Goal: Task Accomplishment & Management: Use online tool/utility

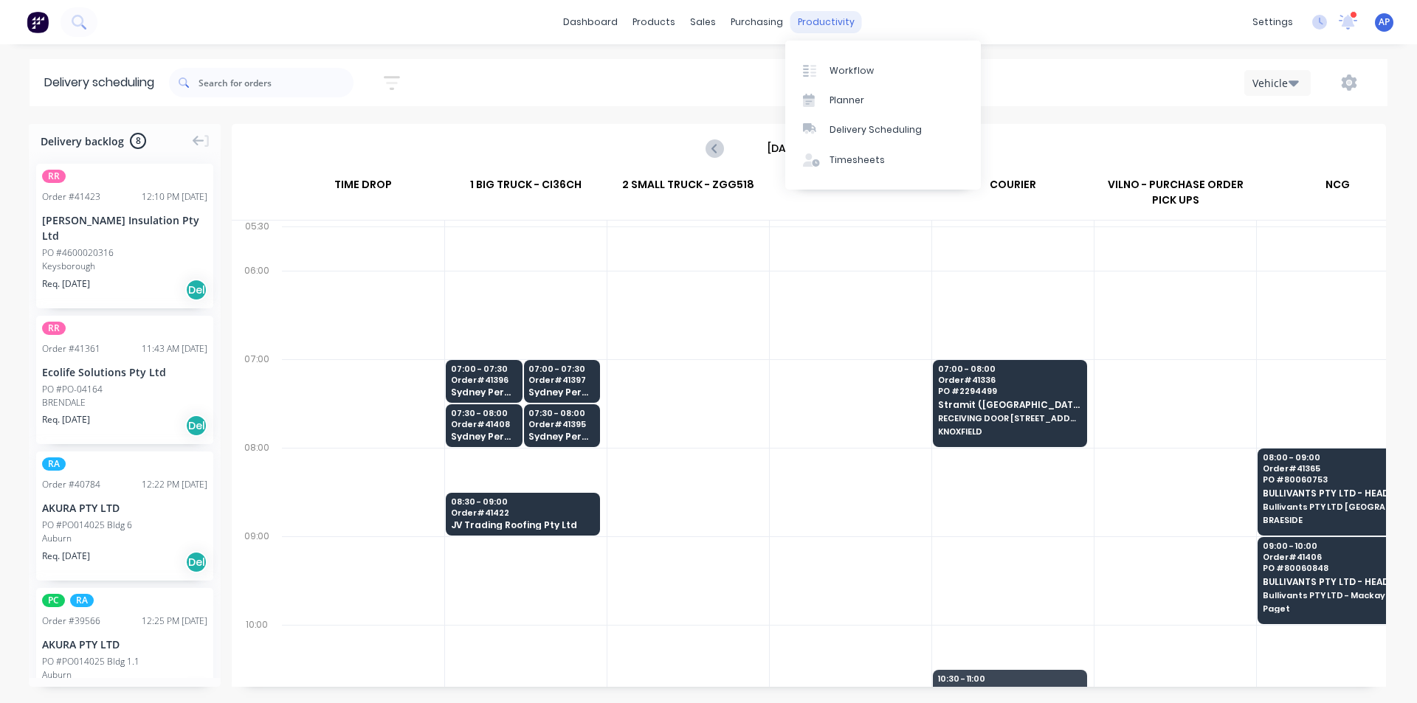
click at [804, 29] on div "productivity" at bounding box center [826, 22] width 72 height 22
click at [837, 104] on div "Planner" at bounding box center [847, 100] width 35 height 13
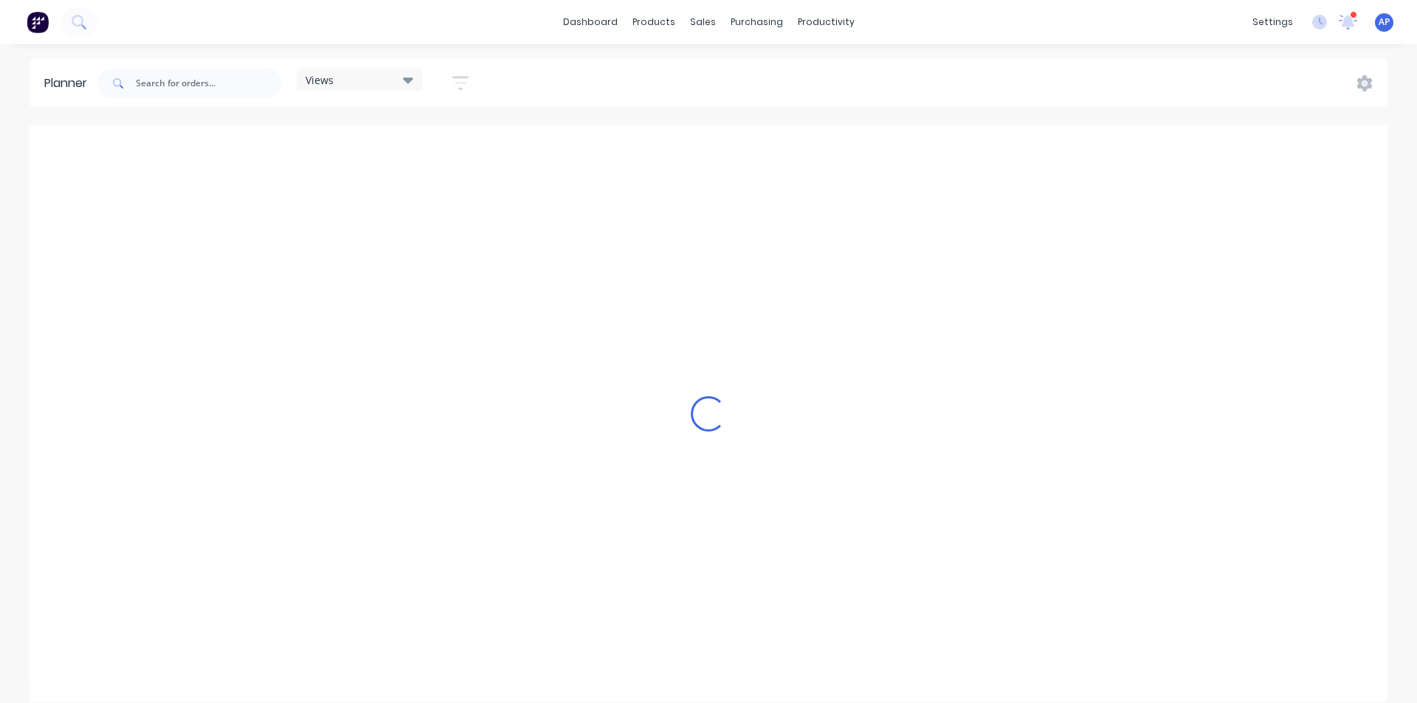
scroll to position [0, 1654]
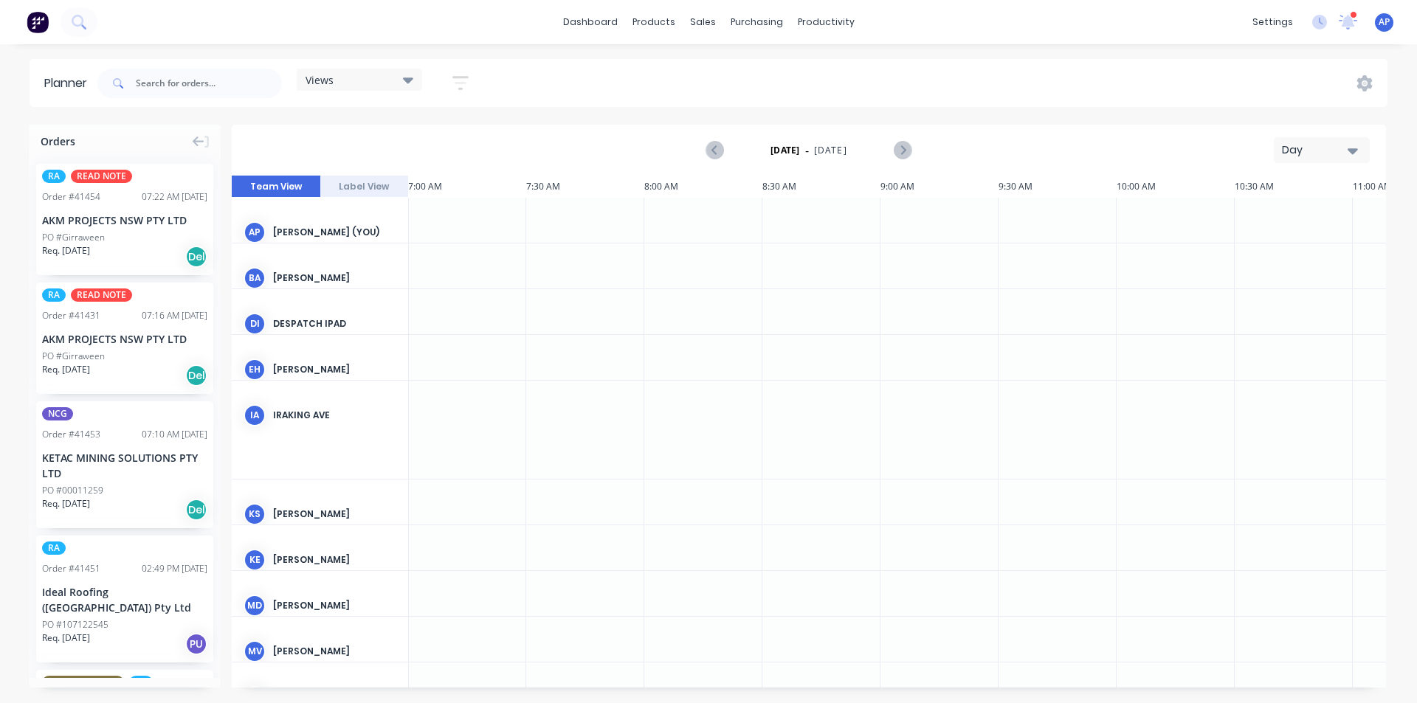
click at [385, 86] on div "Views" at bounding box center [360, 79] width 108 height 13
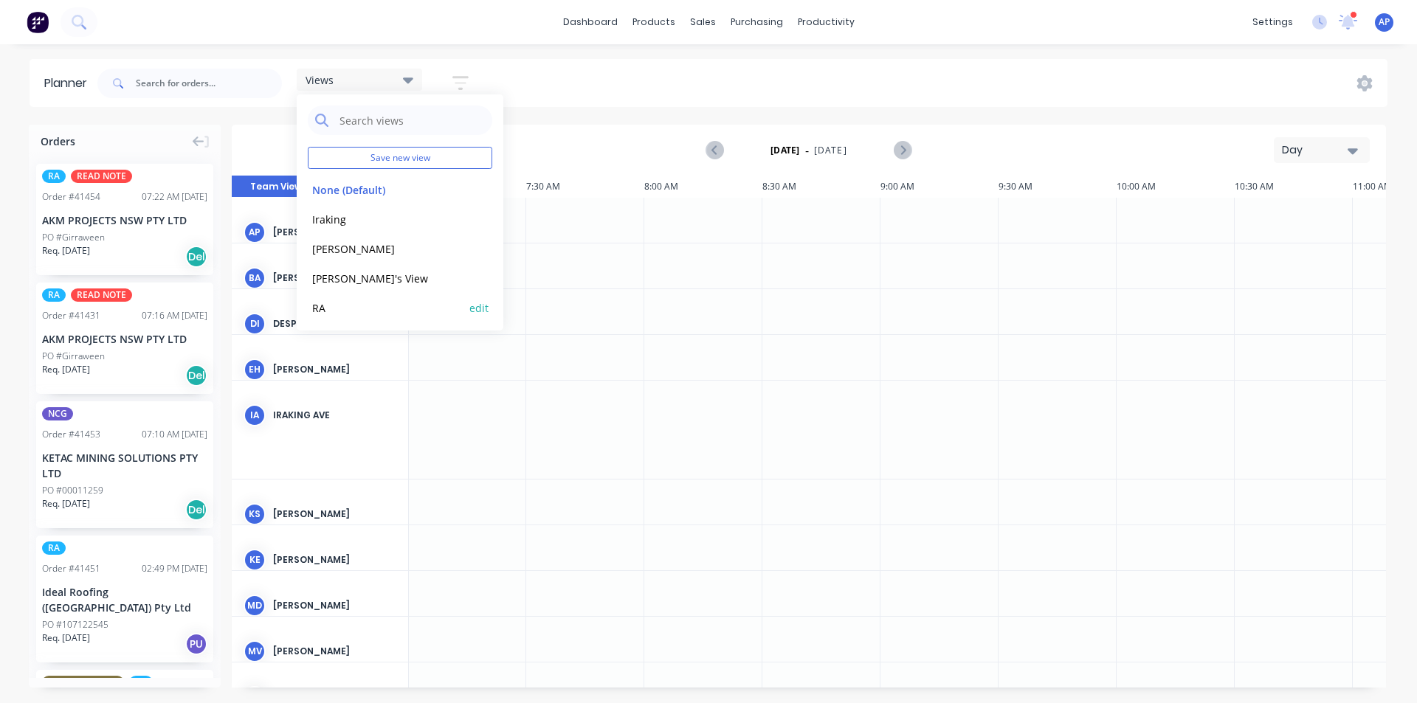
click at [337, 314] on button "RA" at bounding box center [386, 307] width 157 height 17
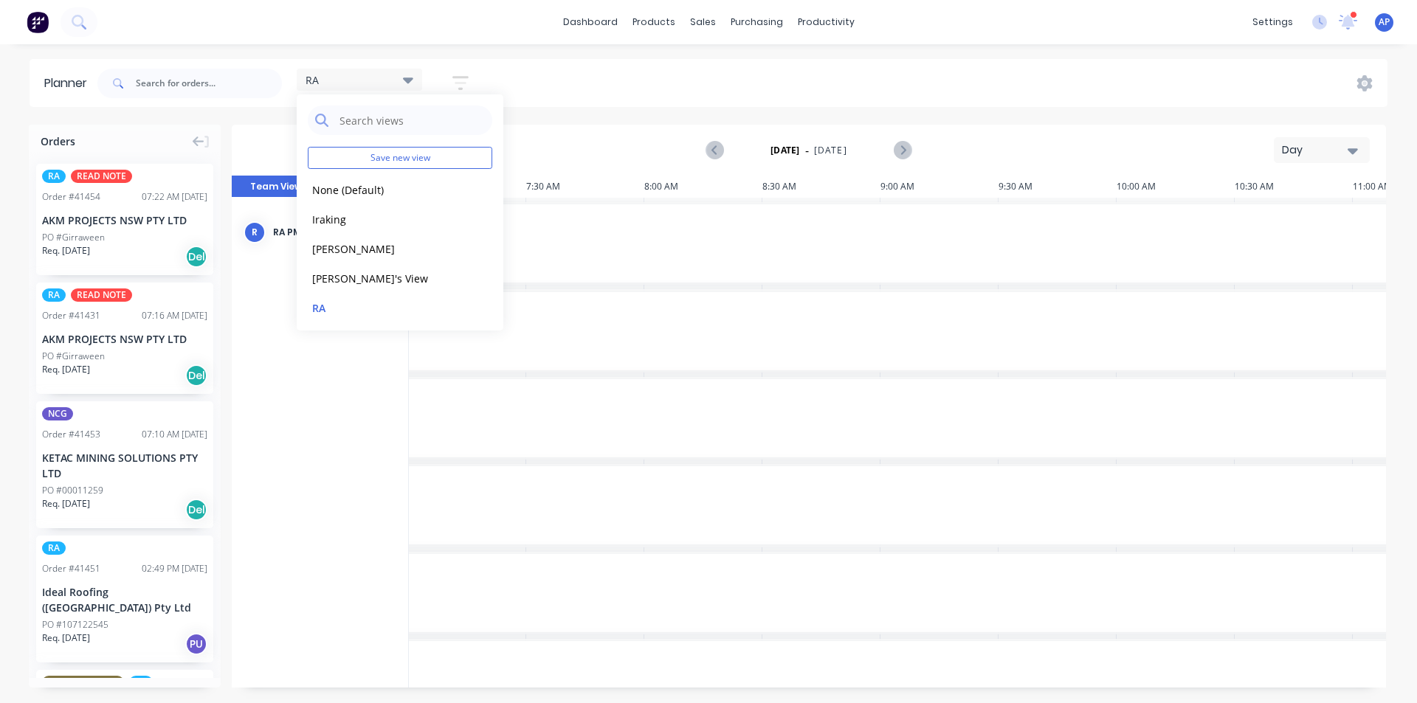
click at [1309, 142] on button "Day" at bounding box center [1322, 150] width 96 height 26
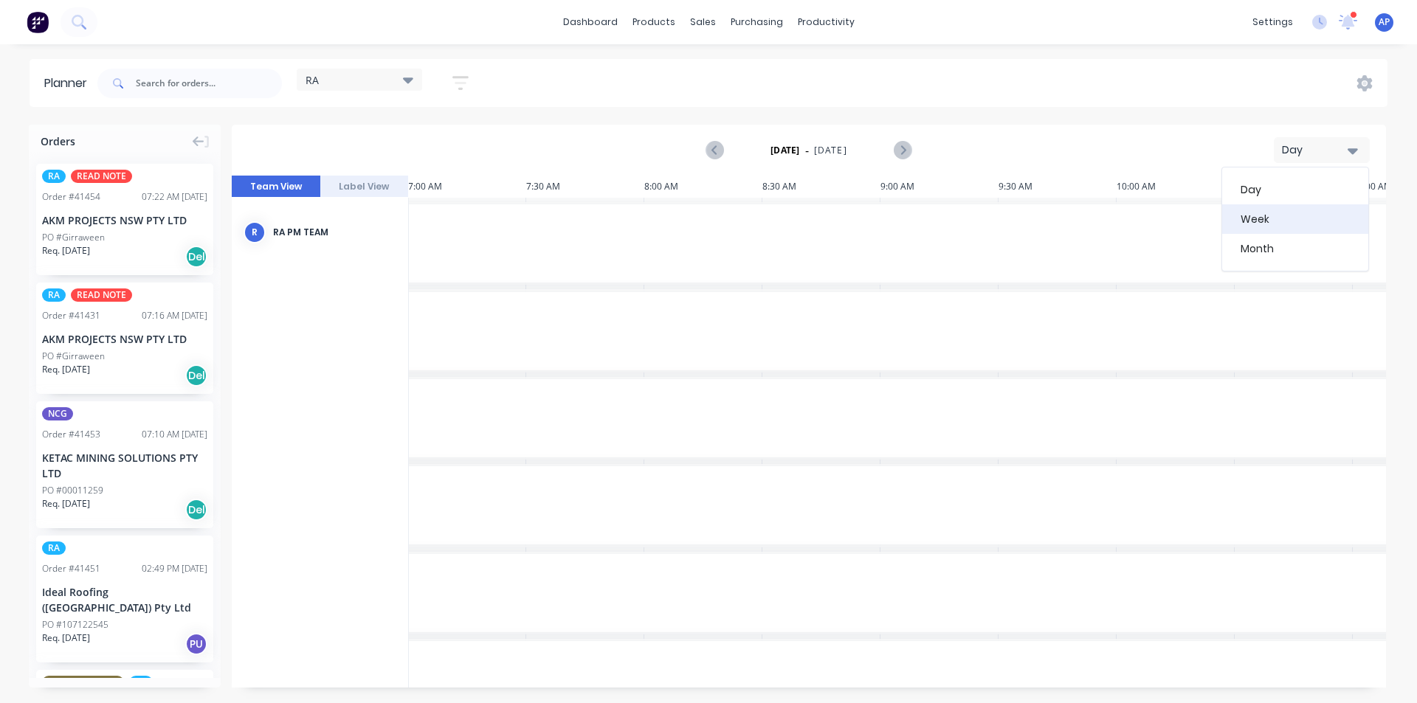
click at [1295, 208] on div "Week" at bounding box center [1295, 219] width 146 height 30
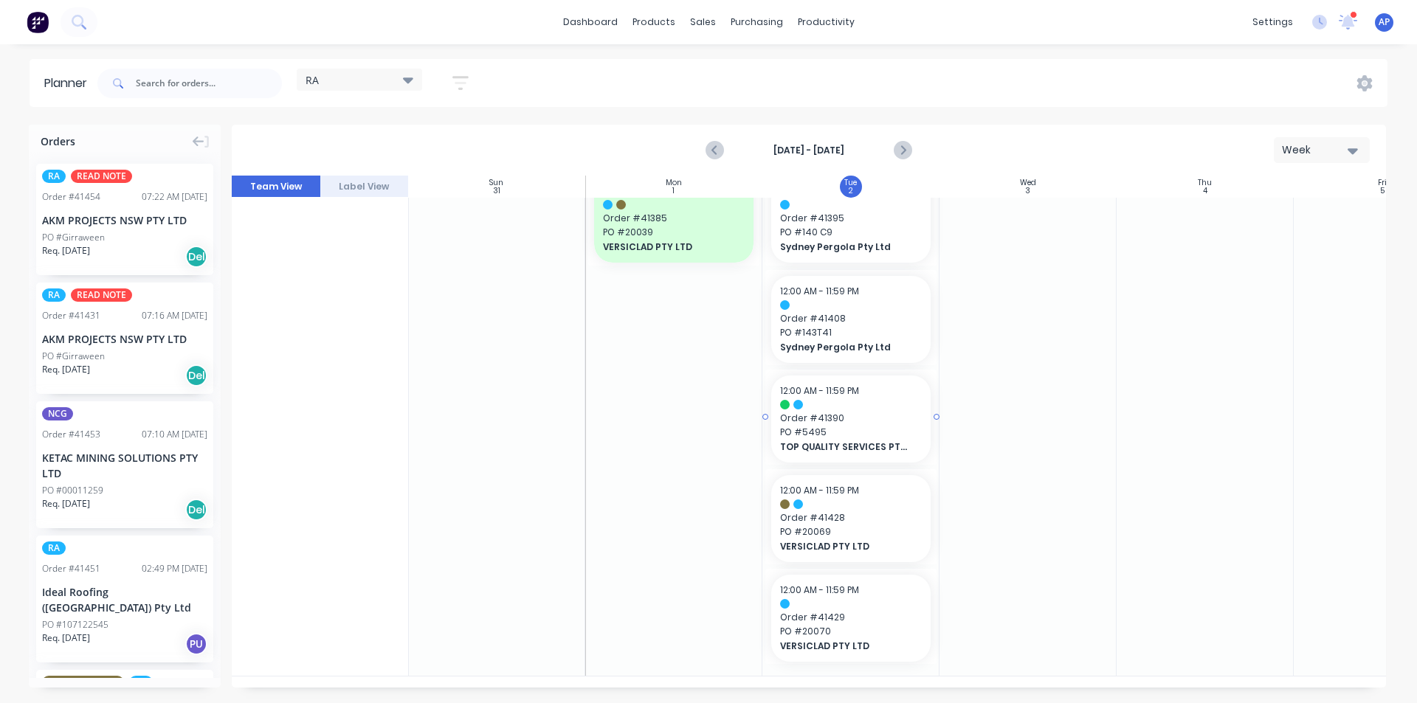
scroll to position [1323, 1]
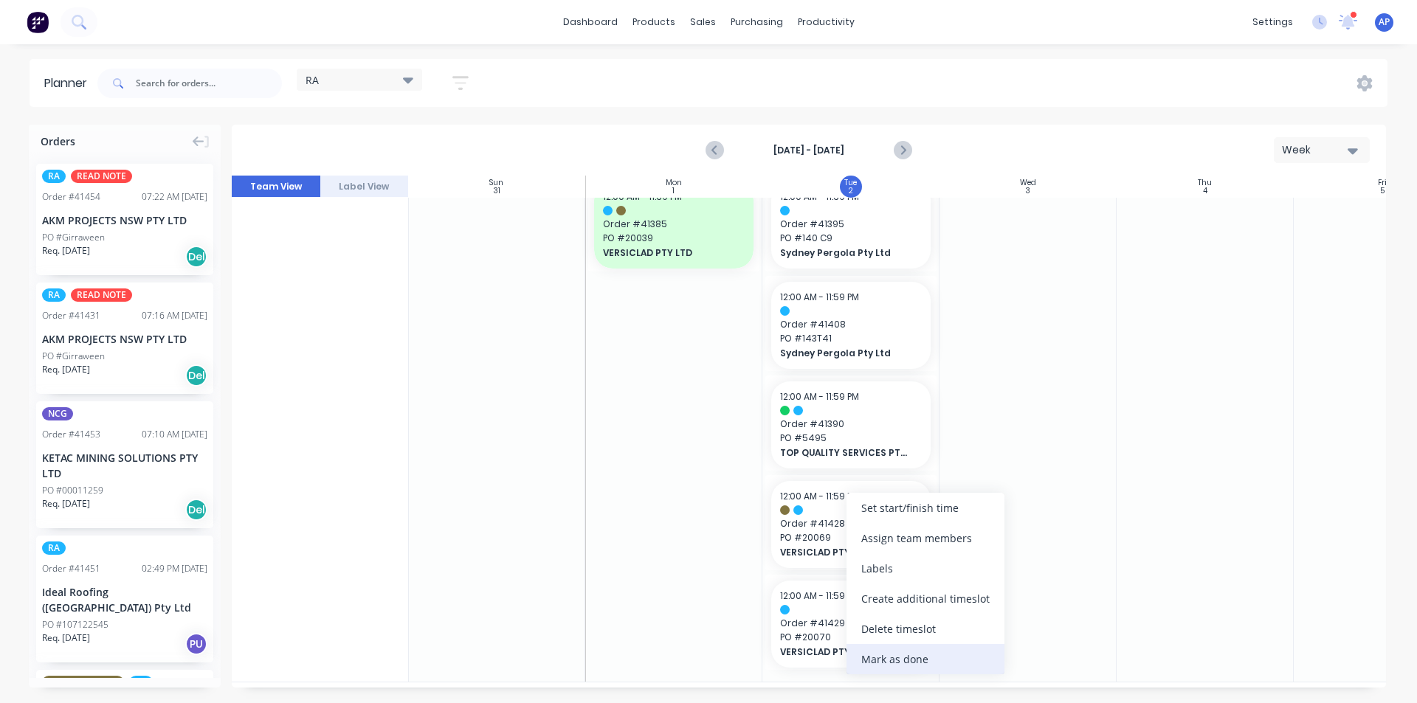
click at [880, 666] on div "Mark as done" at bounding box center [926, 659] width 158 height 30
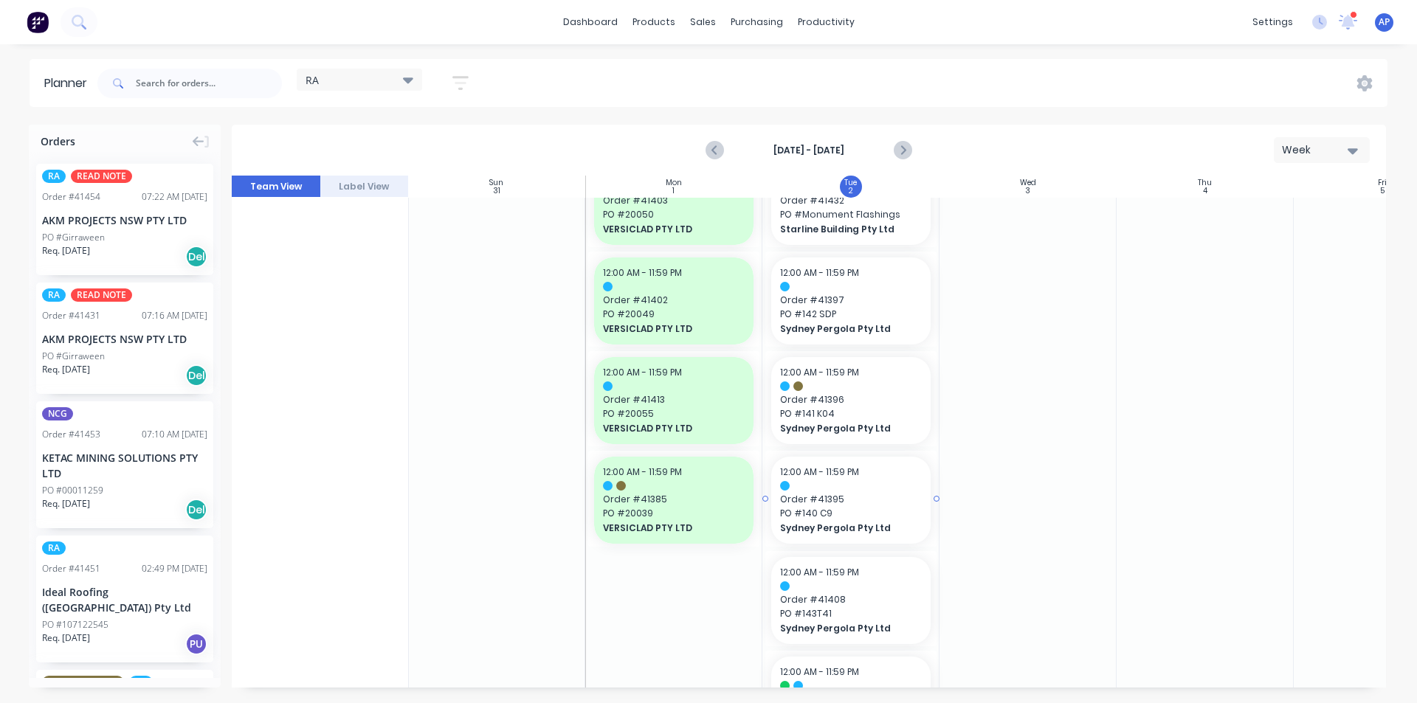
scroll to position [1028, 1]
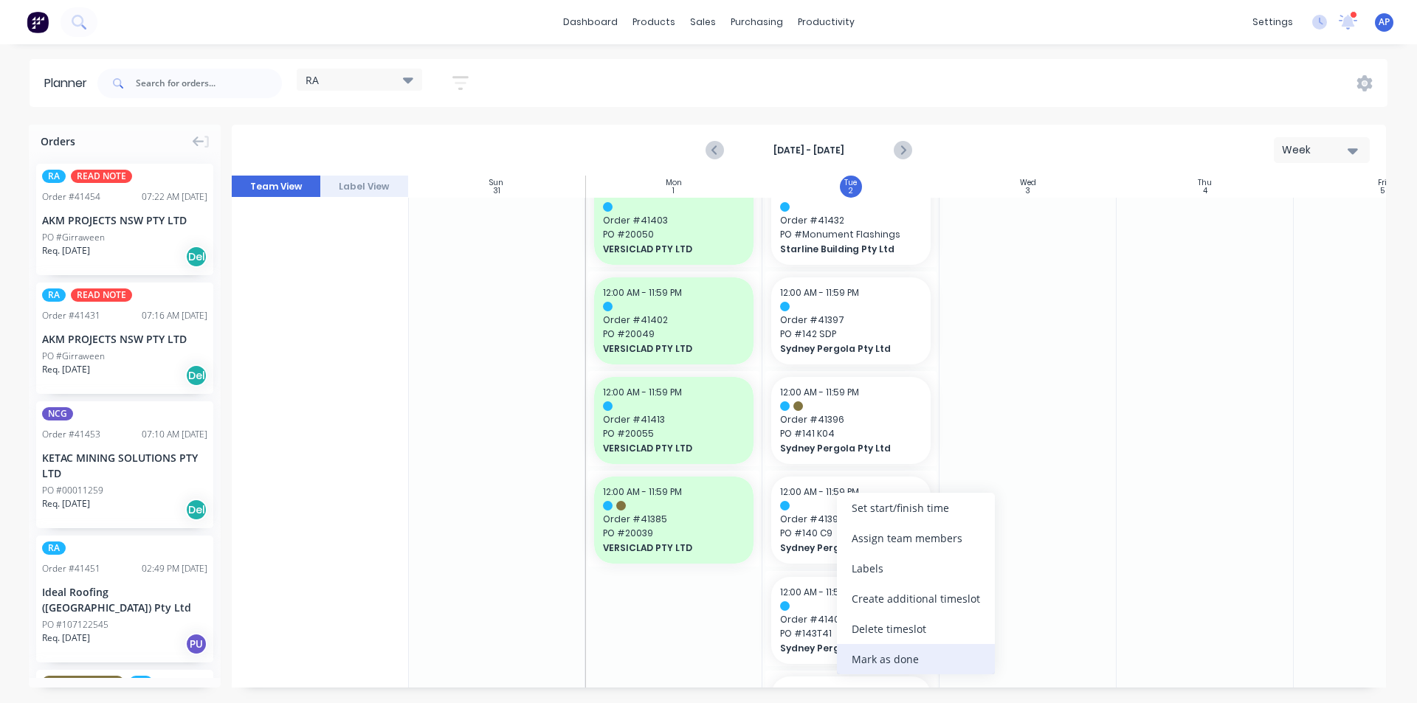
click at [872, 662] on div "Mark as done" at bounding box center [916, 659] width 158 height 30
click at [897, 655] on div "Mark as done" at bounding box center [942, 659] width 158 height 30
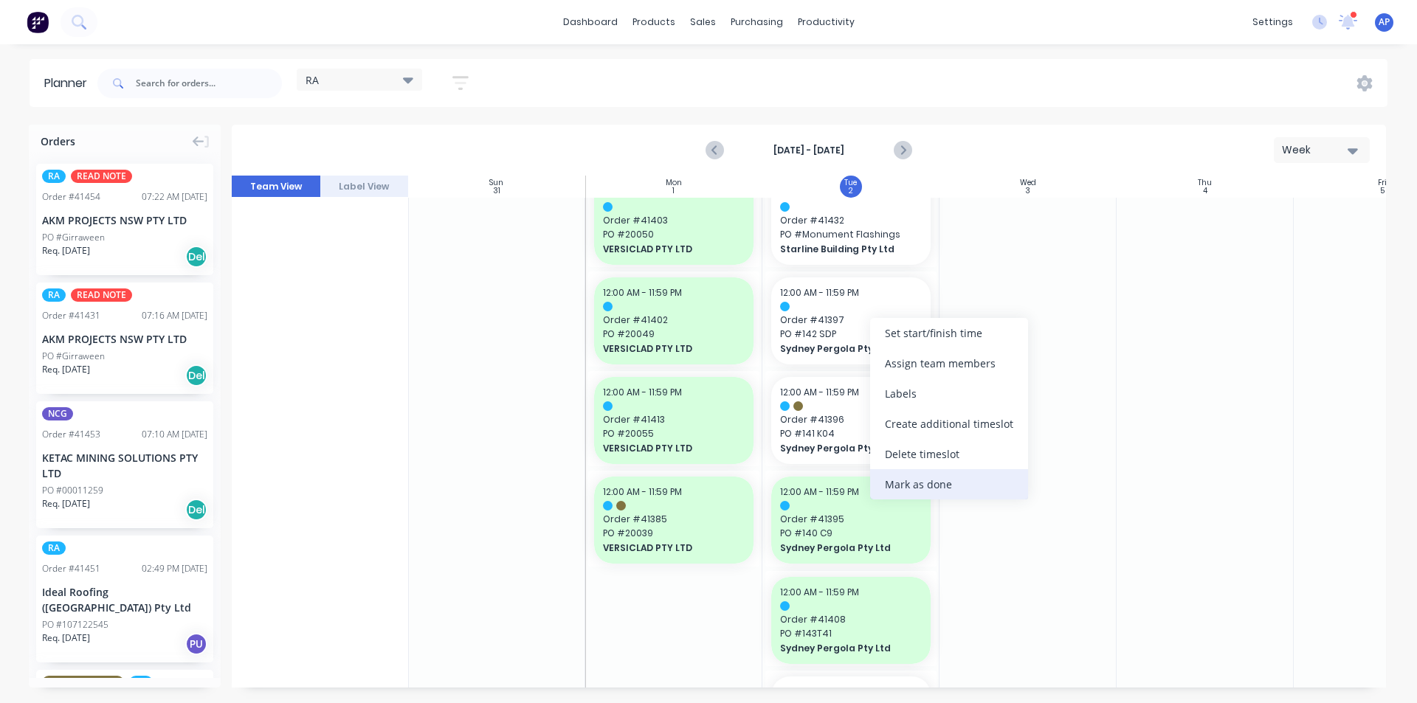
click at [907, 489] on div "Mark as done" at bounding box center [949, 484] width 158 height 30
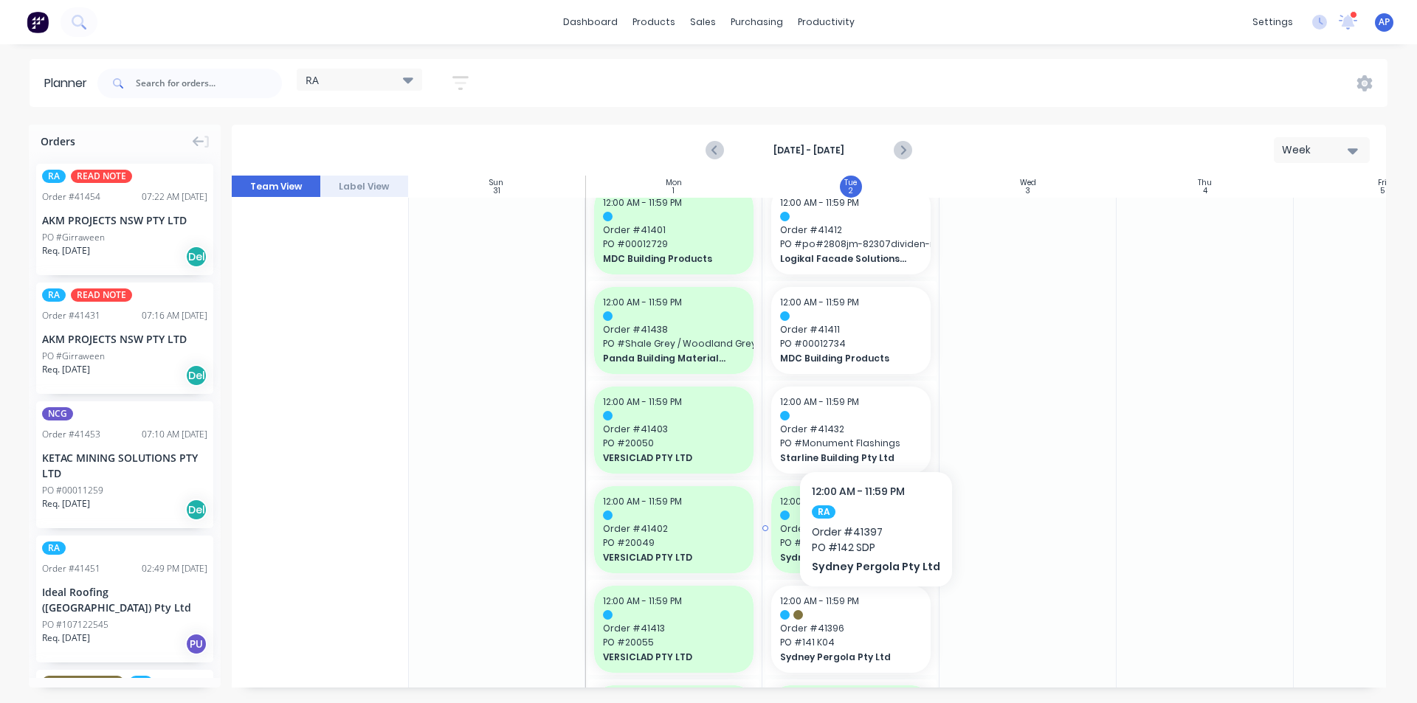
scroll to position [733, 1]
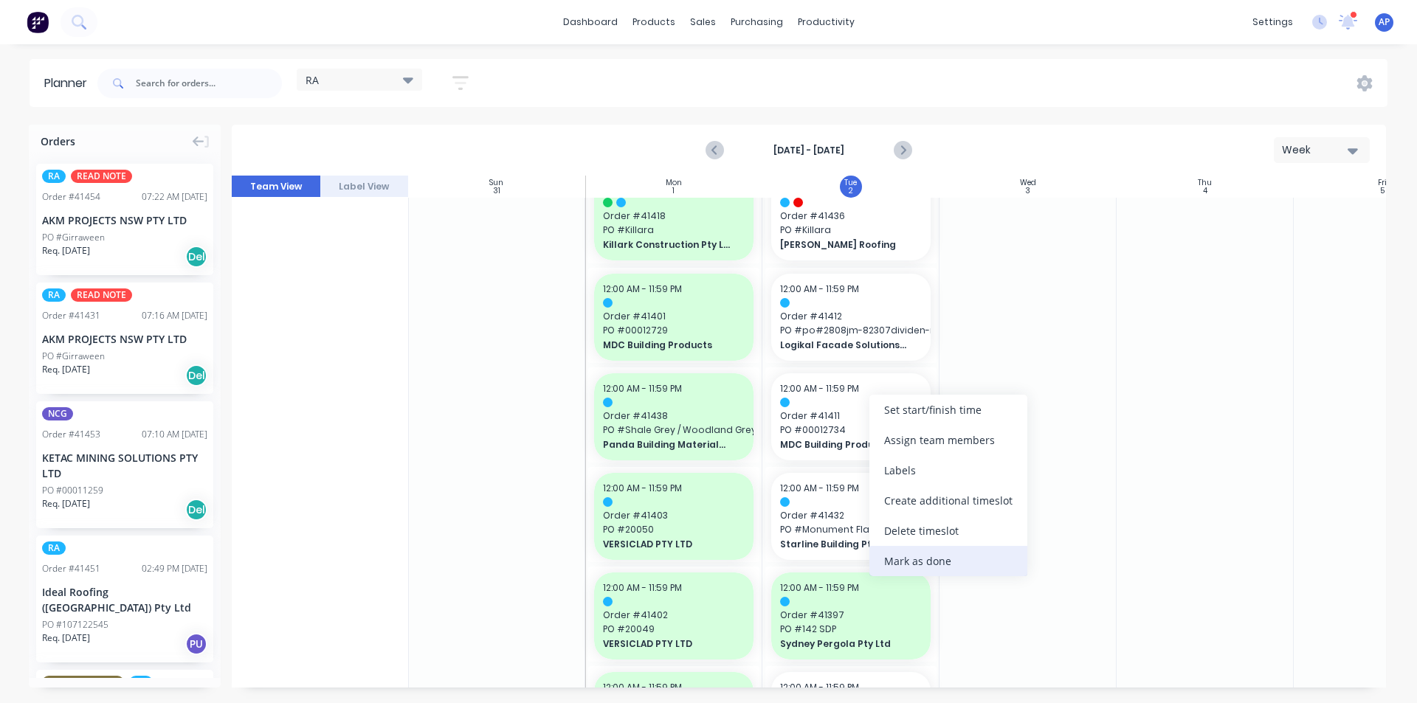
click at [921, 569] on div "Mark as done" at bounding box center [948, 561] width 158 height 30
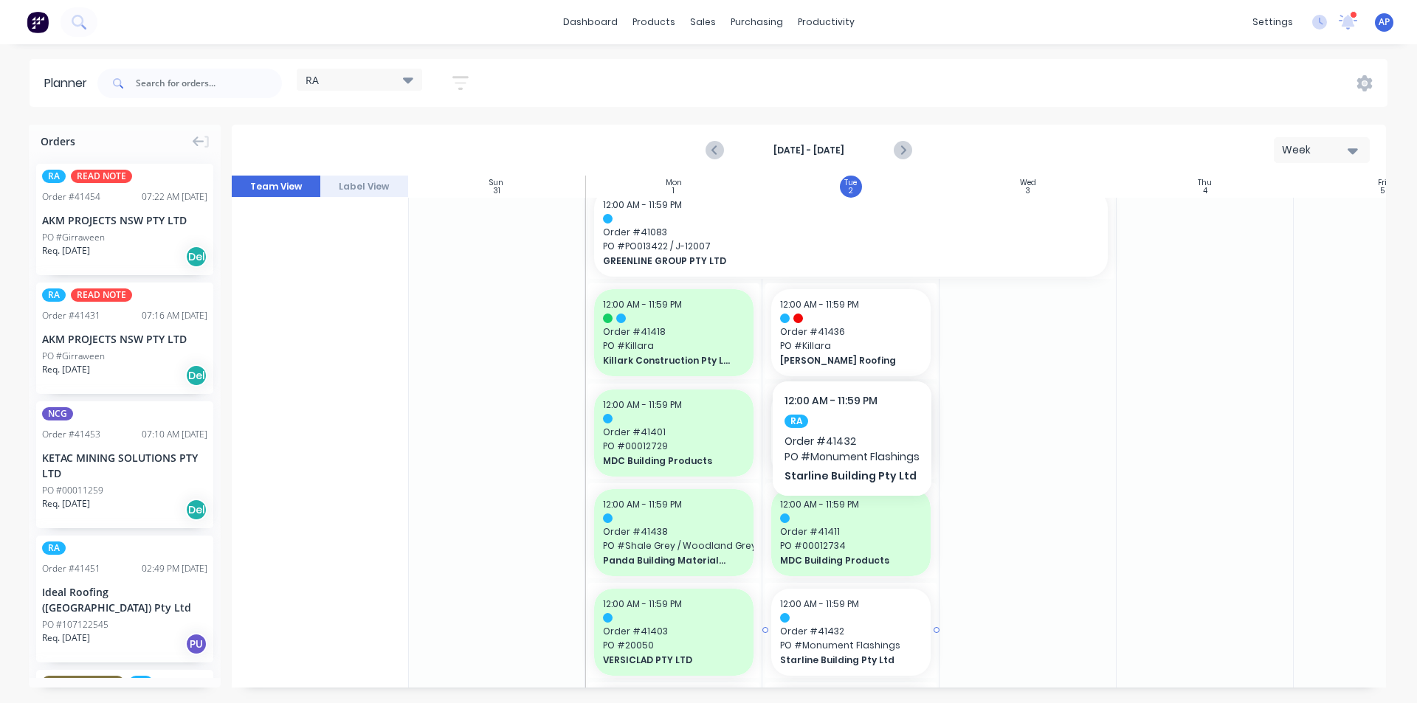
scroll to position [585, 1]
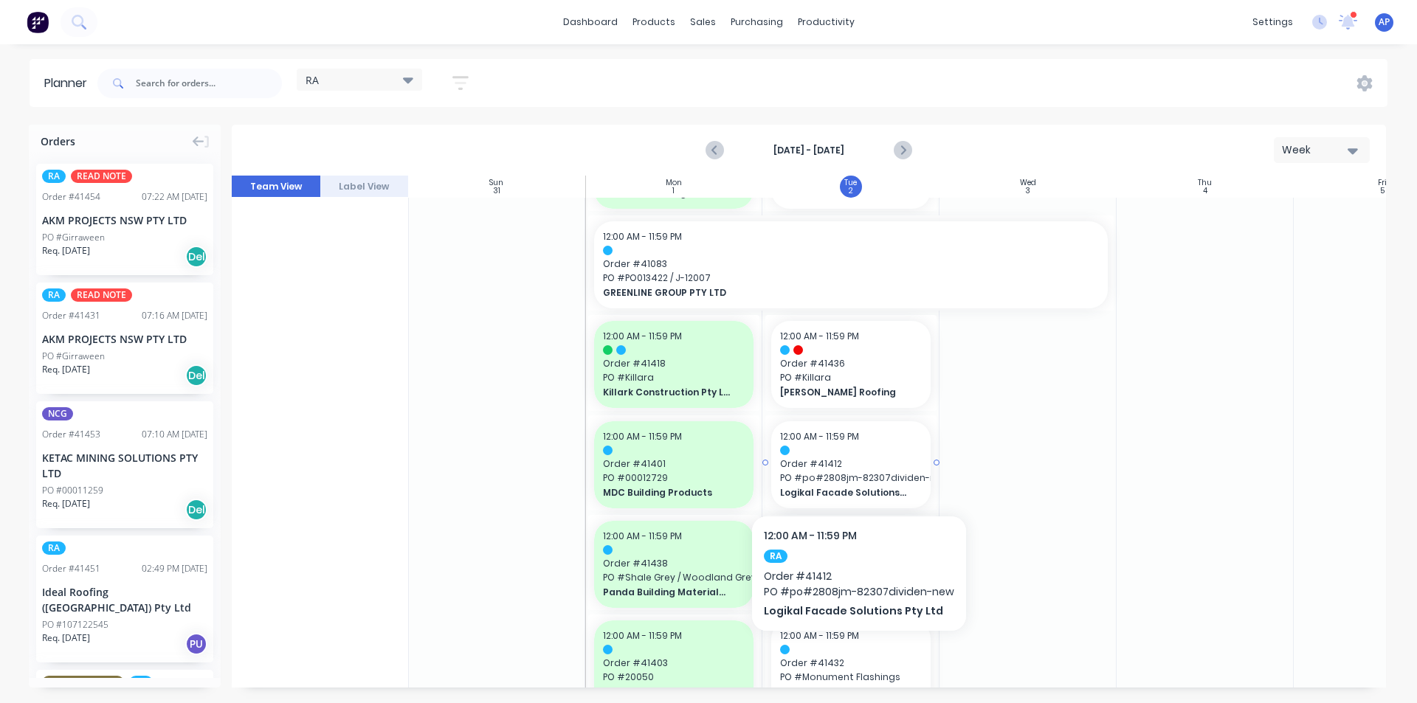
click at [857, 472] on span "PO # po#2808jm-82307dividen-new" at bounding box center [851, 478] width 142 height 13
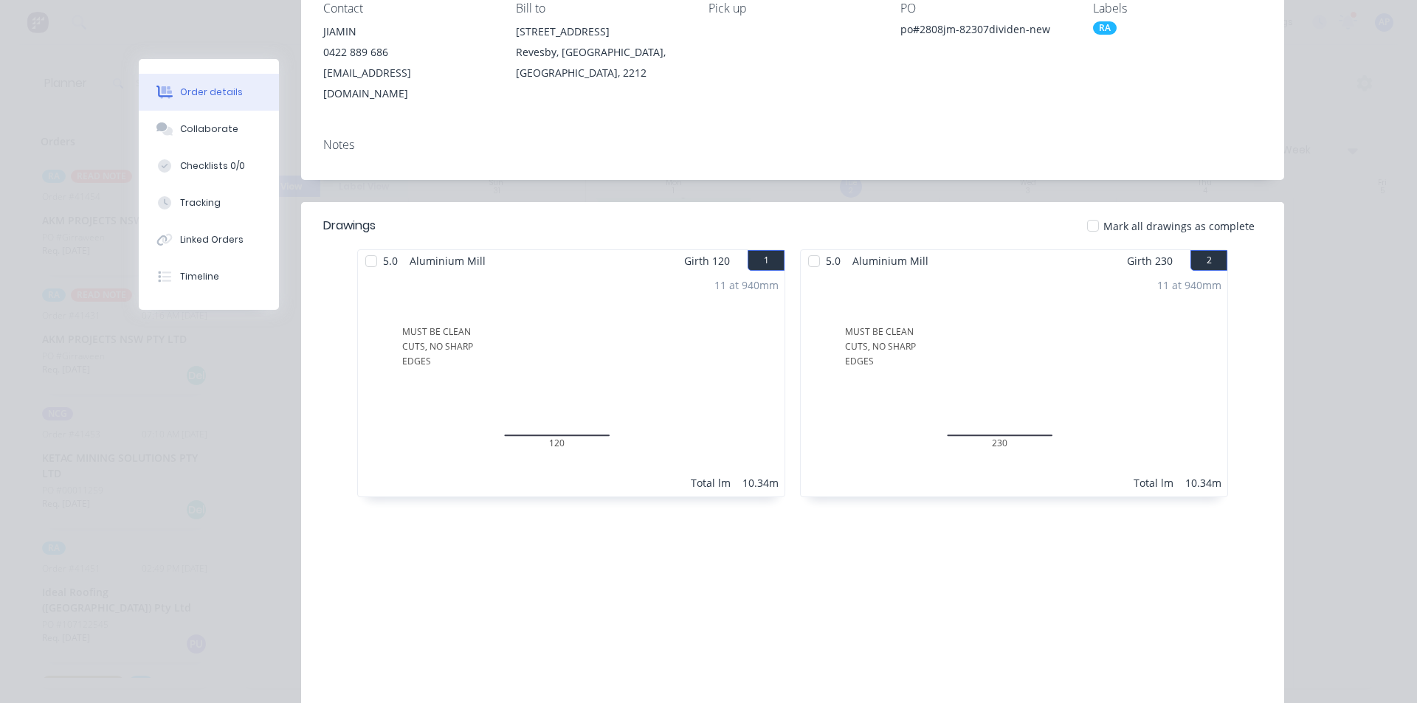
scroll to position [0, 0]
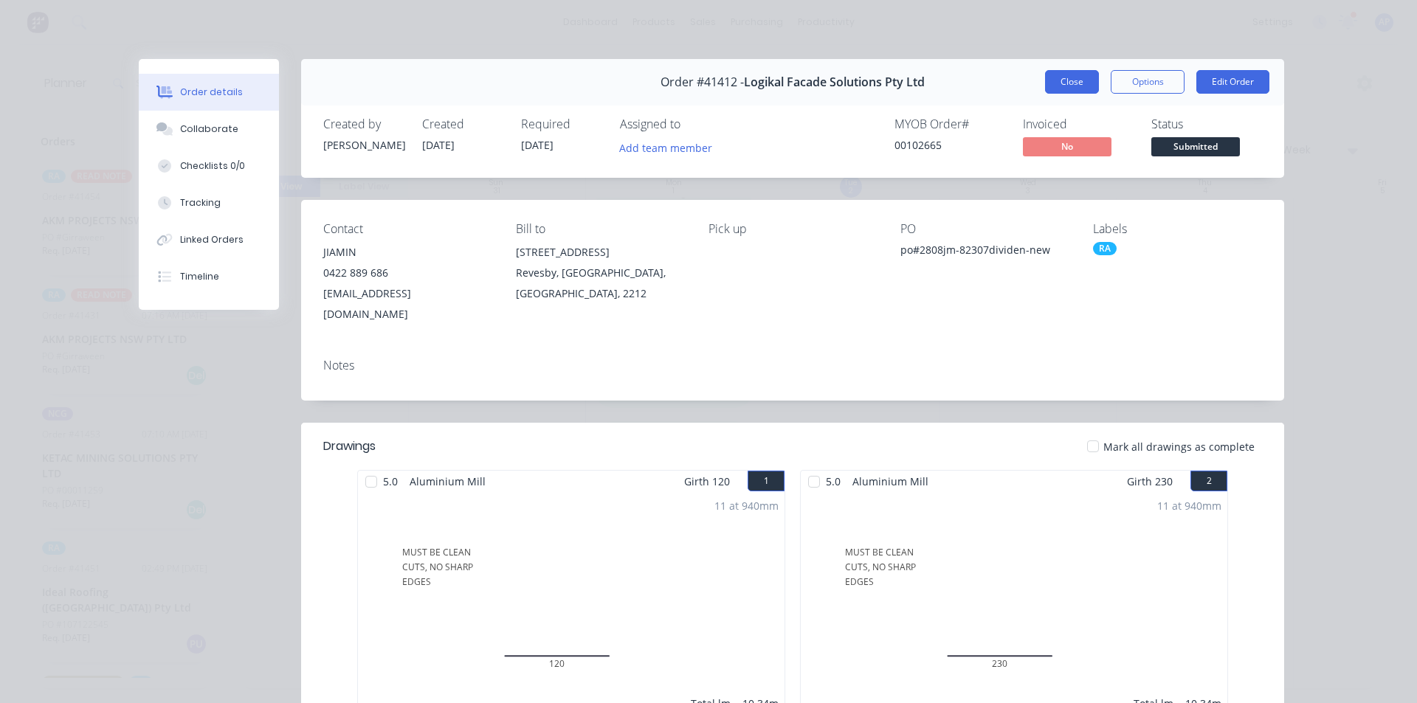
click at [1078, 88] on button "Close" at bounding box center [1072, 82] width 54 height 24
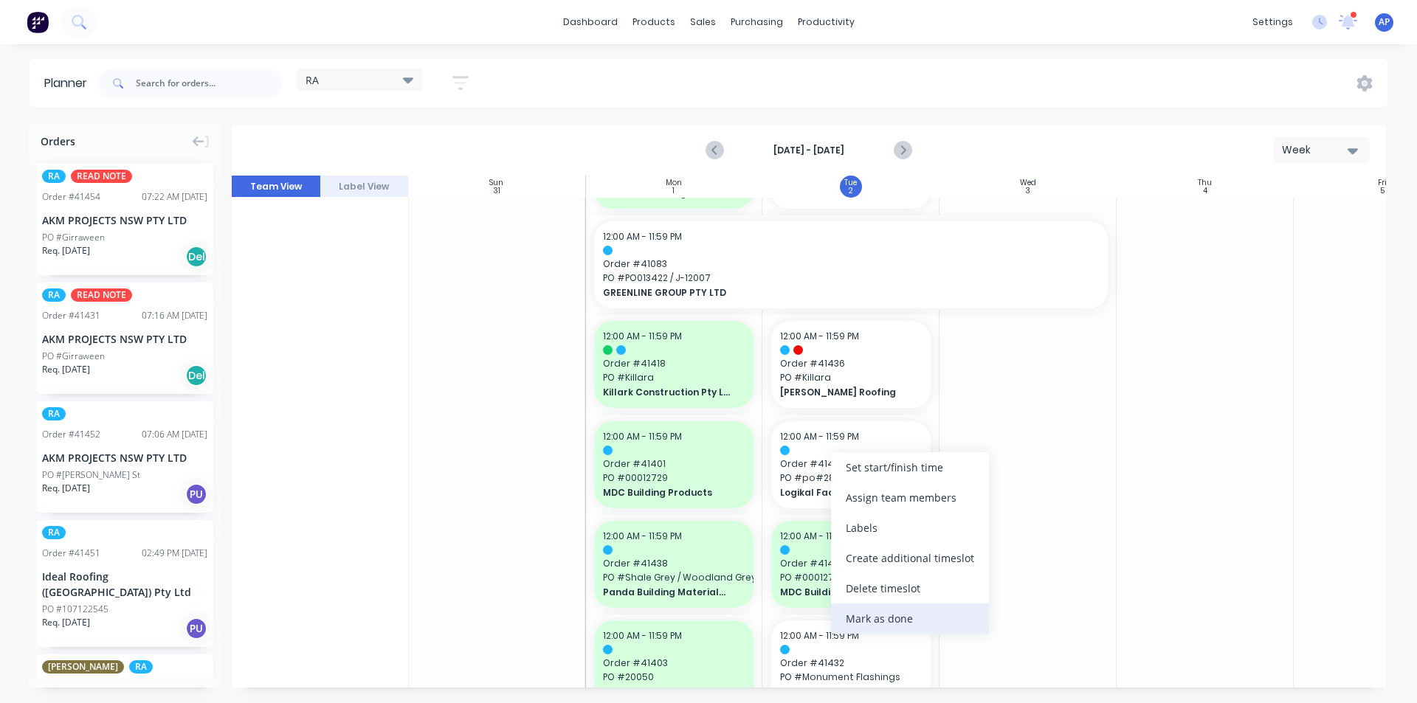
click at [886, 624] on div "Mark as done" at bounding box center [910, 619] width 158 height 30
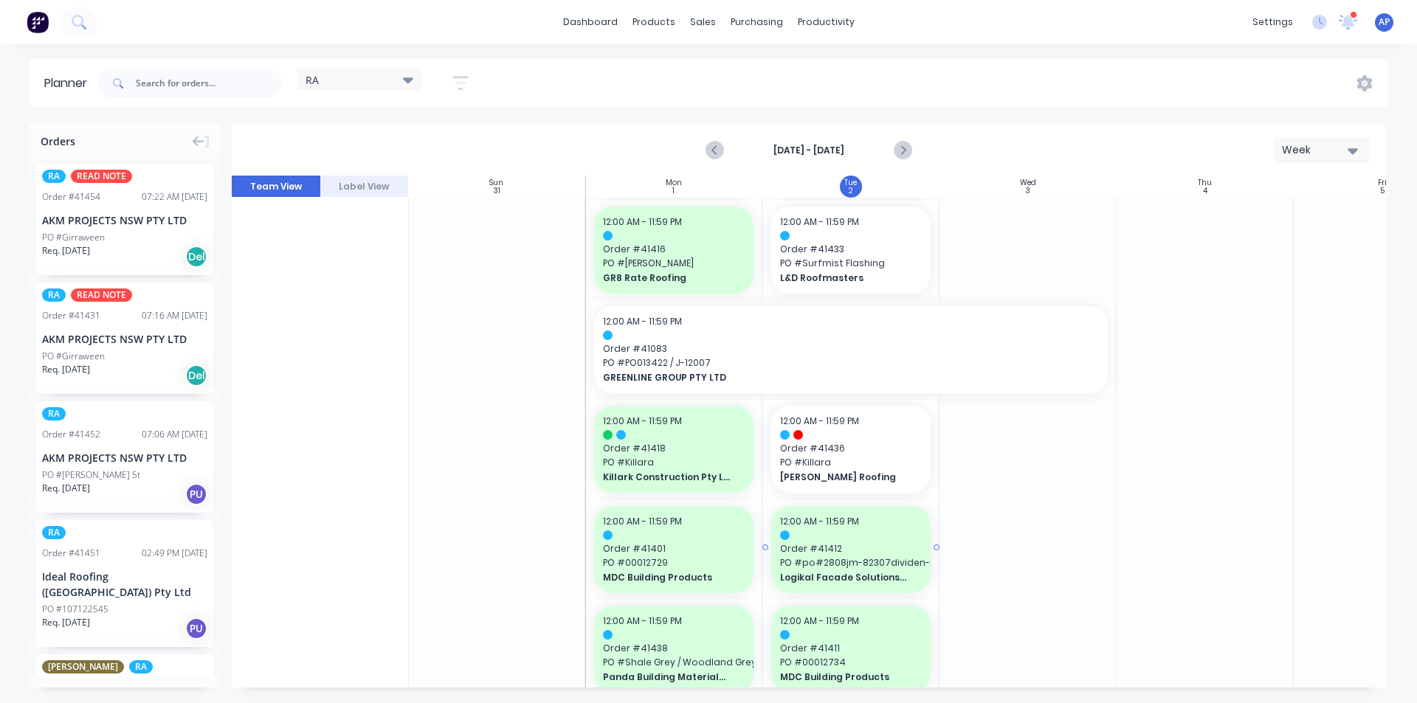
scroll to position [438, 1]
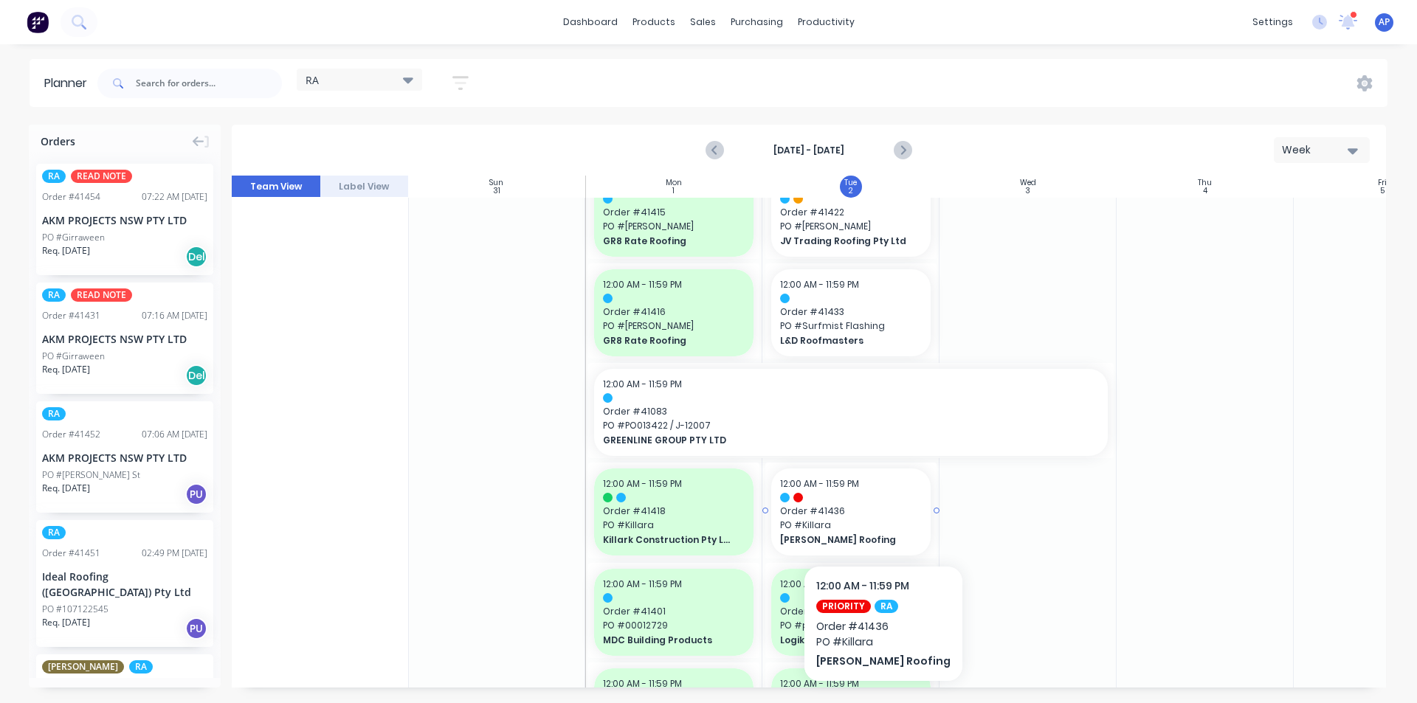
click at [862, 521] on span "PO # Killara" at bounding box center [851, 525] width 142 height 13
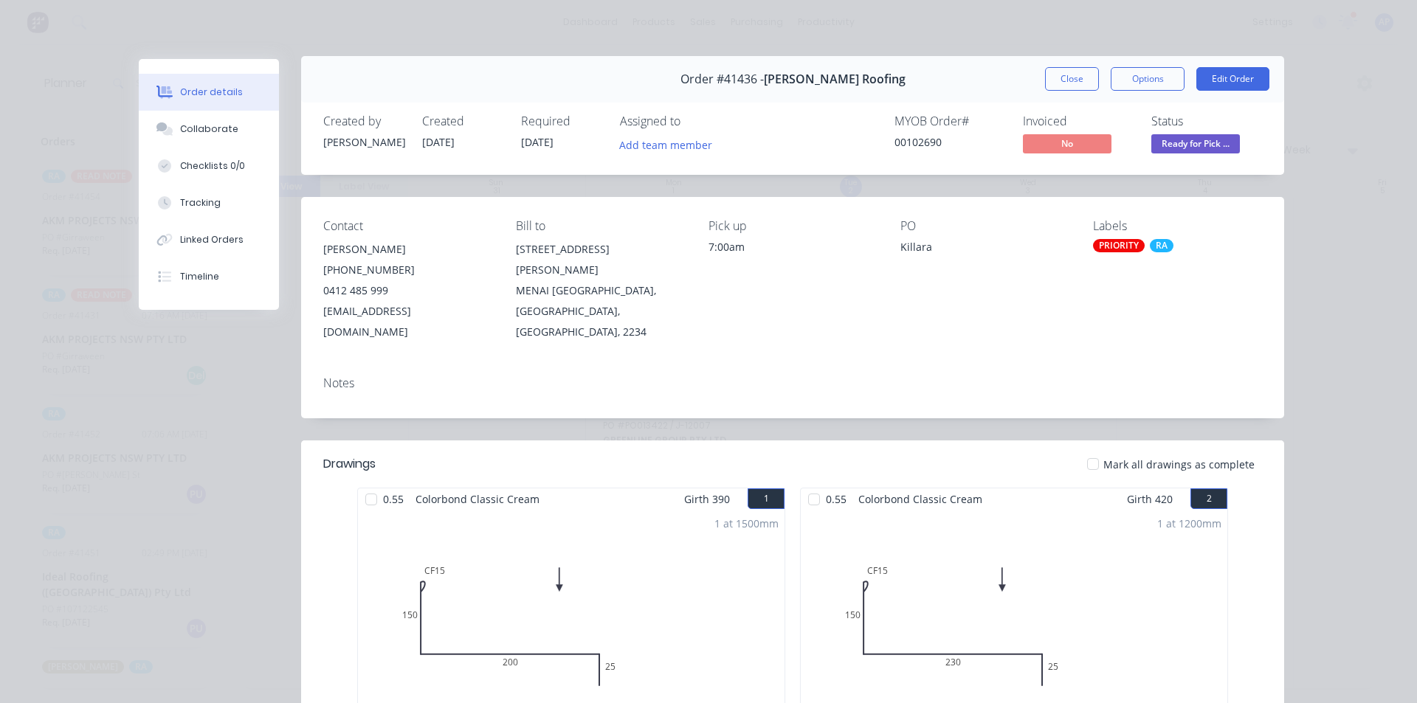
scroll to position [0, 0]
click at [1083, 79] on button "Close" at bounding box center [1072, 82] width 54 height 24
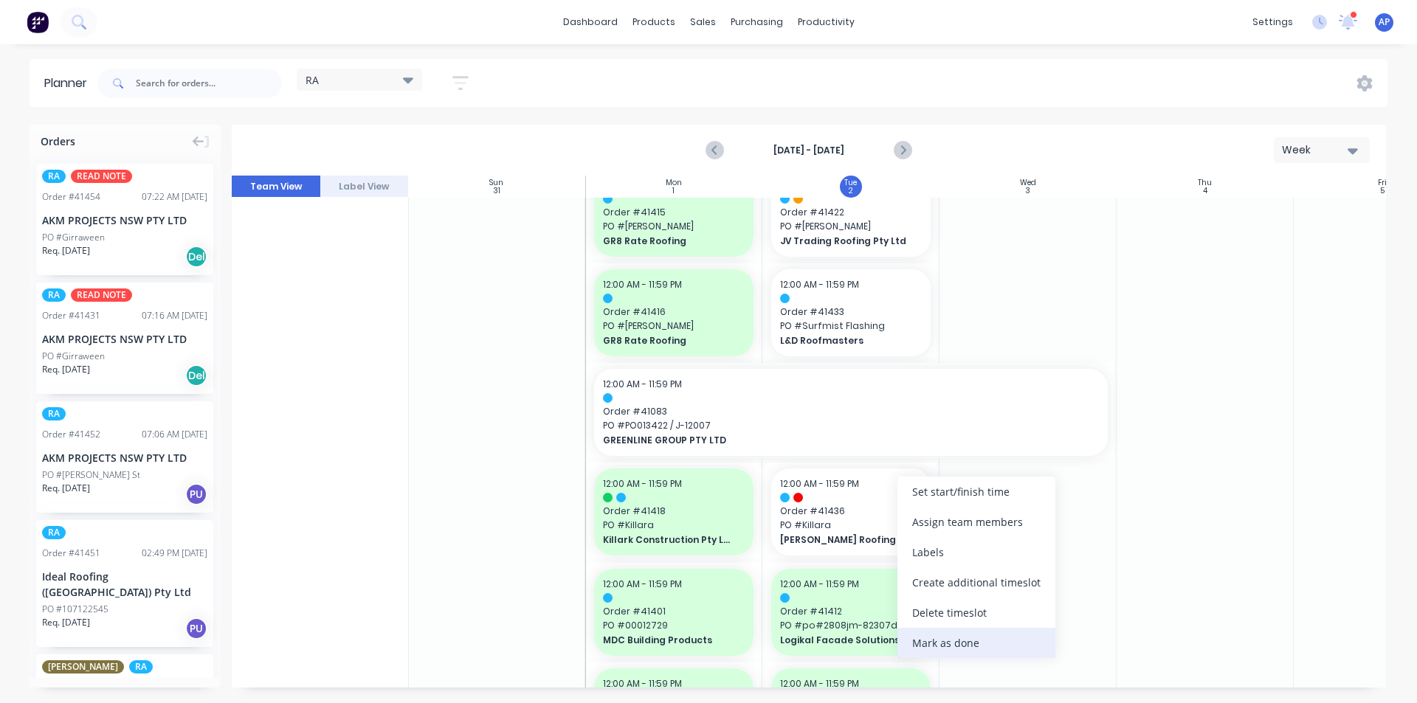
click at [945, 646] on div "Mark as done" at bounding box center [976, 643] width 158 height 30
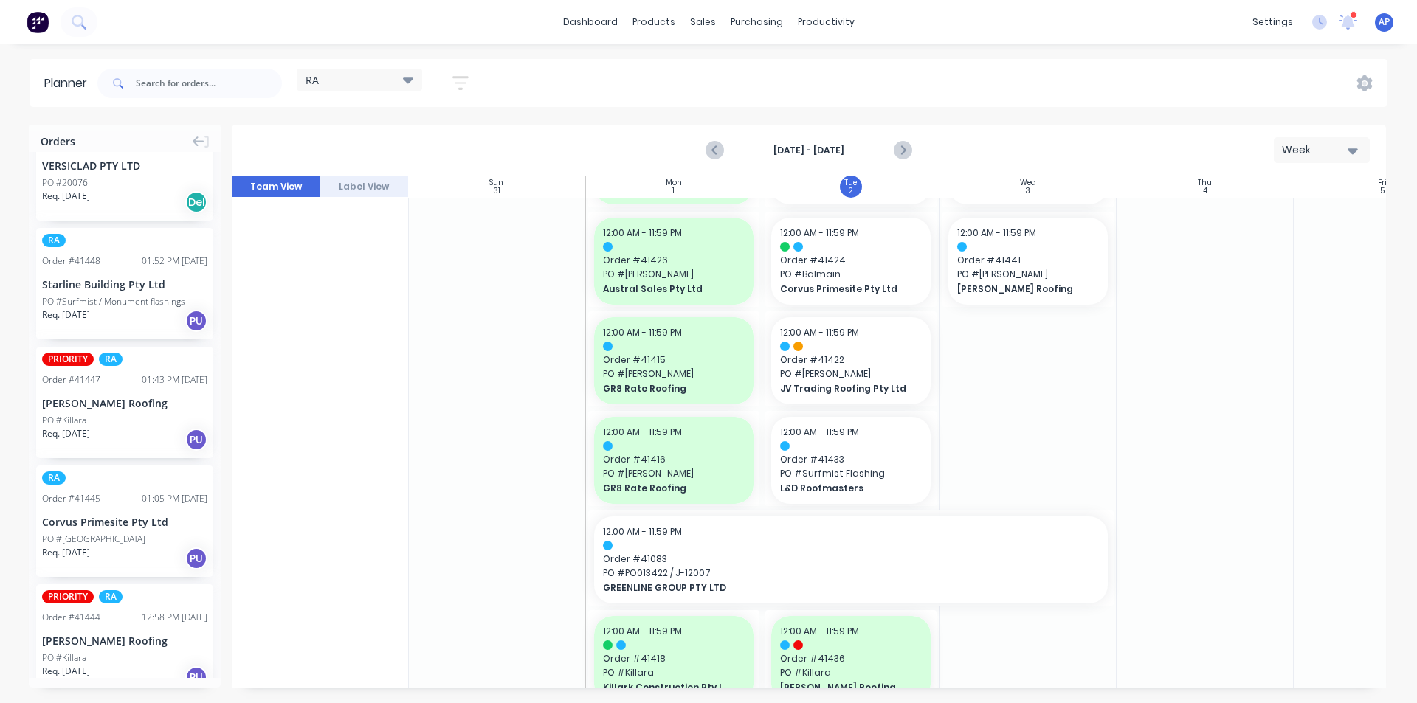
scroll to position [290, 0]
drag, startPoint x: 106, startPoint y: 379, endPoint x: 830, endPoint y: 342, distance: 725.0
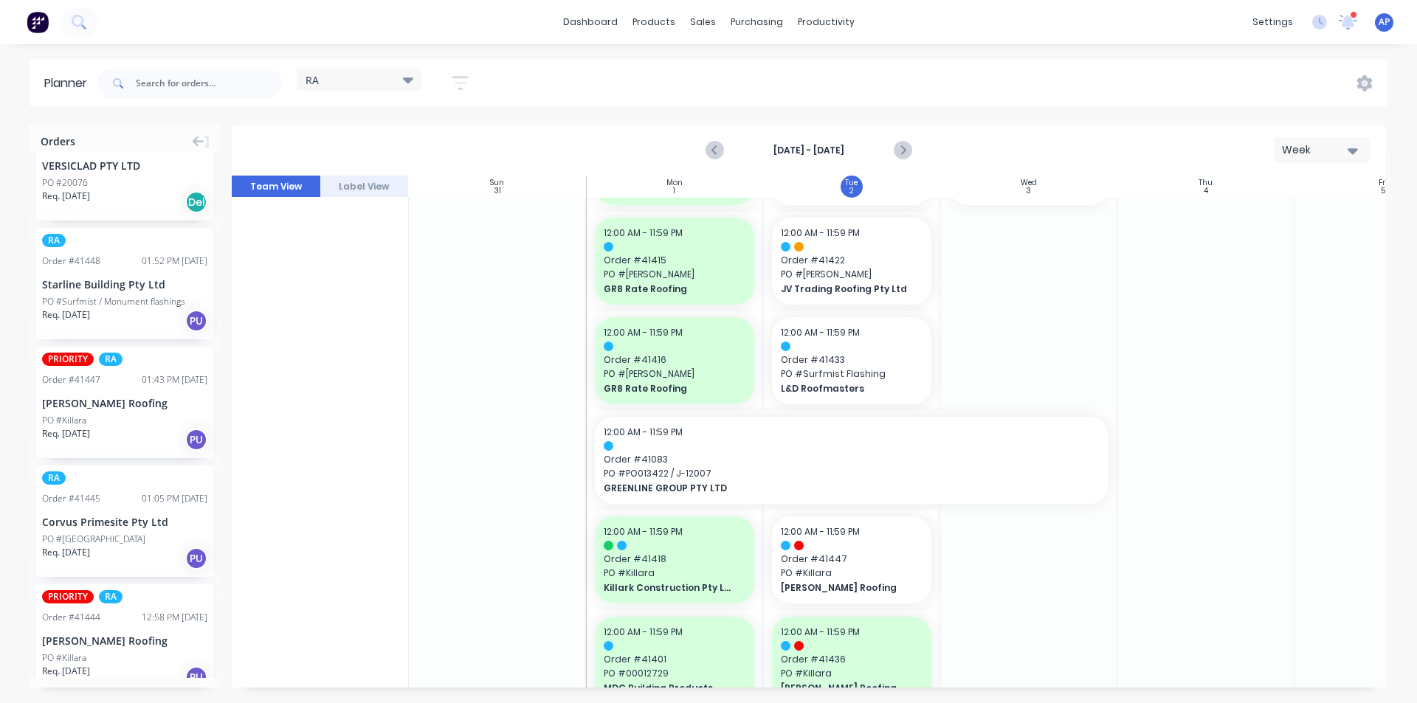
drag, startPoint x: 160, startPoint y: 615, endPoint x: 840, endPoint y: 495, distance: 690.2
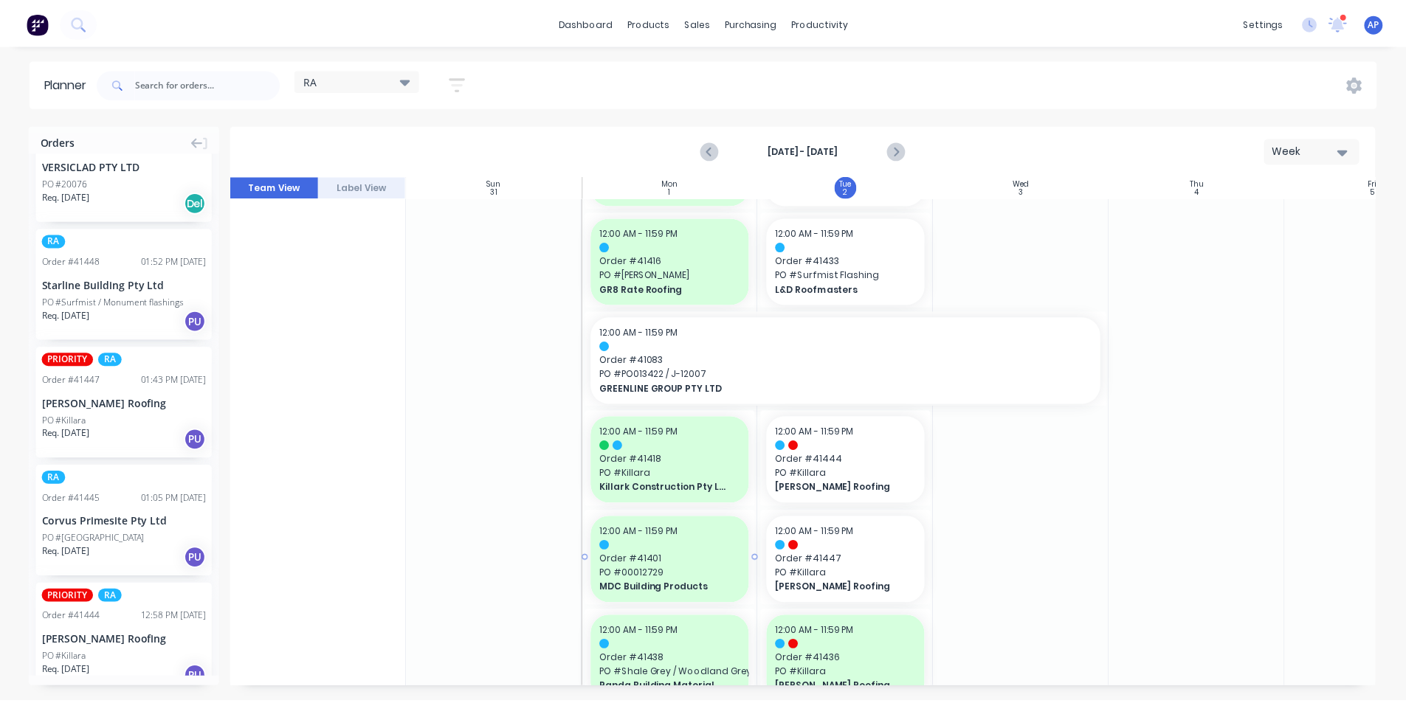
scroll to position [563, 0]
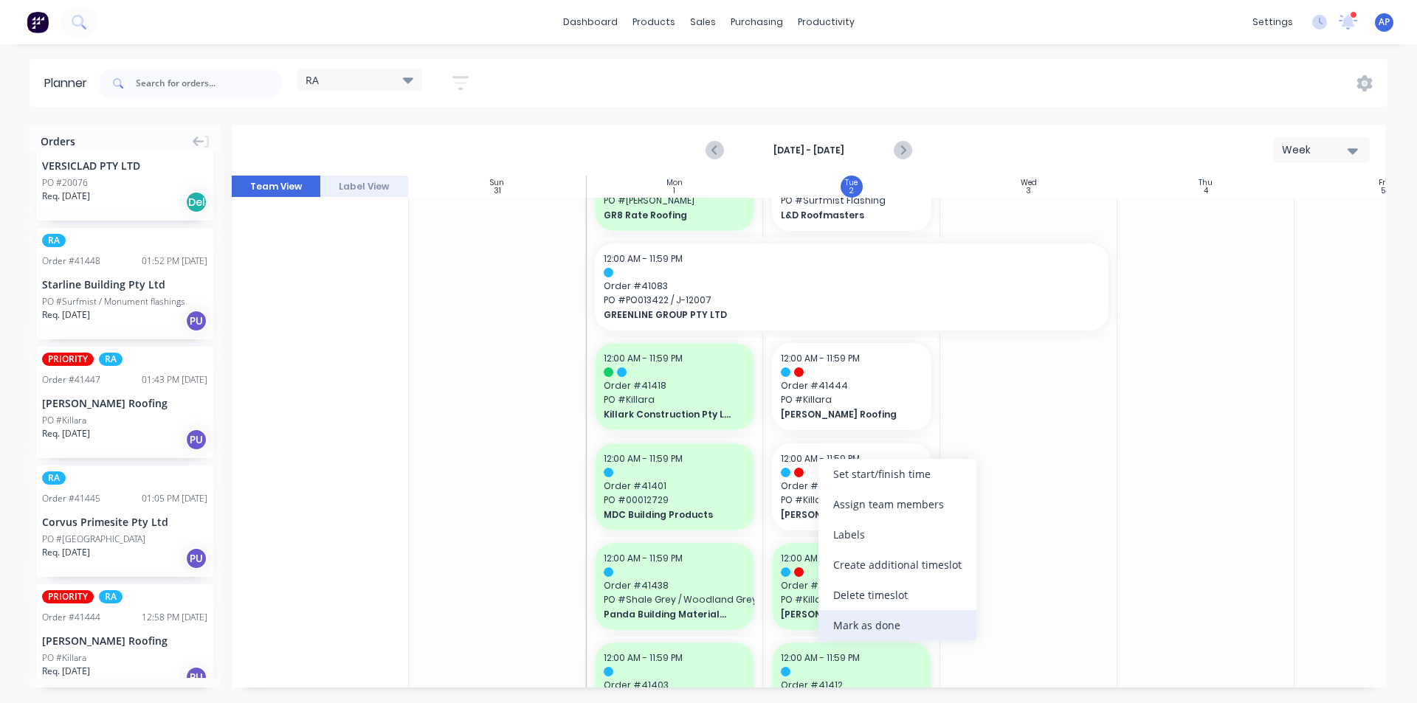
click at [861, 630] on div "Mark as done" at bounding box center [898, 625] width 158 height 30
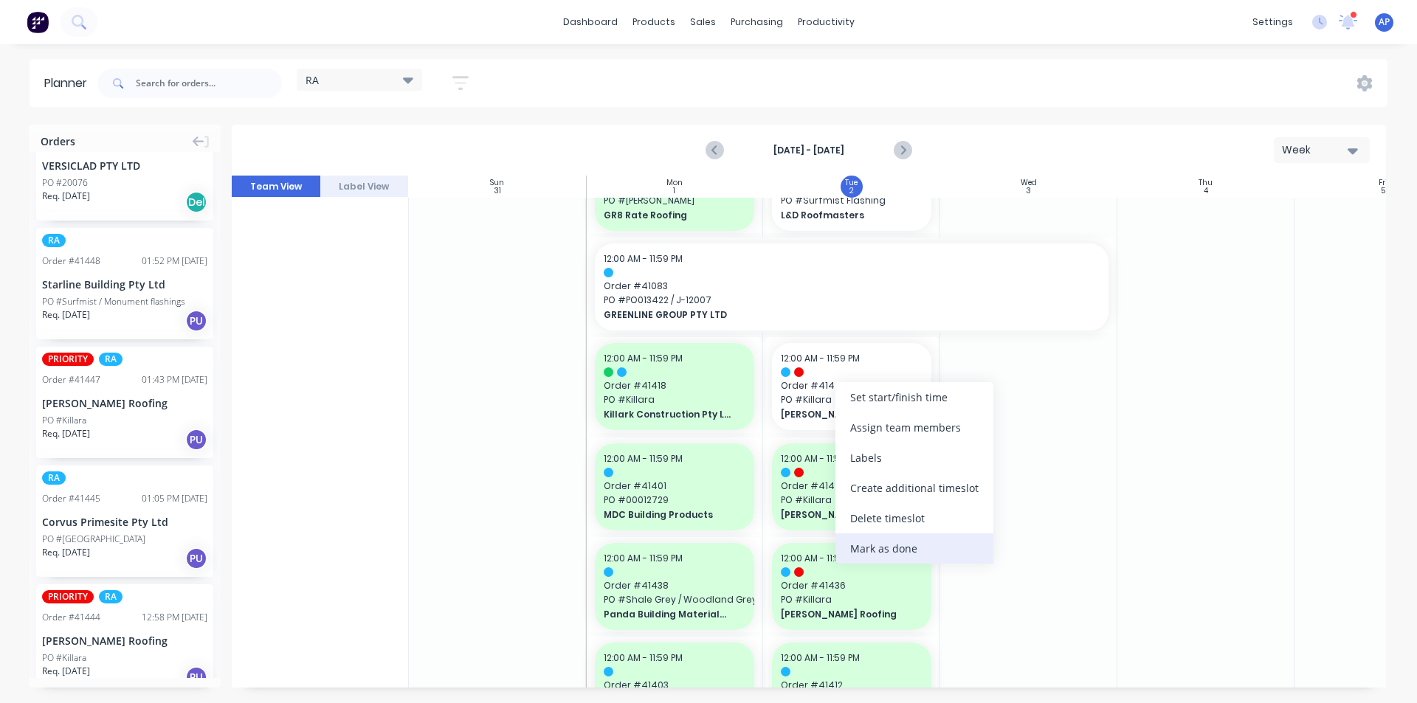
click at [880, 551] on div "Mark as done" at bounding box center [914, 549] width 158 height 30
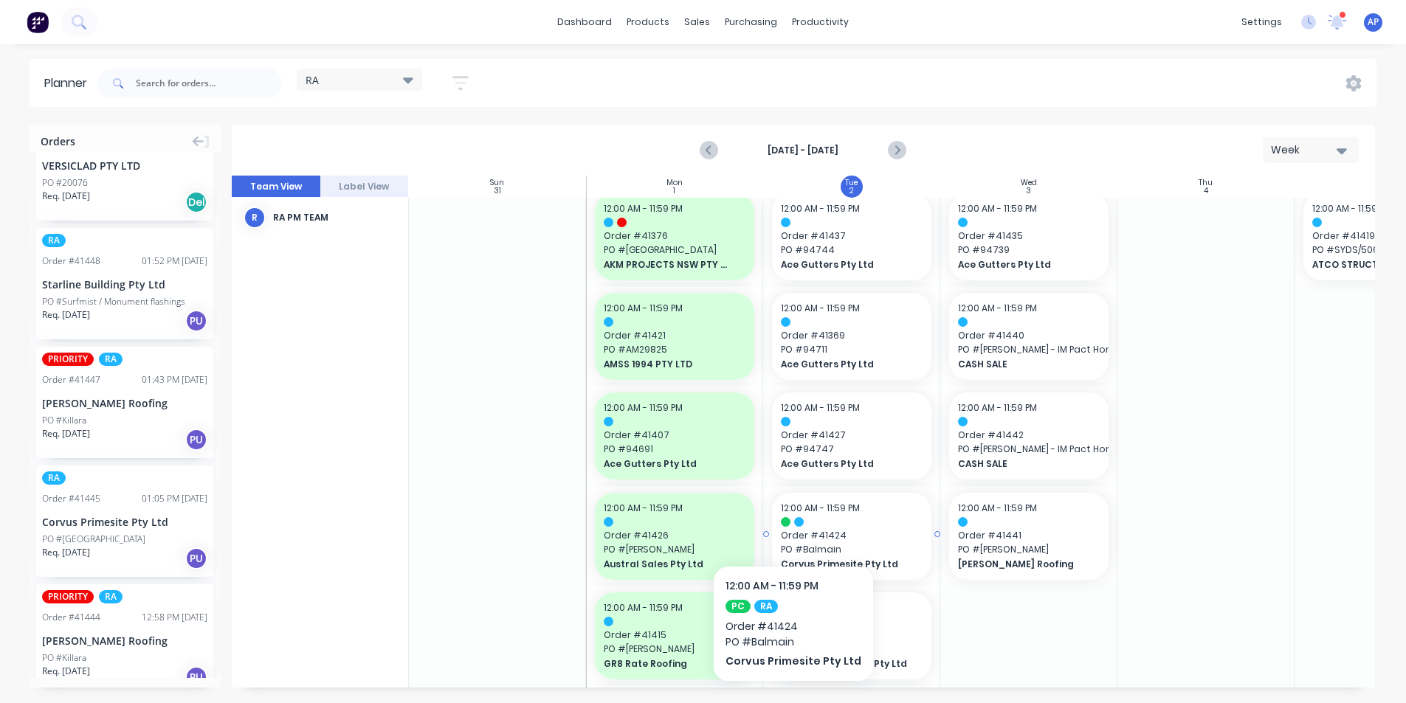
scroll to position [0, 0]
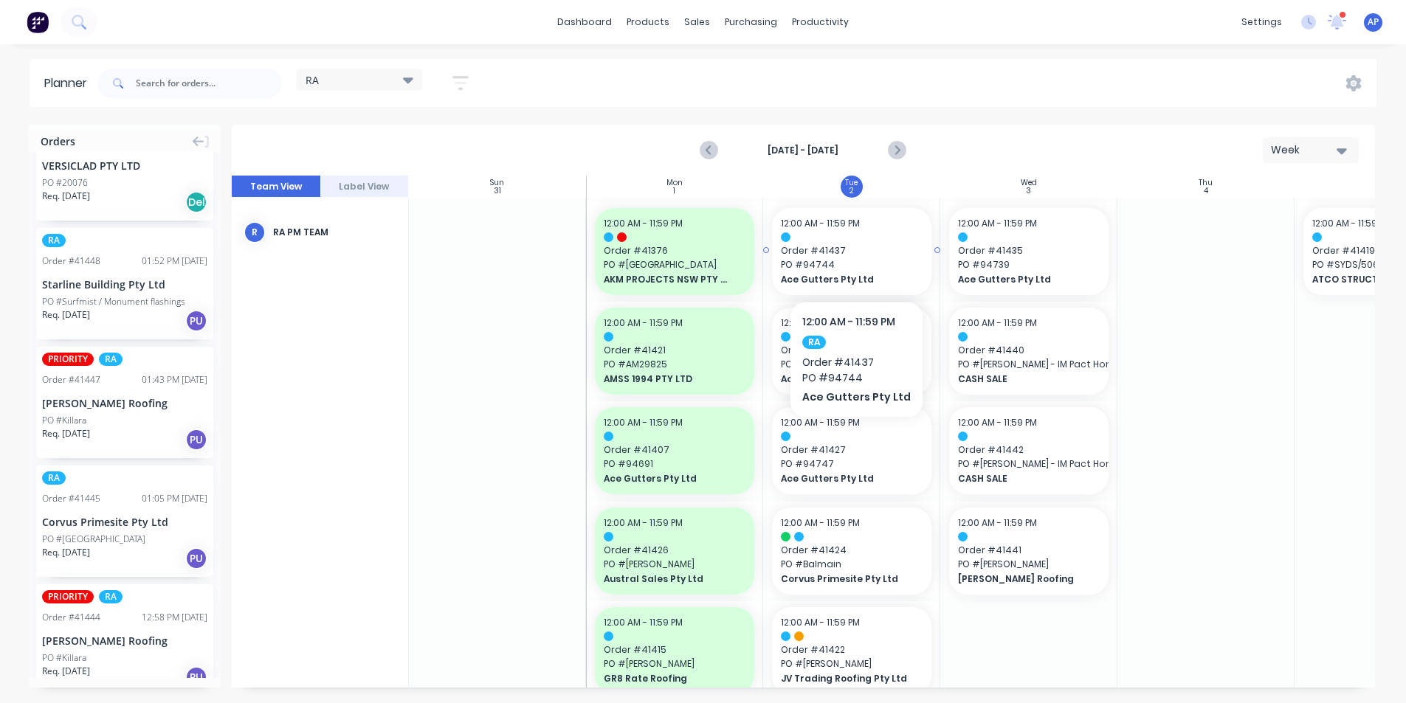
click at [822, 254] on span "Order # 41437" at bounding box center [852, 250] width 142 height 13
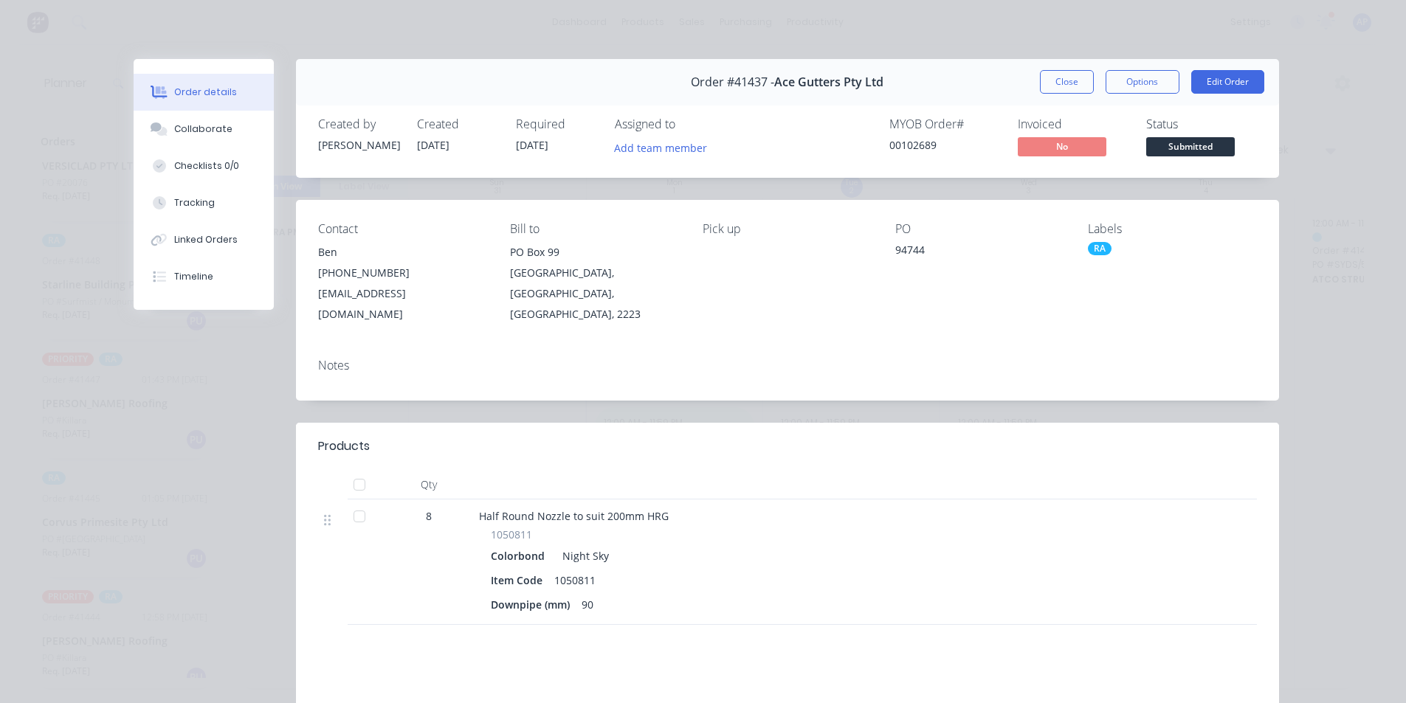
click at [1064, 89] on button "Close" at bounding box center [1067, 82] width 54 height 24
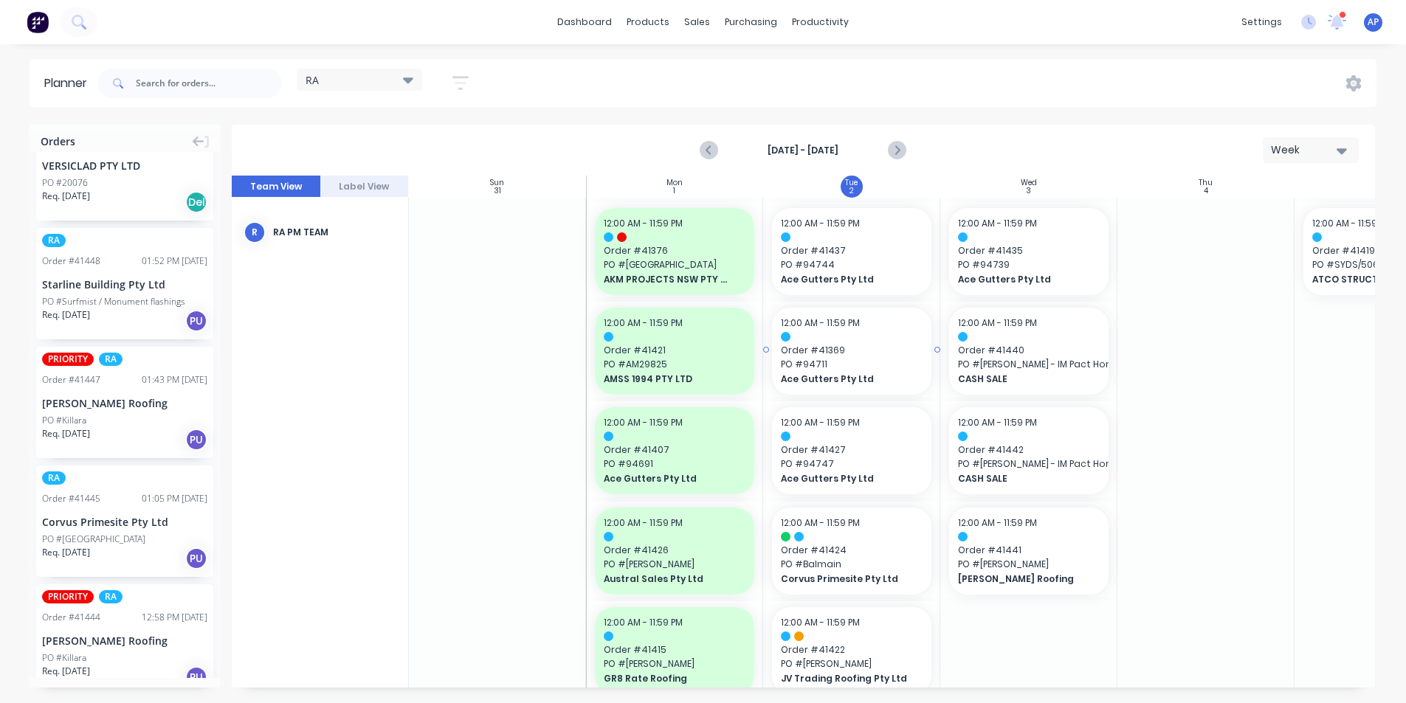
click at [867, 358] on span "PO # 94711" at bounding box center [852, 364] width 142 height 13
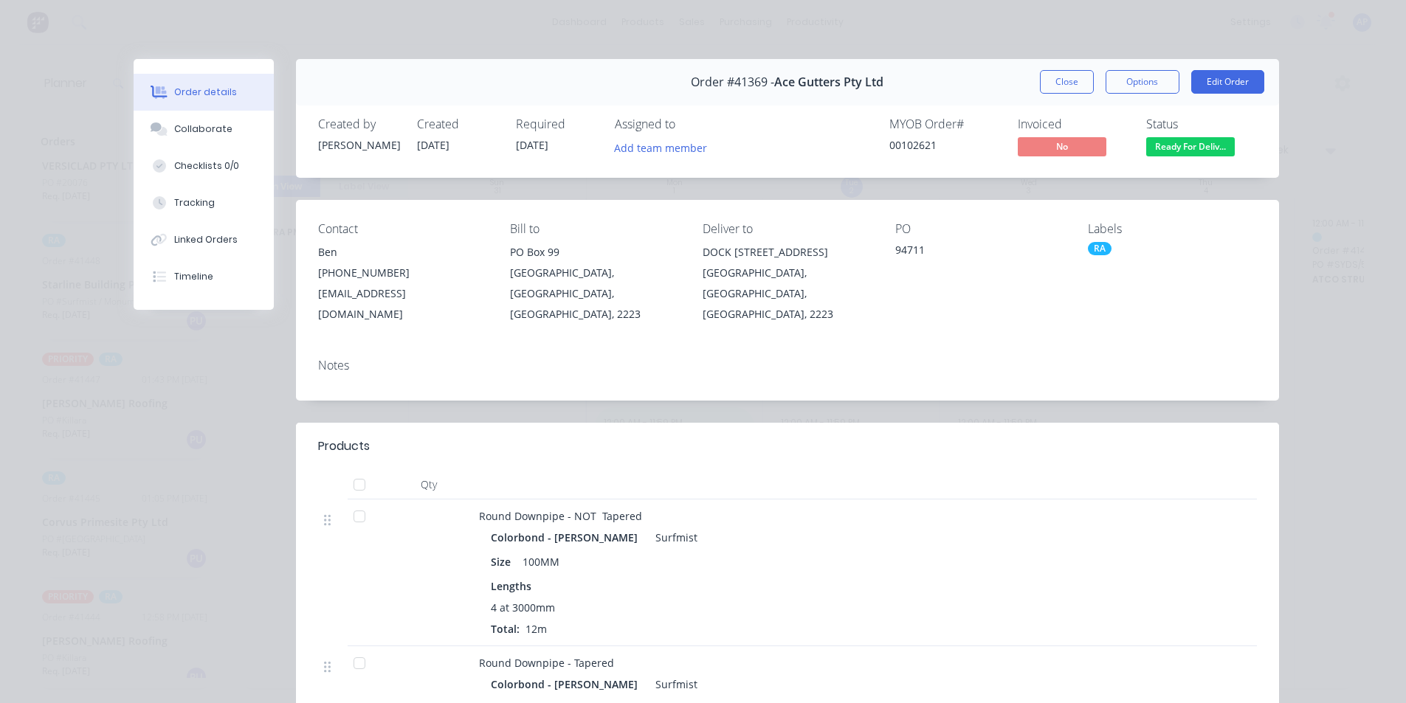
click at [1055, 80] on button "Close" at bounding box center [1067, 82] width 54 height 24
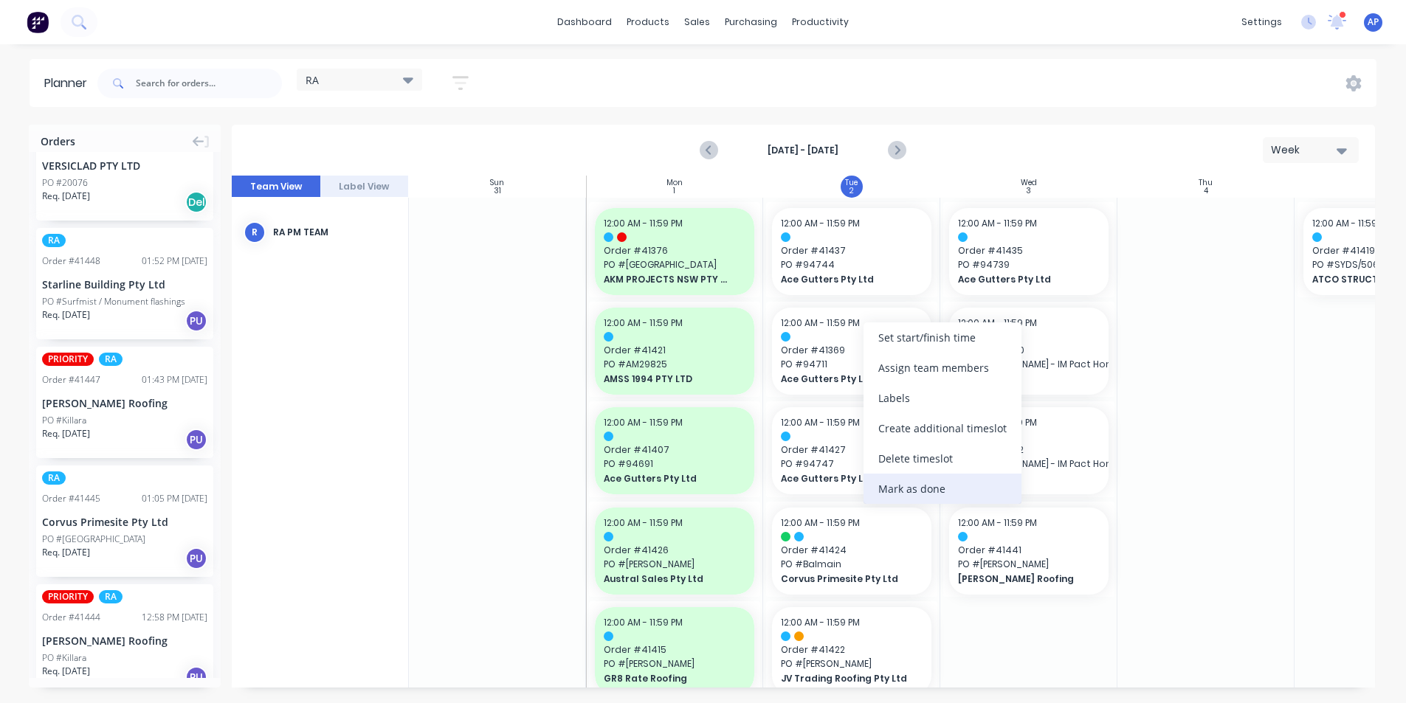
click at [906, 489] on div "Mark as done" at bounding box center [943, 489] width 158 height 30
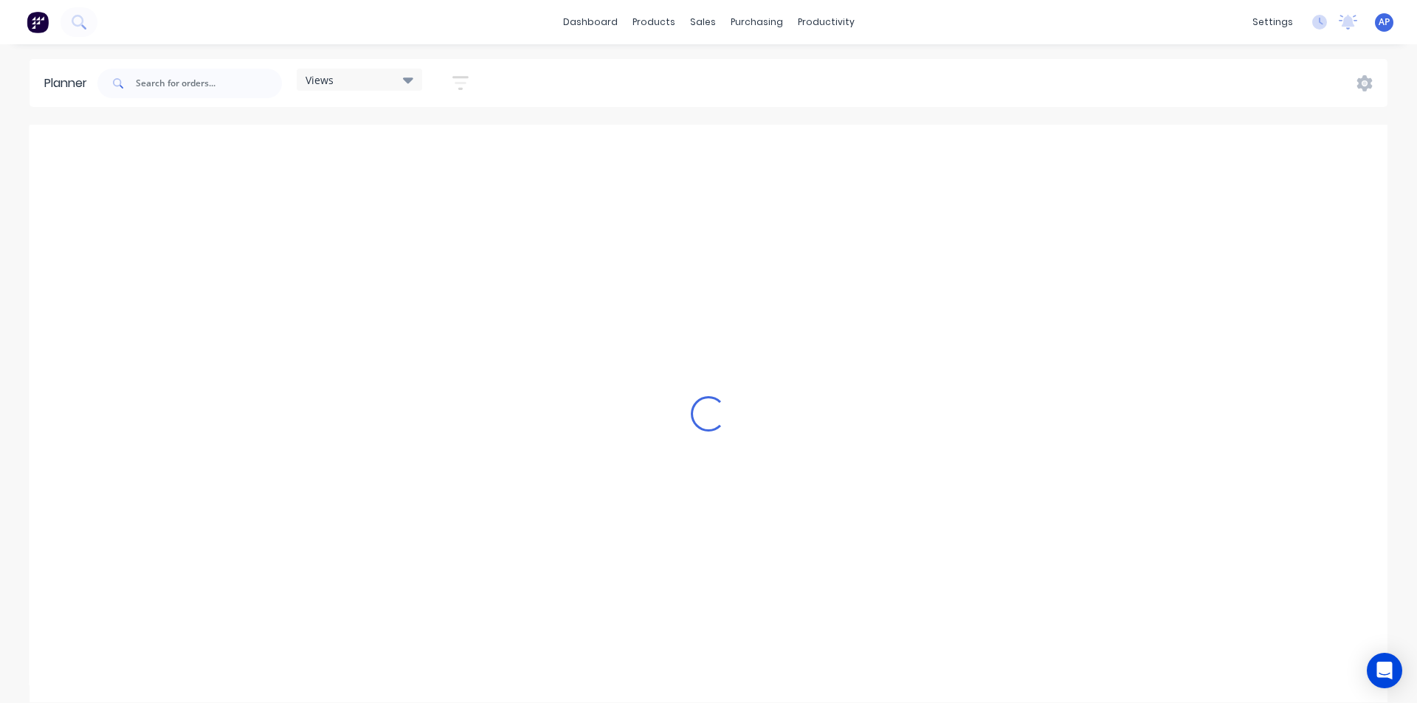
scroll to position [0, 1654]
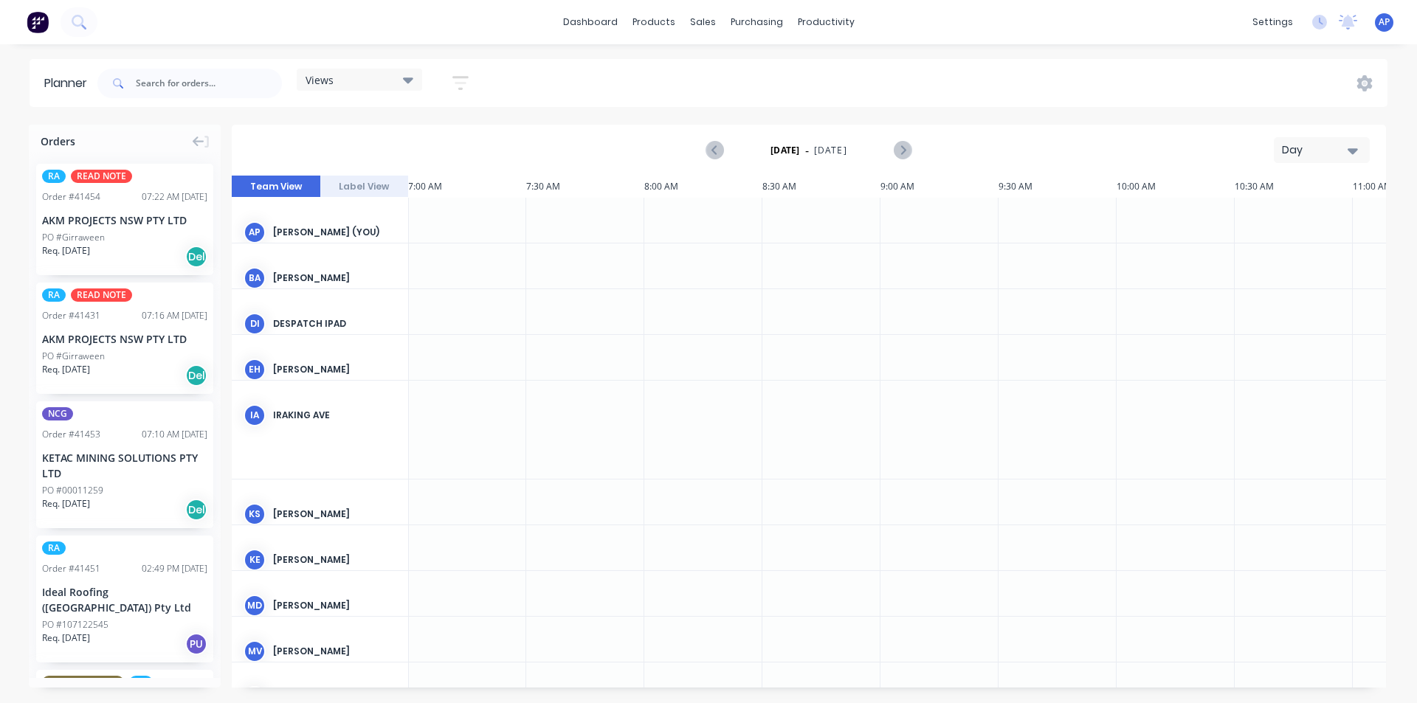
click at [1291, 149] on div "Day" at bounding box center [1316, 149] width 68 height 15
click at [1245, 219] on div "Week" at bounding box center [1295, 219] width 146 height 30
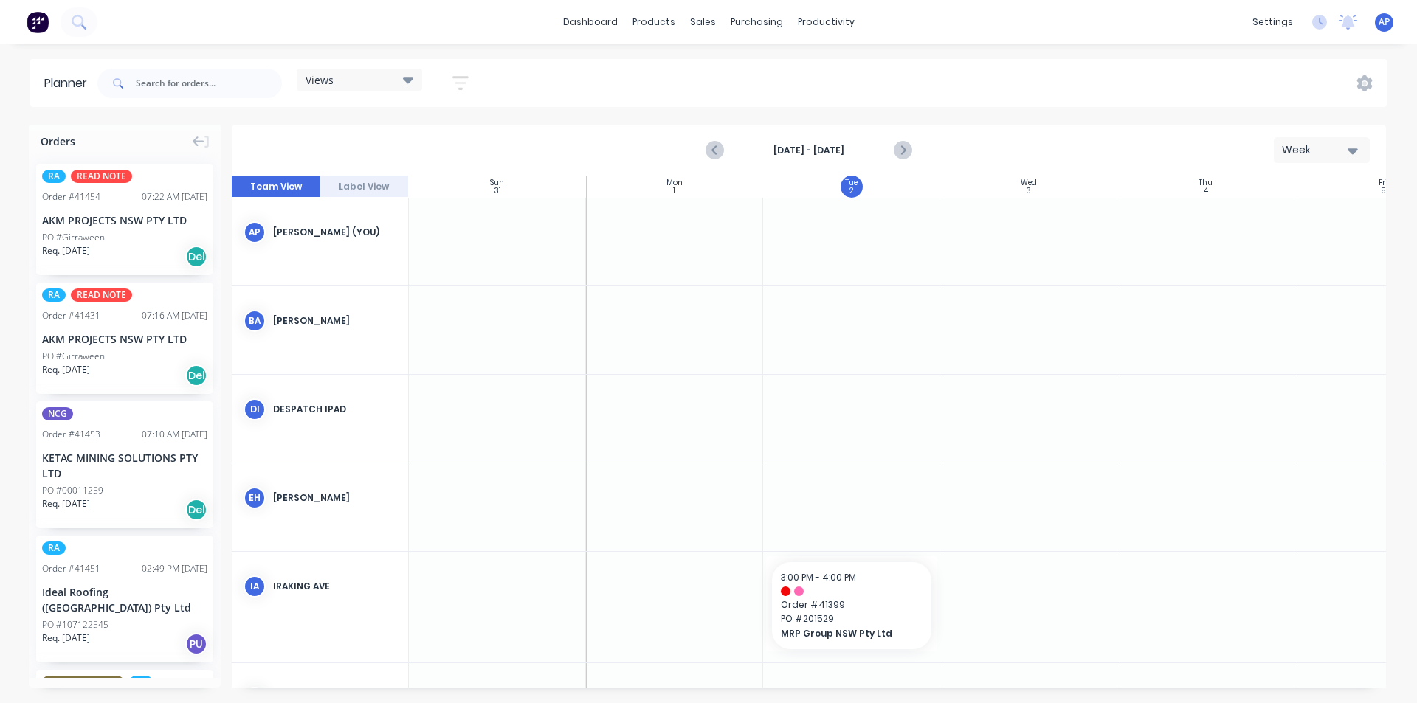
scroll to position [0, 1]
click at [461, 87] on icon "button" at bounding box center [460, 83] width 16 height 18
click at [446, 137] on icon "button" at bounding box center [443, 139] width 10 height 6
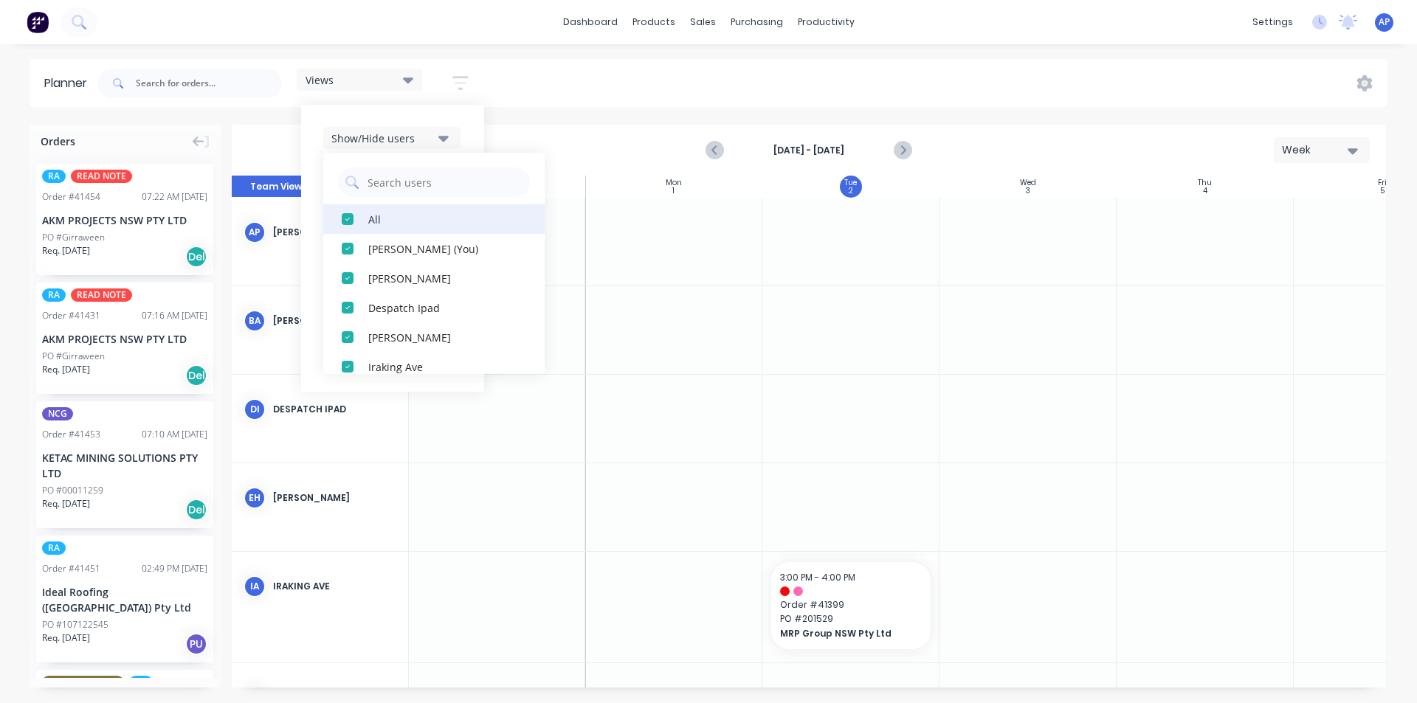
click at [388, 220] on div "All" at bounding box center [442, 218] width 148 height 15
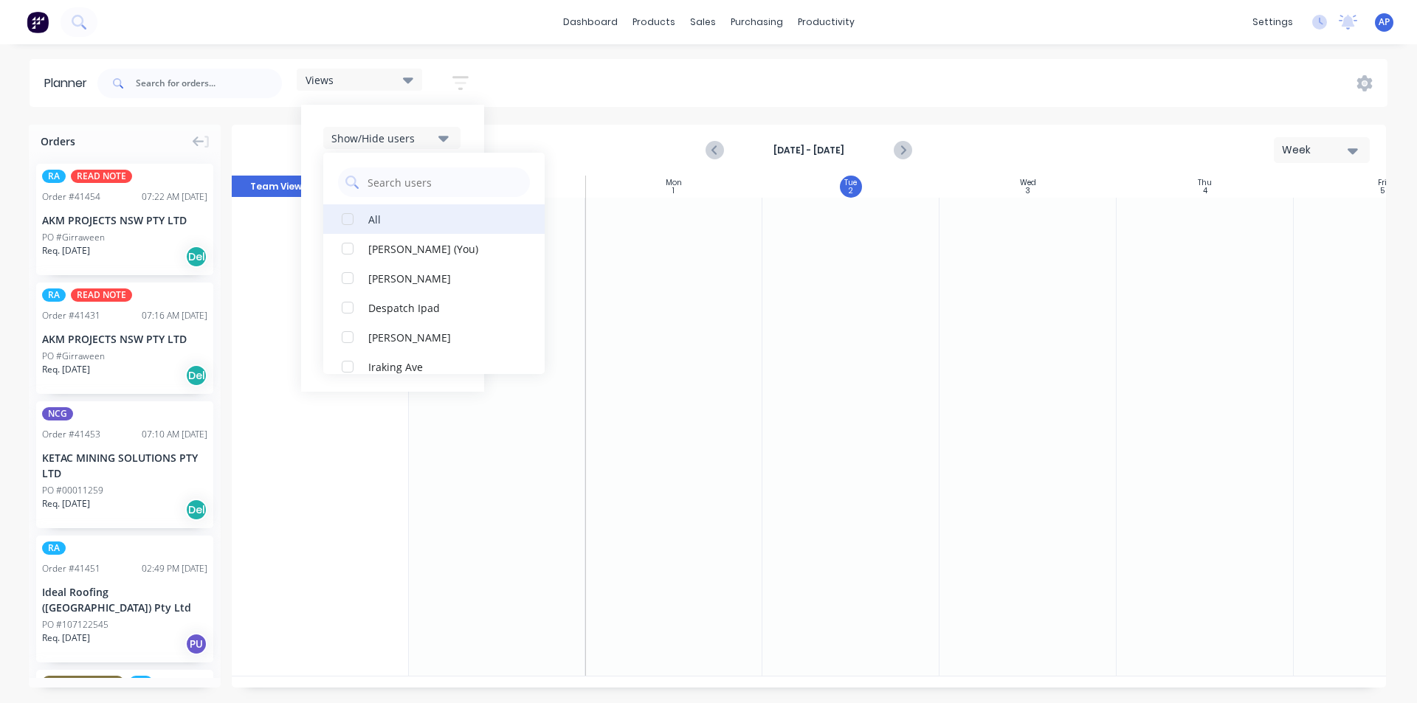
click at [388, 221] on div "All" at bounding box center [442, 218] width 148 height 15
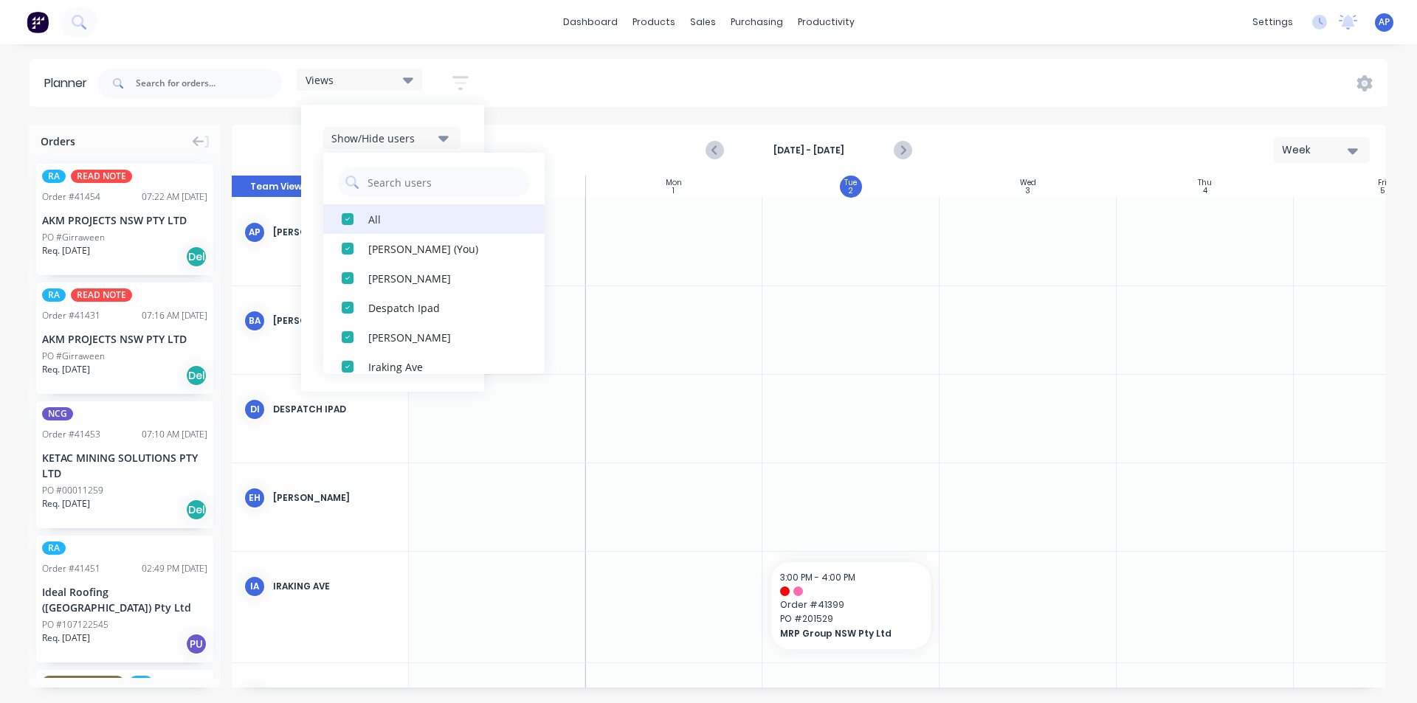
click at [389, 220] on div "All" at bounding box center [442, 218] width 148 height 15
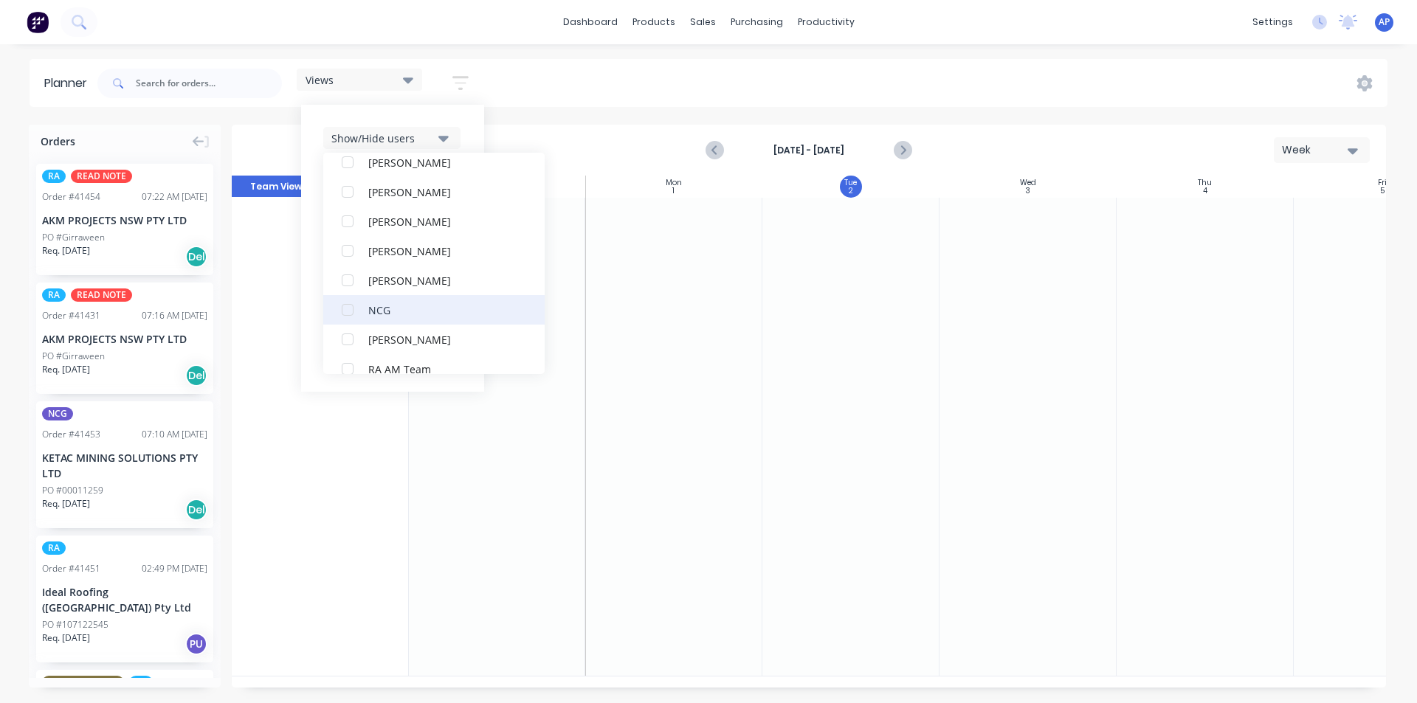
scroll to position [295, 0]
click at [370, 344] on div "RA PM Team" at bounding box center [442, 336] width 148 height 15
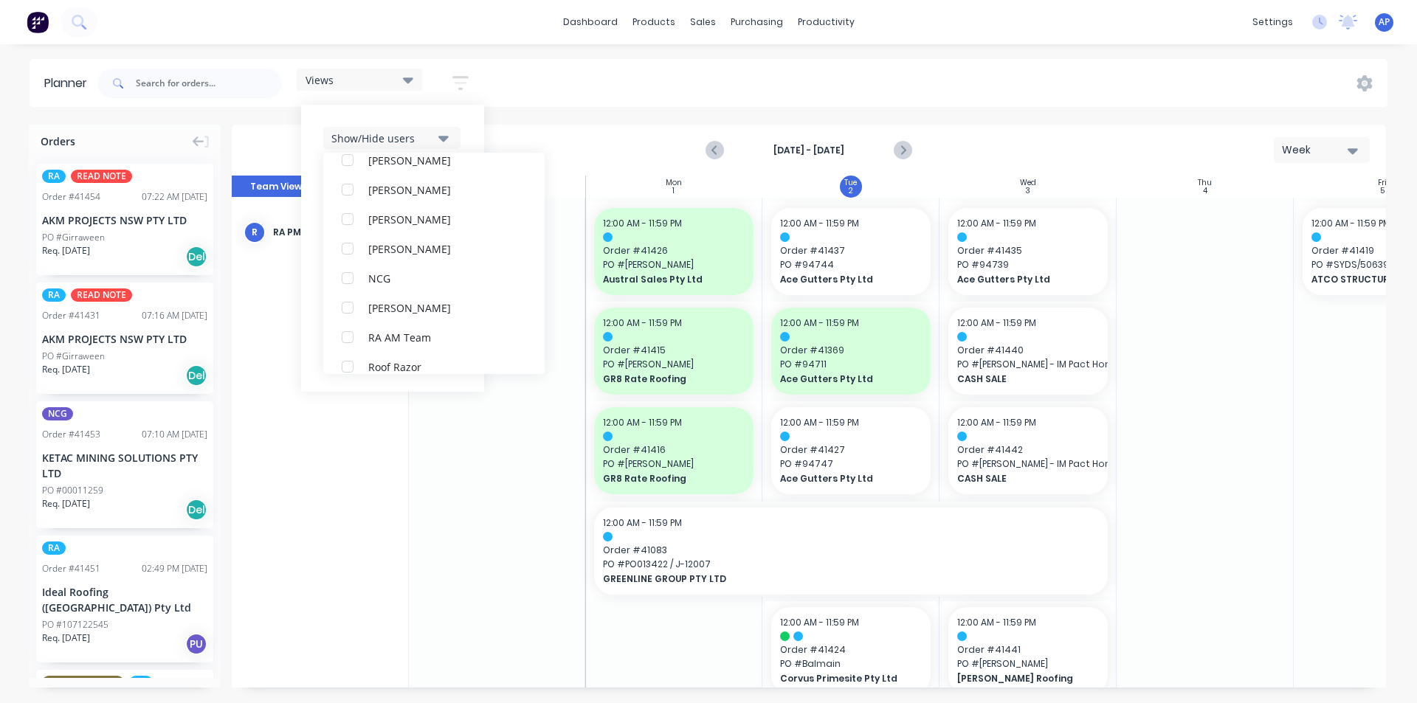
scroll to position [0, 0]
click at [813, 92] on div "Views Save new view None (Default) edit Iraking edit [PERSON_NAME] edit [PERSON…" at bounding box center [740, 83] width 1293 height 44
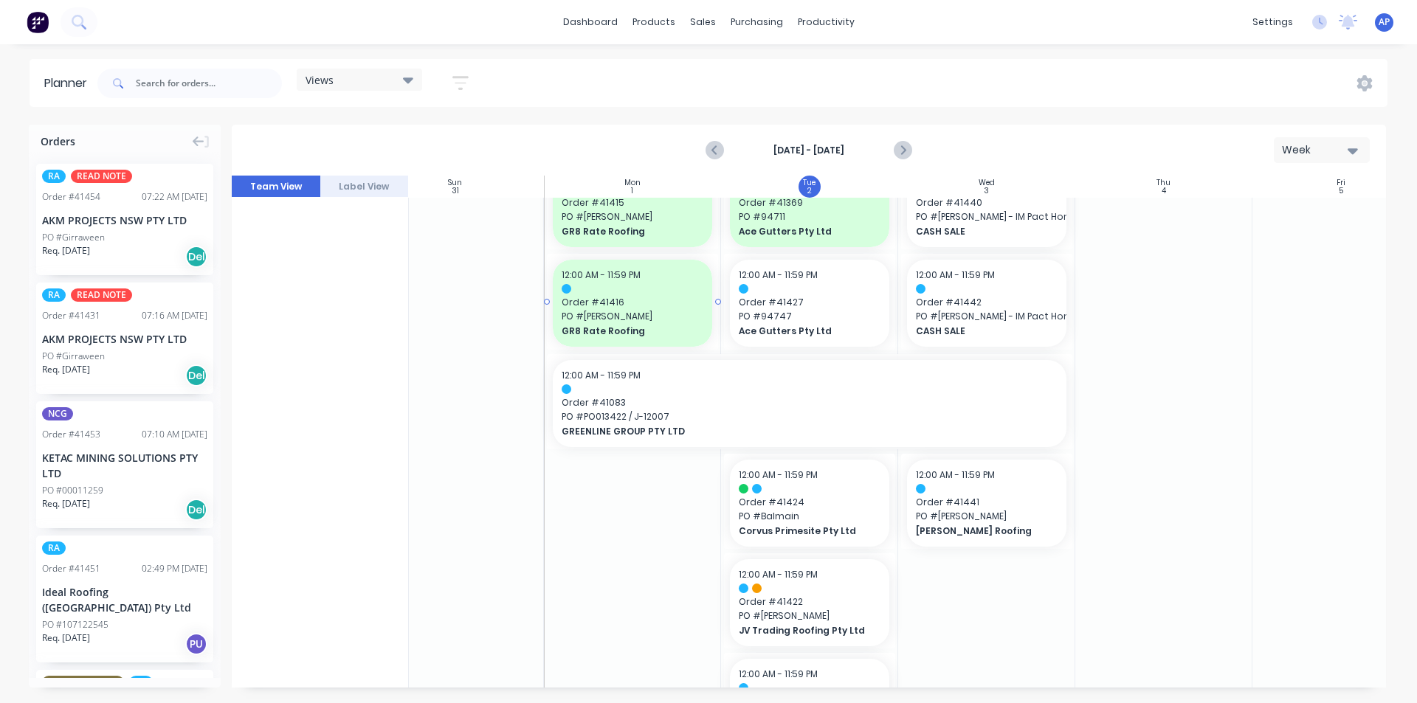
scroll to position [0, 42]
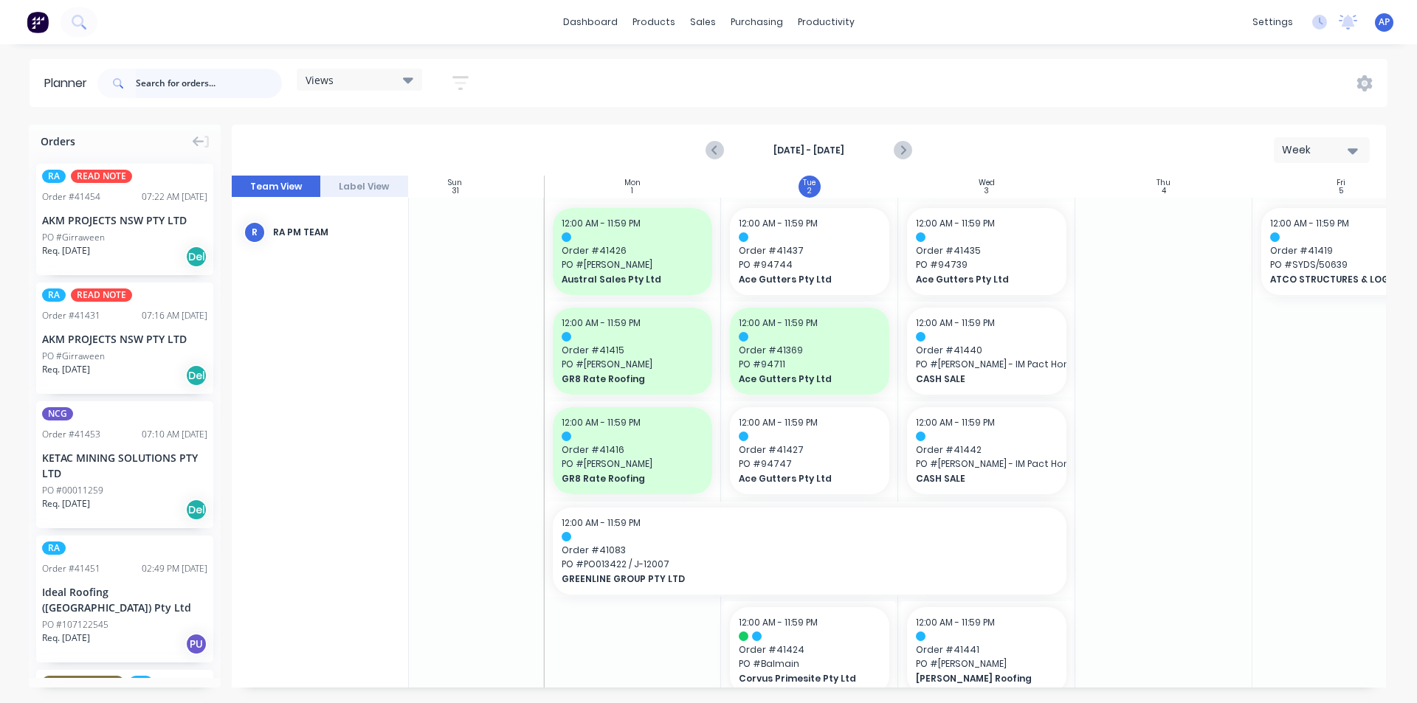
click at [238, 69] on input "text" at bounding box center [209, 84] width 146 height 30
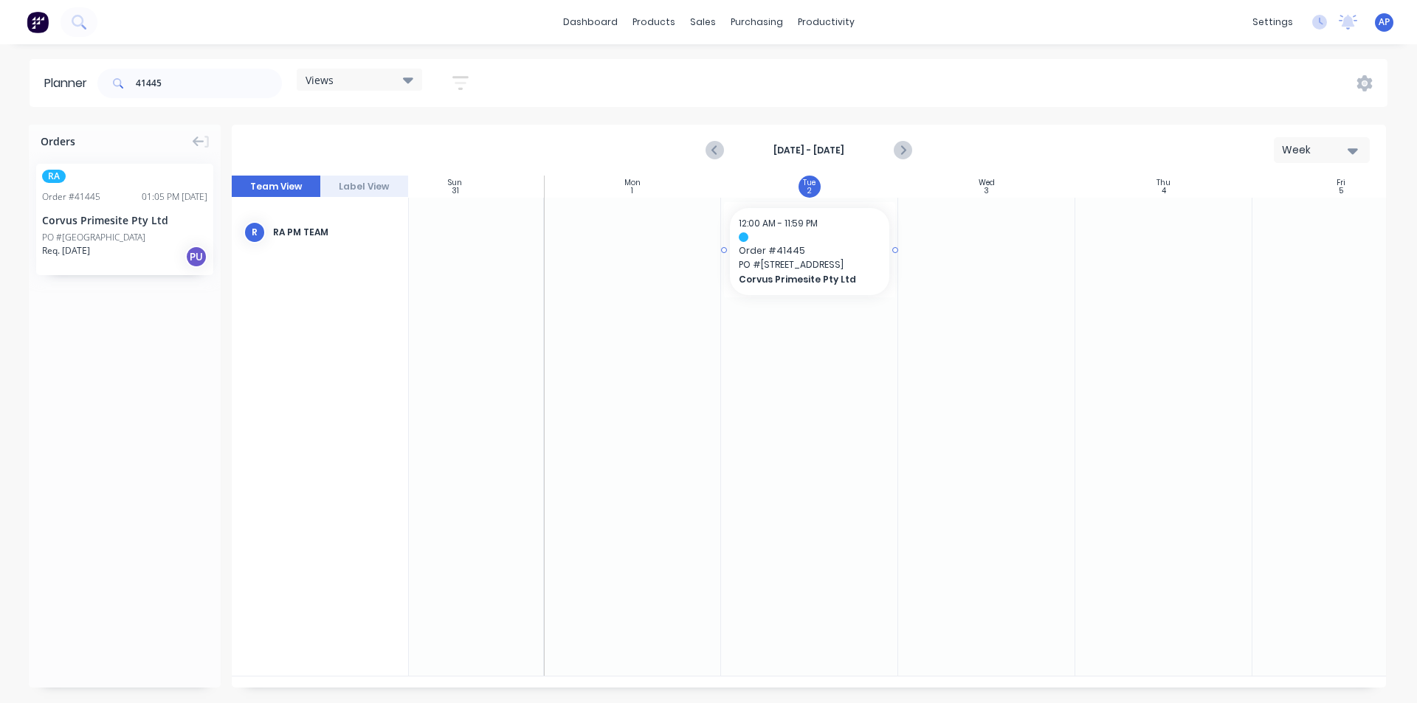
drag, startPoint x: 83, startPoint y: 227, endPoint x: 855, endPoint y: 249, distance: 772.3
click at [207, 63] on div "41445" at bounding box center [189, 83] width 185 height 44
click at [201, 85] on input "41445" at bounding box center [209, 84] width 146 height 30
click at [201, 86] on input "41445" at bounding box center [209, 84] width 146 height 30
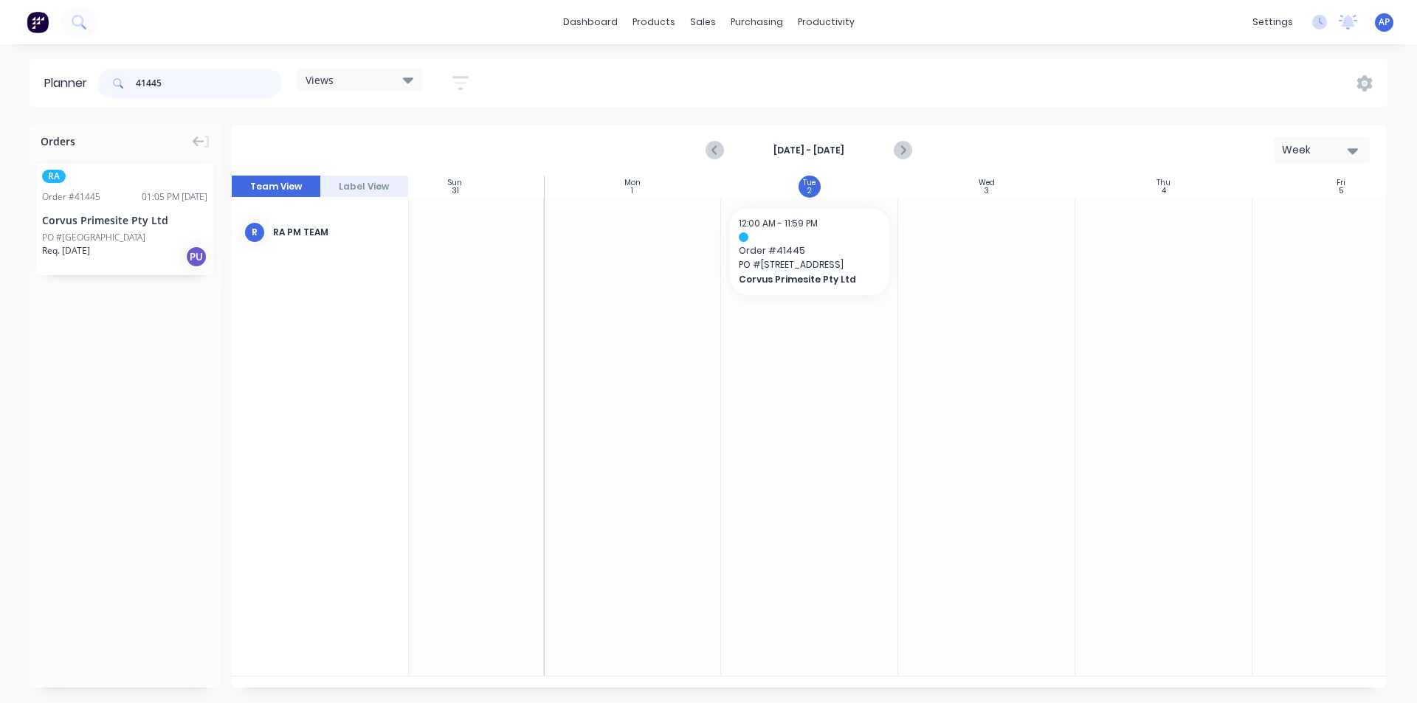
click at [203, 89] on input "41445" at bounding box center [209, 84] width 146 height 30
click at [203, 87] on input "41445" at bounding box center [209, 84] width 146 height 30
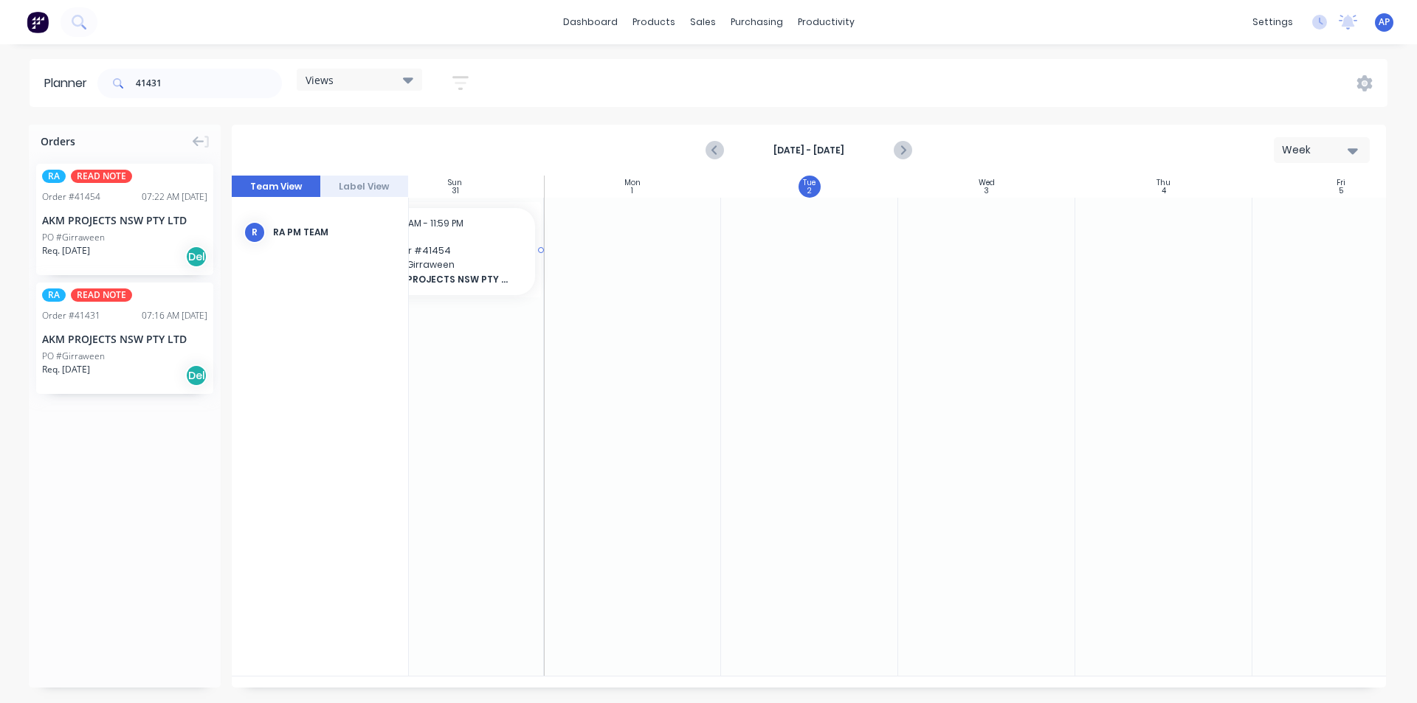
scroll to position [0, 35]
drag, startPoint x: 82, startPoint y: 199, endPoint x: 1047, endPoint y: 247, distance: 965.9
drag, startPoint x: 86, startPoint y: 223, endPoint x: 1010, endPoint y: 371, distance: 936.5
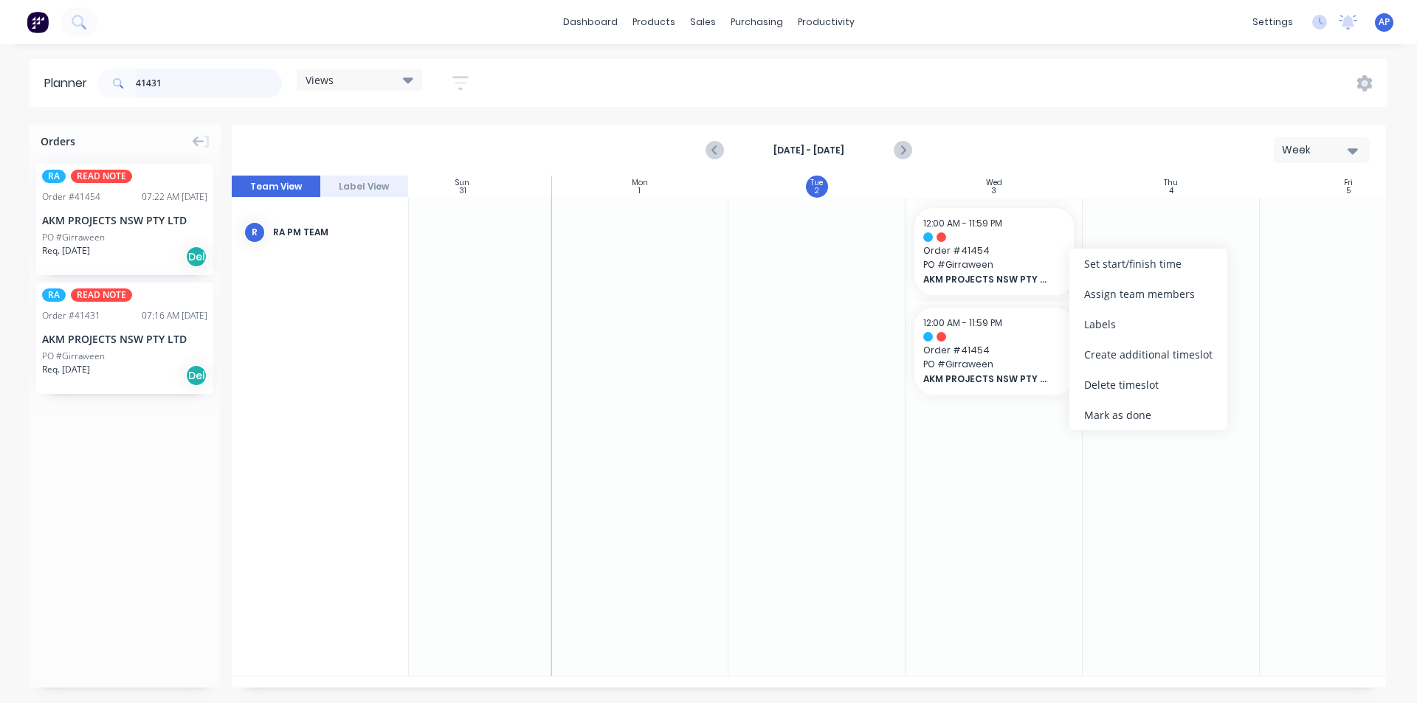
click at [160, 75] on input "41431" at bounding box center [209, 84] width 146 height 30
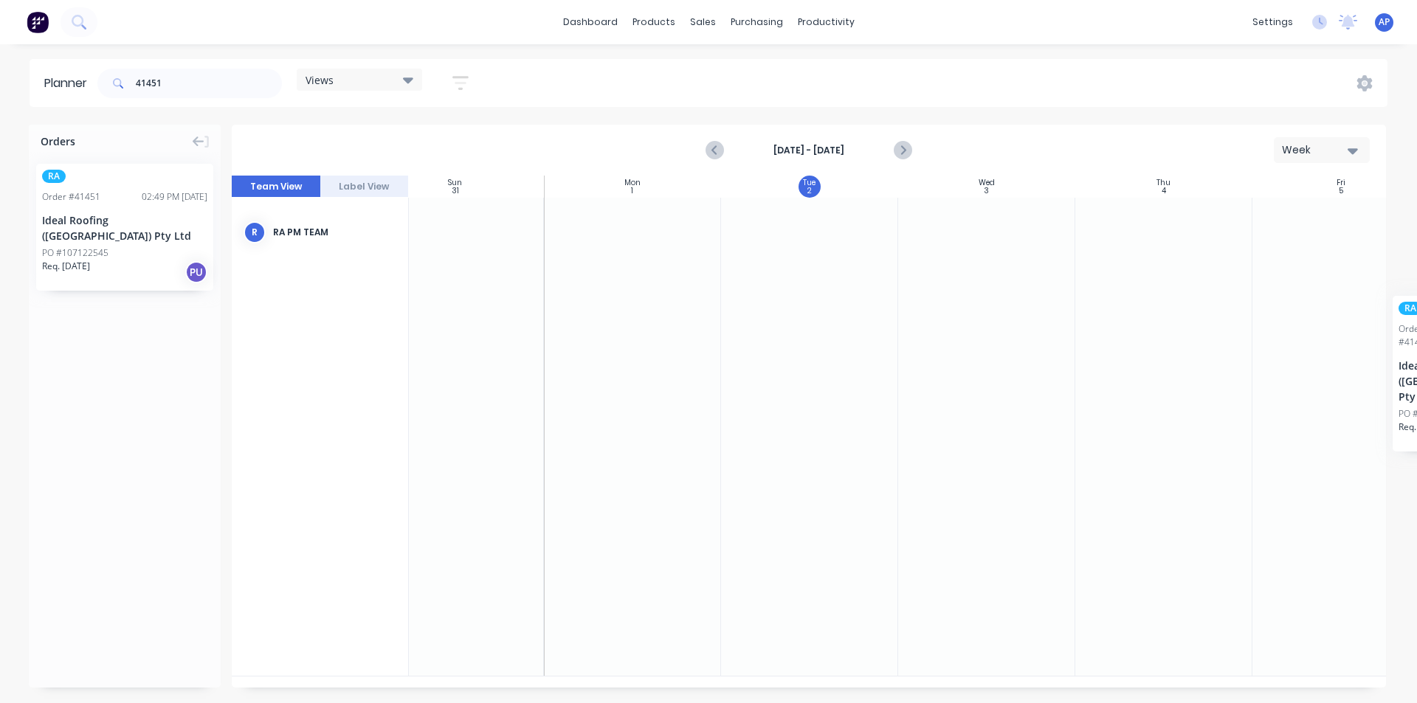
scroll to position [0, 49]
drag, startPoint x: 80, startPoint y: 218, endPoint x: 1039, endPoint y: 247, distance: 959.1
click at [190, 78] on input "41451" at bounding box center [209, 84] width 146 height 30
click at [191, 81] on input "41451" at bounding box center [209, 84] width 146 height 30
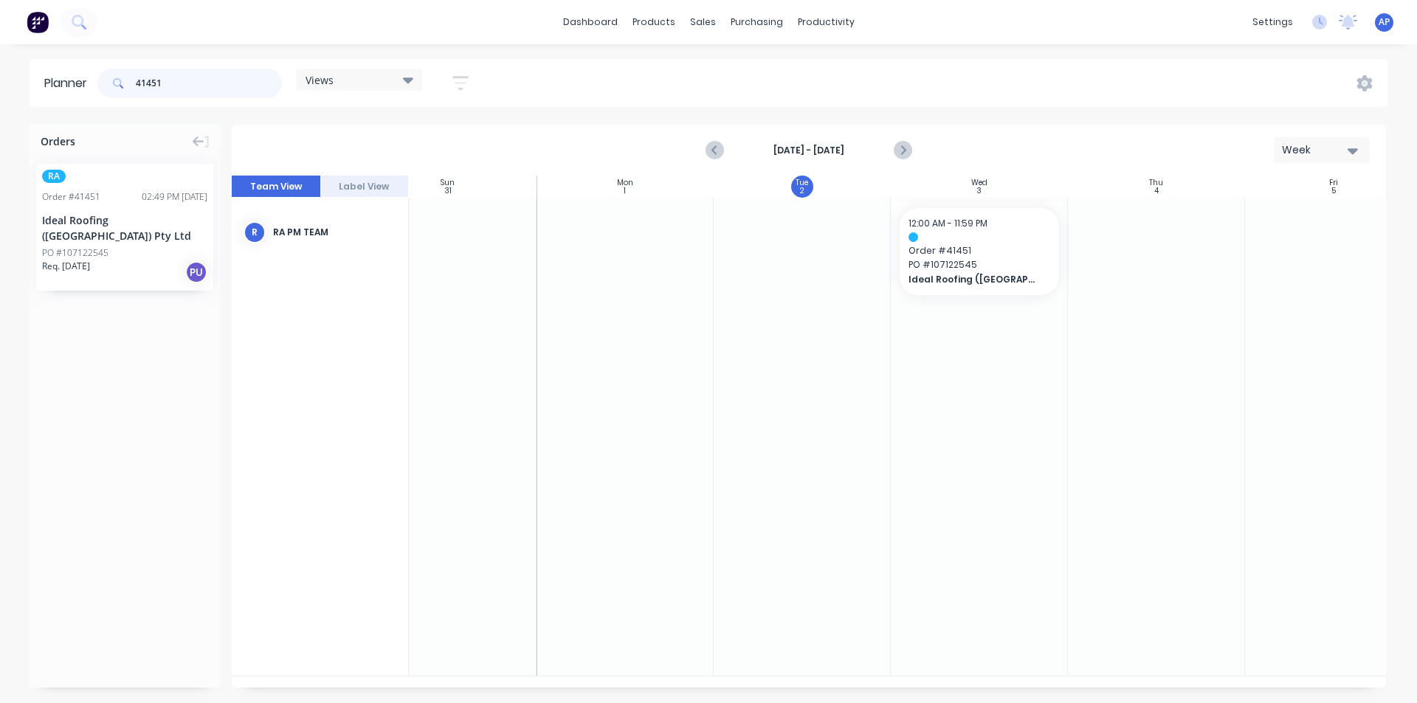
click at [191, 81] on input "41451" at bounding box center [209, 84] width 146 height 30
drag, startPoint x: 97, startPoint y: 210, endPoint x: 917, endPoint y: 221, distance: 820.0
click at [210, 87] on input "41450" at bounding box center [209, 84] width 146 height 30
click at [209, 81] on input "41450" at bounding box center [209, 84] width 146 height 30
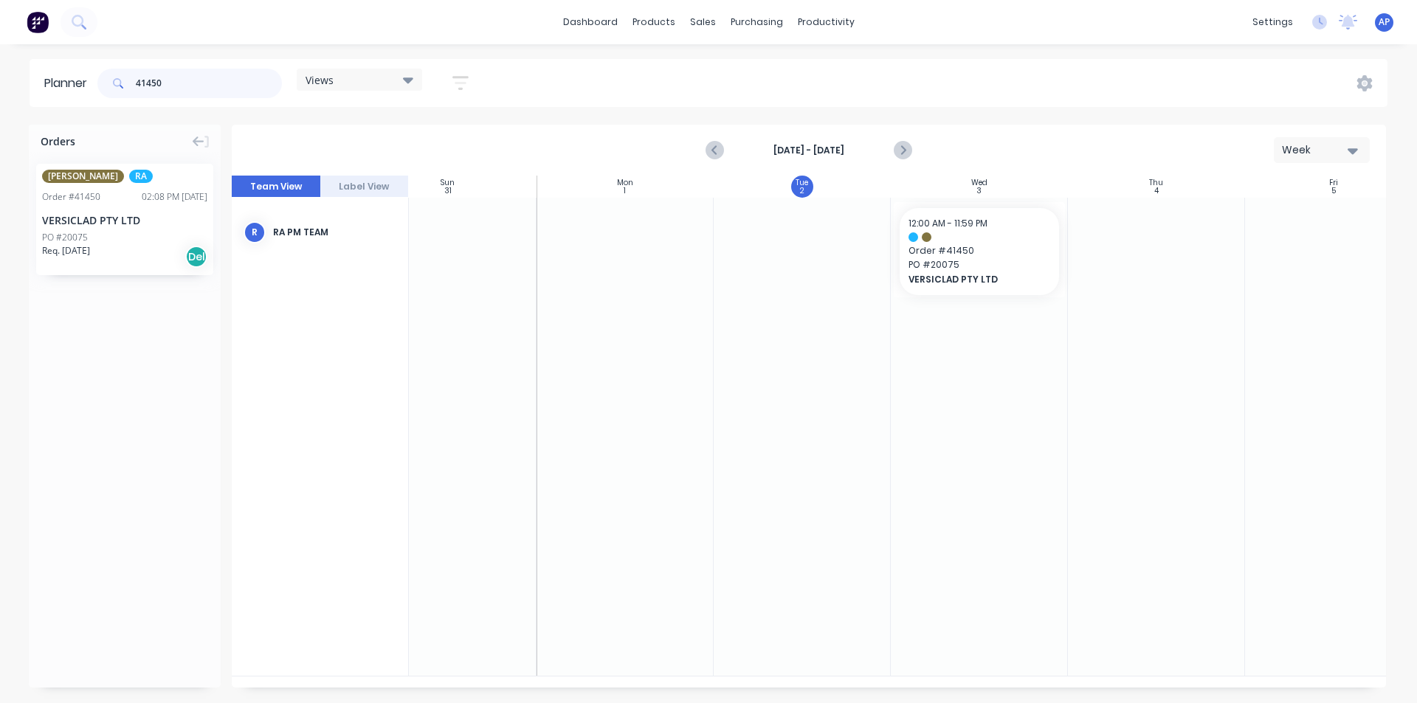
click at [209, 81] on input "41450" at bounding box center [209, 84] width 146 height 30
type input "41449"
drag, startPoint x: 100, startPoint y: 206, endPoint x: 906, endPoint y: 237, distance: 806.6
click at [197, 77] on input "41449" at bounding box center [209, 84] width 146 height 30
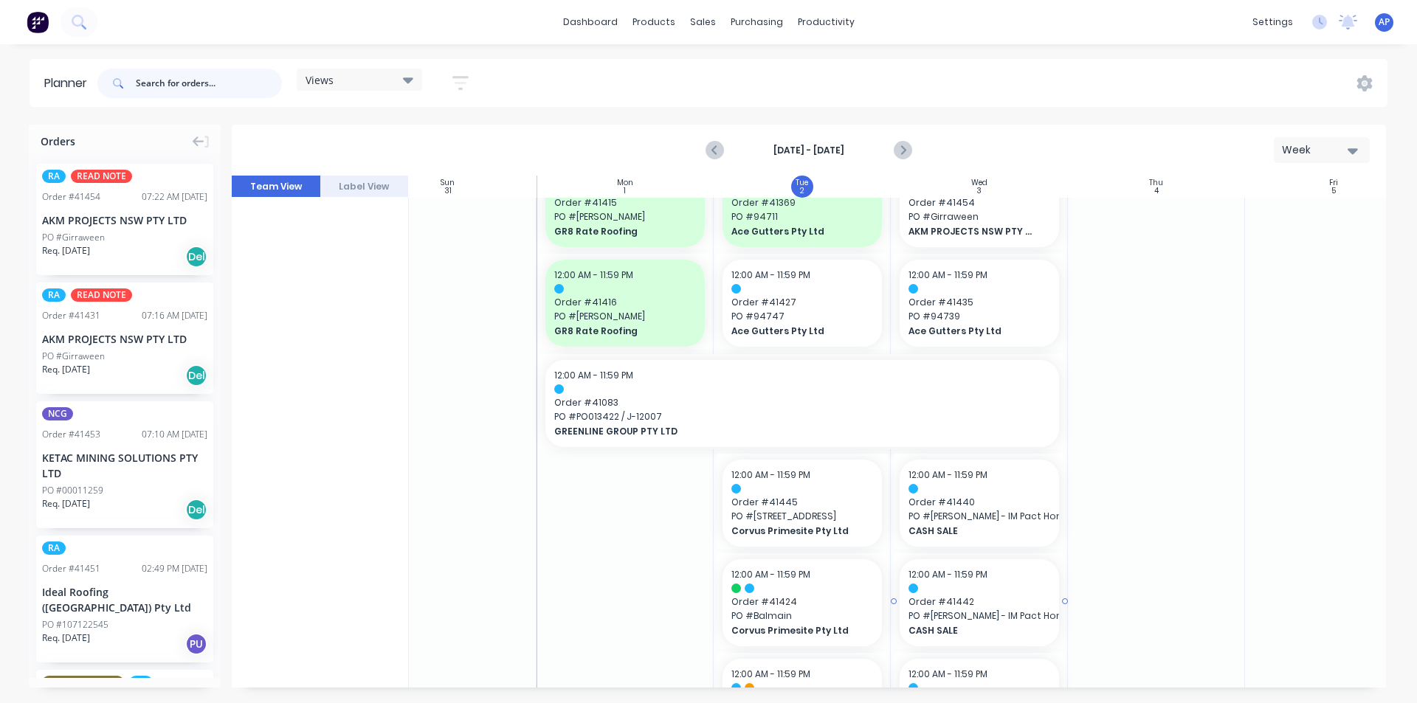
scroll to position [369, 49]
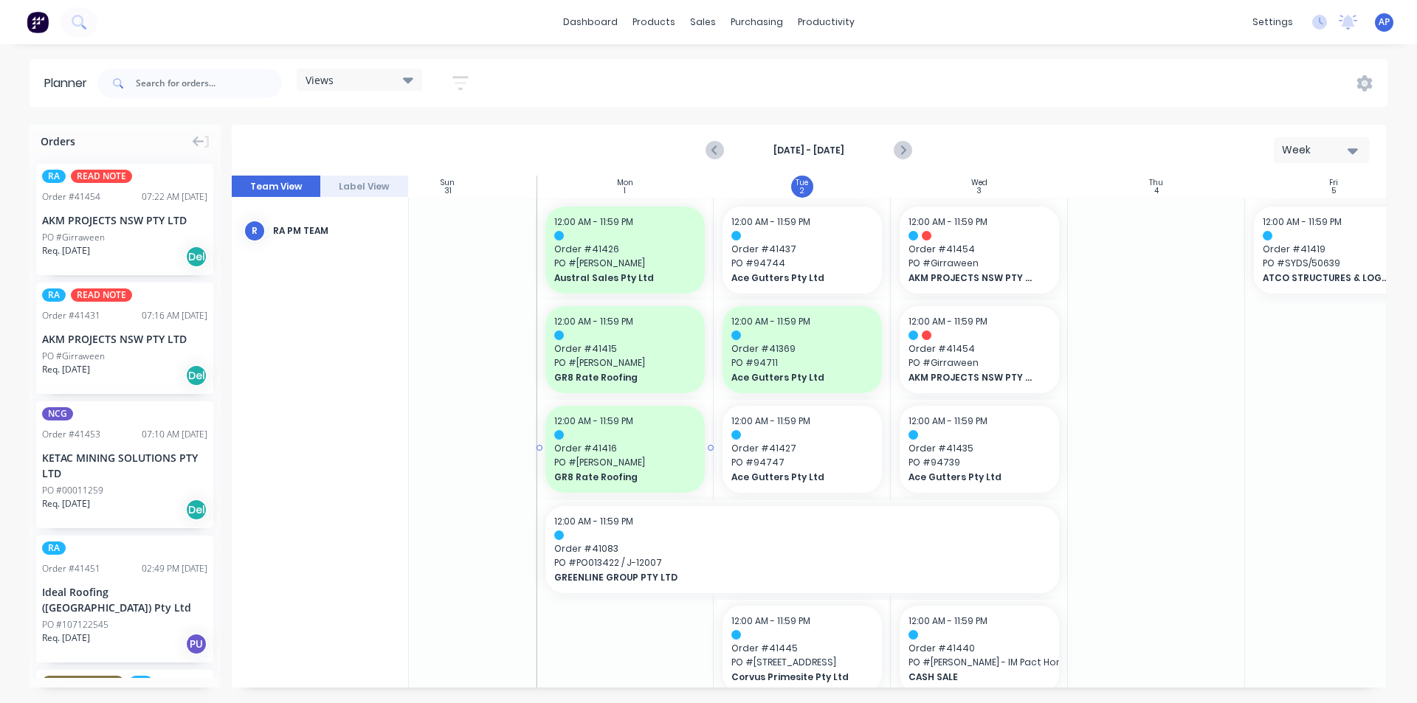
scroll to position [0, 49]
click at [112, 554] on div "RA" at bounding box center [124, 548] width 165 height 13
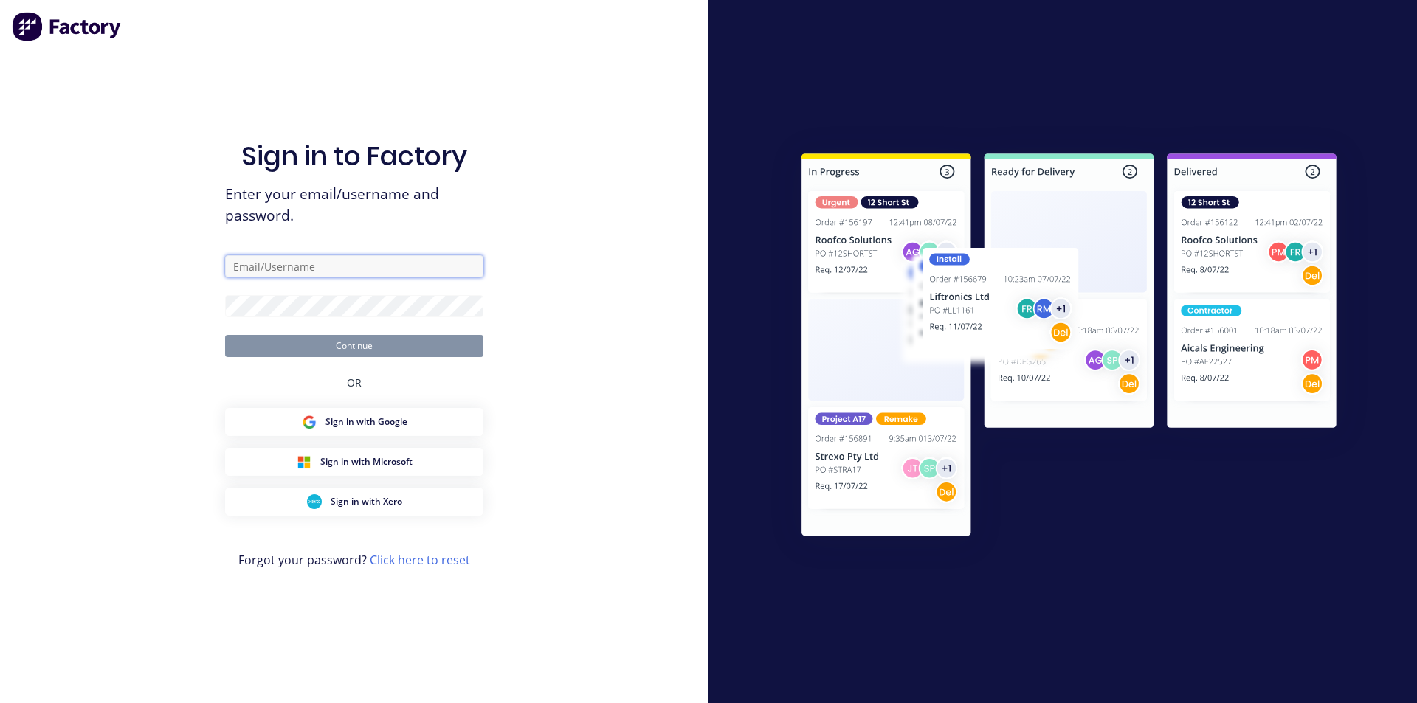
type input "angela@vilno.com.au"
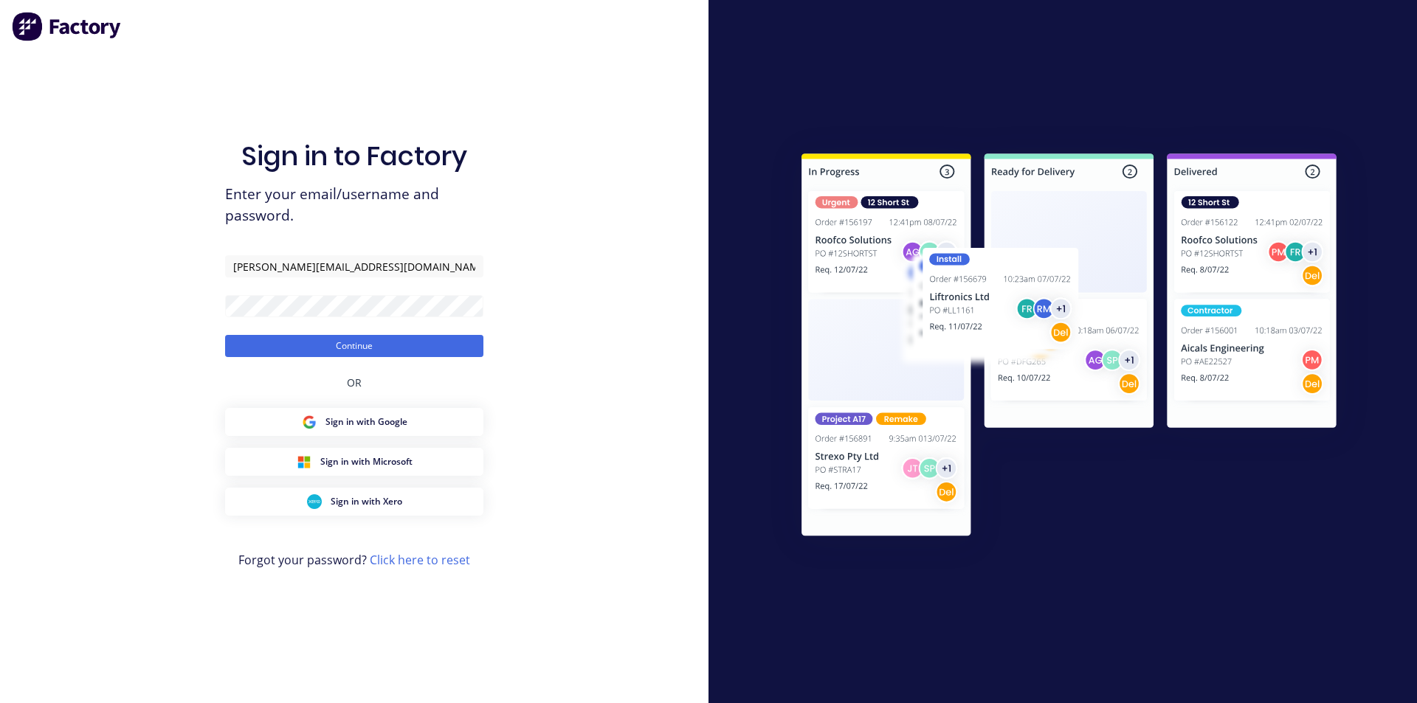
click at [359, 320] on form "angela@vilno.com.au Continue" at bounding box center [354, 306] width 258 height 102
click at [369, 345] on button "Continue" at bounding box center [354, 346] width 258 height 22
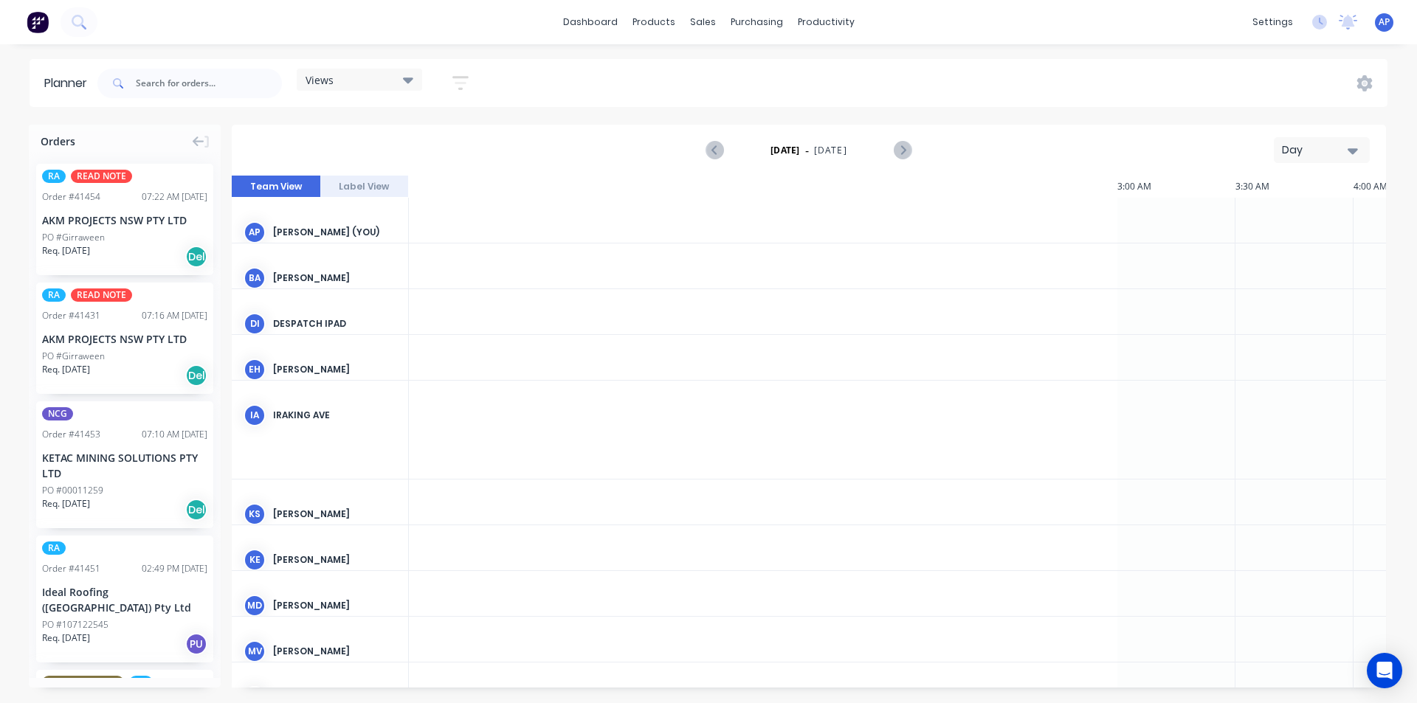
scroll to position [0, 1654]
click at [819, 145] on span "[DATE]" at bounding box center [830, 150] width 33 height 13
click at [1298, 147] on div "Day" at bounding box center [1316, 149] width 68 height 15
click at [1255, 224] on div "Week" at bounding box center [1295, 219] width 146 height 30
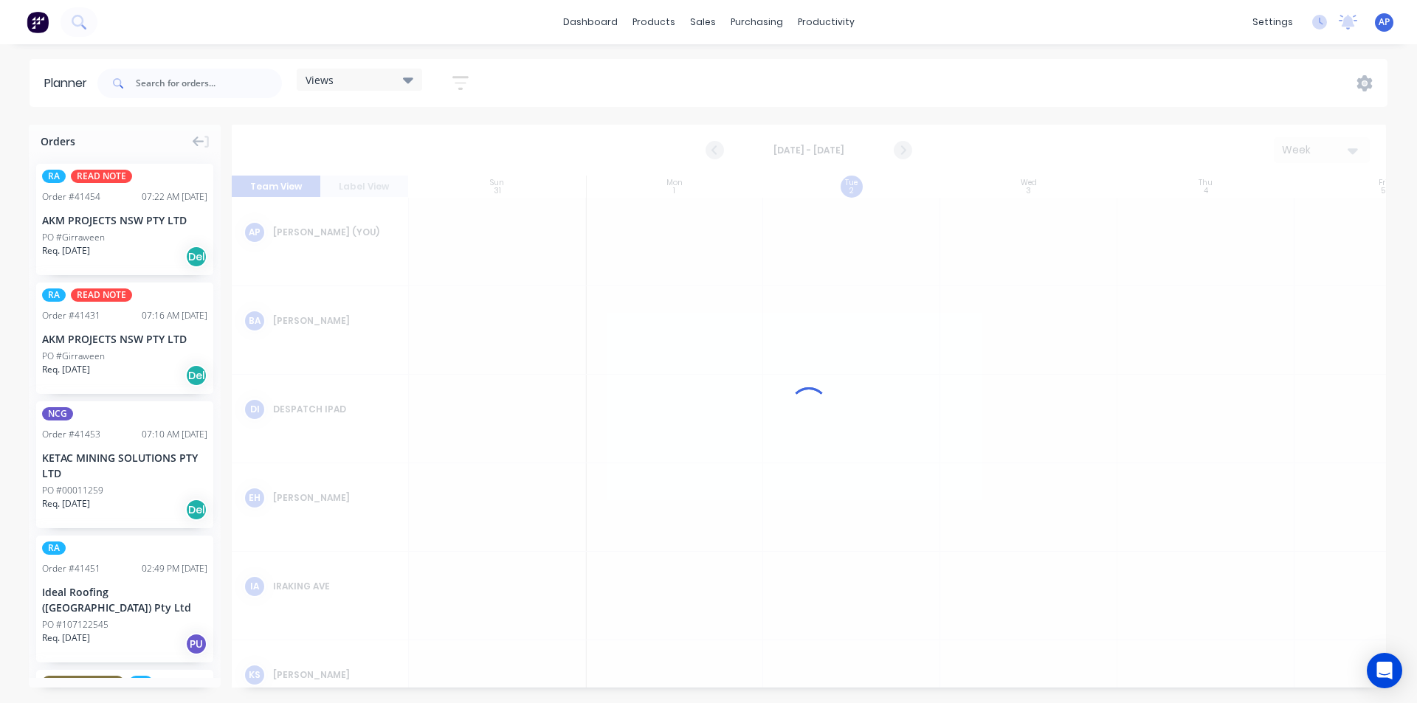
scroll to position [0, 1]
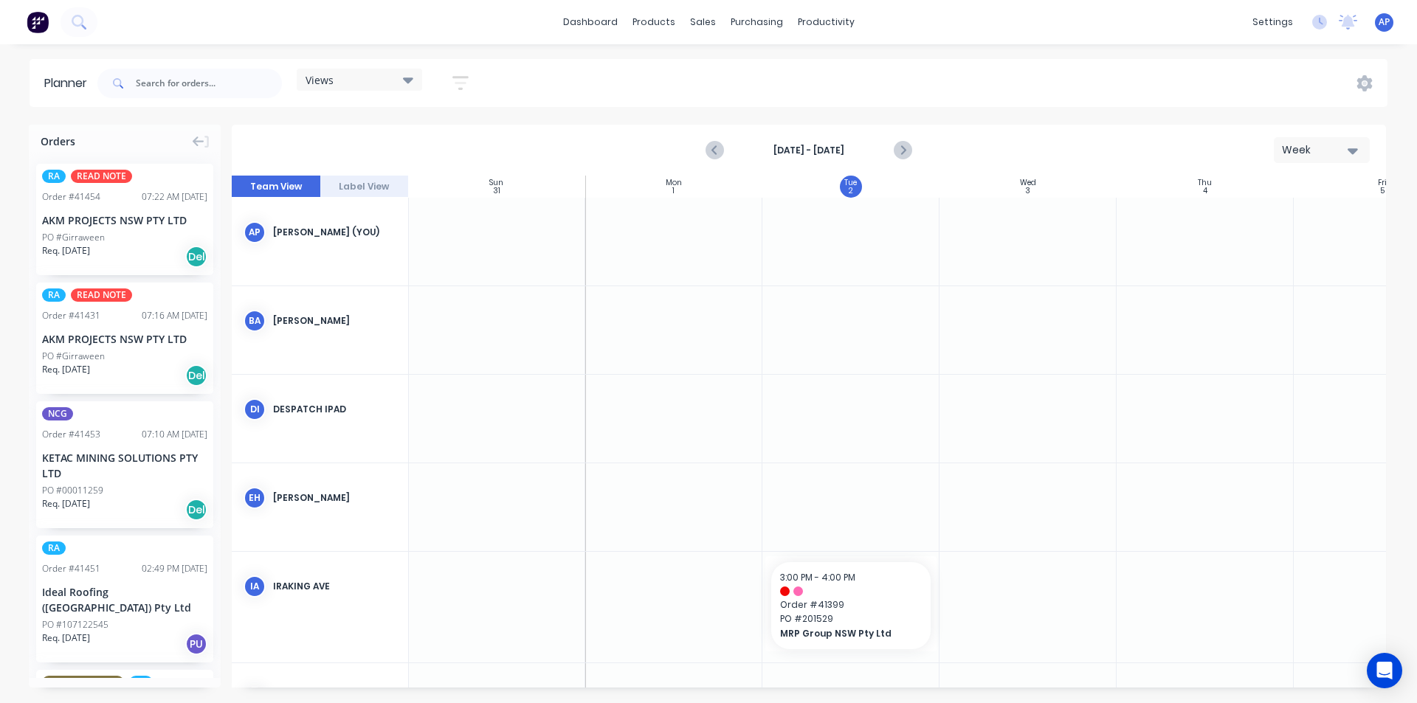
click at [825, 146] on strong "[DATE] - [DATE]" at bounding box center [809, 150] width 148 height 13
click at [816, 136] on div "Aug 31st - Sep 6th Week" at bounding box center [808, 150] width 1151 height 48
click at [809, 148] on strong "[DATE] - [DATE]" at bounding box center [809, 150] width 148 height 13
click at [440, 83] on button "button" at bounding box center [460, 83] width 47 height 29
click at [439, 142] on button "Show/Hide users" at bounding box center [391, 138] width 137 height 22
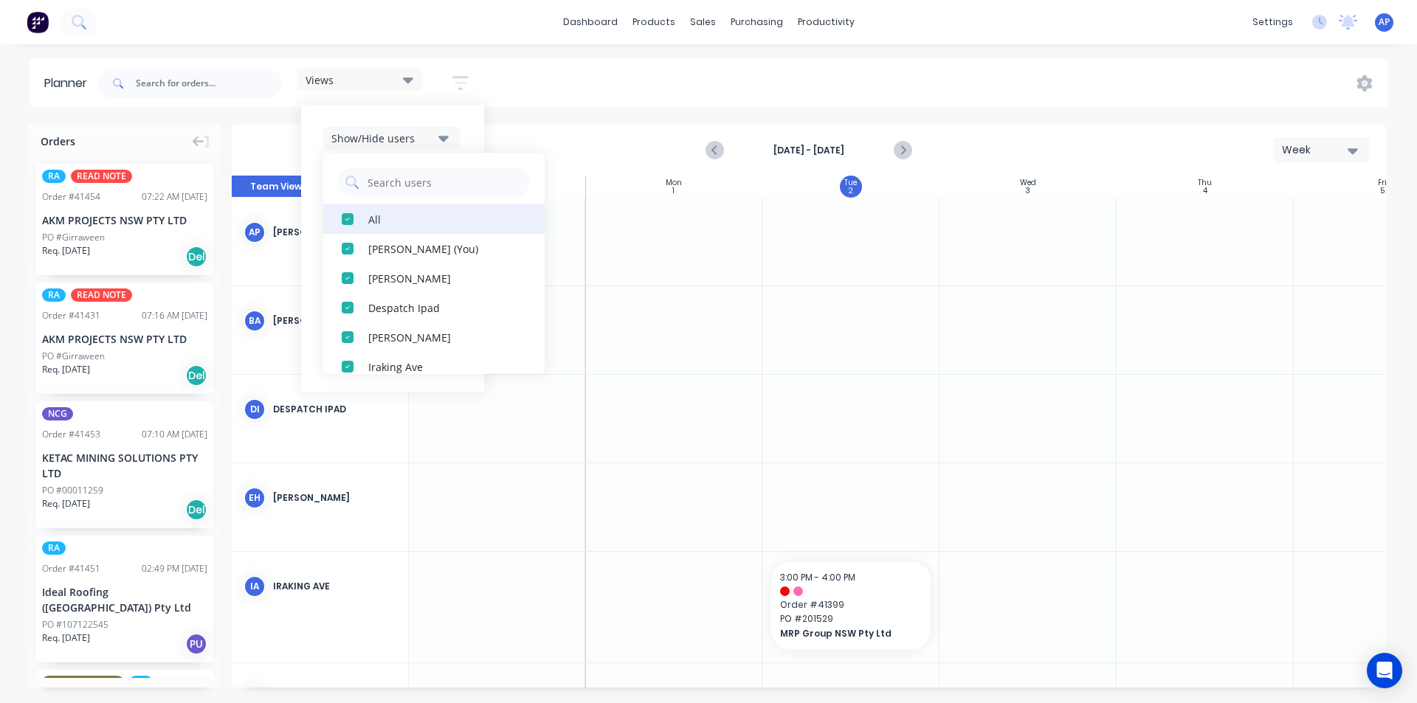
click at [389, 213] on div "All" at bounding box center [442, 218] width 148 height 15
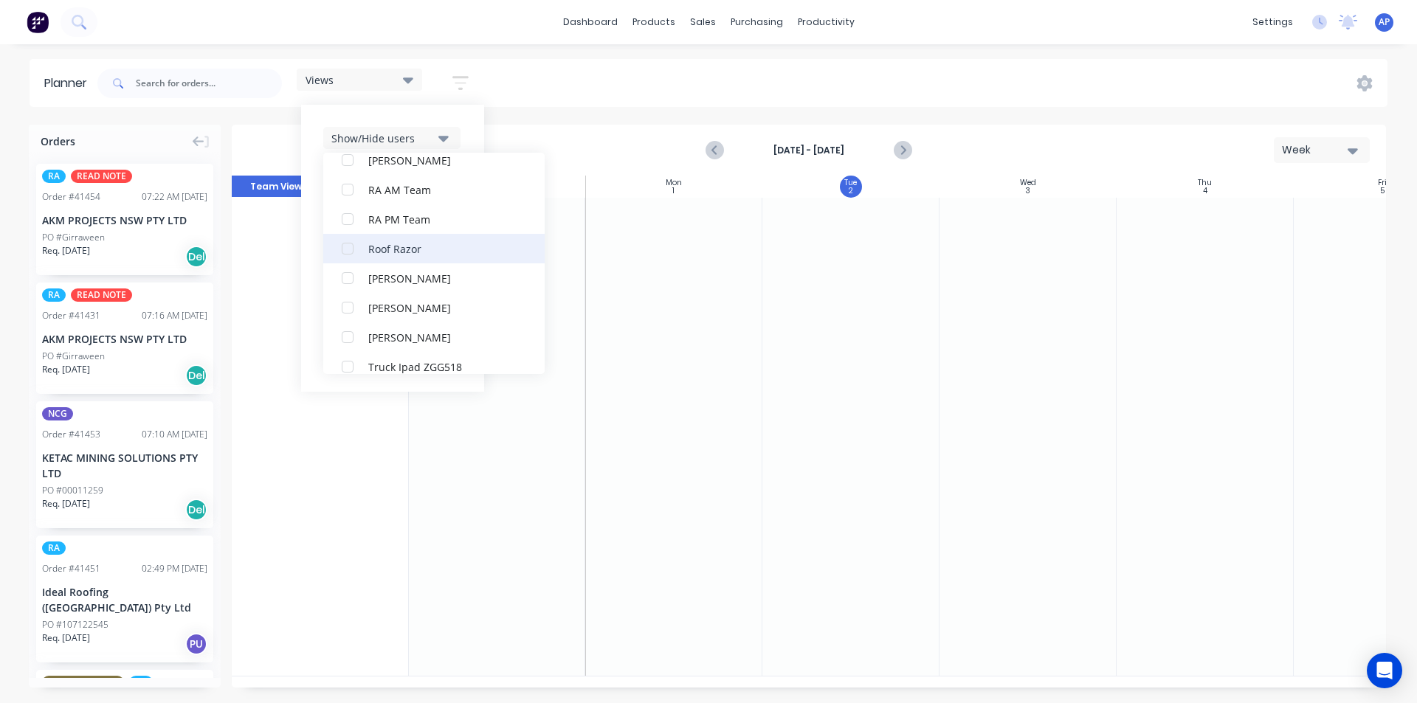
scroll to position [340, 0]
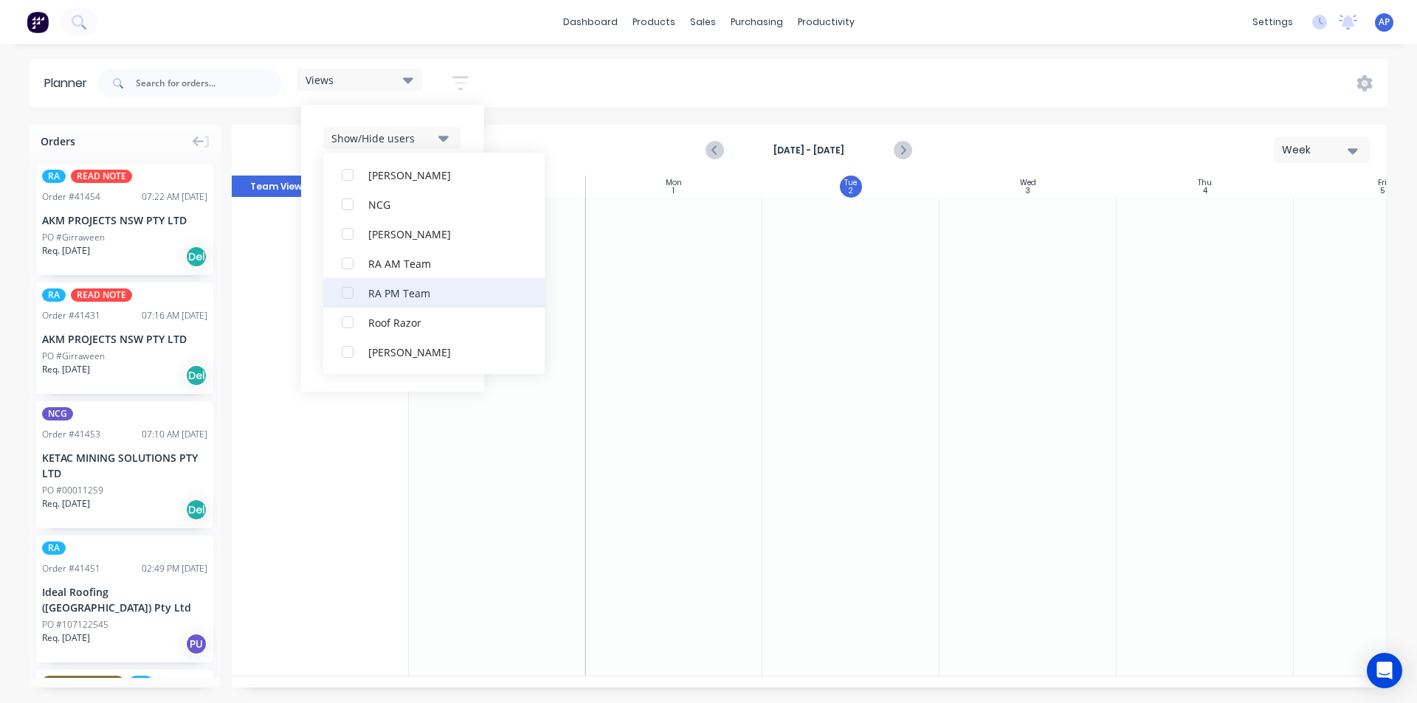
click at [391, 297] on div "RA PM Team" at bounding box center [442, 292] width 148 height 15
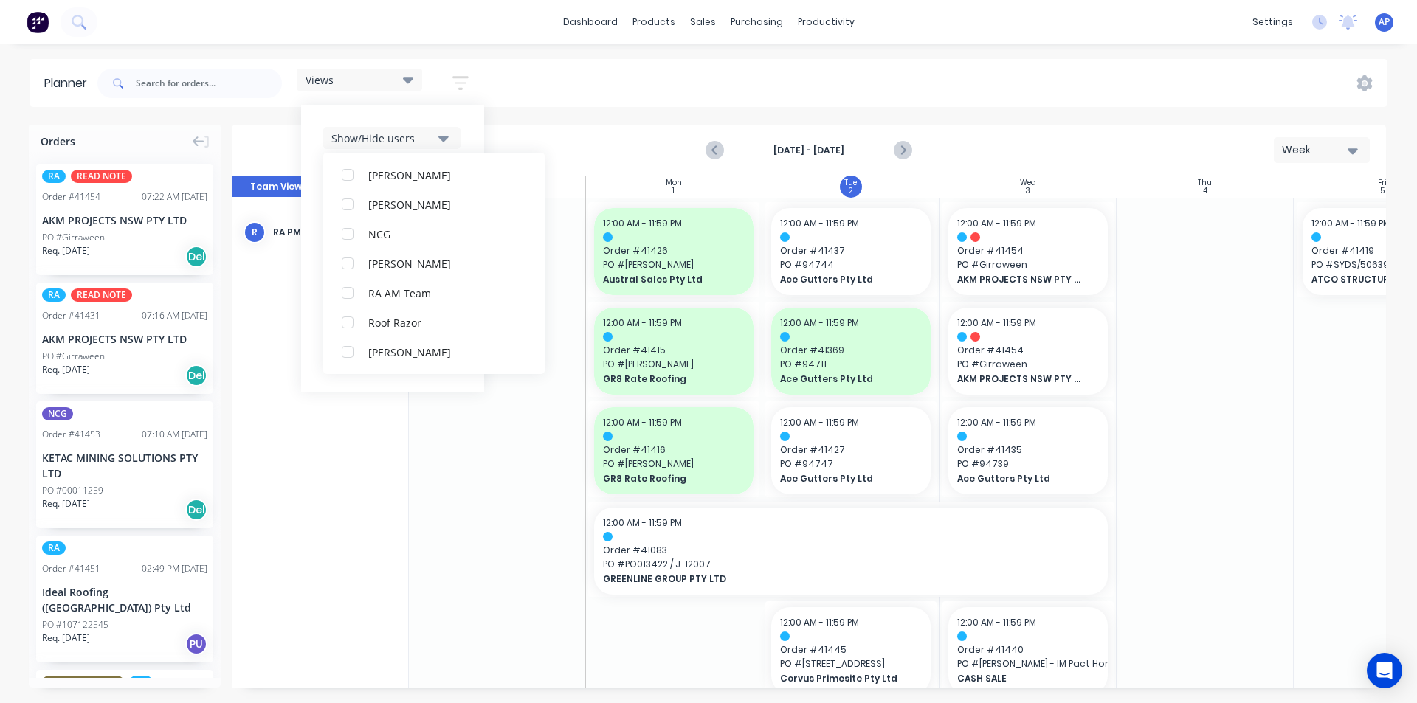
scroll to position [0, 0]
click at [470, 124] on div "Show/Hide users All RA PM Team [PERSON_NAME] (You) [PERSON_NAME] Despatch Ipad …" at bounding box center [392, 248] width 183 height 287
click at [438, 187] on button "Show/Hide orders" at bounding box center [391, 182] width 137 height 22
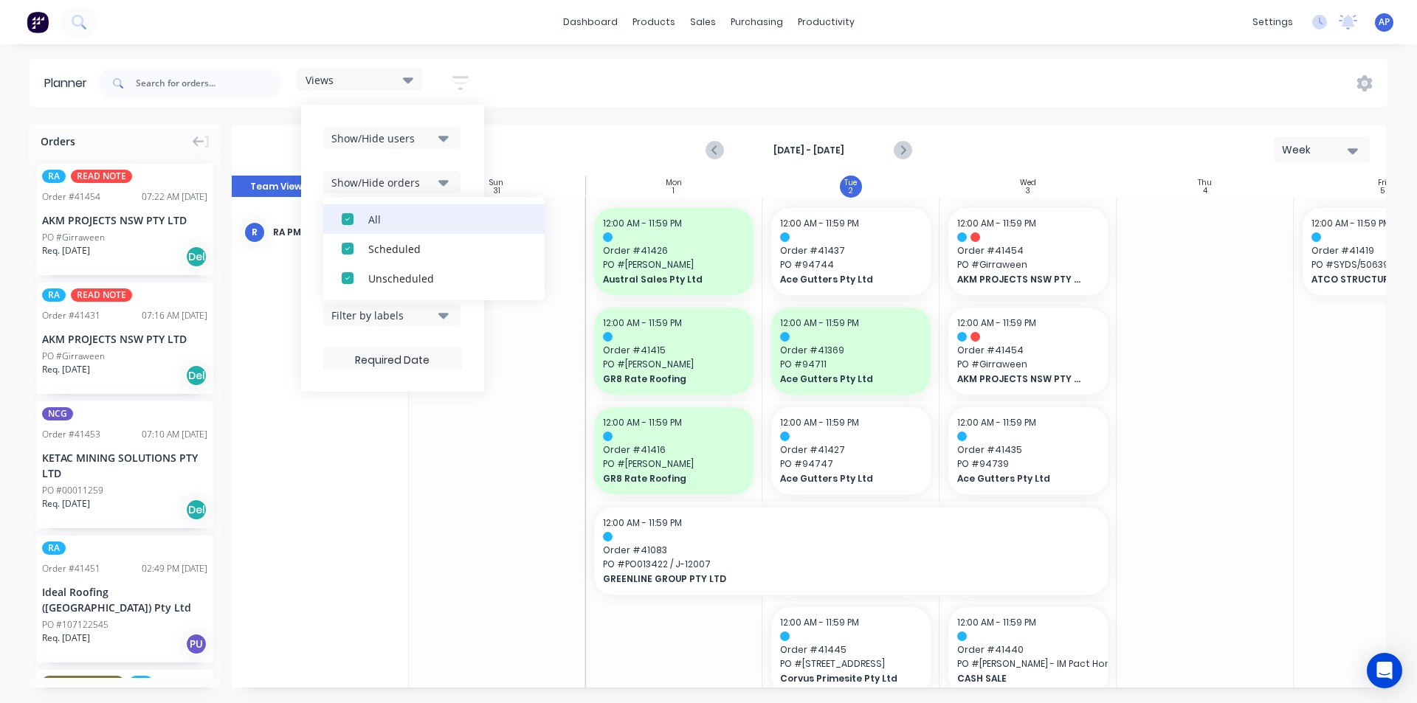
click at [407, 224] on div "All" at bounding box center [442, 218] width 148 height 15
click at [396, 280] on div "Unscheduled" at bounding box center [442, 277] width 148 height 15
click at [472, 172] on div "Show/Hide users Show/Hide orders All Scheduled Unscheduled Filter by status Fil…" at bounding box center [392, 248] width 183 height 287
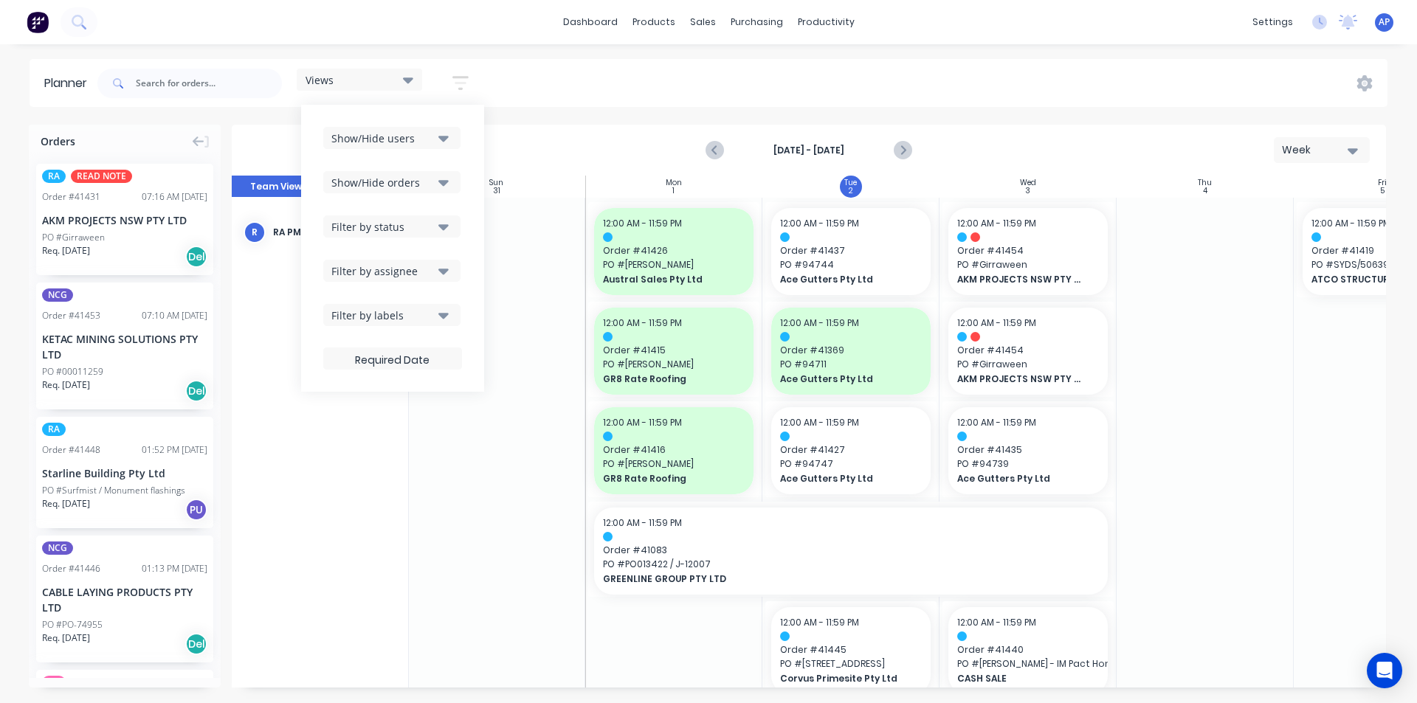
click at [425, 227] on div "Filter by status" at bounding box center [382, 226] width 103 height 15
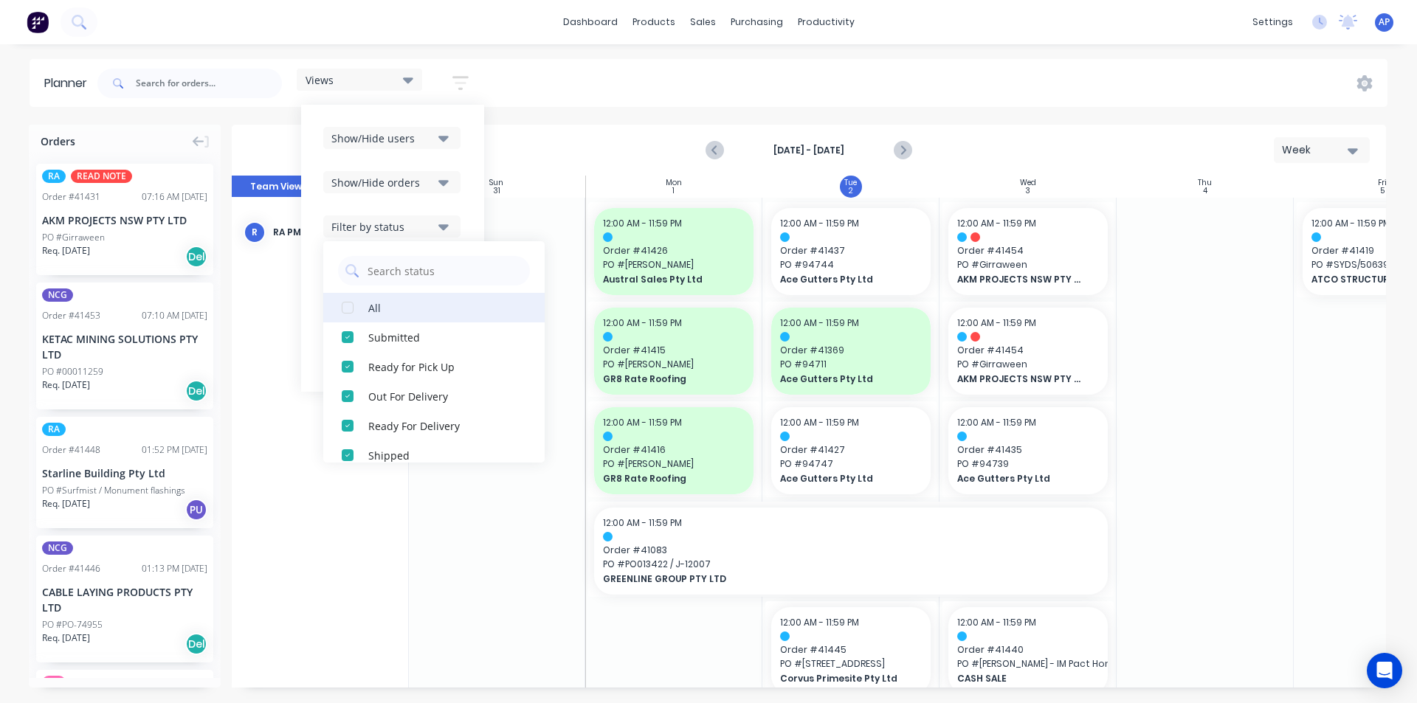
drag, startPoint x: 377, startPoint y: 306, endPoint x: 393, endPoint y: 294, distance: 19.9
click at [378, 306] on div "All" at bounding box center [442, 307] width 148 height 15
click at [472, 200] on div "Show/Hide users Show/Hide orders Filter by status All Draft Quote Archived Deli…" at bounding box center [392, 248] width 183 height 287
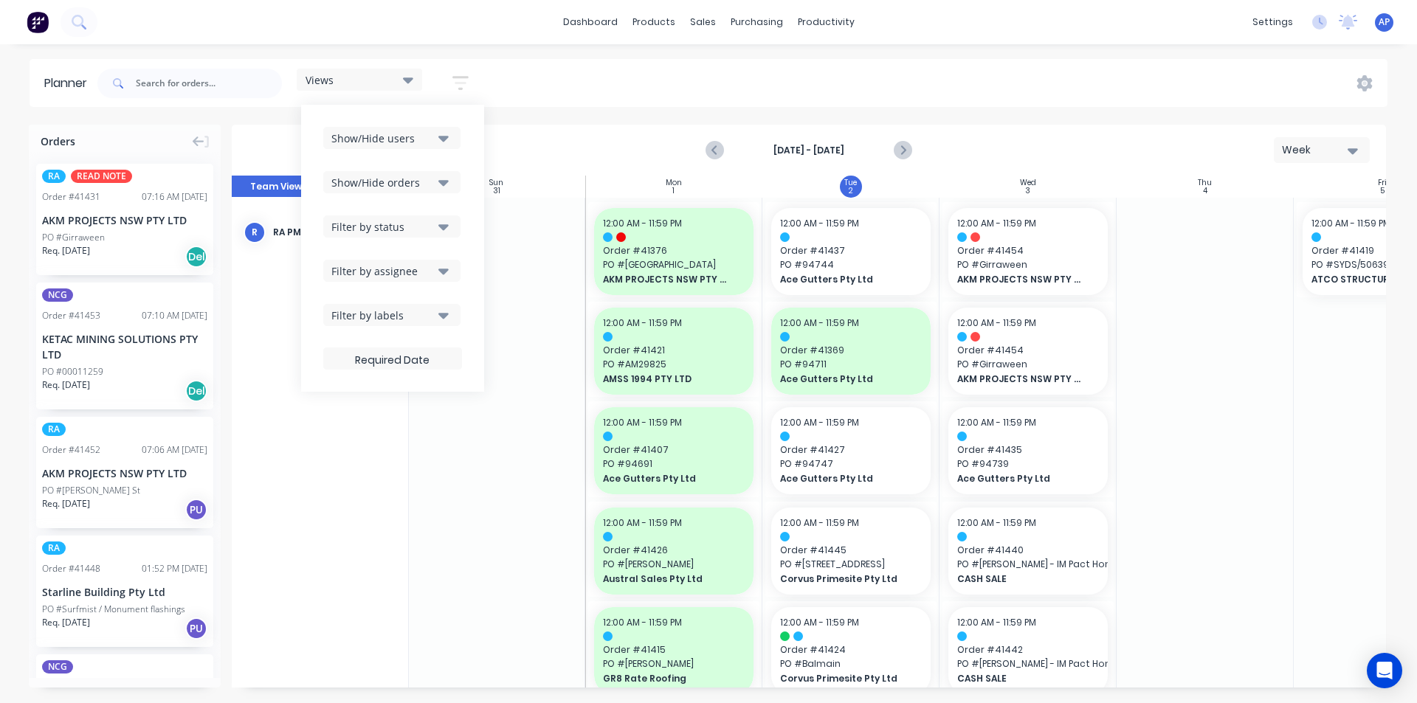
click at [404, 270] on div "Filter by assignee" at bounding box center [382, 270] width 103 height 15
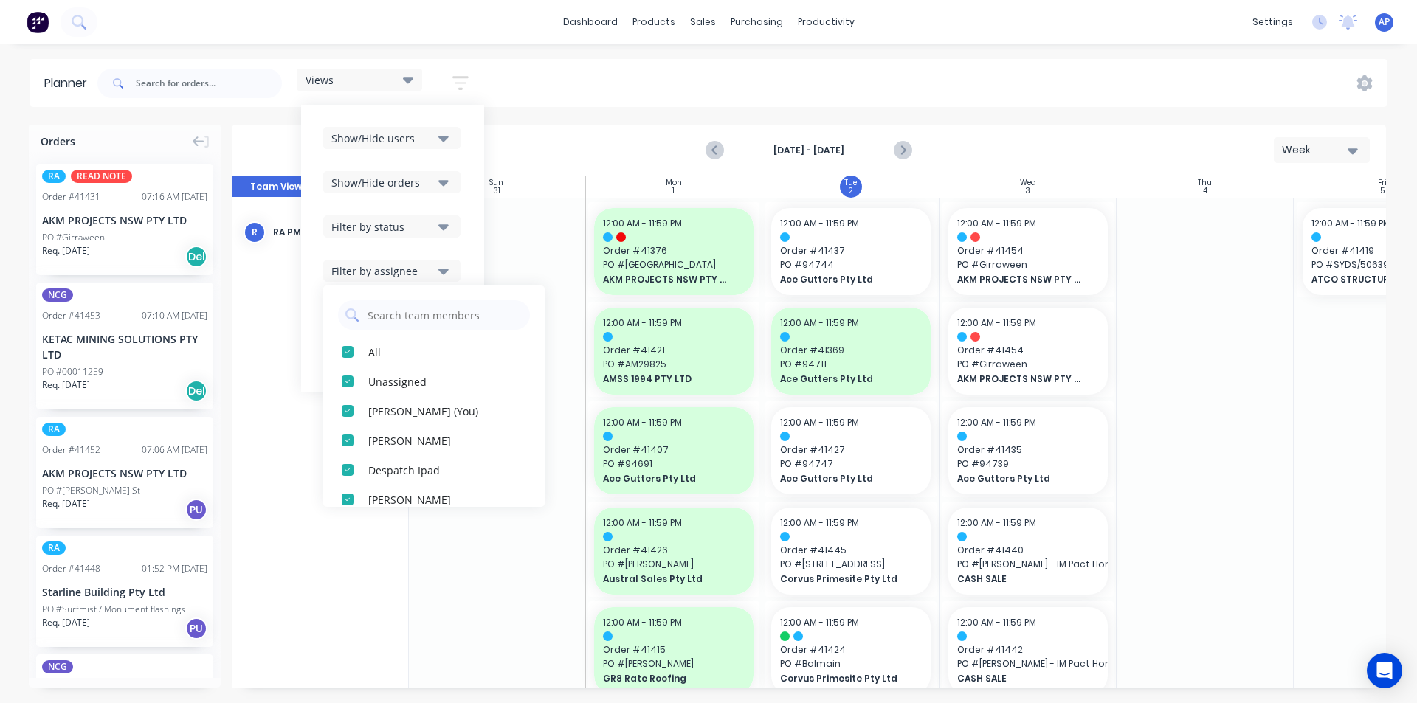
click at [432, 239] on div "Show/Hide users Show/Hide orders Filter by status Filter by assignee All Unassi…" at bounding box center [392, 248] width 139 height 243
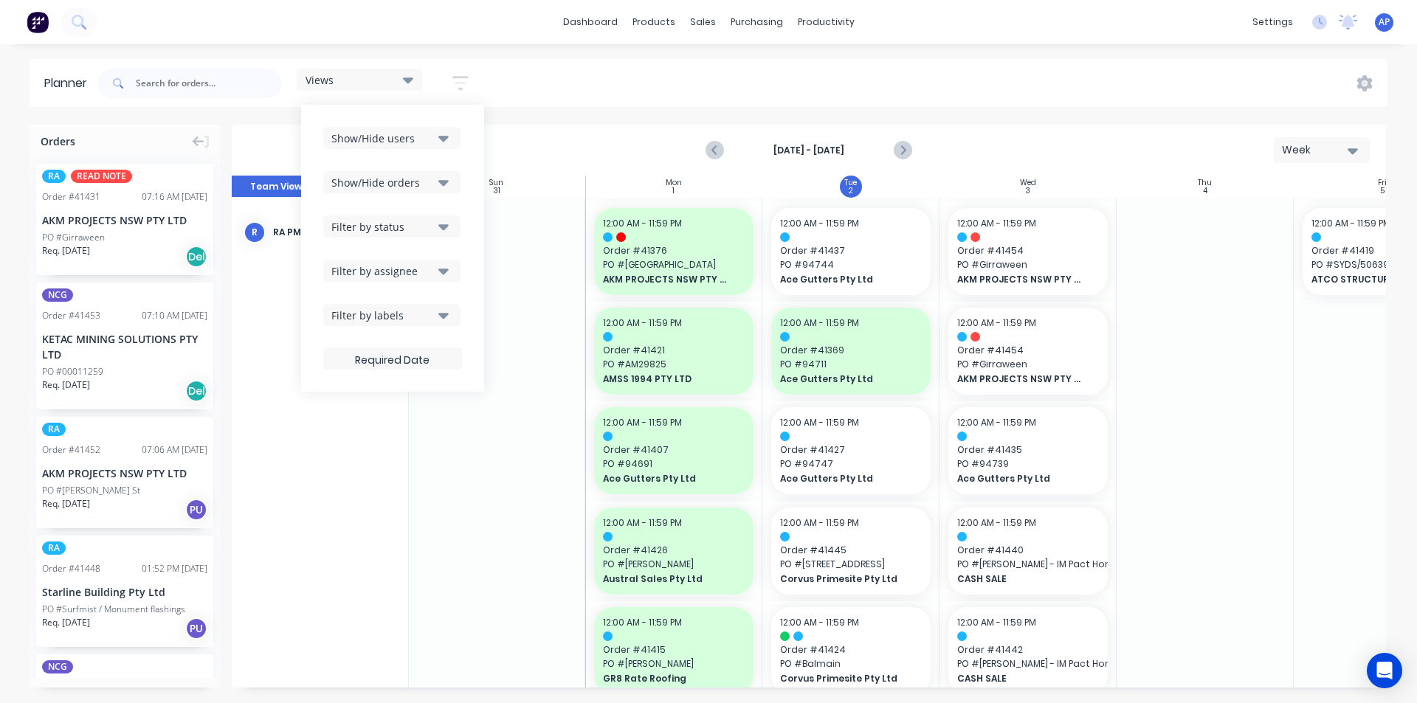
drag, startPoint x: 433, startPoint y: 228, endPoint x: 418, endPoint y: 229, distance: 14.8
click at [432, 229] on div "Filter by status" at bounding box center [382, 226] width 103 height 15
click at [257, 46] on div "dashboard products sales purchasing productivity dashboard products Product Cat…" at bounding box center [708, 351] width 1417 height 703
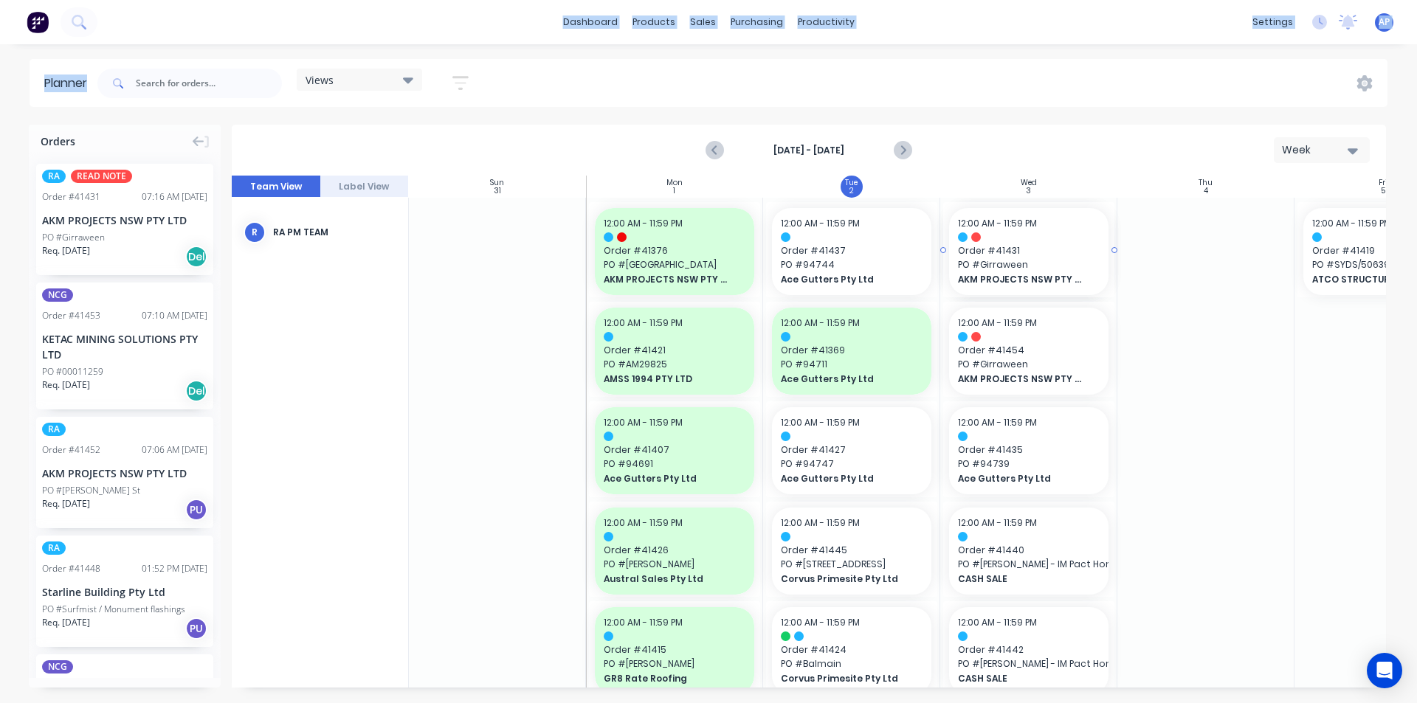
drag, startPoint x: 88, startPoint y: 218, endPoint x: 978, endPoint y: 275, distance: 891.9
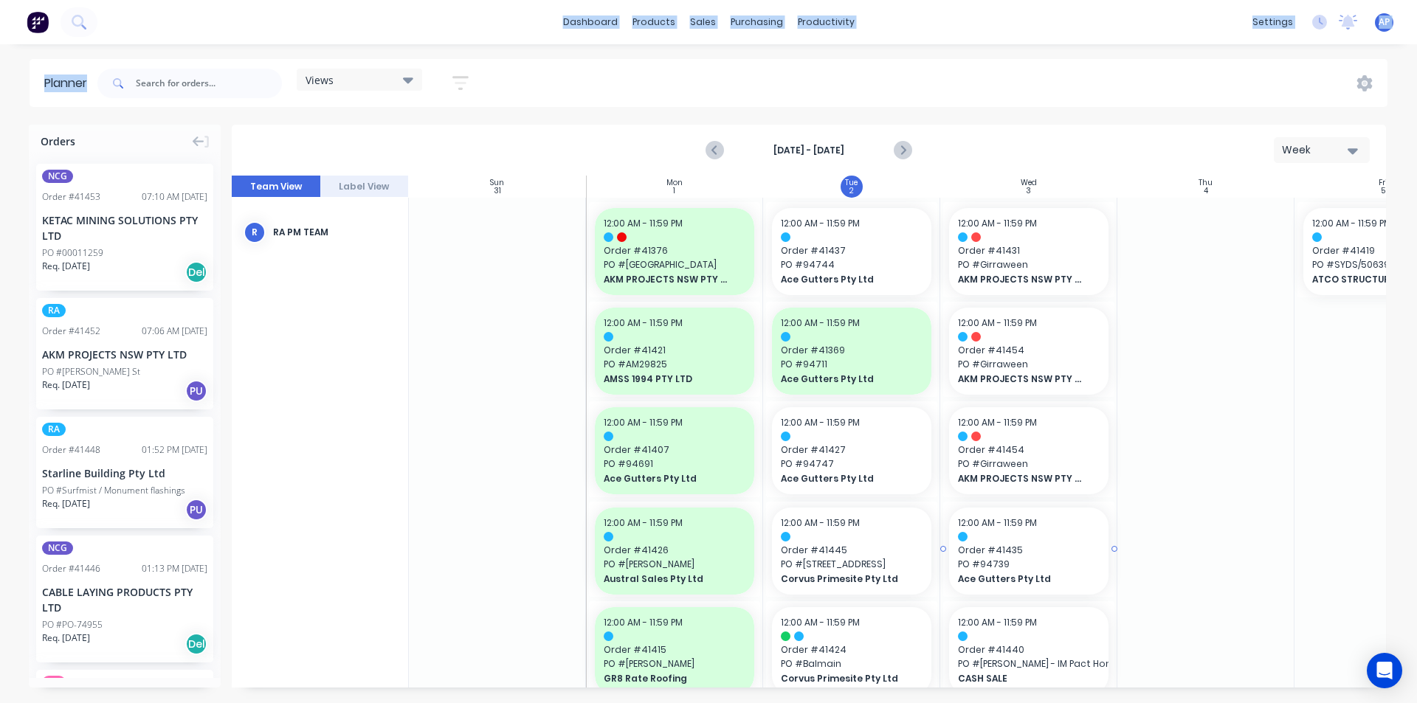
scroll to position [74, 0]
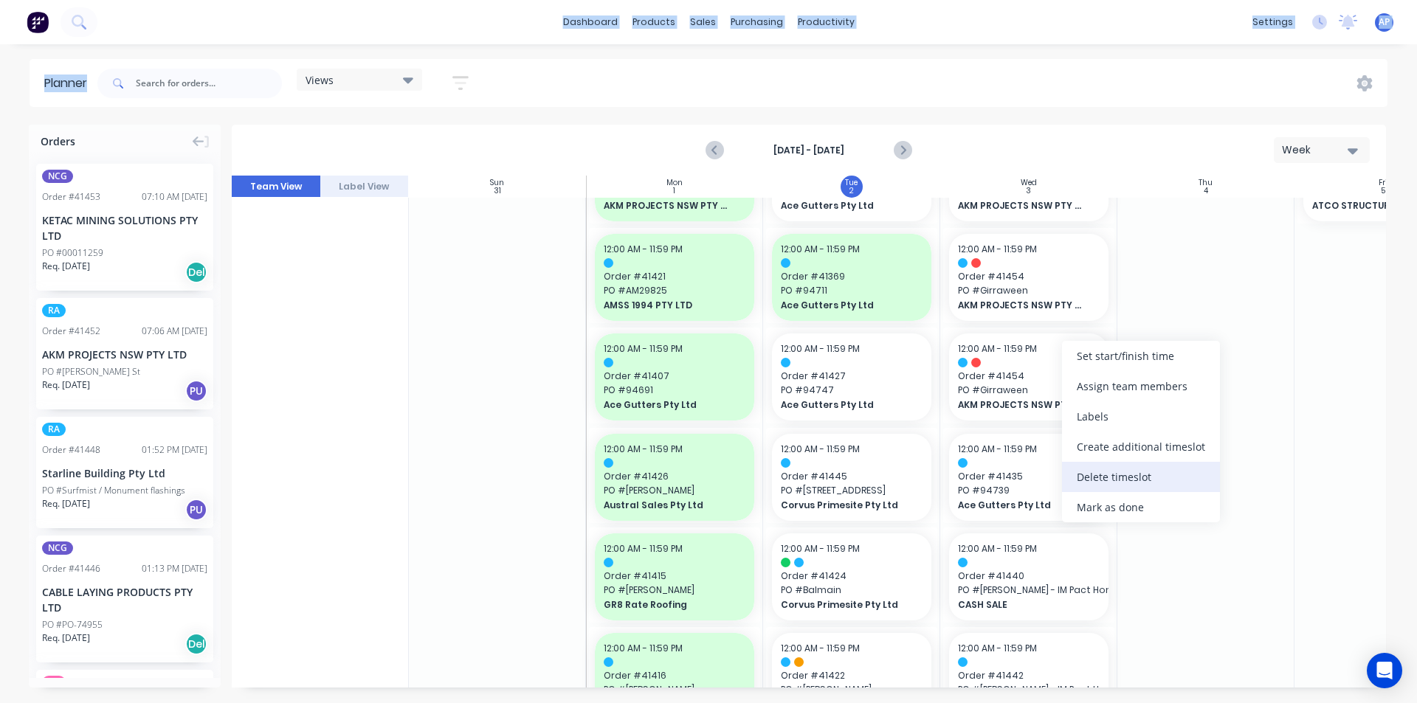
click at [1106, 484] on div "Delete timeslot" at bounding box center [1141, 477] width 158 height 30
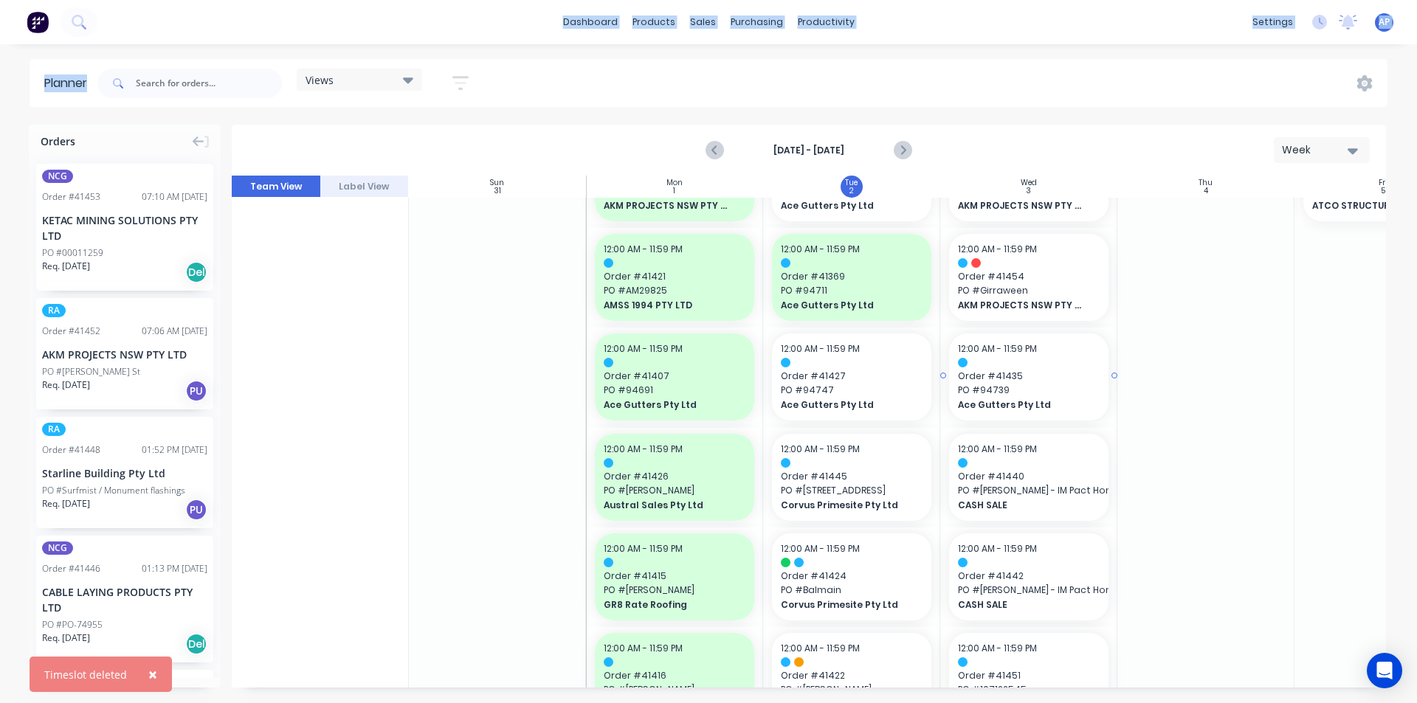
scroll to position [0, 0]
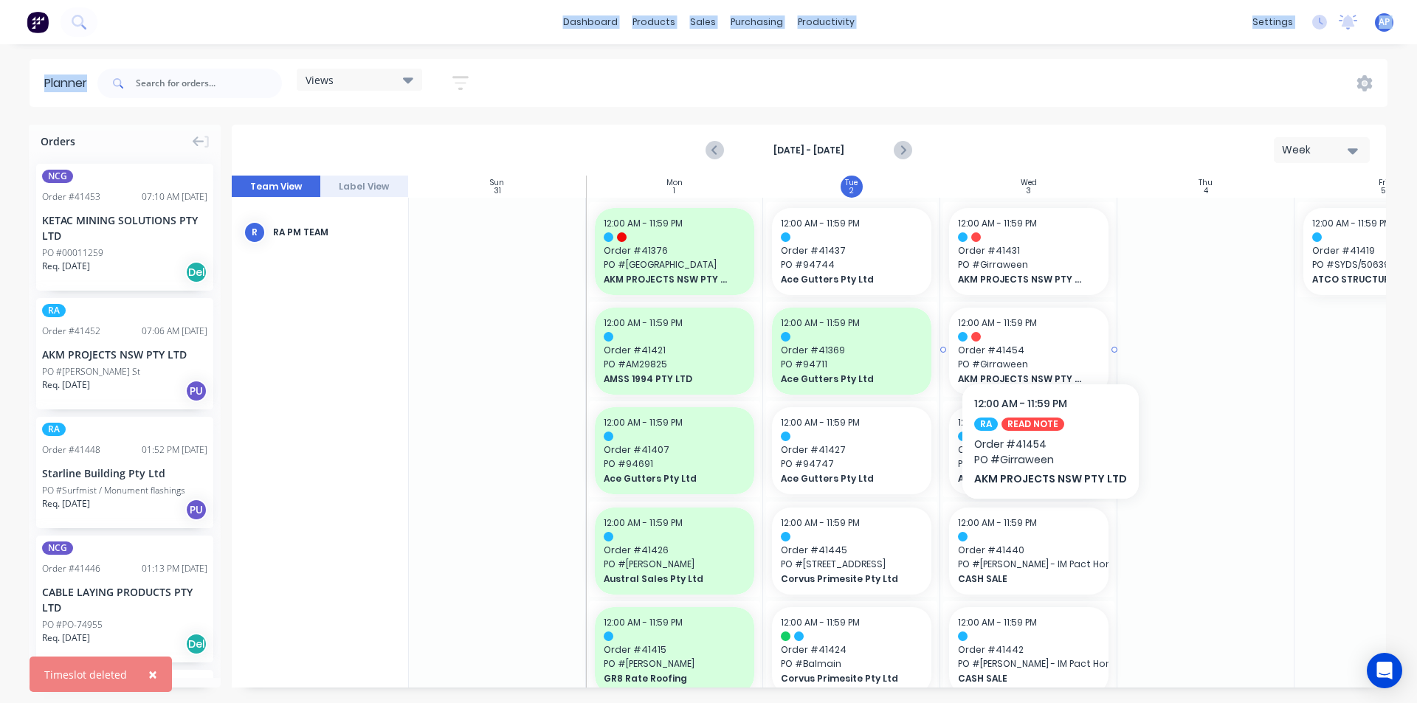
click at [1047, 339] on div at bounding box center [1029, 337] width 142 height 10
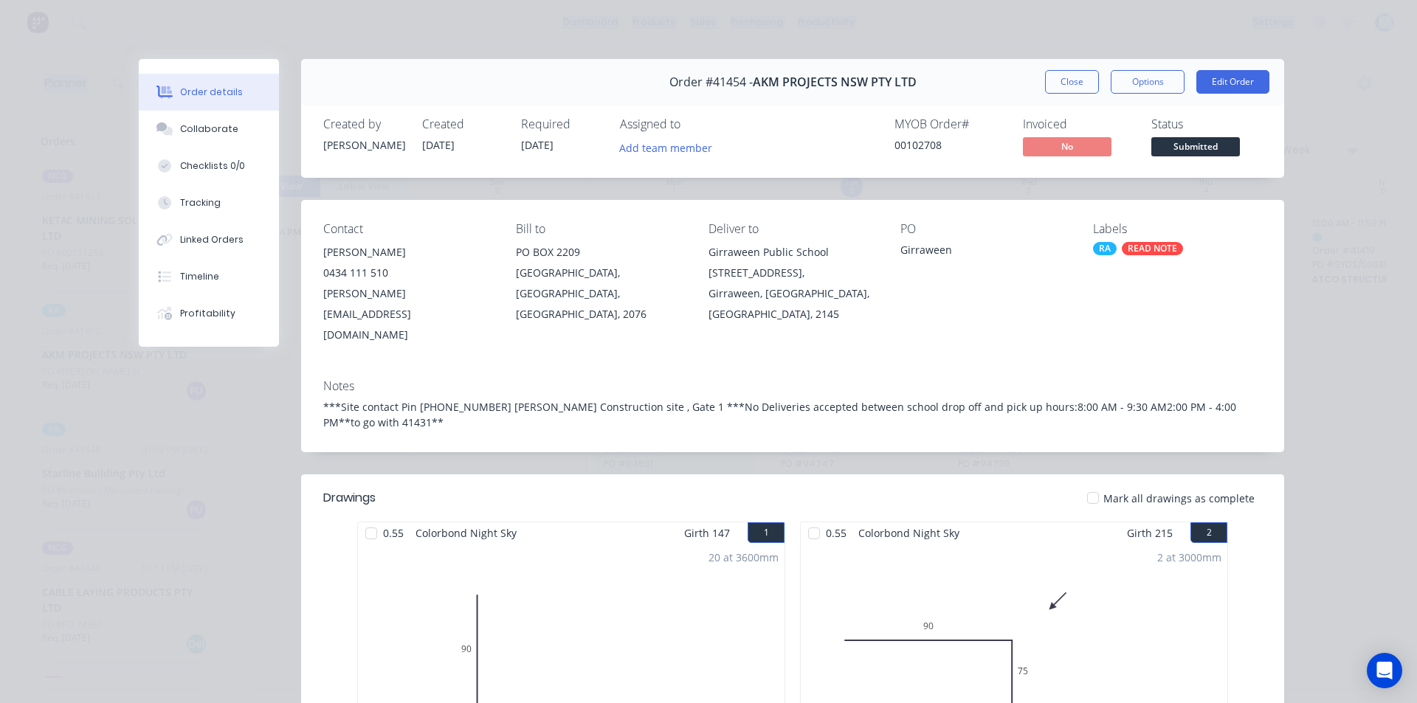
drag, startPoint x: 1051, startPoint y: 83, endPoint x: 774, endPoint y: 139, distance: 282.3
click at [1051, 83] on button "Close" at bounding box center [1072, 82] width 54 height 24
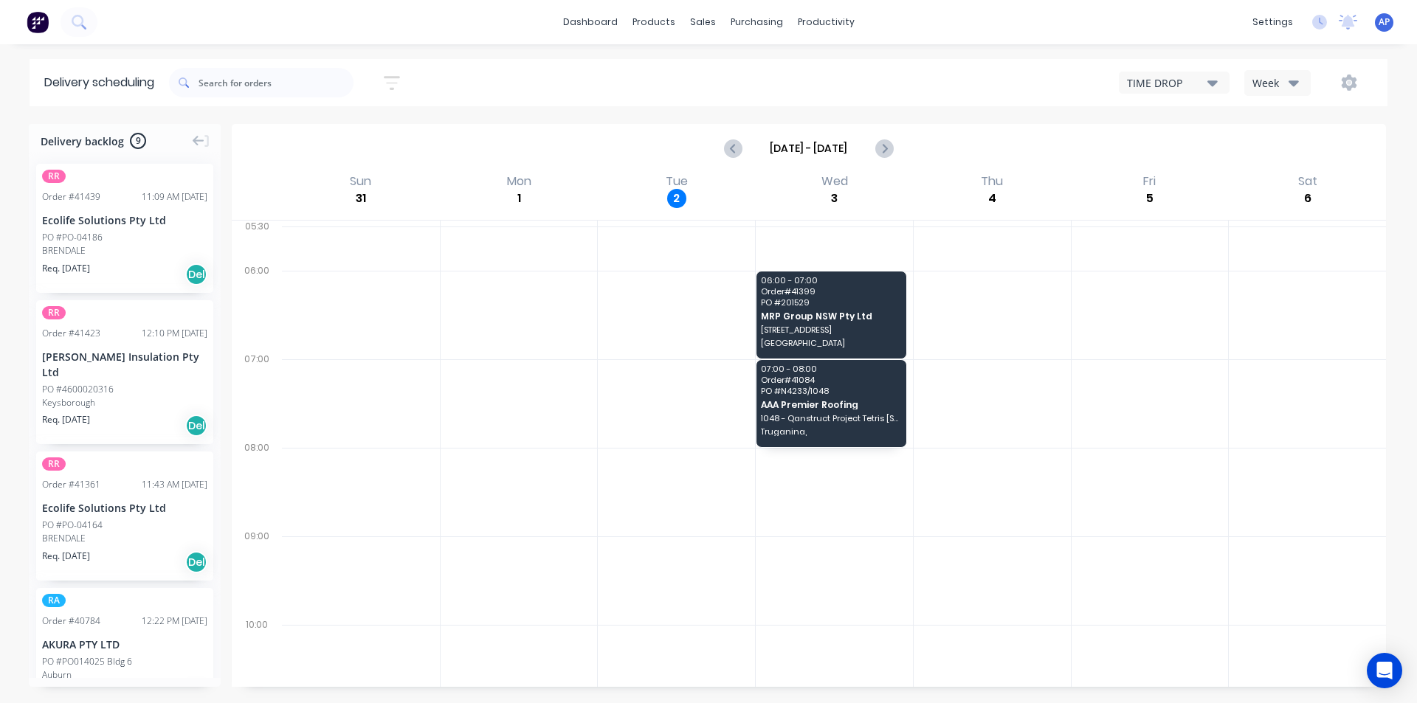
click at [1303, 86] on button "Week" at bounding box center [1277, 83] width 66 height 26
click at [1281, 151] on div "Vehicle" at bounding box center [1318, 152] width 146 height 30
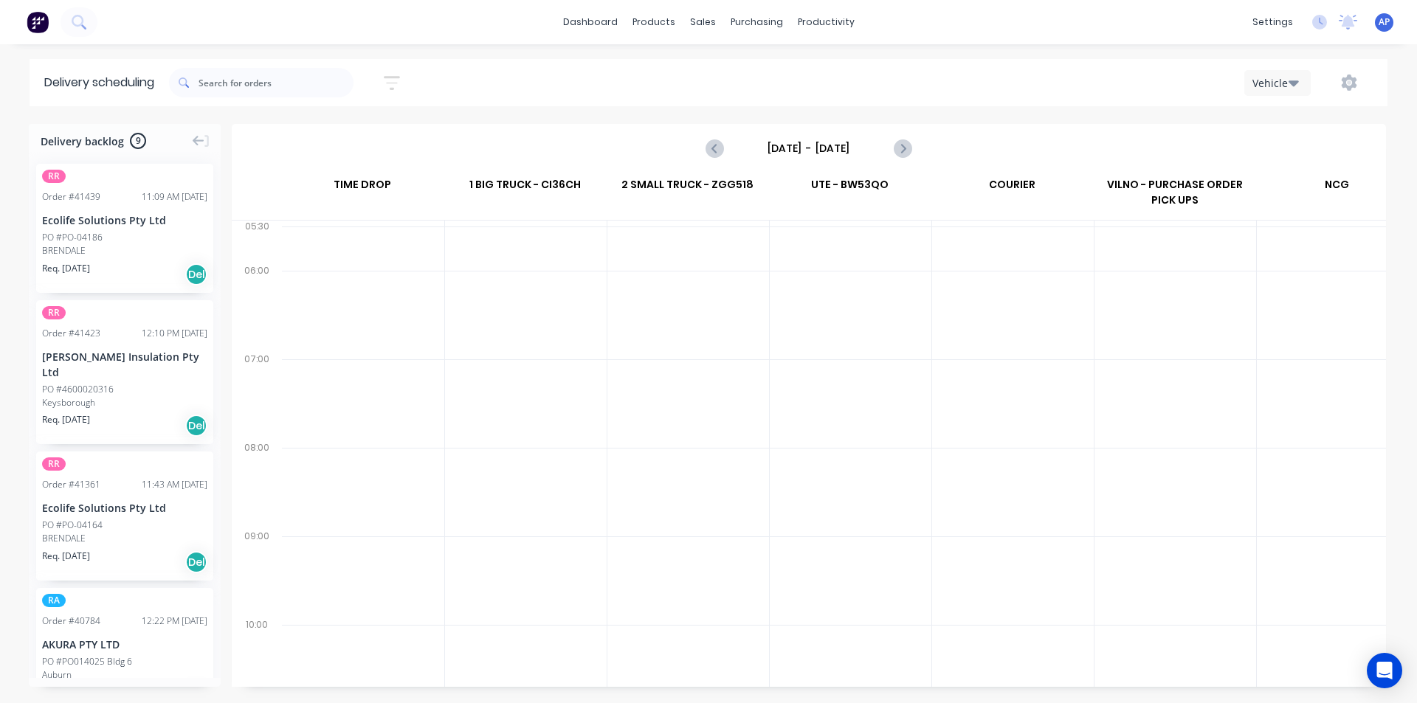
scroll to position [0, 1]
click at [807, 152] on input "Sunday - 31/08/25" at bounding box center [809, 148] width 146 height 22
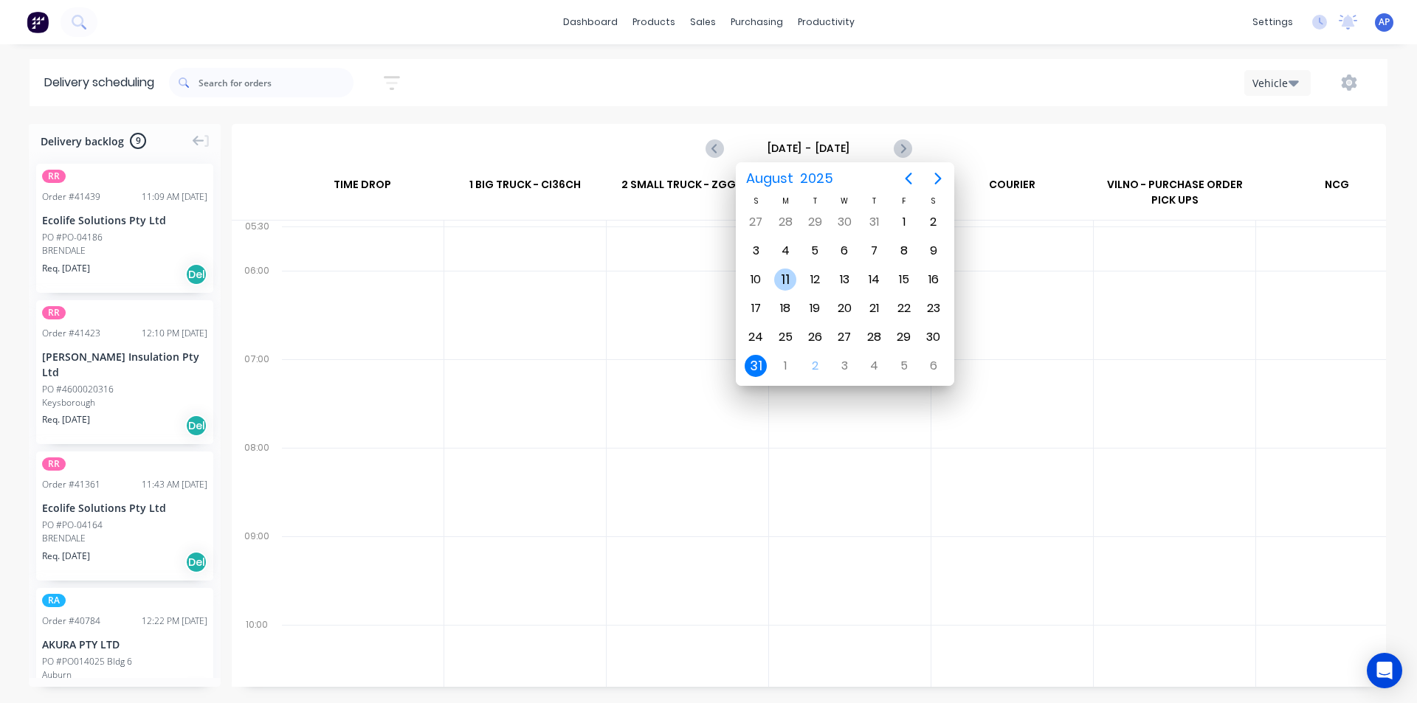
drag, startPoint x: 817, startPoint y: 362, endPoint x: 818, endPoint y: 334, distance: 28.1
click at [817, 362] on div "2" at bounding box center [815, 366] width 22 height 22
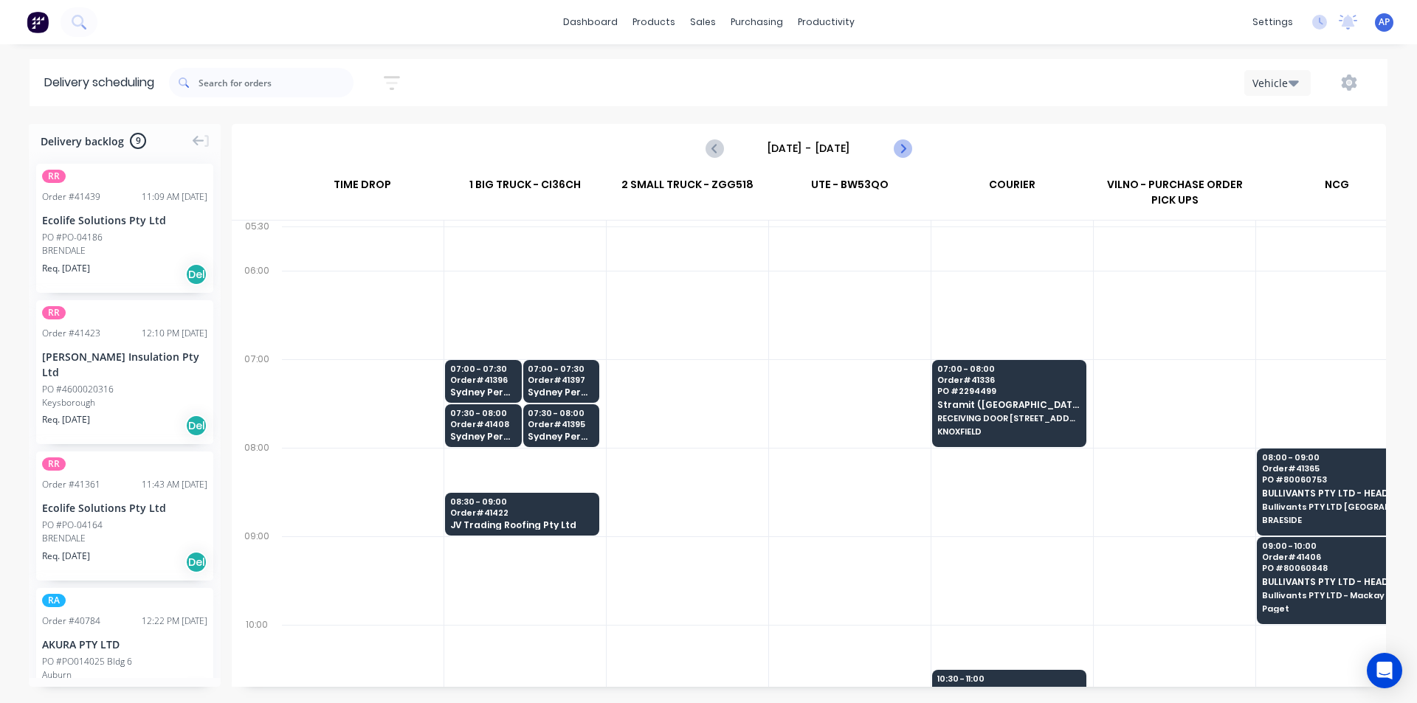
click at [914, 150] on button "Next page" at bounding box center [902, 149] width 30 height 30
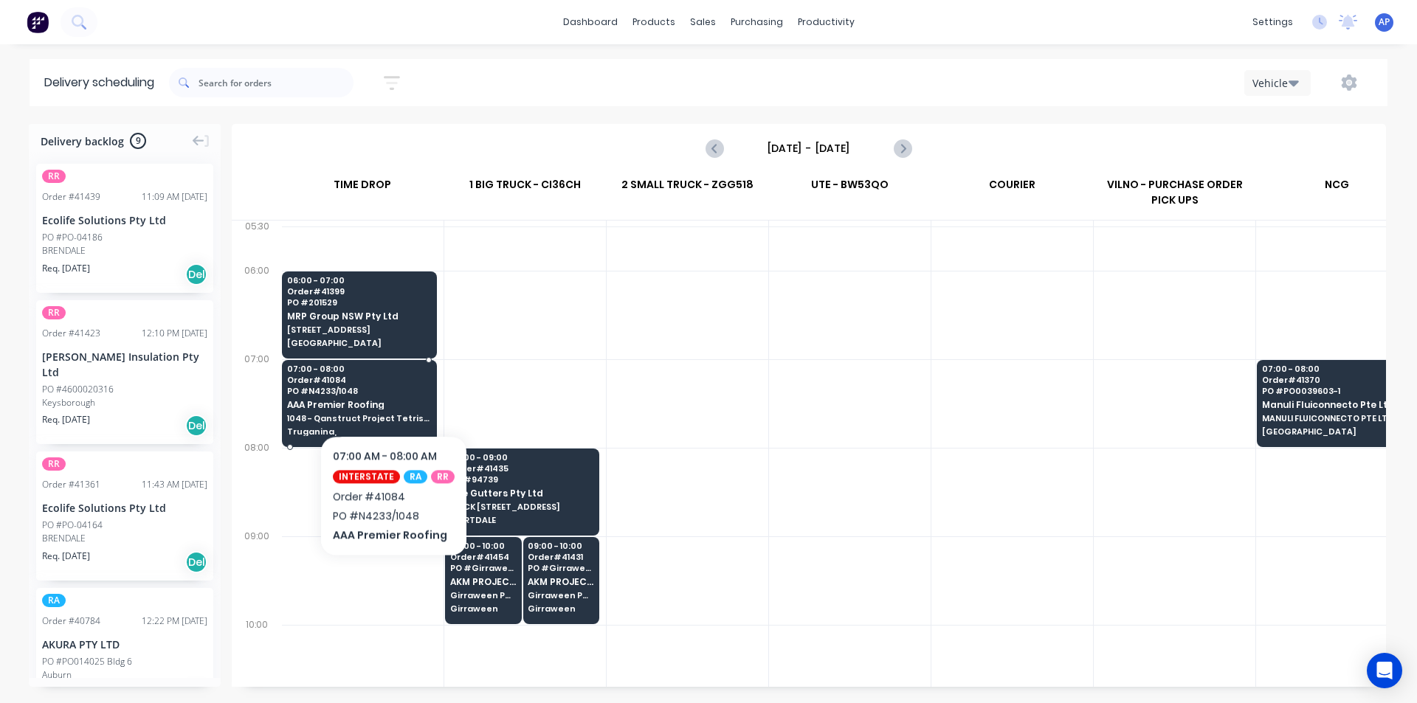
click at [390, 390] on span "PO # N4233/1048" at bounding box center [359, 391] width 144 height 9
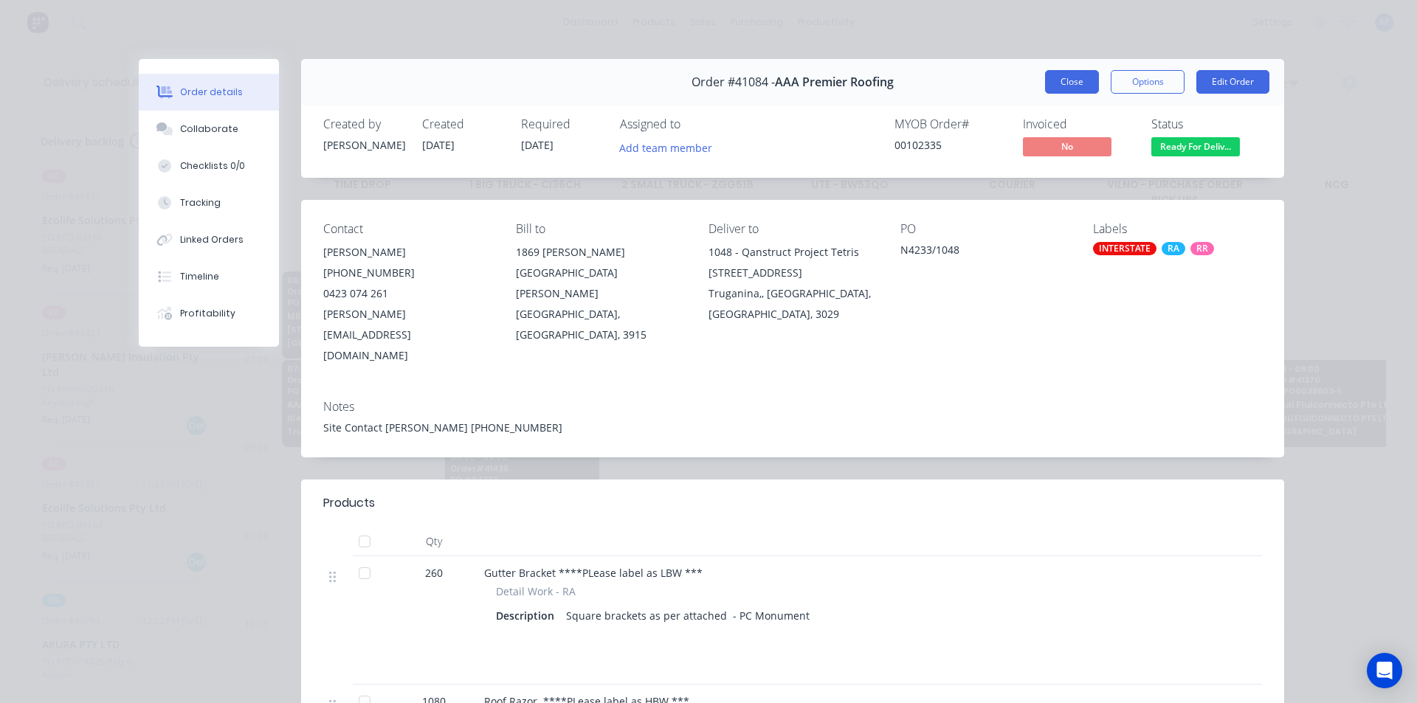
click at [1046, 85] on button "Close" at bounding box center [1072, 82] width 54 height 24
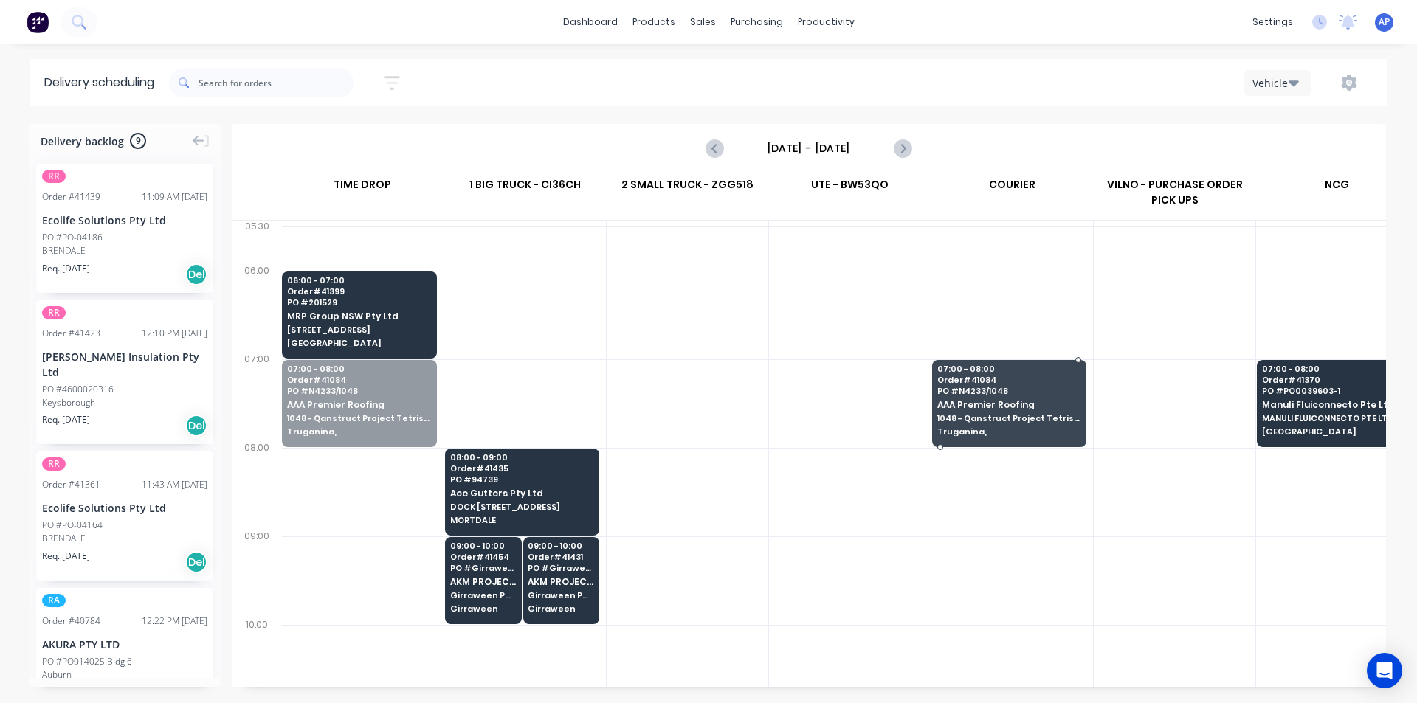
drag, startPoint x: 386, startPoint y: 392, endPoint x: 964, endPoint y: 403, distance: 578.0
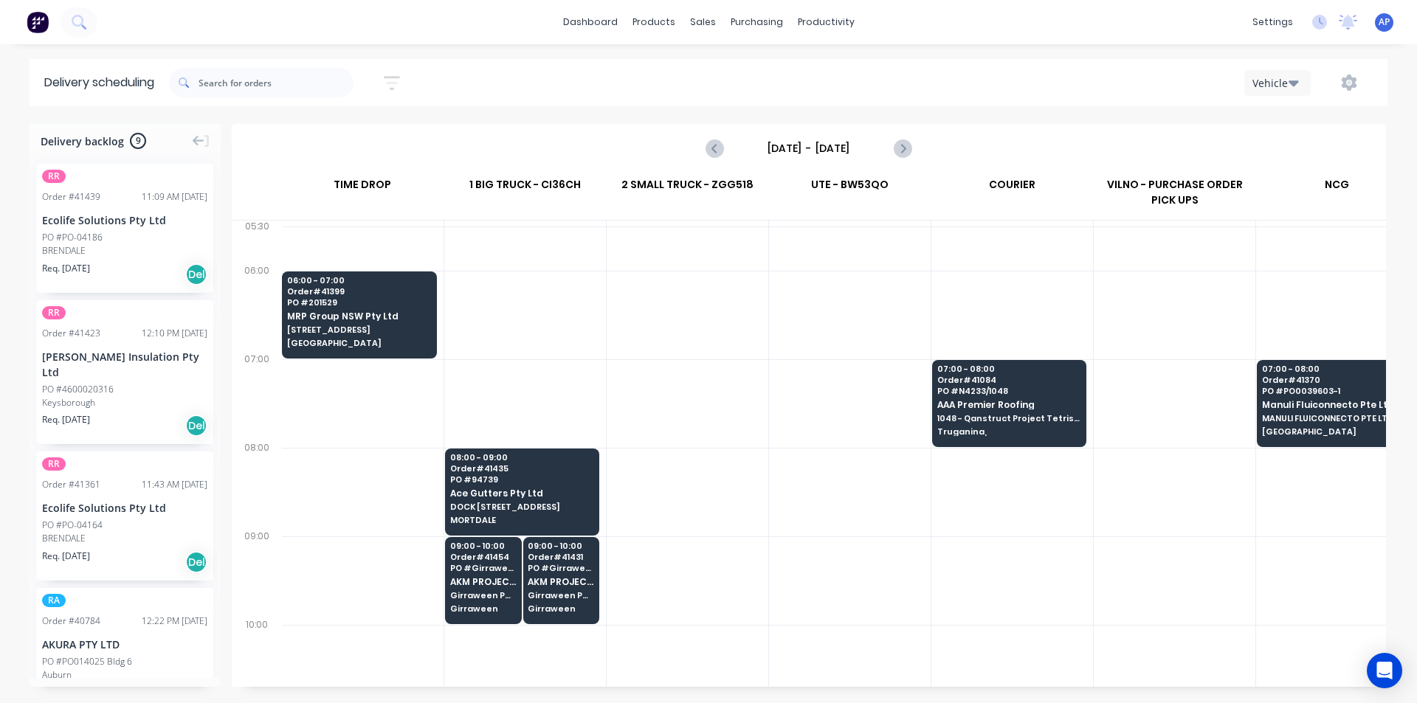
click at [571, 363] on div at bounding box center [525, 403] width 162 height 89
click at [707, 151] on icon "Previous page" at bounding box center [715, 148] width 18 height 18
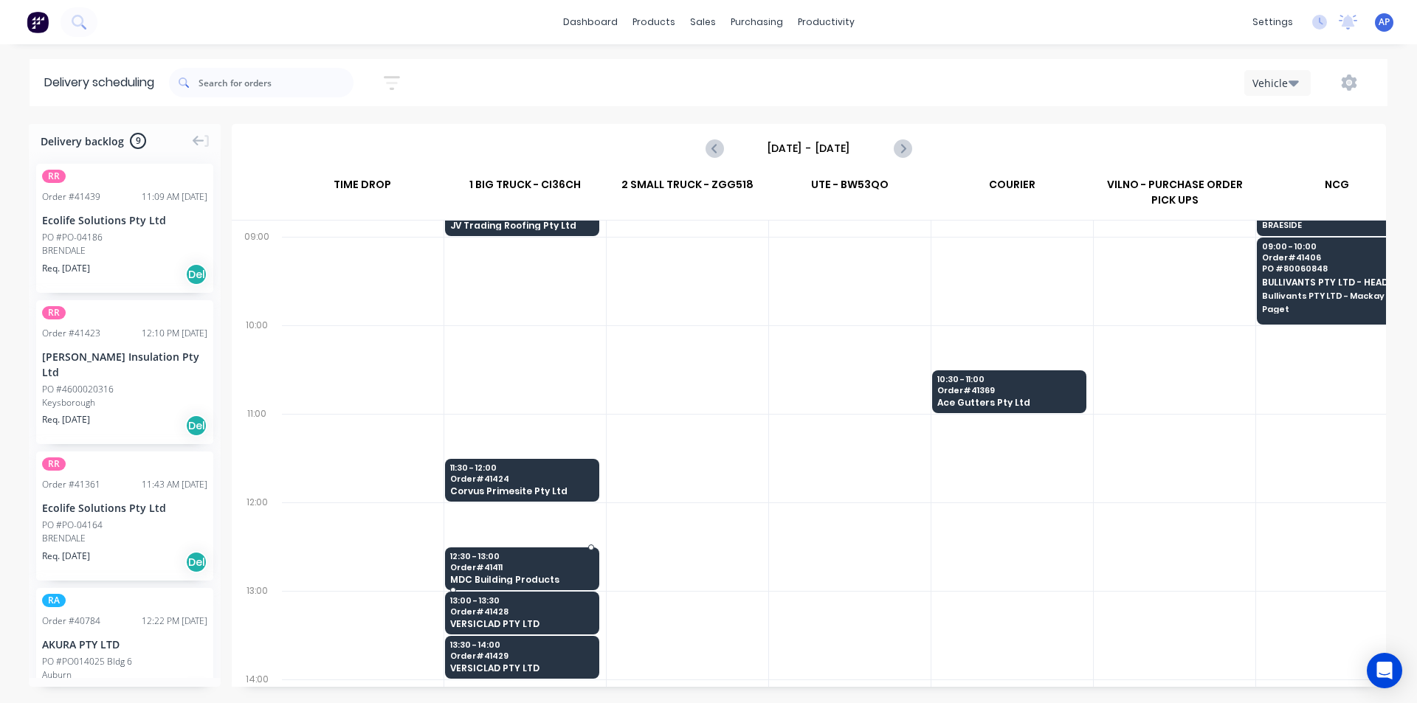
scroll to position [295, 1]
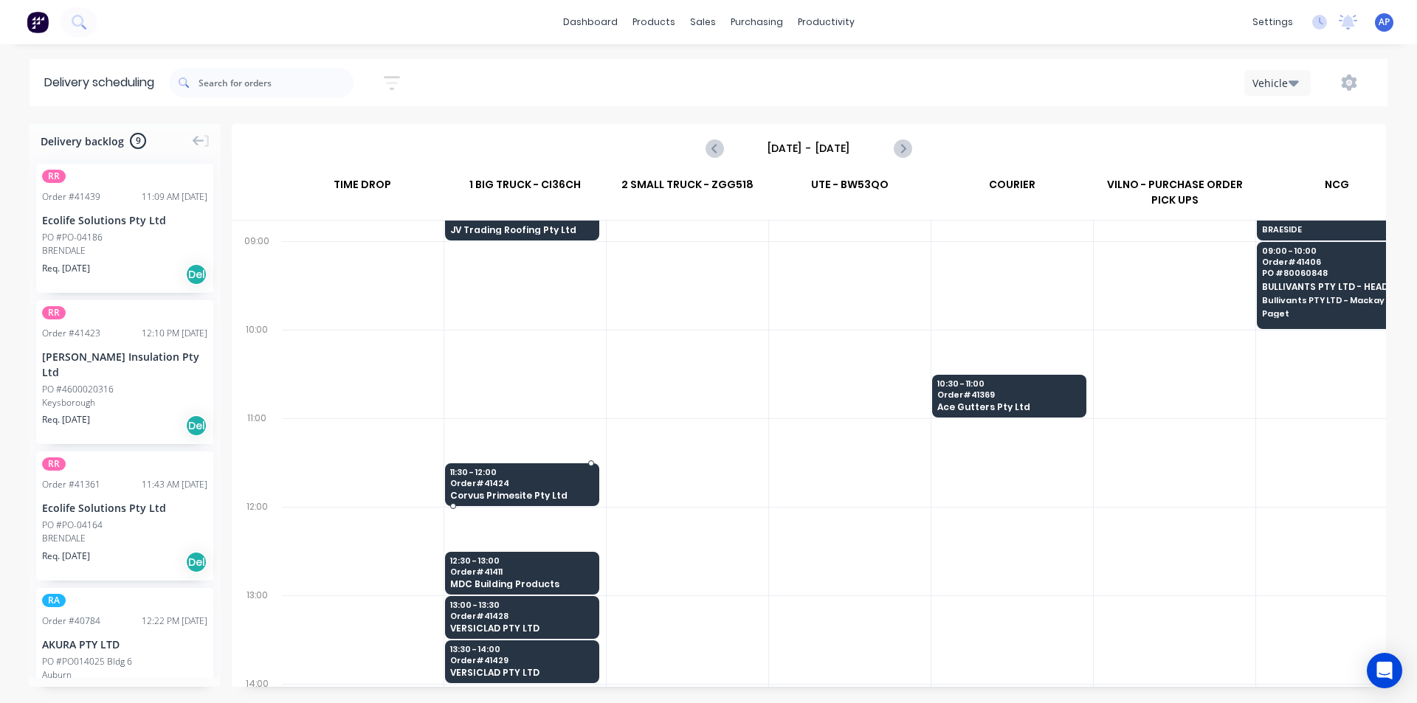
click at [572, 480] on div "11:30 - 12:00 Order # 41424 Corvus Primesite Pty Ltd" at bounding box center [522, 485] width 153 height 44
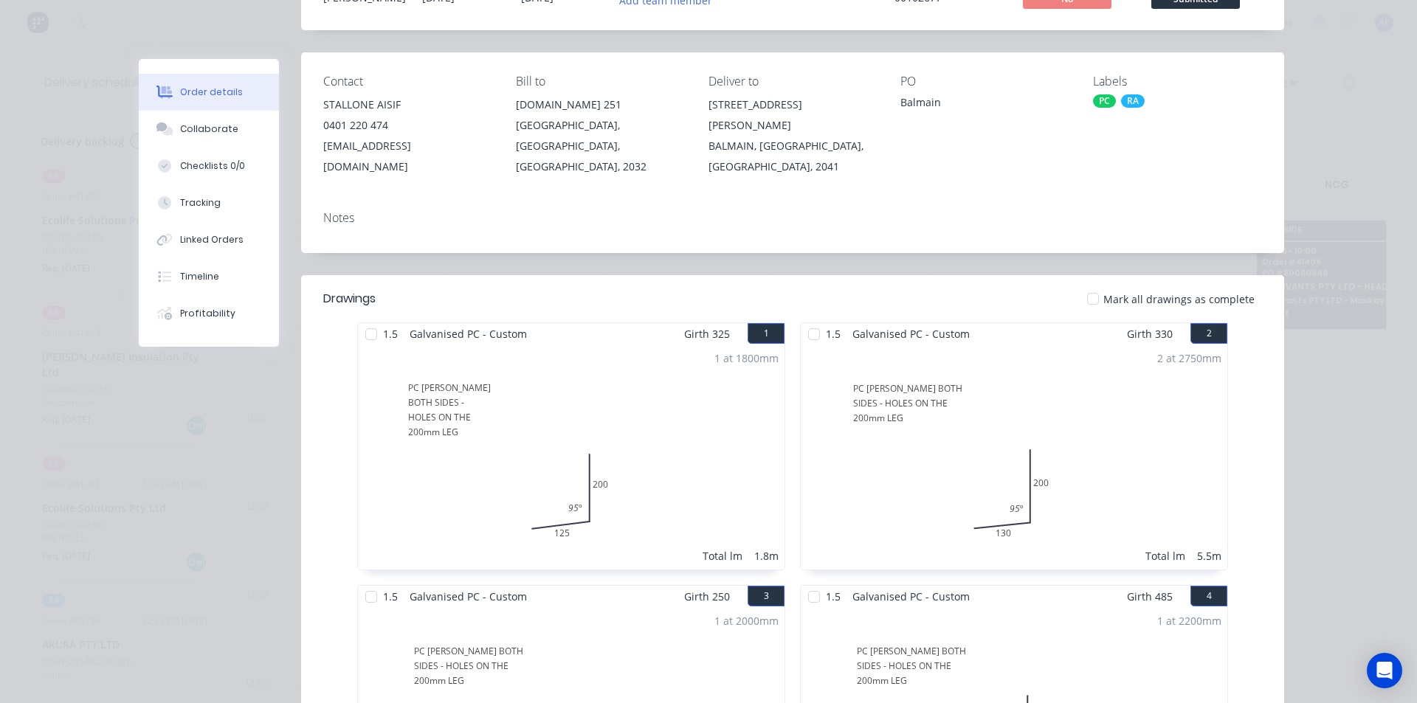
scroll to position [0, 0]
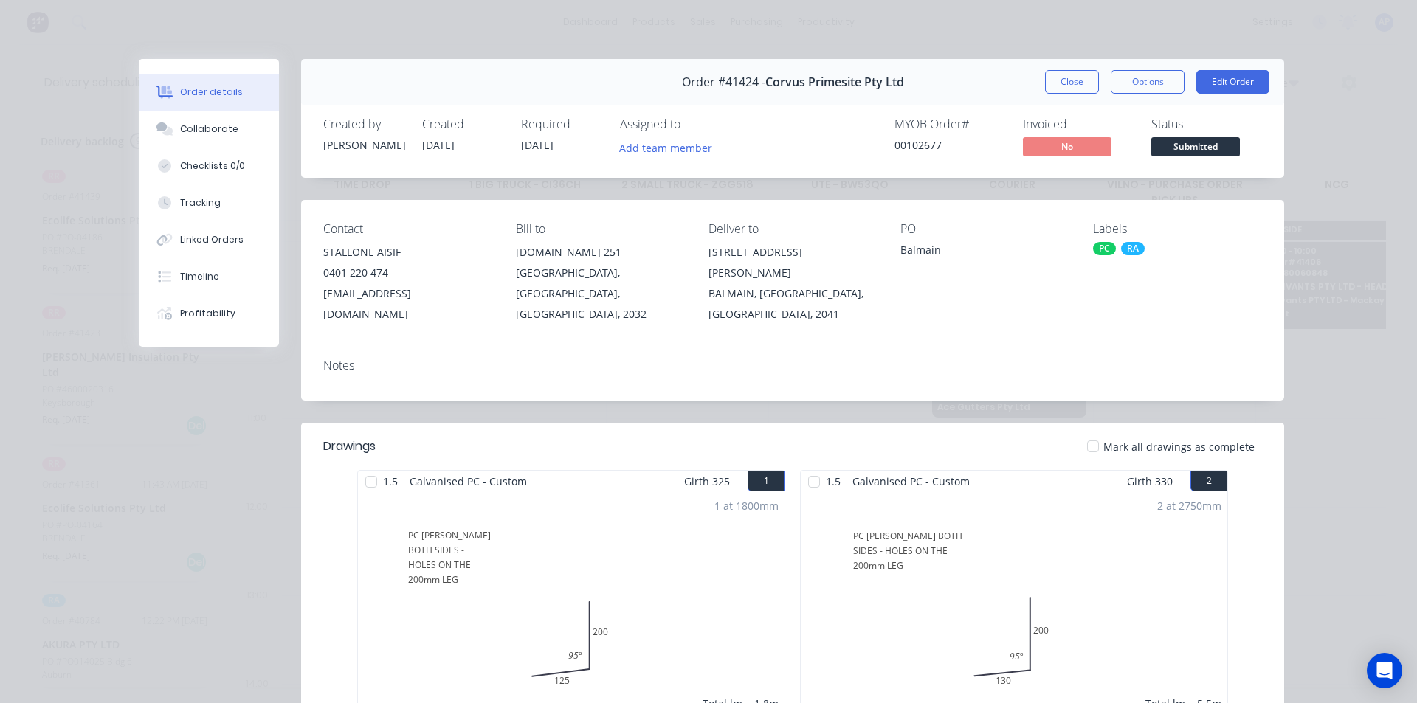
click at [1075, 67] on div "Order #41424 - Corvus Primesite Pty Ltd Close Options Edit Order" at bounding box center [792, 82] width 983 height 46
click at [1064, 77] on button "Close" at bounding box center [1072, 82] width 54 height 24
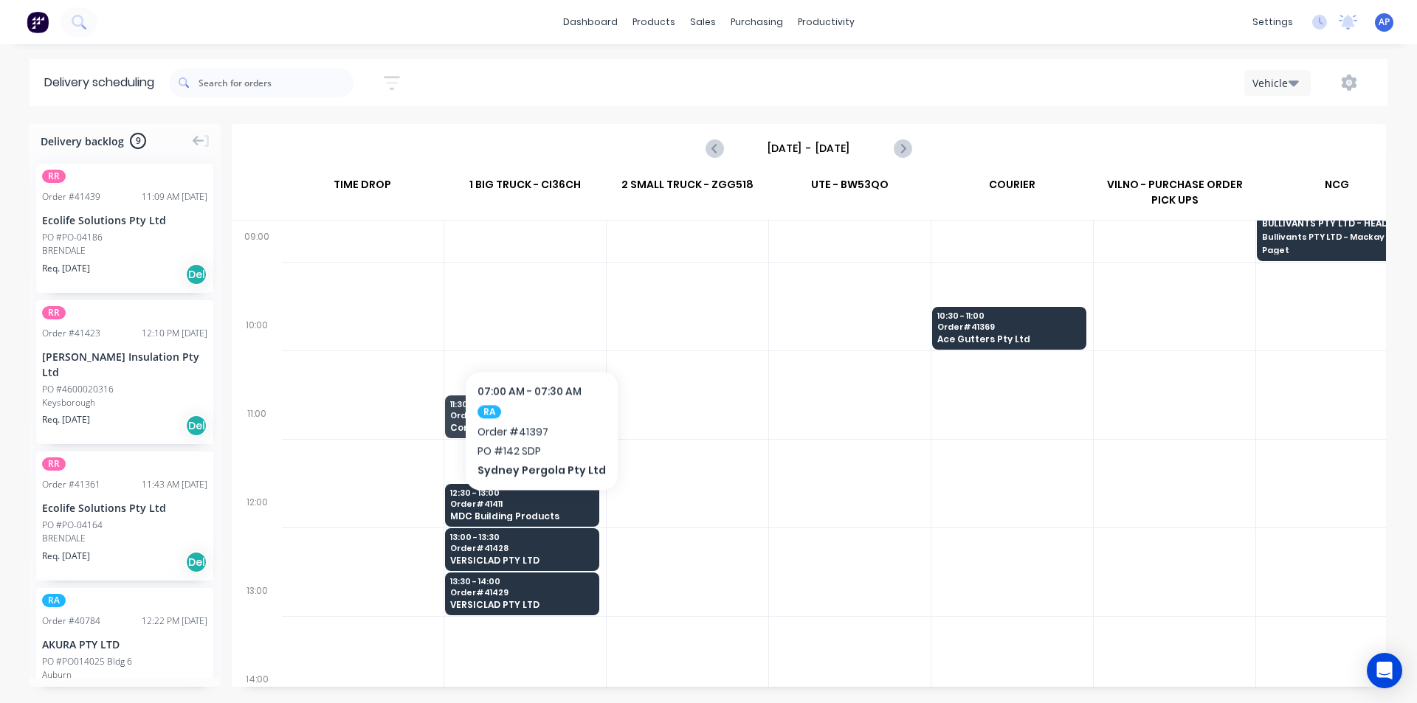
scroll to position [368, 1]
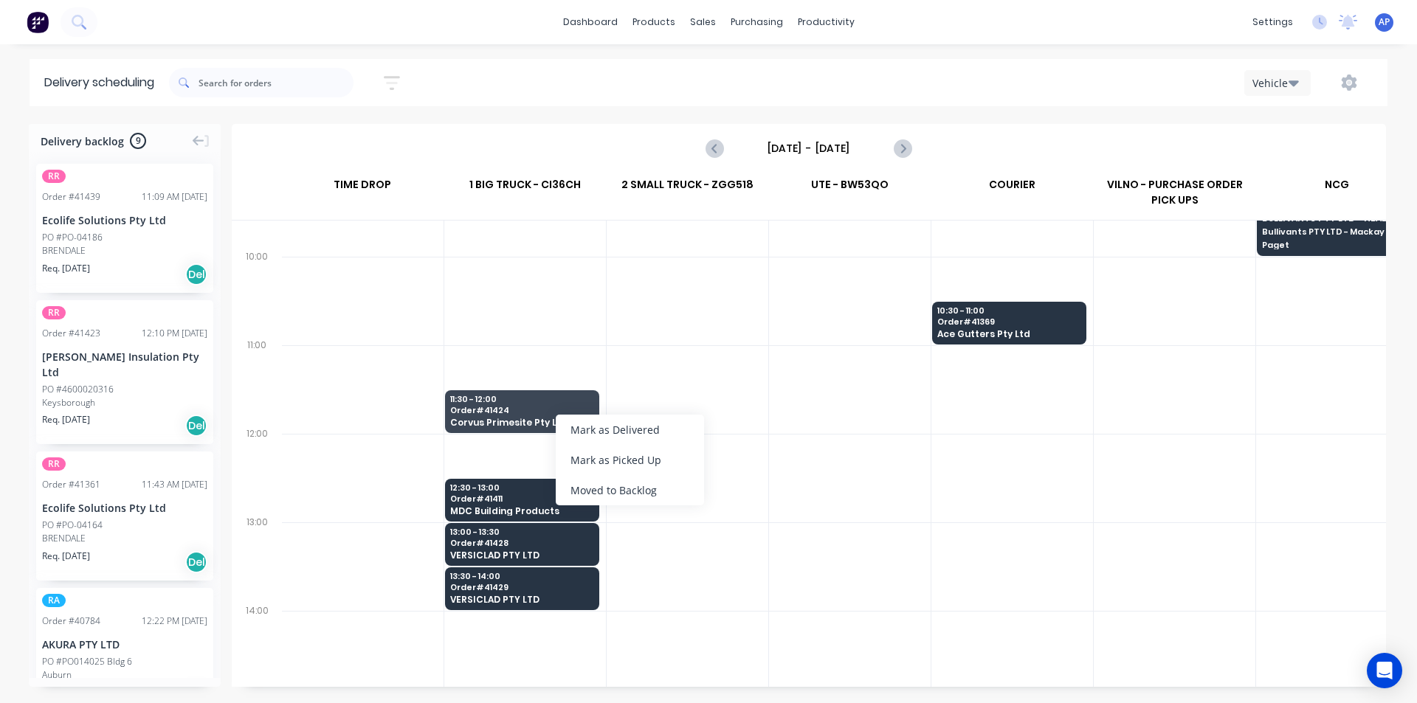
click at [638, 496] on div "Moved to Backlog" at bounding box center [630, 490] width 148 height 30
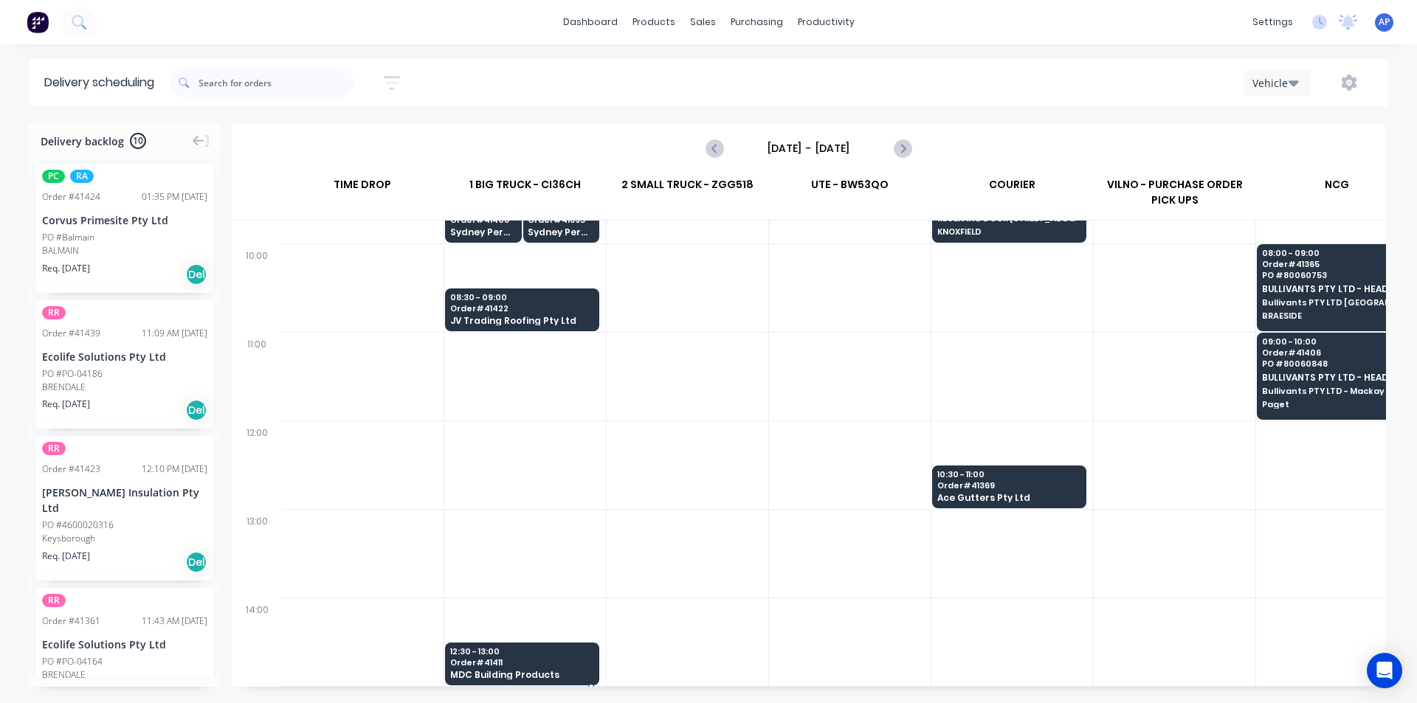
scroll to position [369, 1]
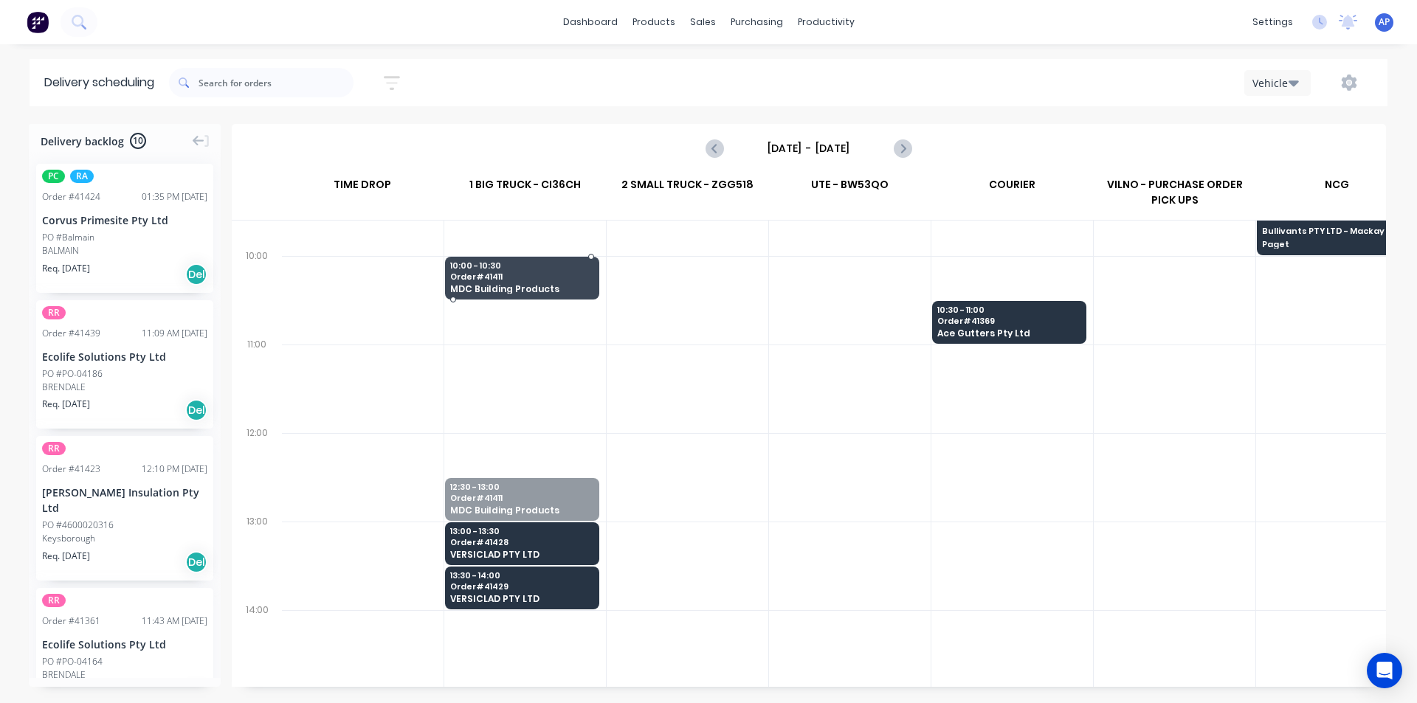
drag, startPoint x: 525, startPoint y: 488, endPoint x: 526, endPoint y: 263, distance: 225.1
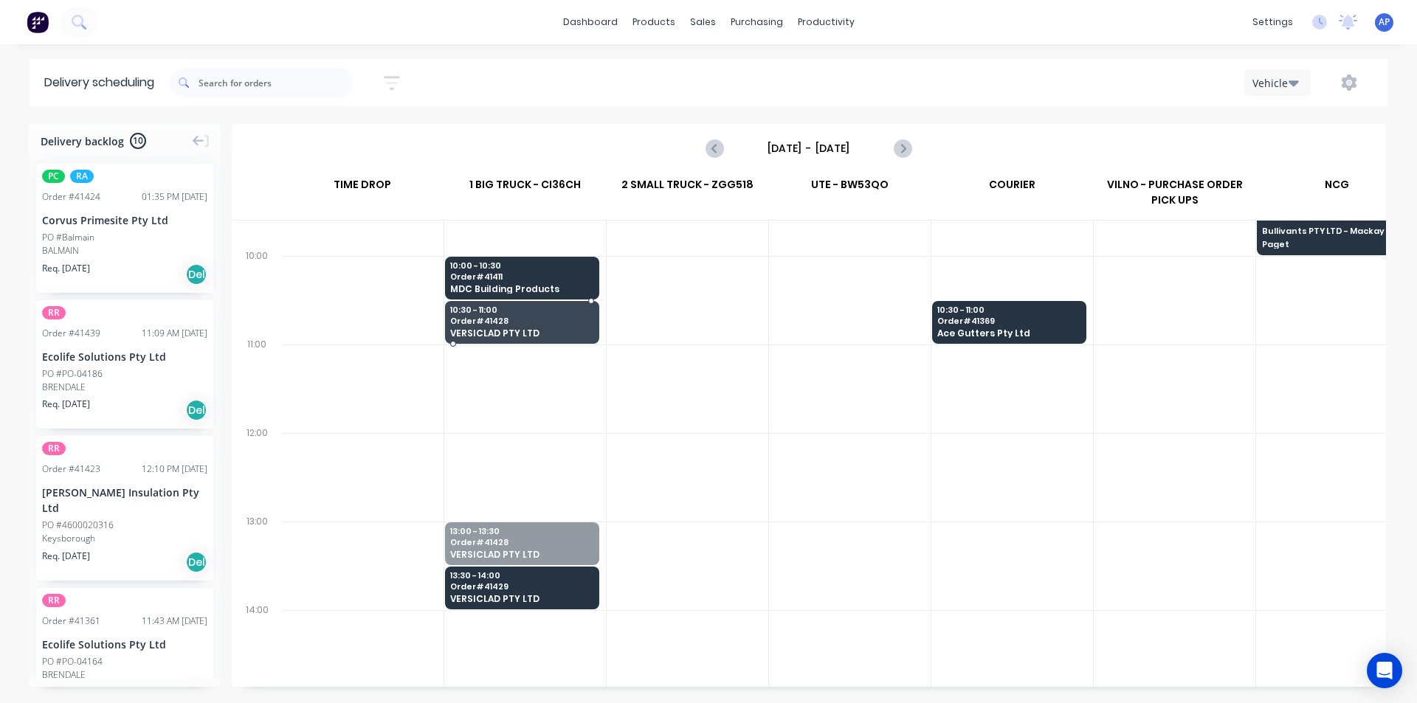
drag, startPoint x: 514, startPoint y: 540, endPoint x: 503, endPoint y: 317, distance: 222.4
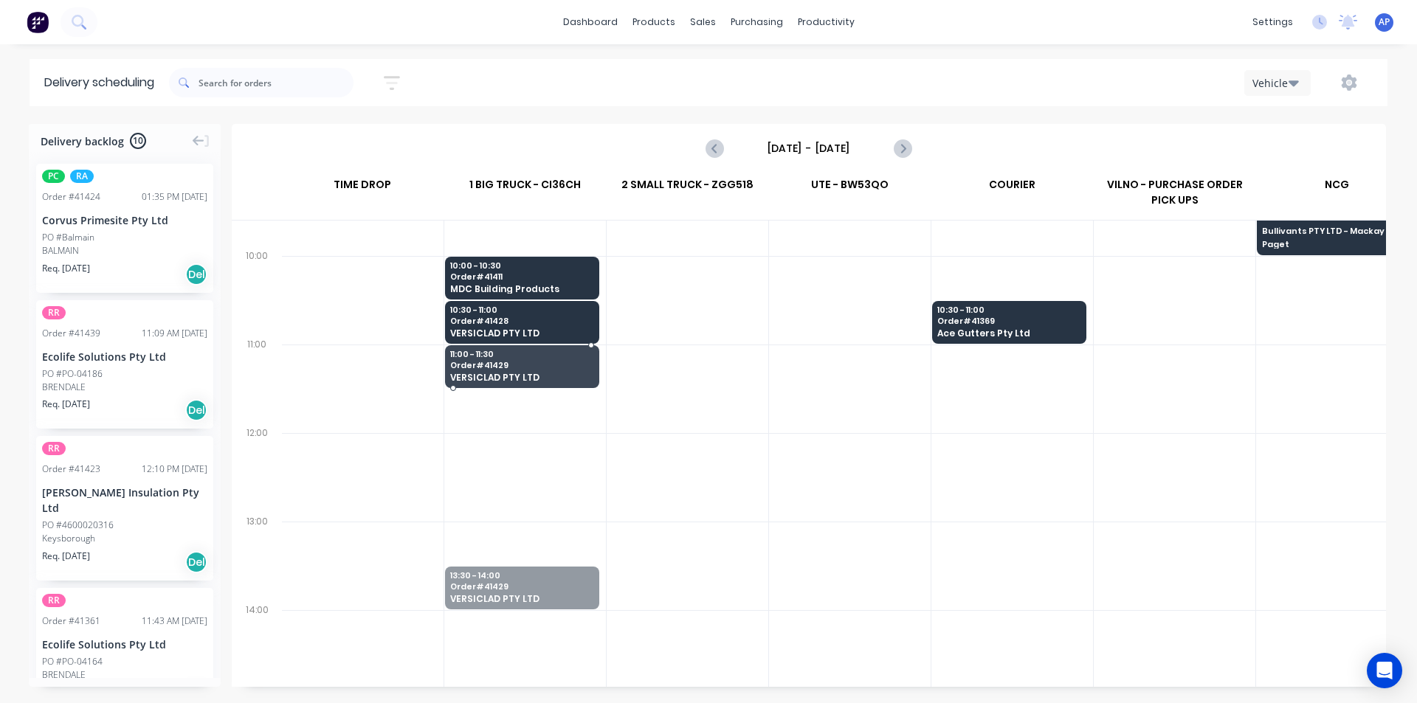
drag, startPoint x: 496, startPoint y: 576, endPoint x: 501, endPoint y: 344, distance: 231.8
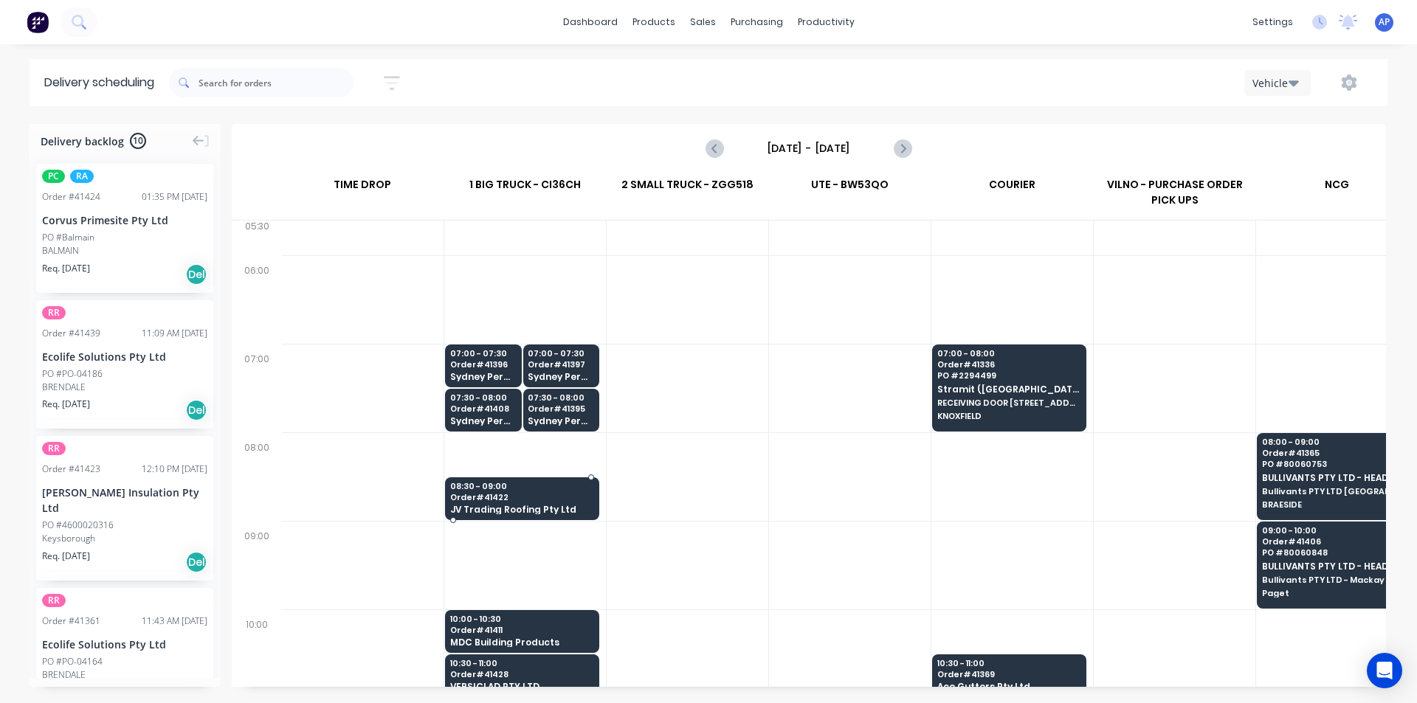
scroll to position [0, 1]
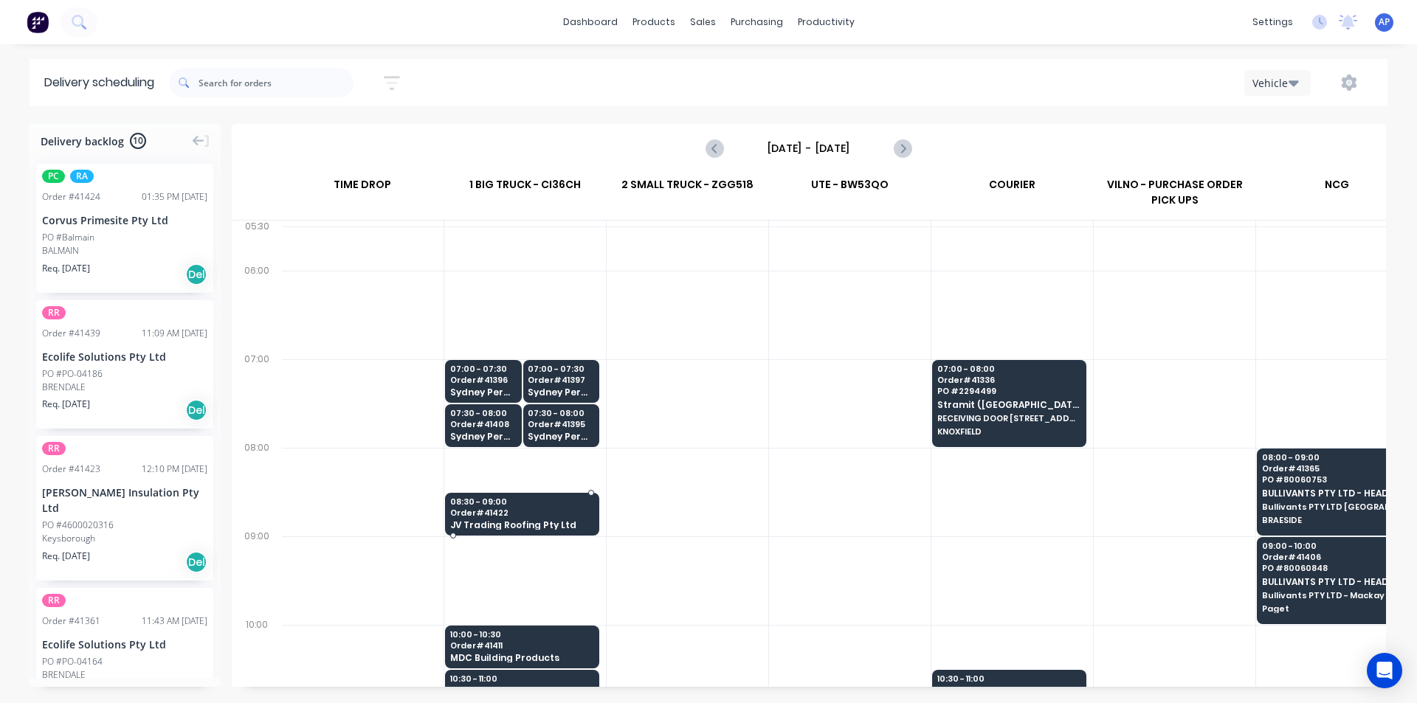
click at [523, 500] on span "08:30 - 09:00" at bounding box center [521, 501] width 143 height 9
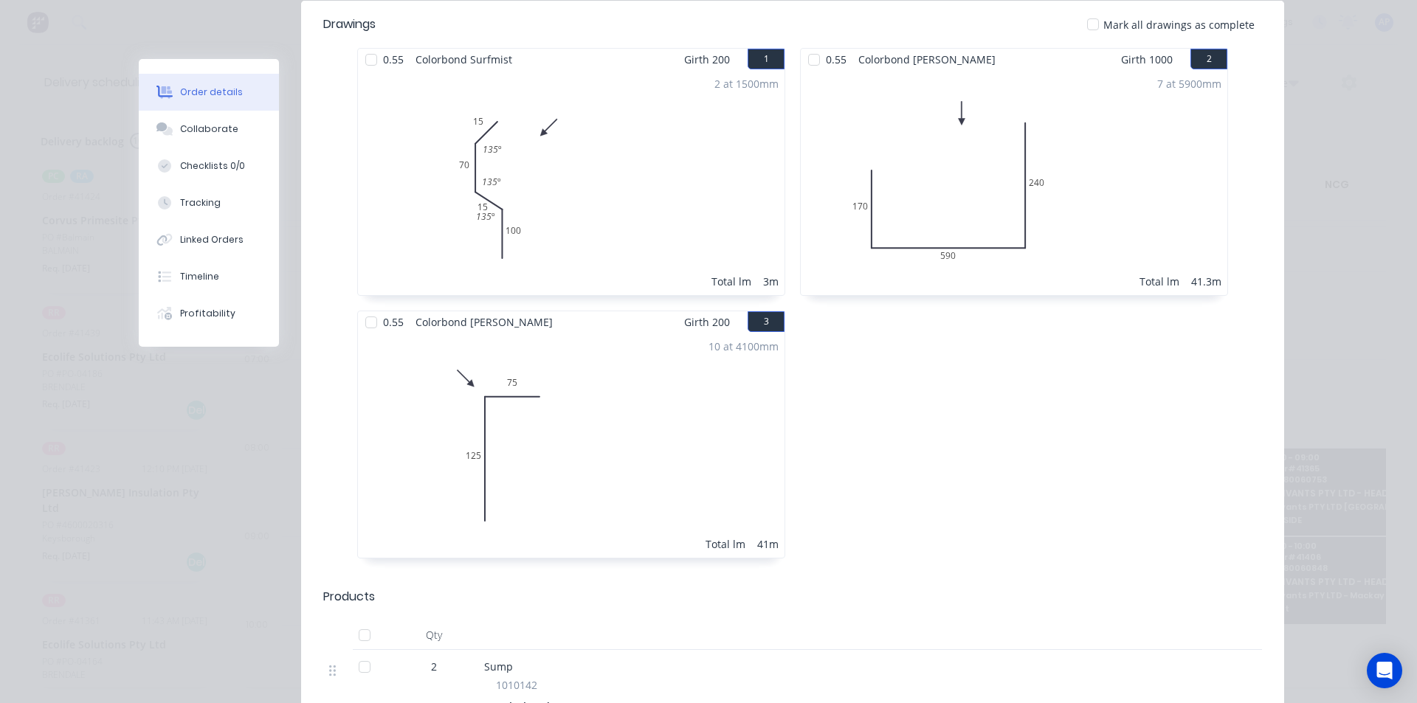
scroll to position [0, 0]
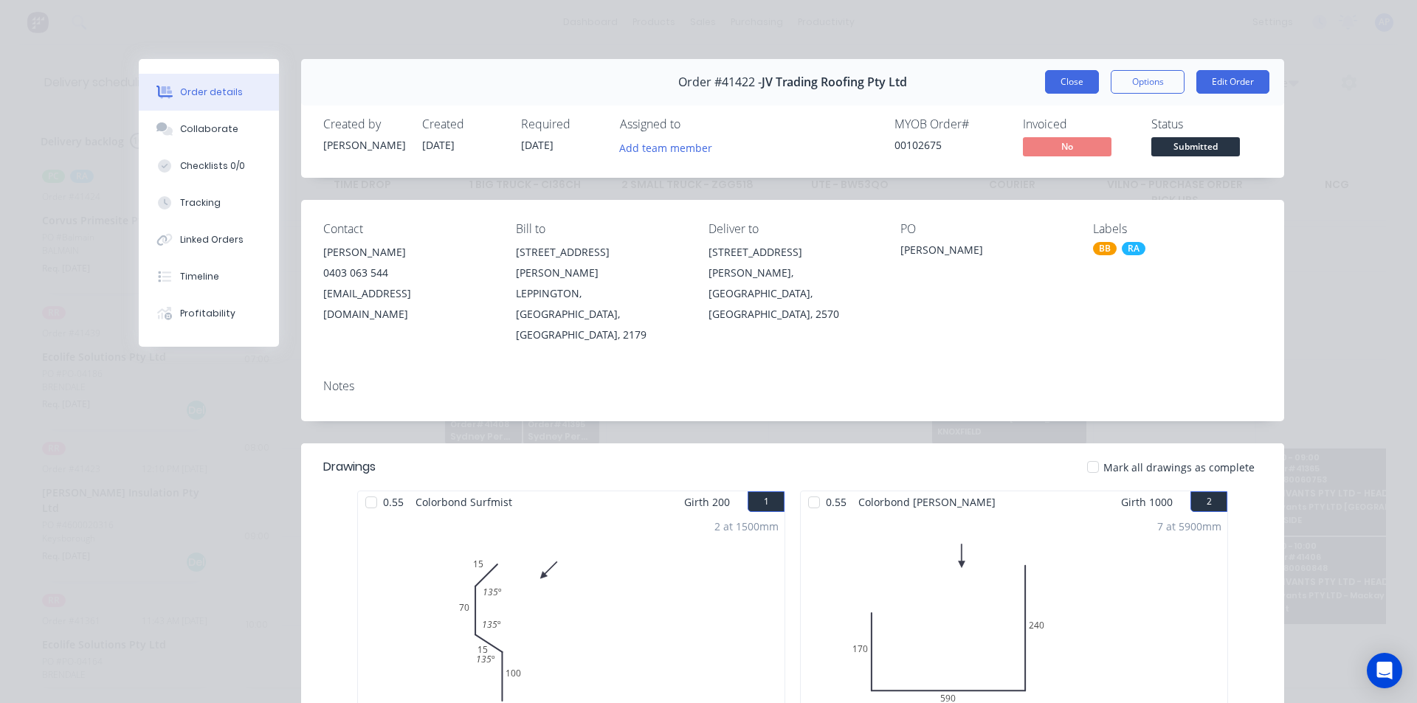
click at [1058, 75] on button "Close" at bounding box center [1072, 82] width 54 height 24
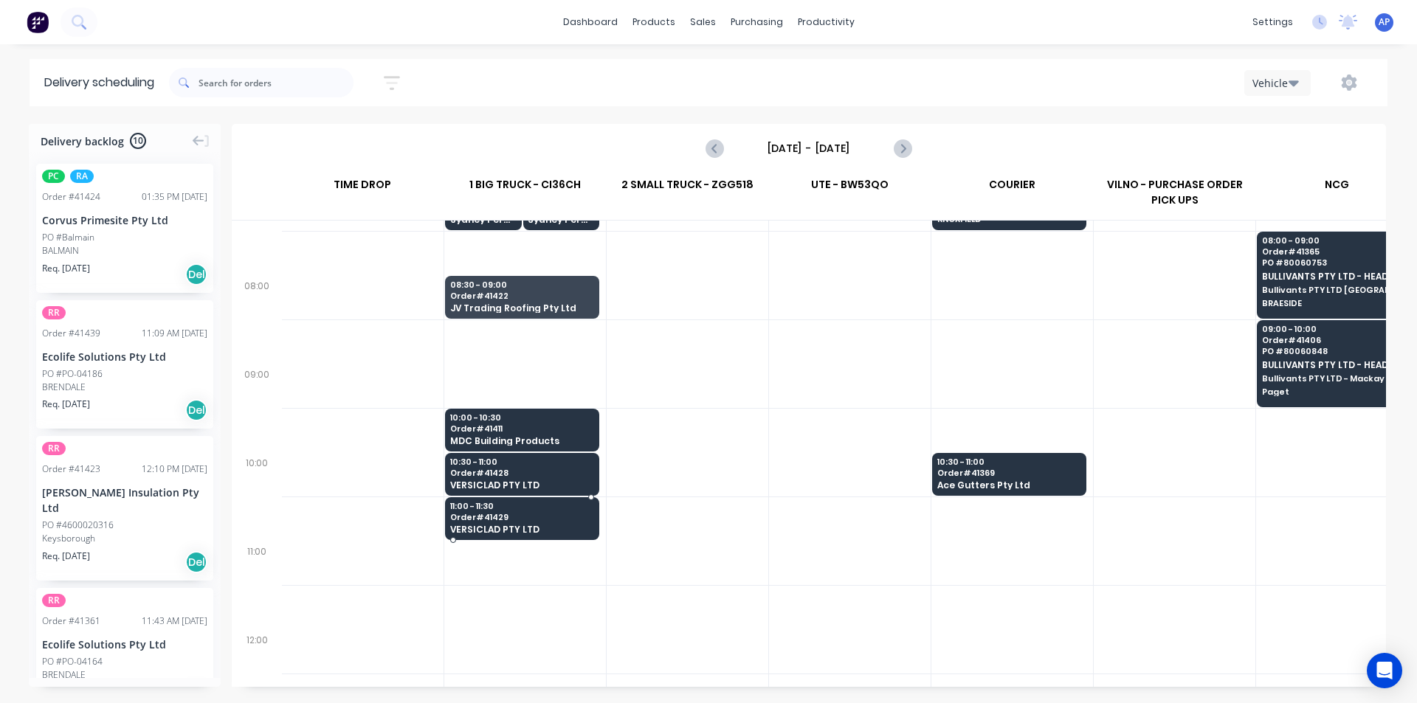
scroll to position [221, 1]
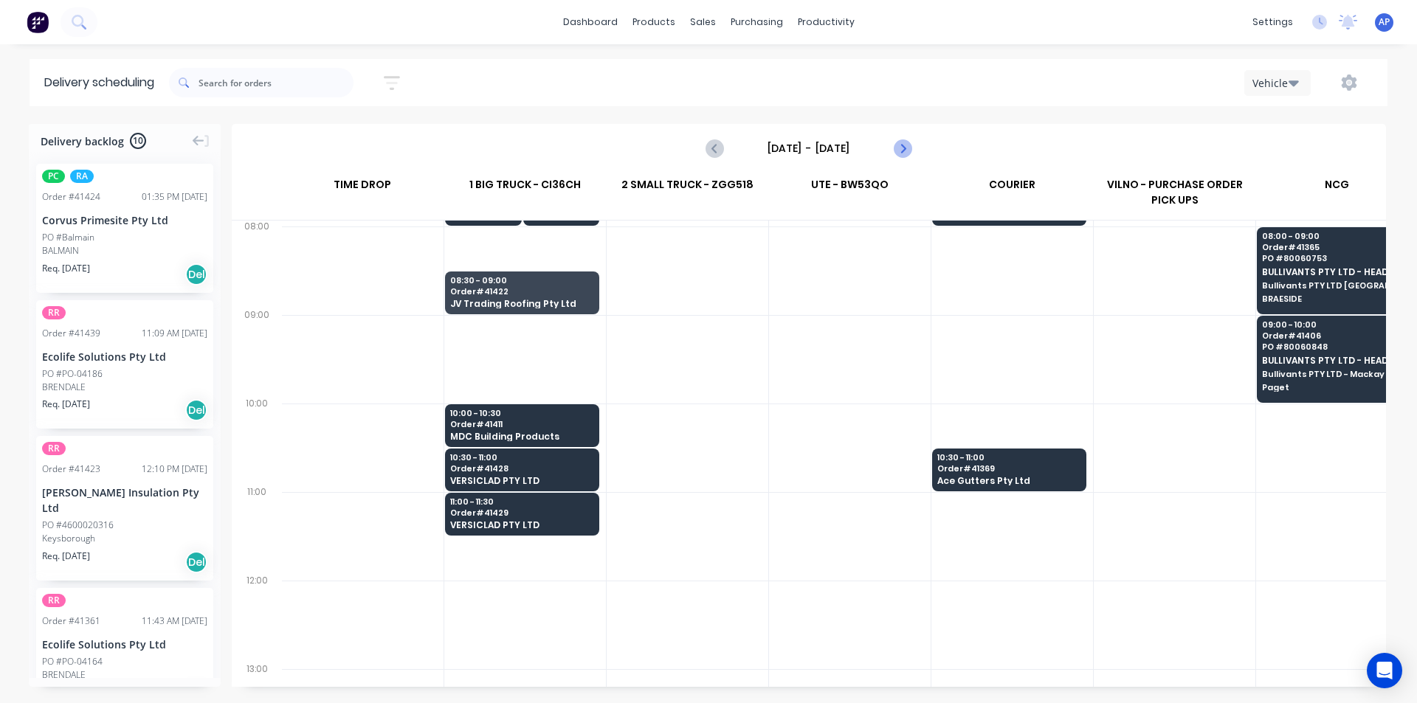
click at [903, 150] on icon "Next page" at bounding box center [902, 148] width 7 height 12
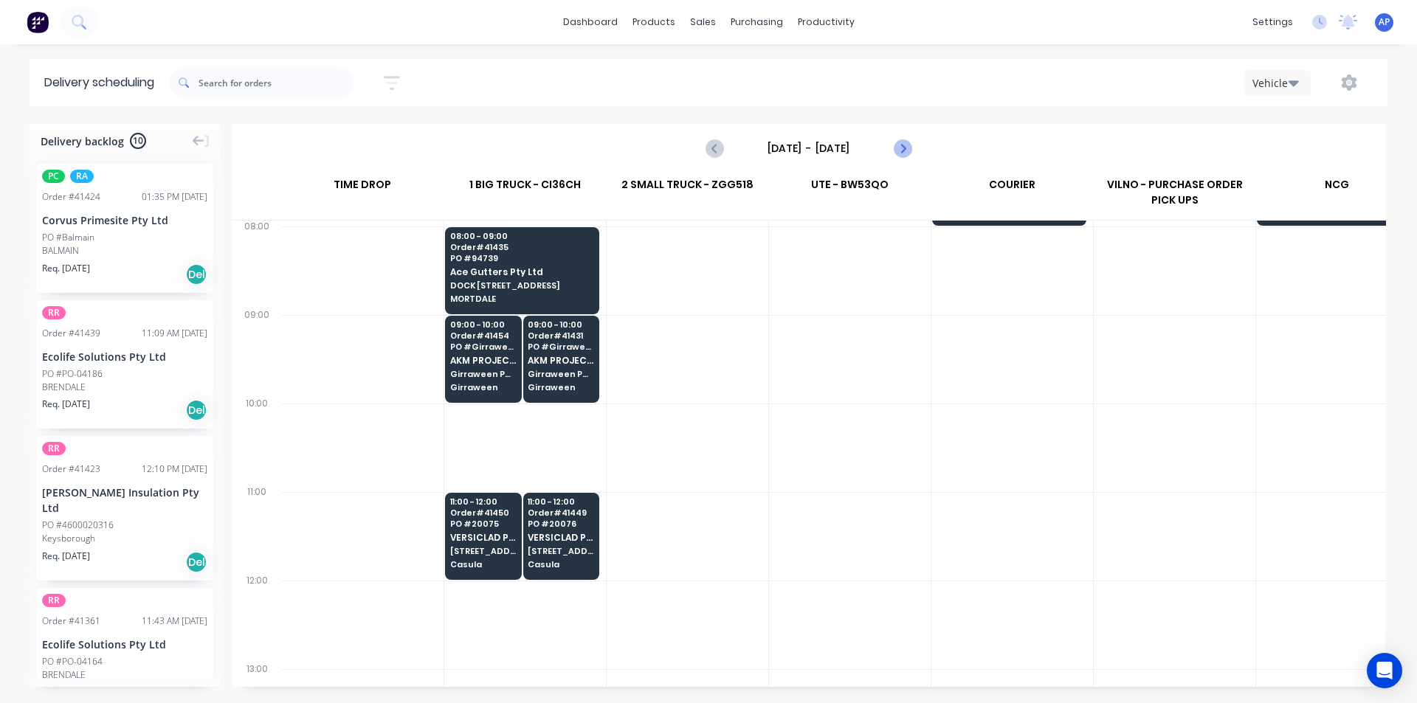
click at [903, 149] on icon "Next page" at bounding box center [902, 148] width 7 height 12
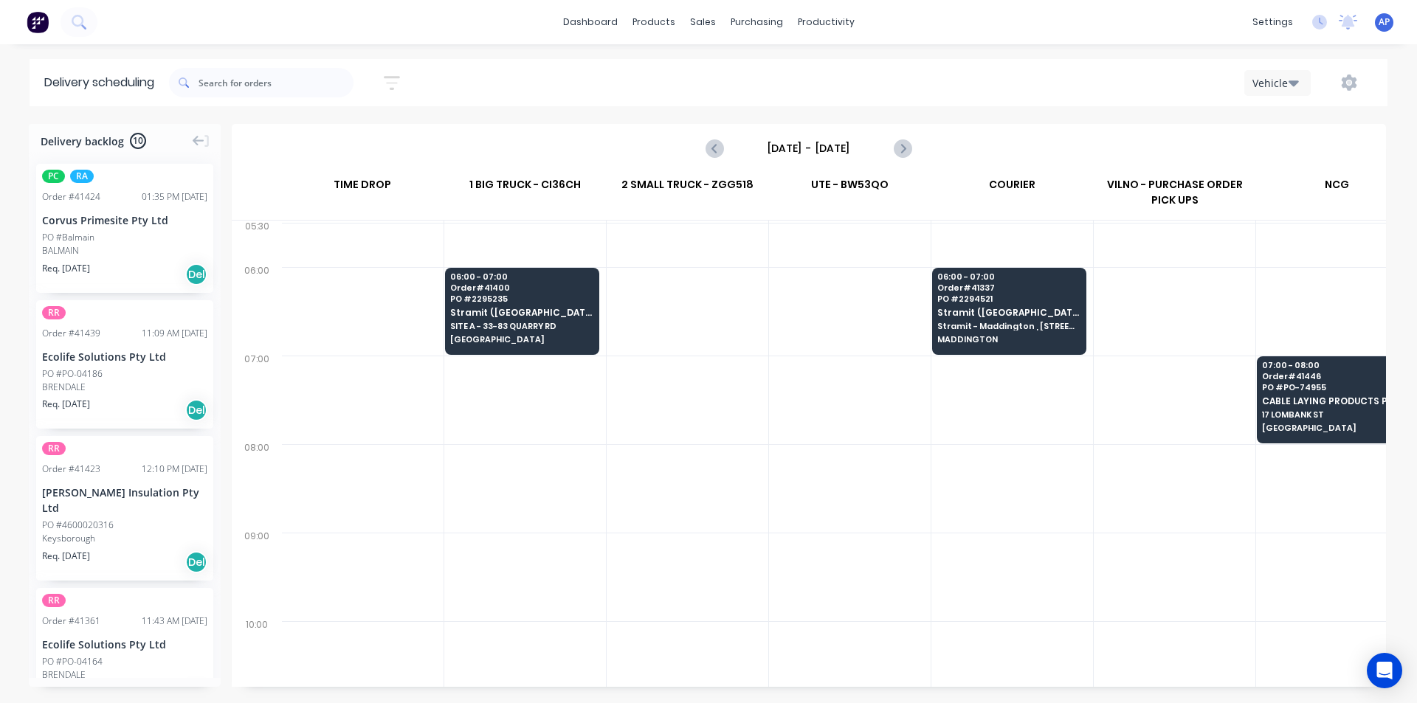
scroll to position [0, 1]
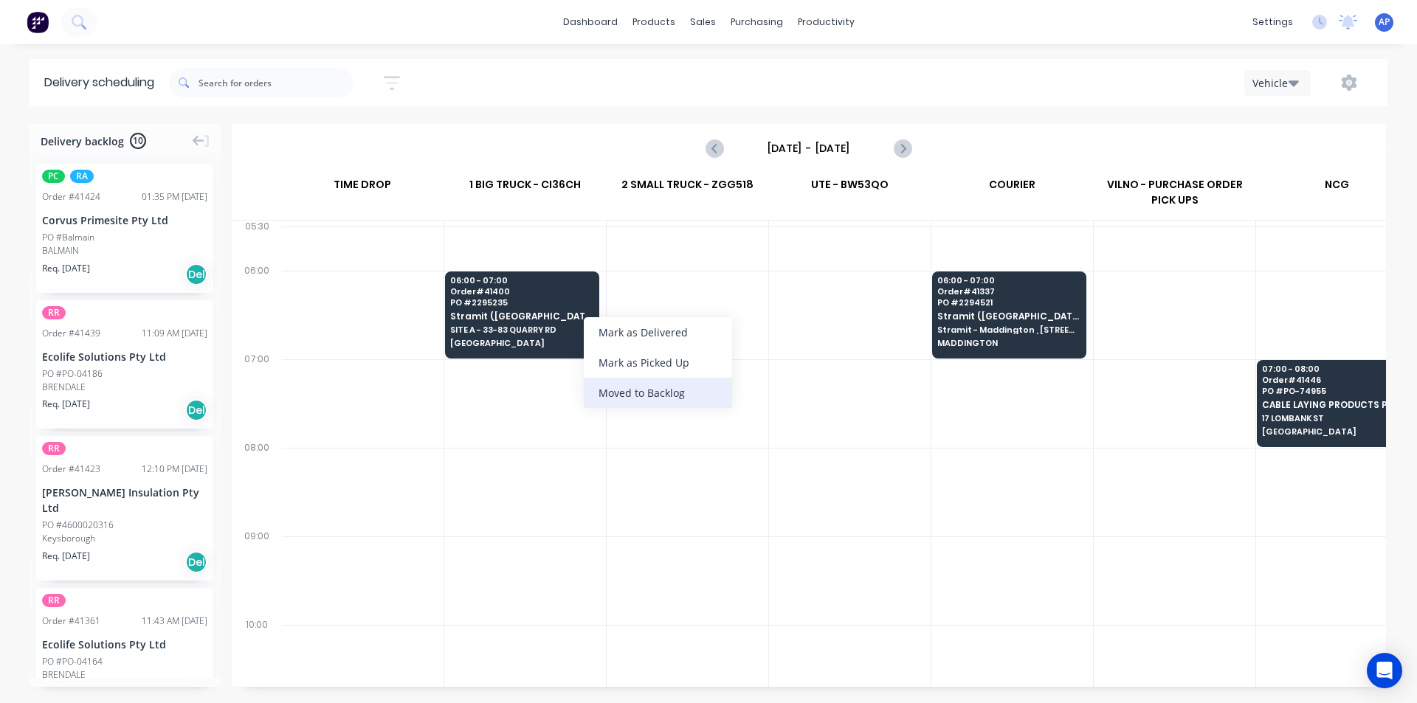
click at [641, 390] on div "Moved to Backlog" at bounding box center [658, 393] width 148 height 30
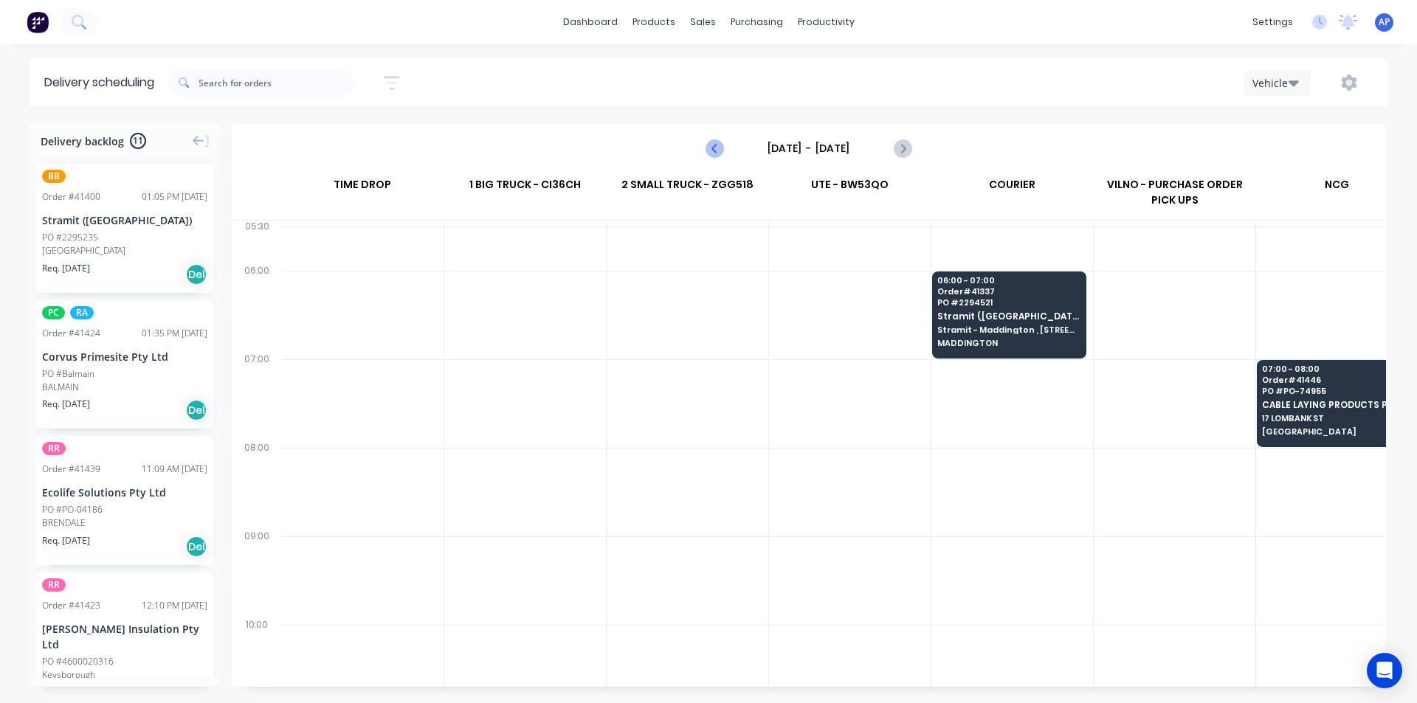
click at [714, 146] on icon "Previous page" at bounding box center [715, 148] width 7 height 12
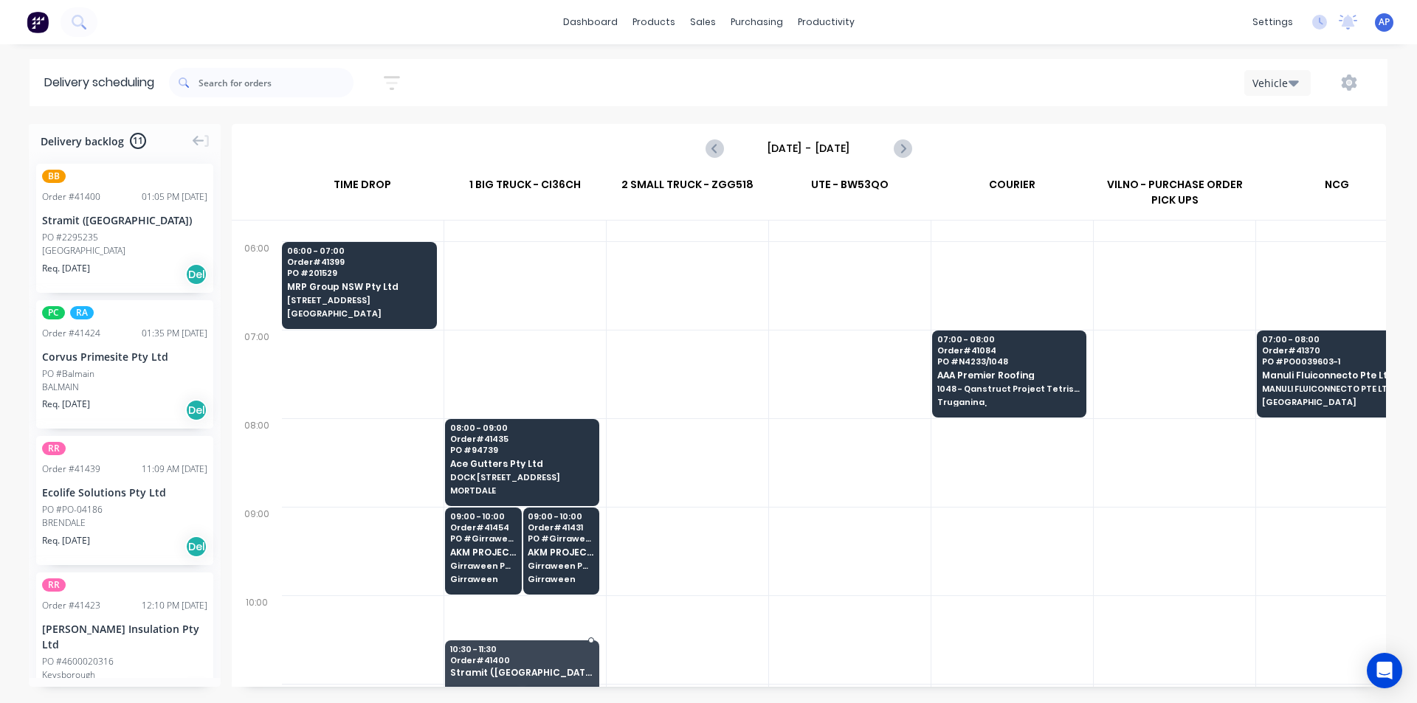
scroll to position [44, 1]
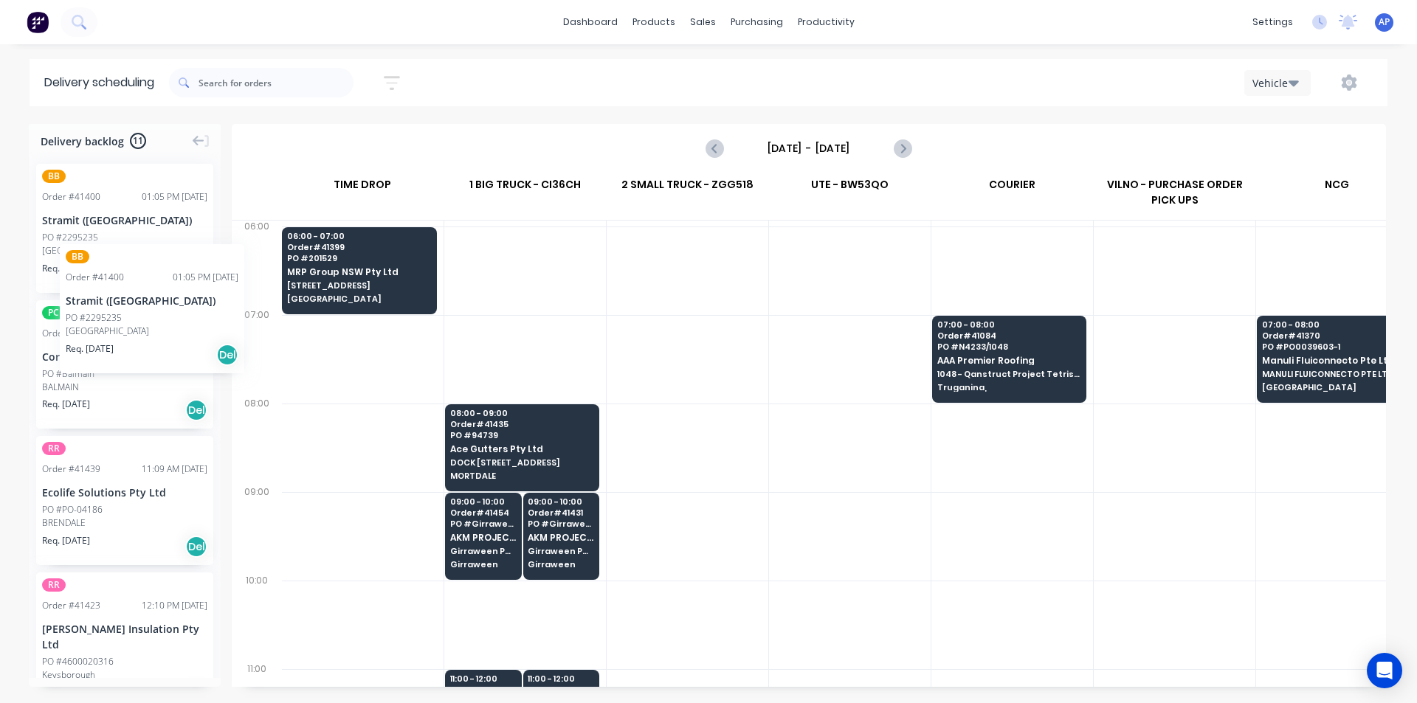
drag, startPoint x: 72, startPoint y: 232, endPoint x: 58, endPoint y: 224, distance: 16.2
click at [726, 145] on button "Previous page" at bounding box center [715, 149] width 30 height 30
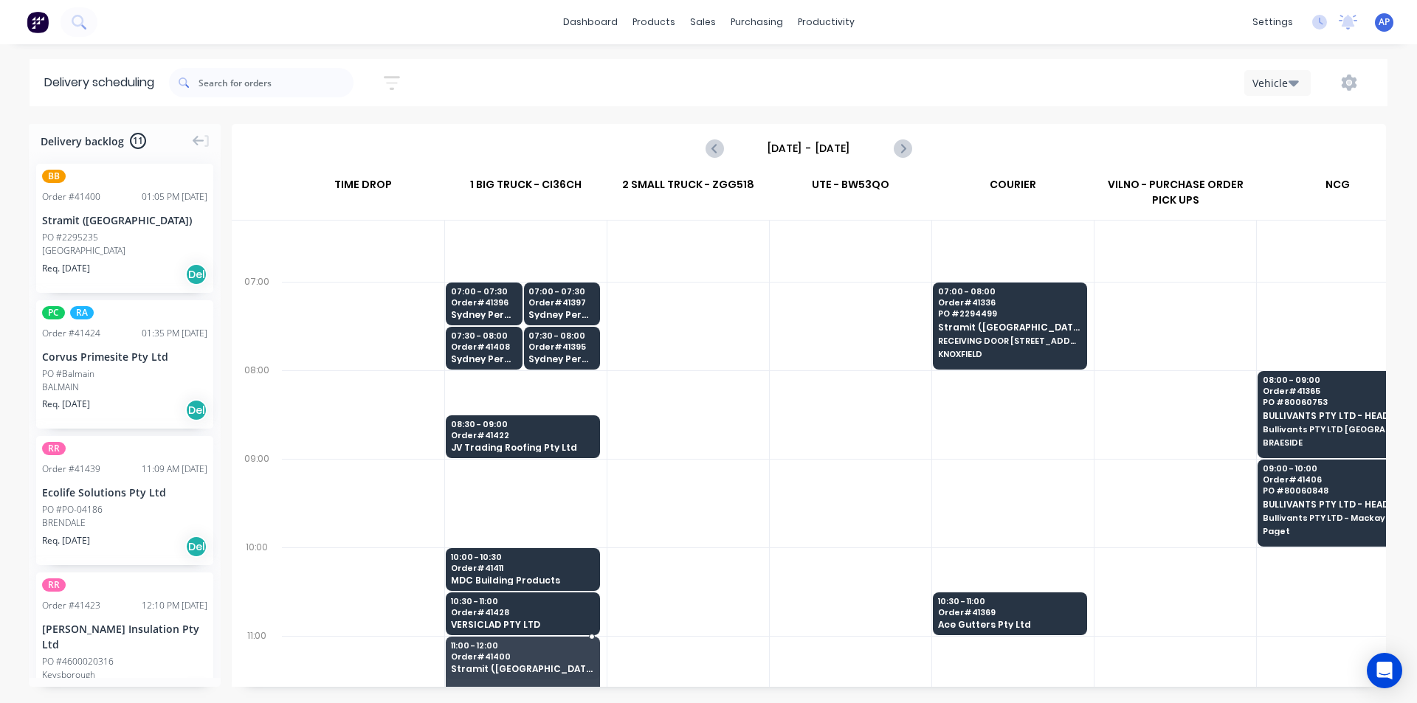
scroll to position [96, 0]
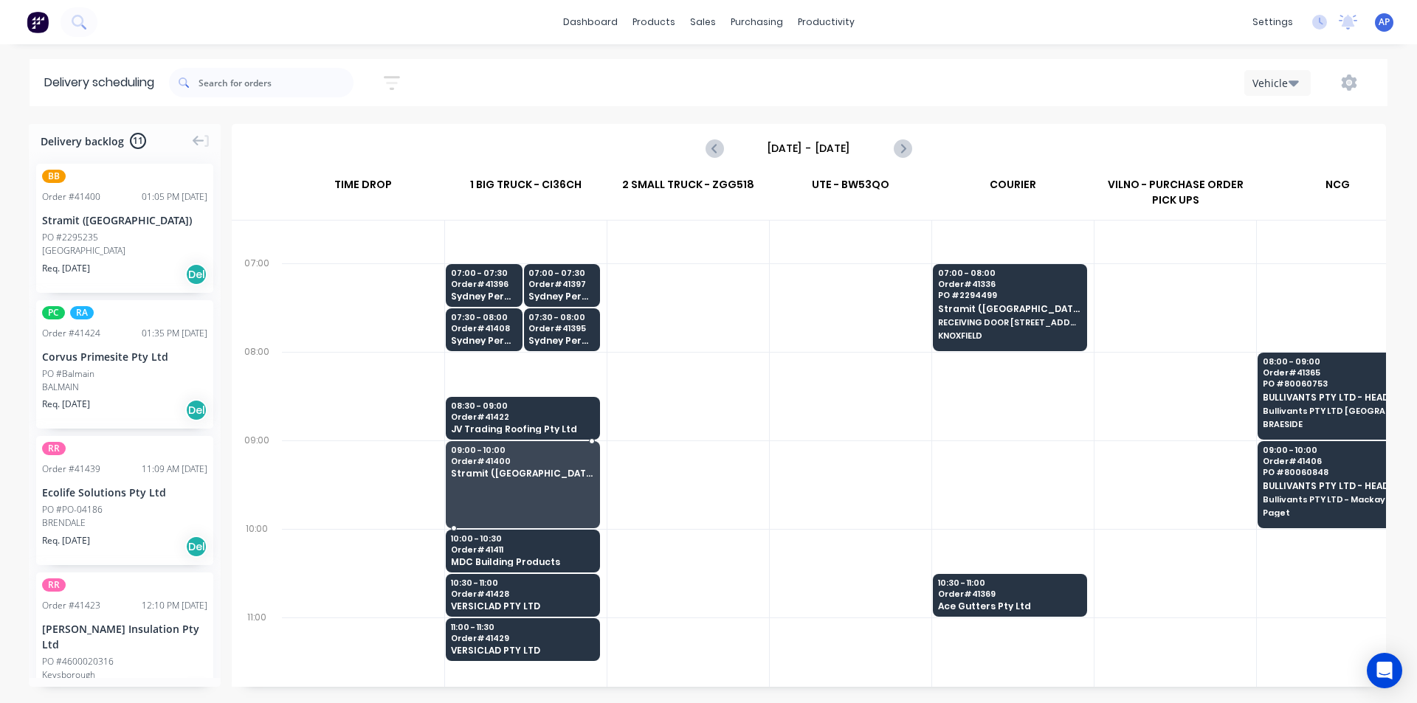
drag, startPoint x: 66, startPoint y: 219, endPoint x: 539, endPoint y: 471, distance: 535.9
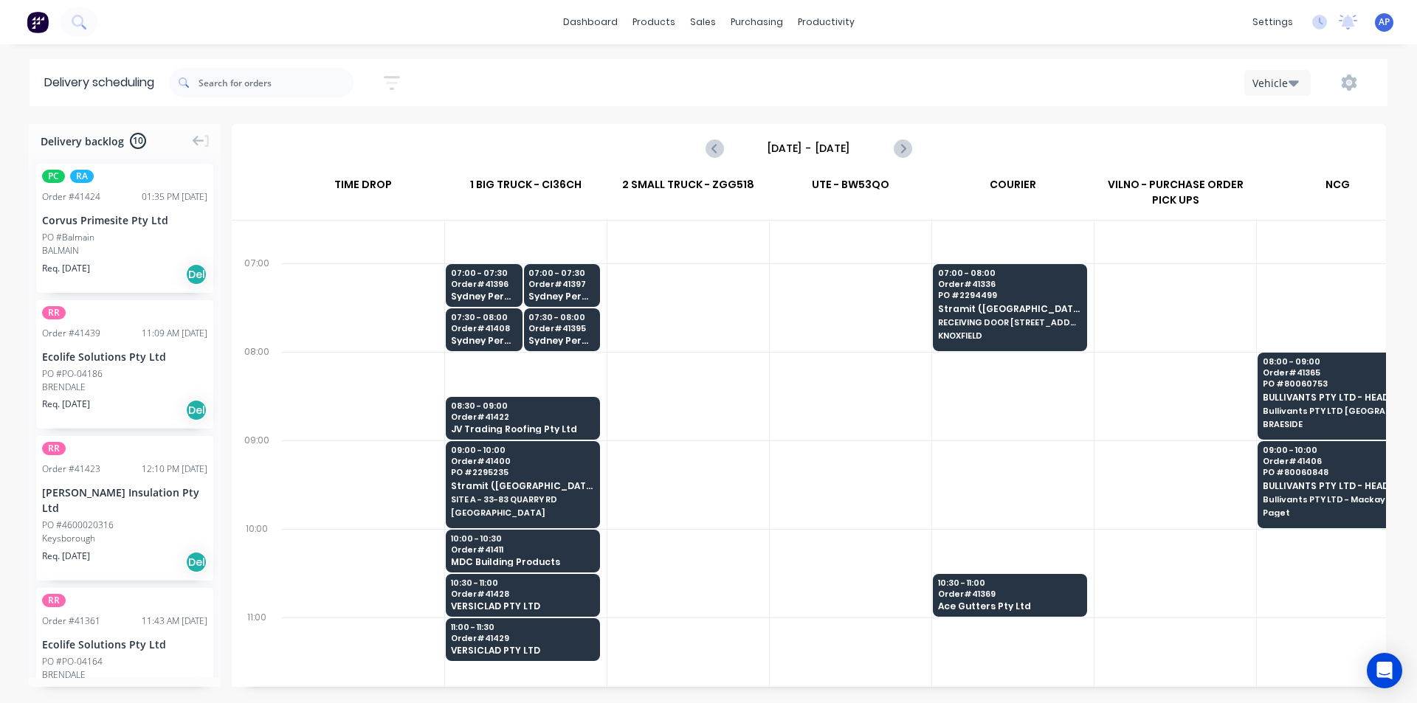
click at [683, 427] on div at bounding box center [688, 396] width 162 height 89
click at [906, 149] on icon "Next page" at bounding box center [902, 148] width 18 height 18
type input "Wednesday - 03/09/25"
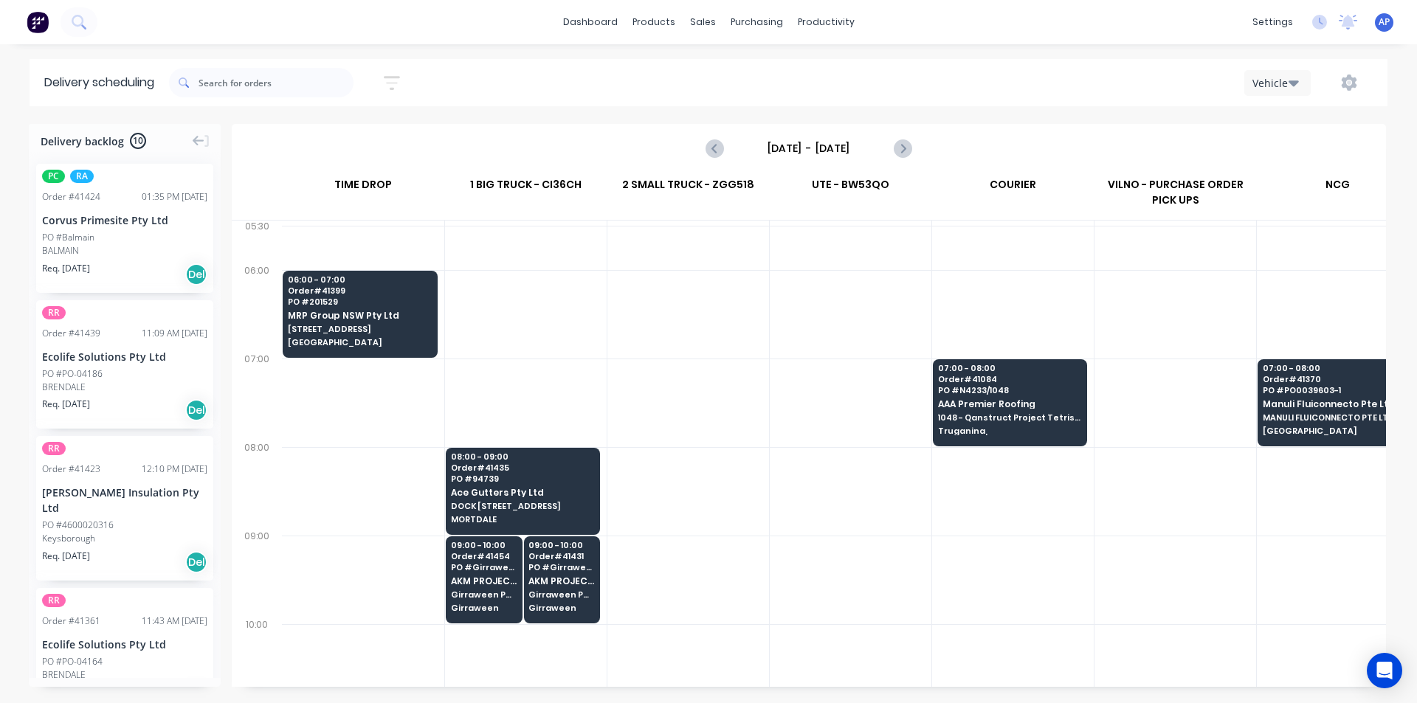
scroll to position [0, 0]
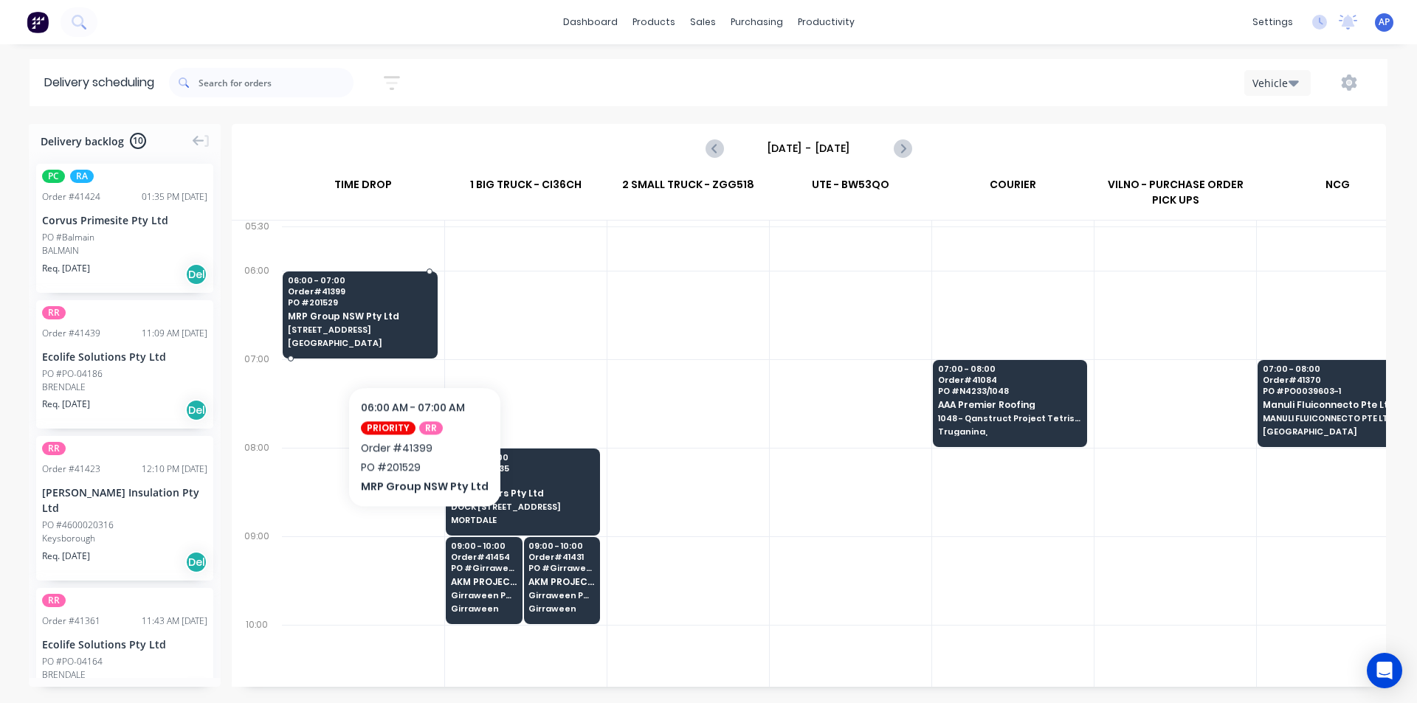
click at [421, 342] on span "EASTERN CREEK" at bounding box center [360, 343] width 144 height 9
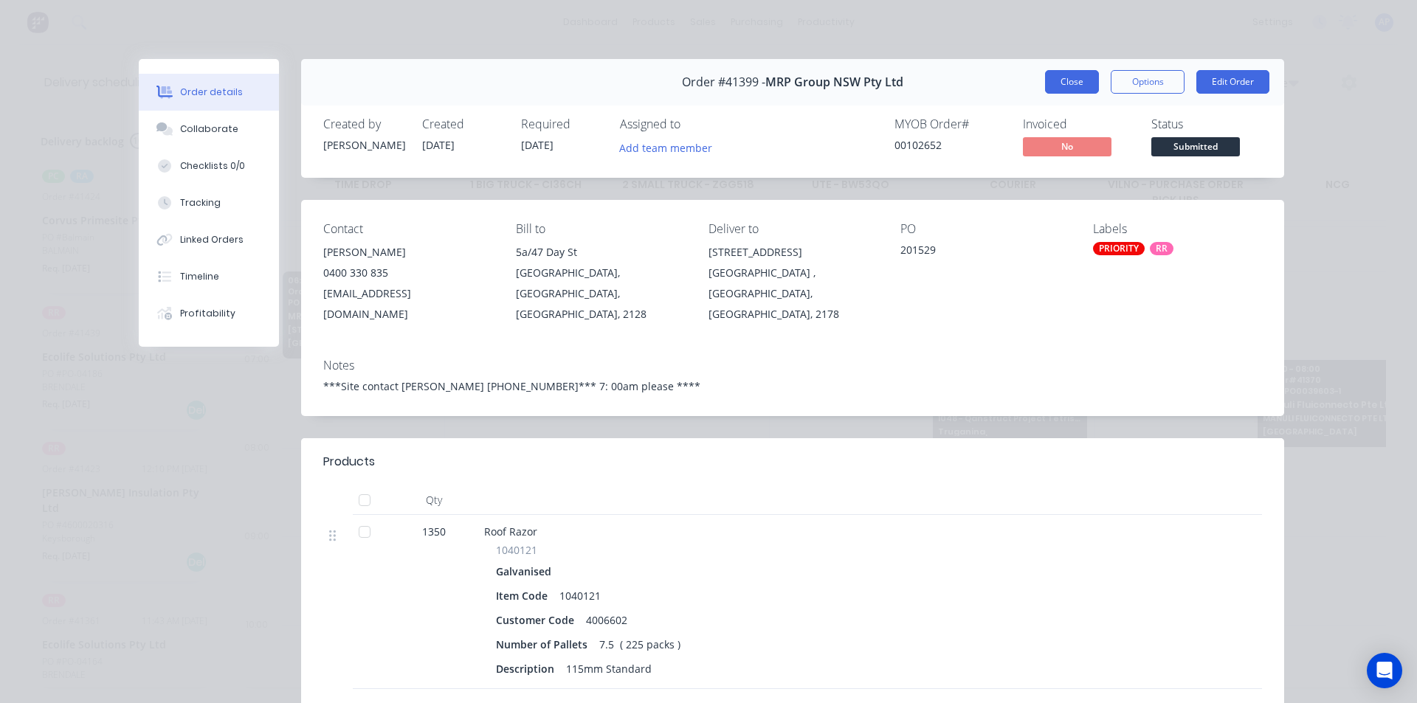
click at [1077, 81] on button "Close" at bounding box center [1072, 82] width 54 height 24
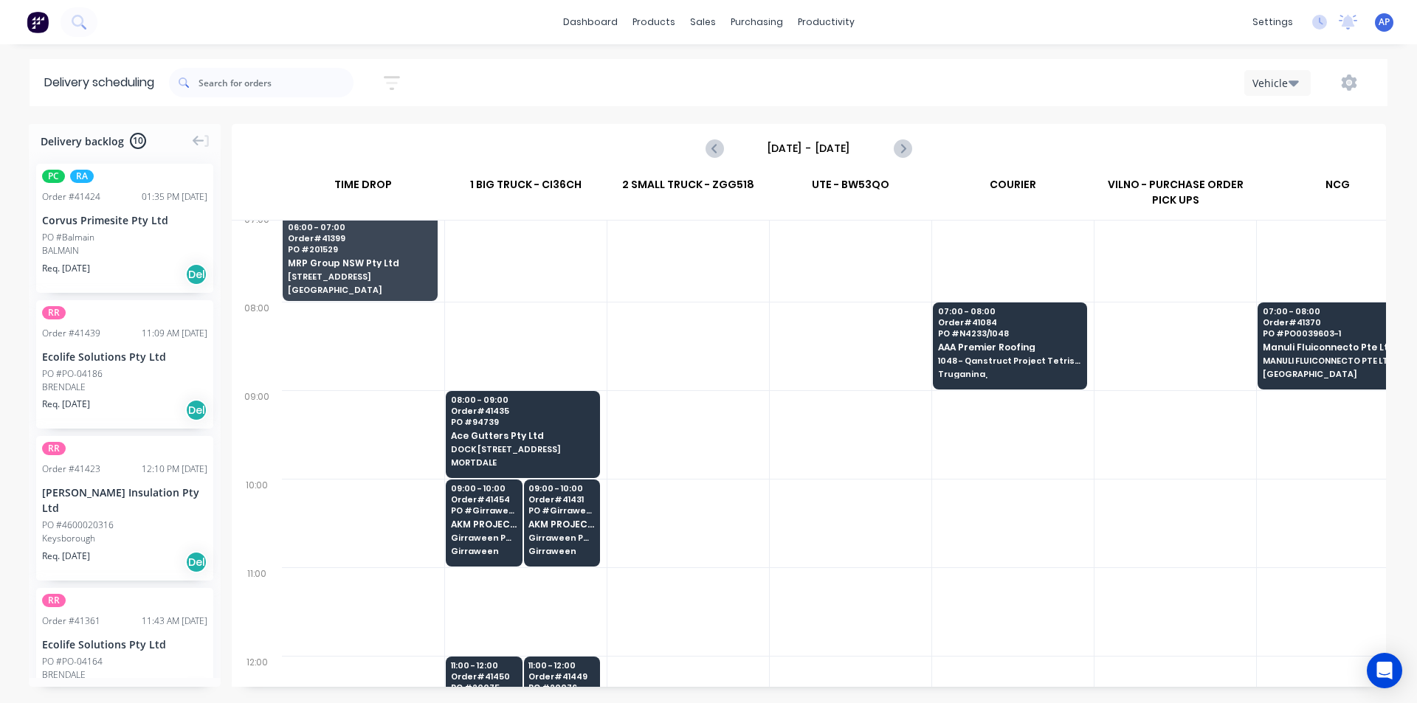
scroll to position [148, 0]
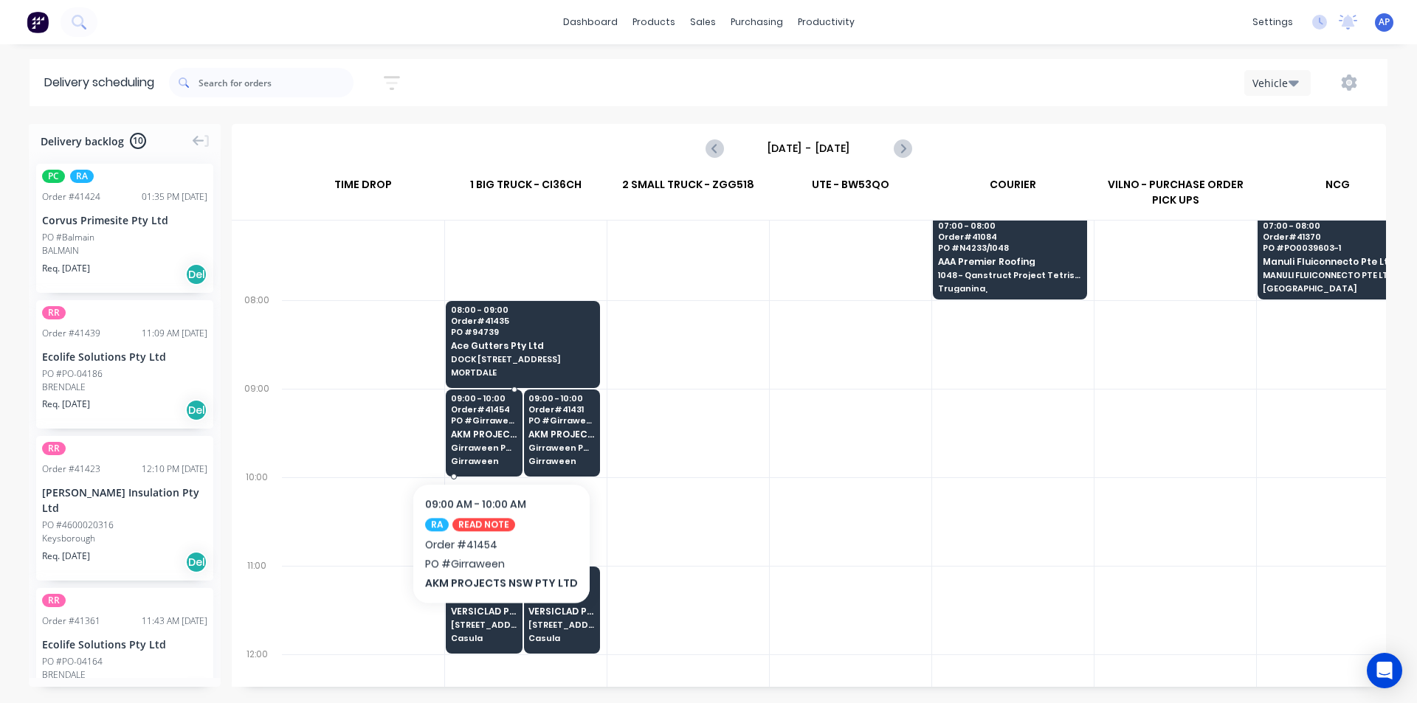
click at [497, 438] on span "AKM PROJECTS NSW PTY LTD" at bounding box center [484, 435] width 66 height 10
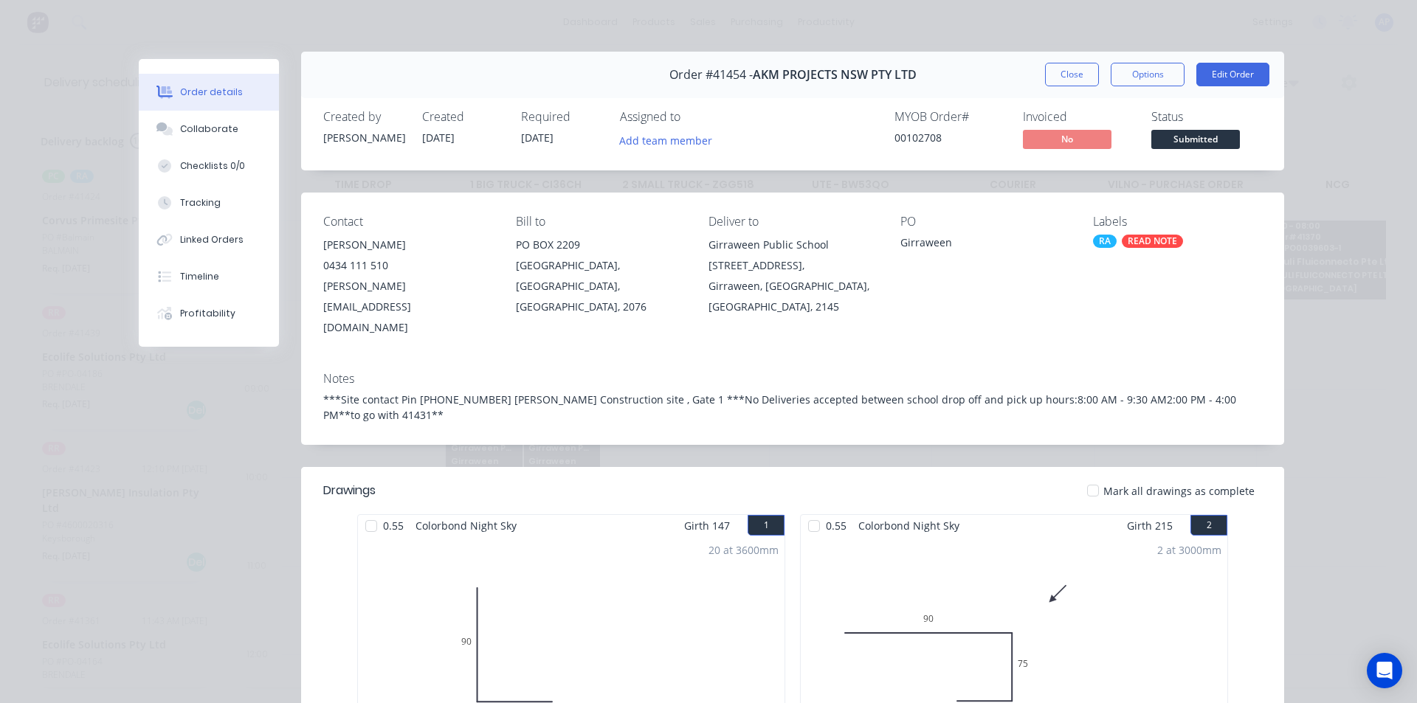
scroll to position [0, 0]
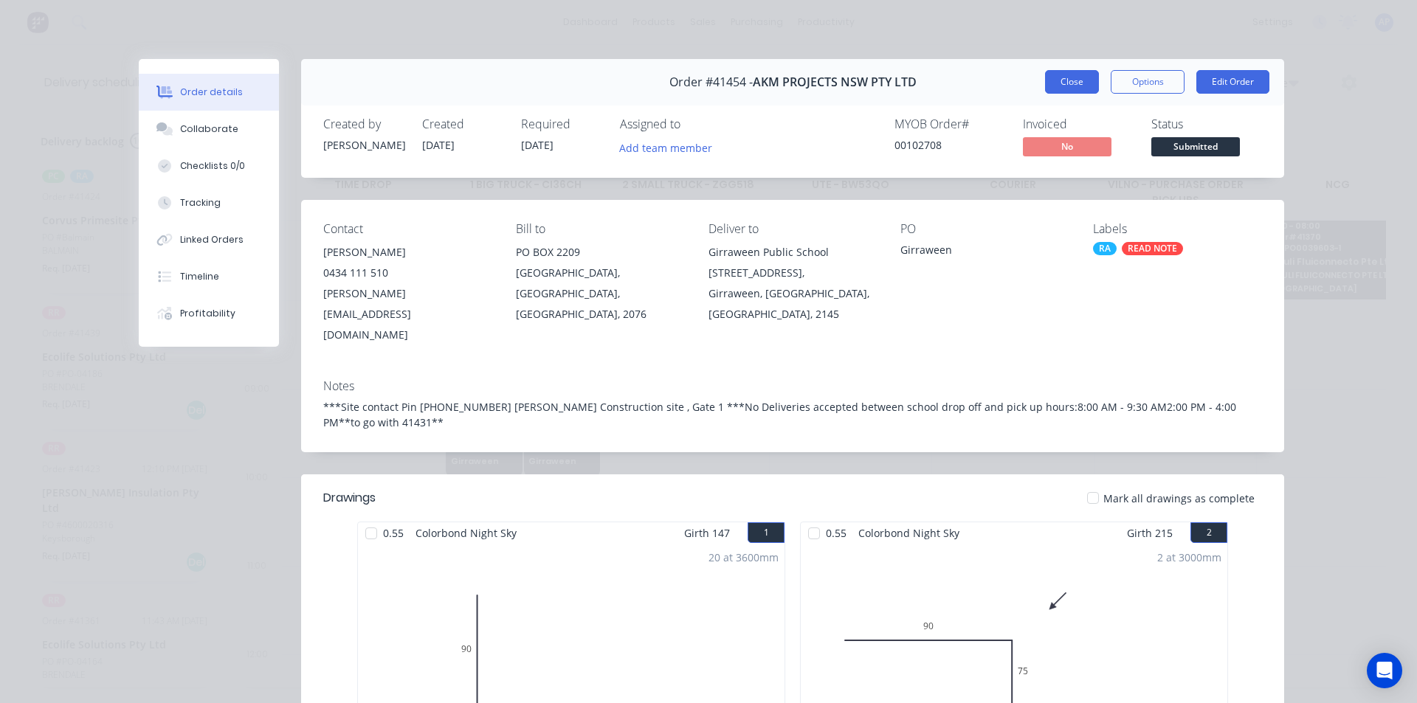
click at [1047, 83] on button "Close" at bounding box center [1072, 82] width 54 height 24
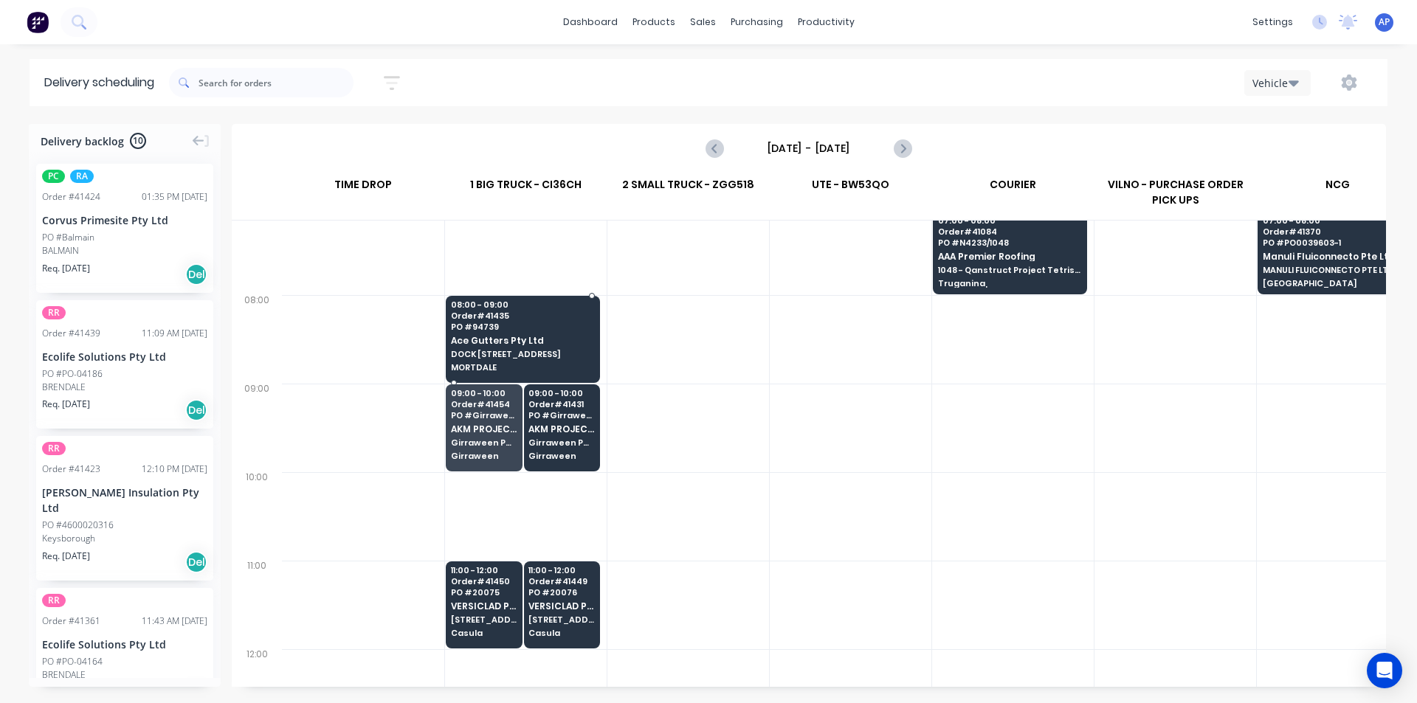
scroll to position [148, 0]
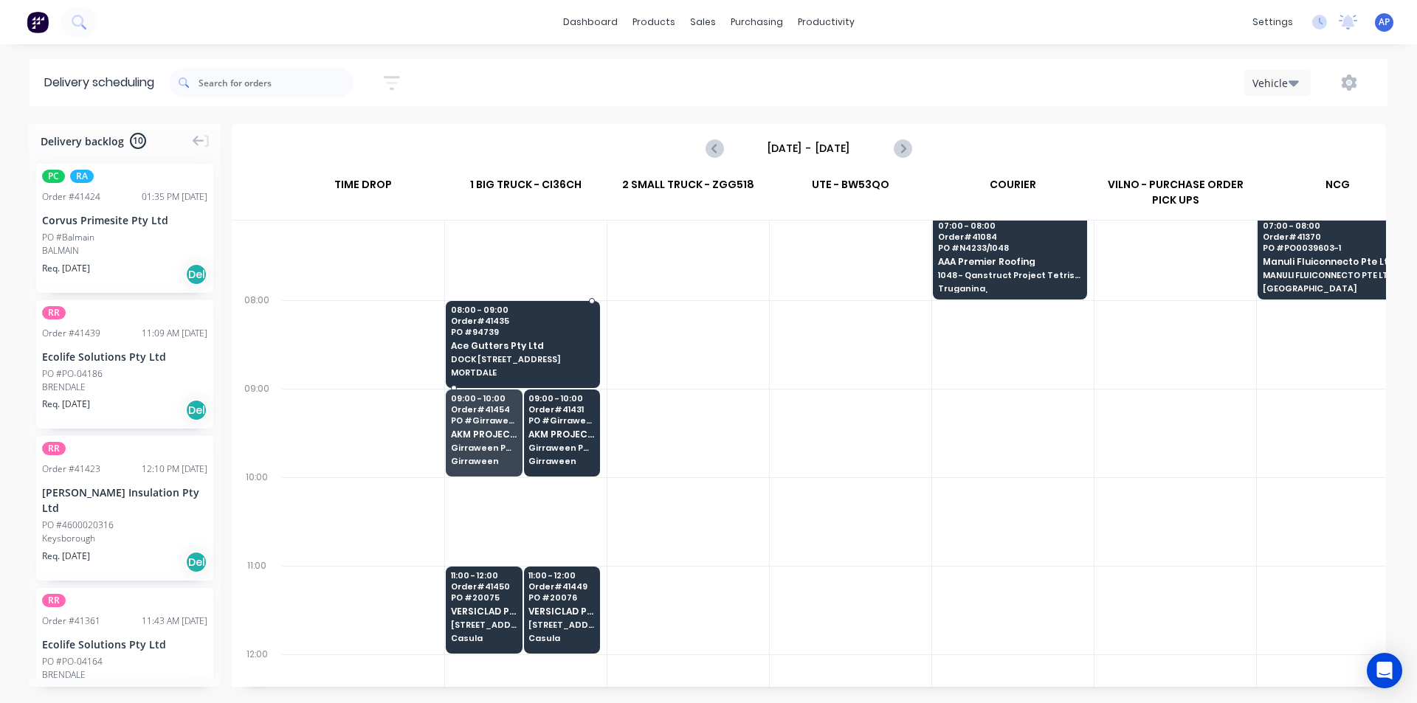
click at [565, 343] on span "Ace Gutters Pty Ltd" at bounding box center [522, 346] width 143 height 10
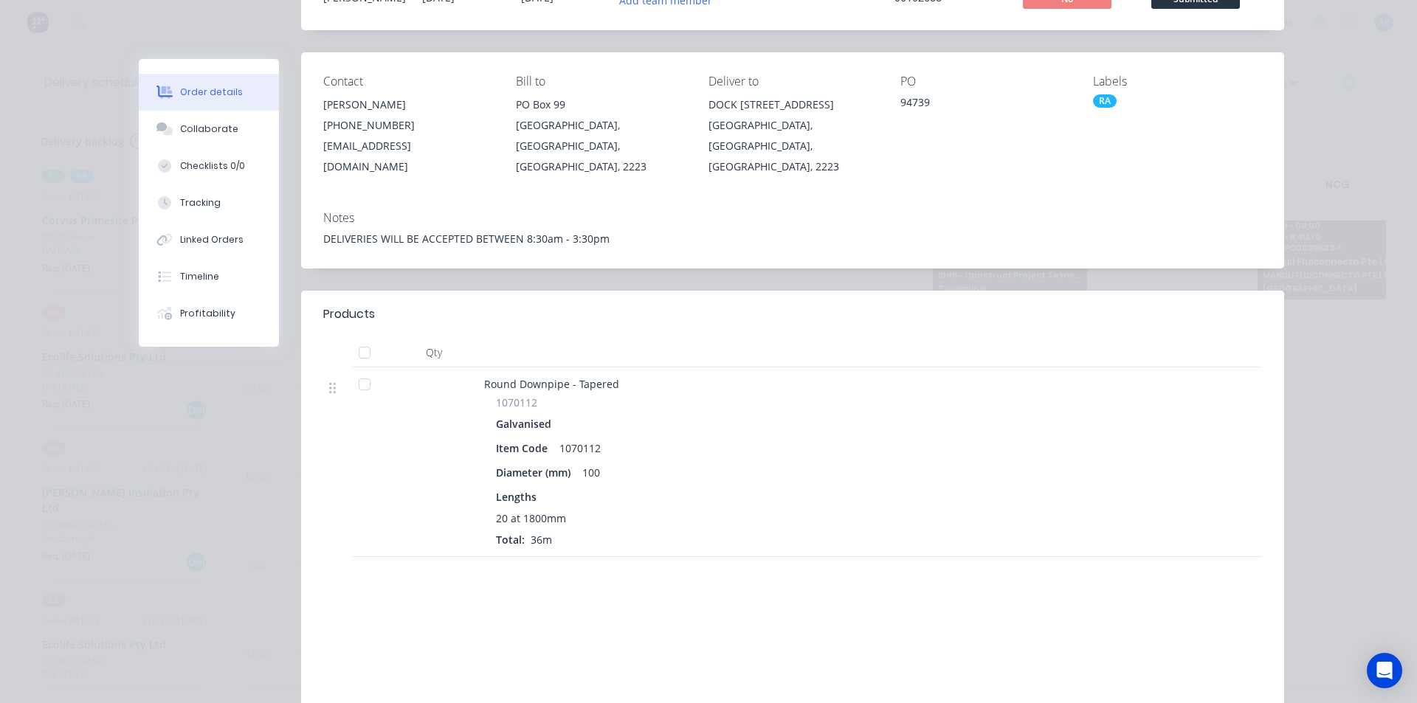
scroll to position [0, 0]
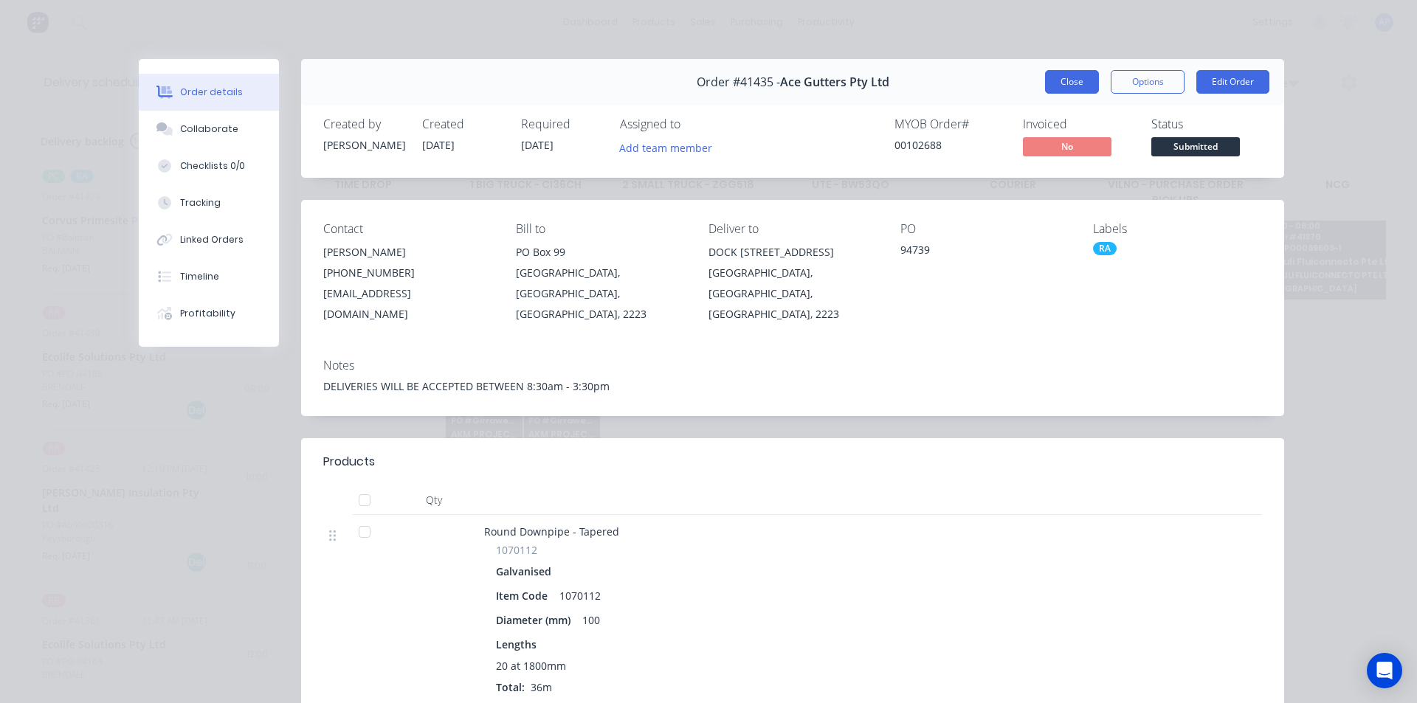
click at [1049, 90] on button "Close" at bounding box center [1072, 82] width 54 height 24
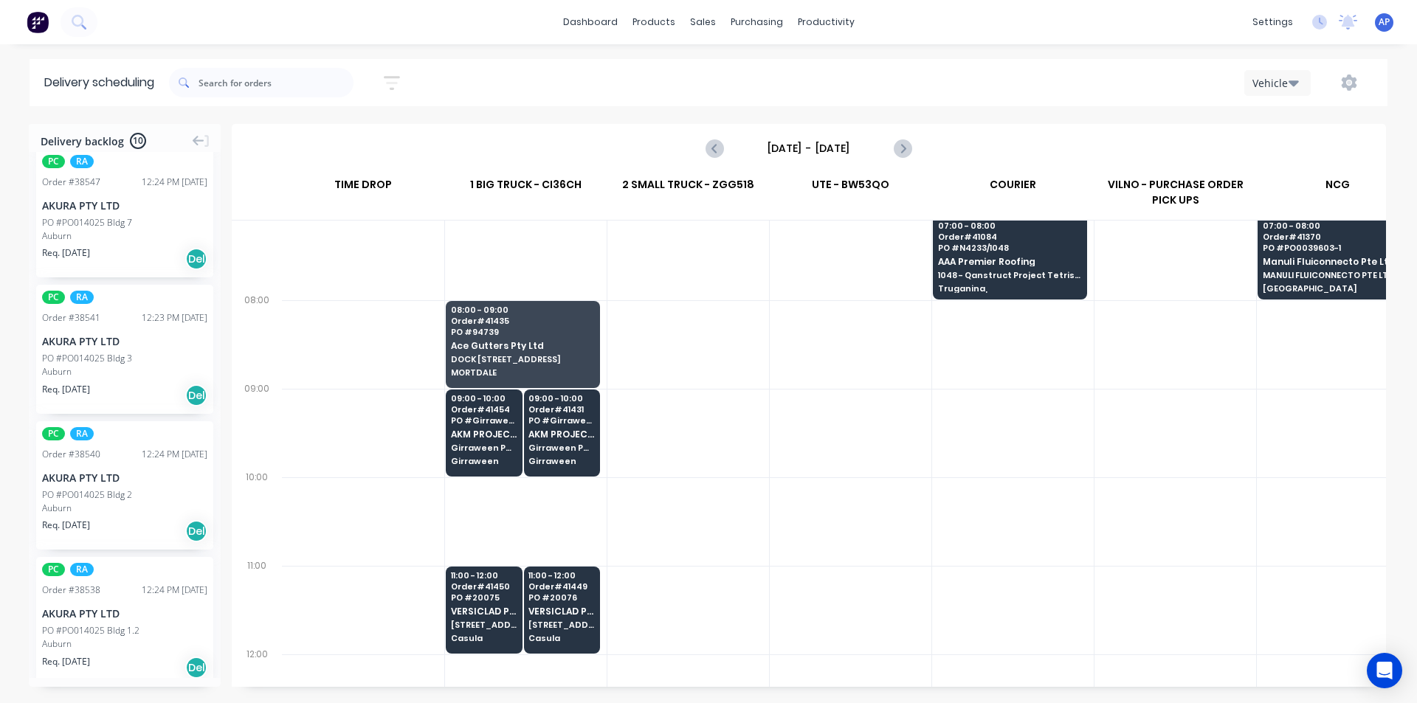
scroll to position [774, 0]
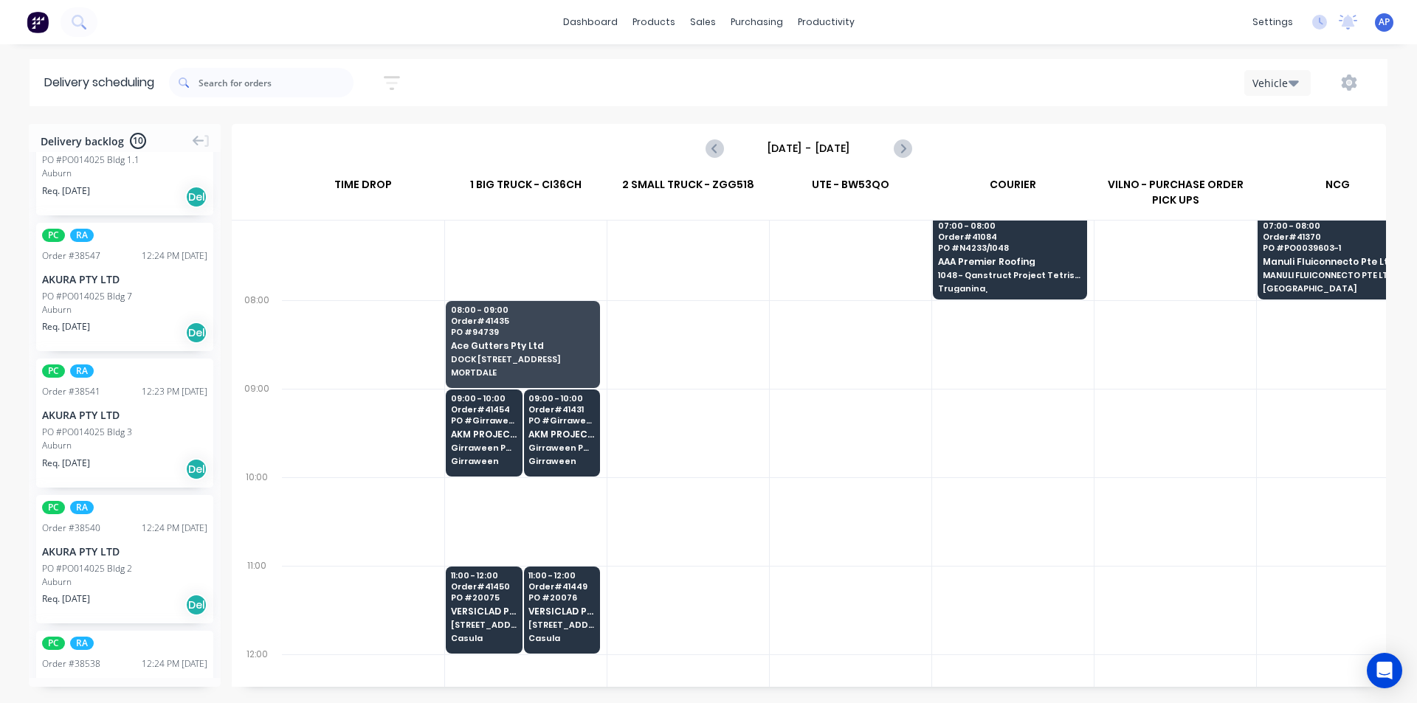
click at [67, 426] on div "PO #PO014025 Bldg 3" at bounding box center [87, 432] width 90 height 13
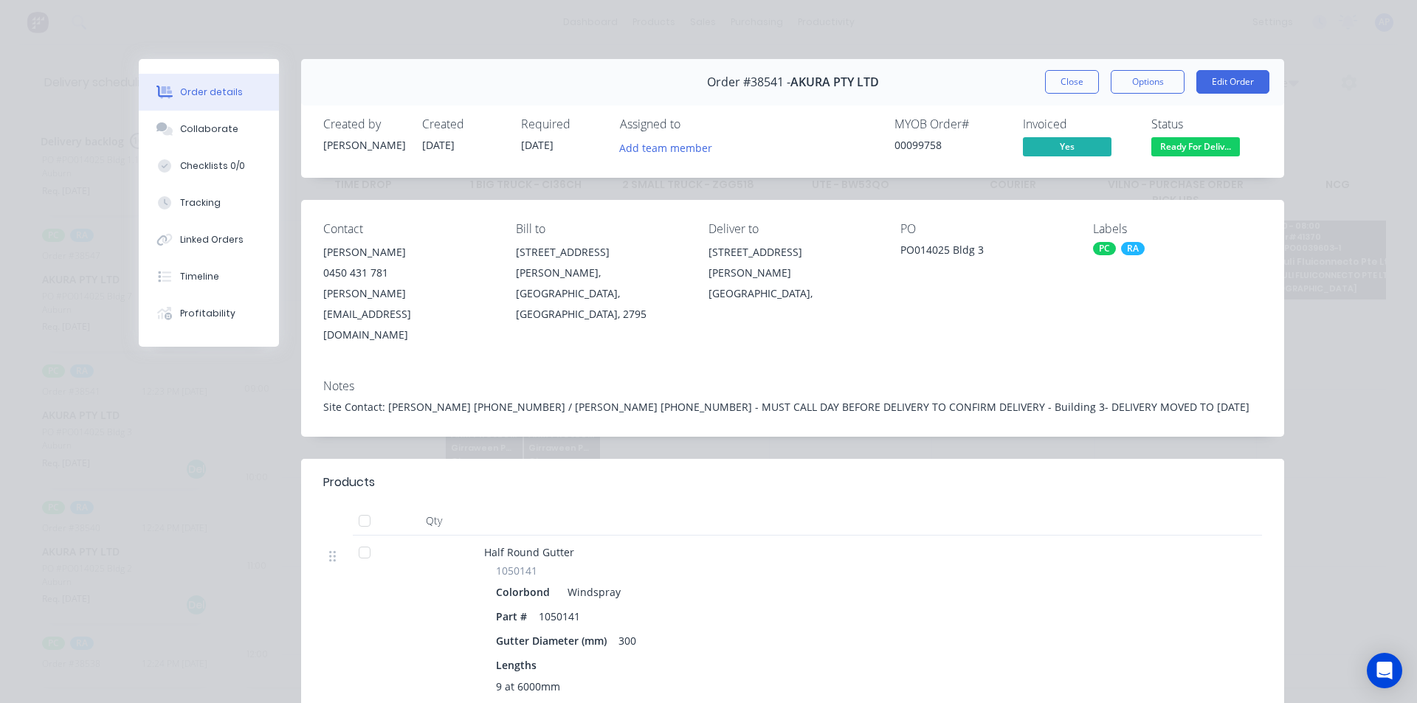
drag, startPoint x: 1067, startPoint y: 87, endPoint x: 996, endPoint y: 115, distance: 76.9
click at [1067, 88] on button "Close" at bounding box center [1072, 82] width 54 height 24
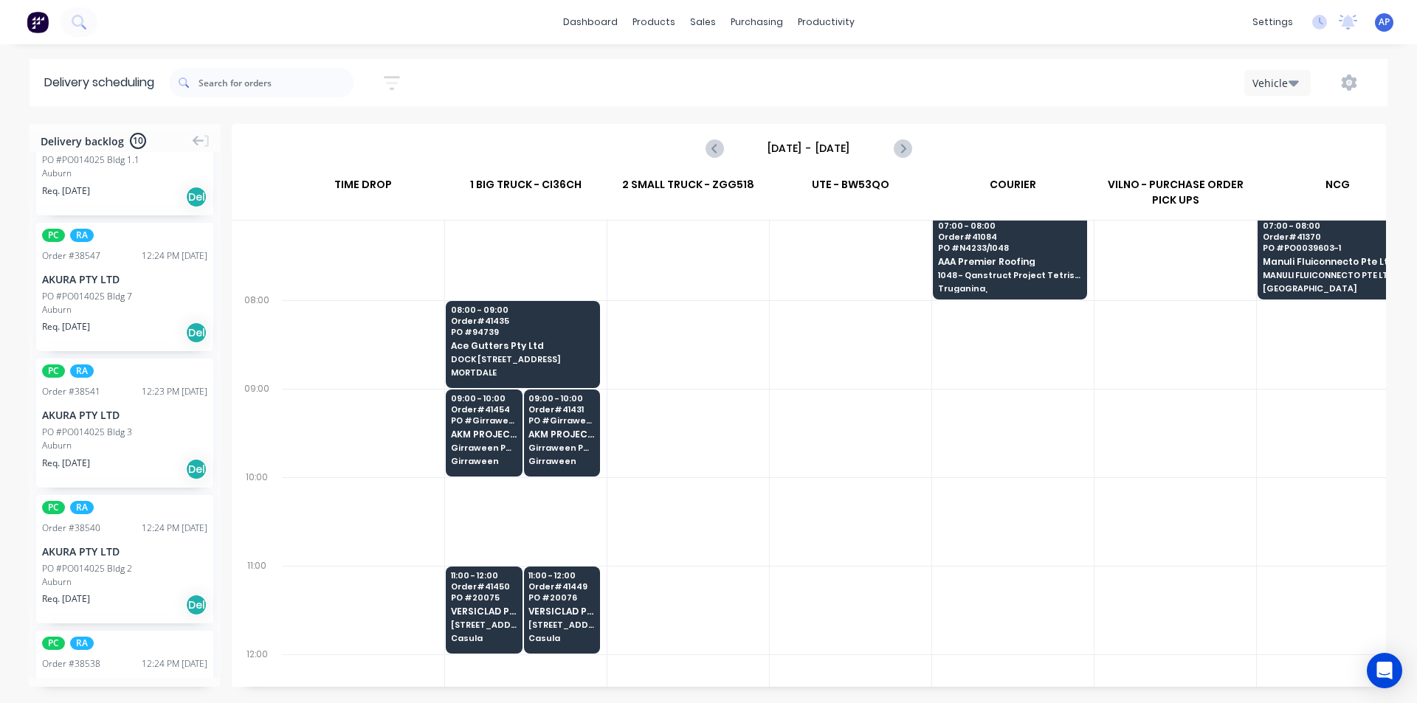
click at [108, 576] on div "Auburn" at bounding box center [124, 582] width 165 height 13
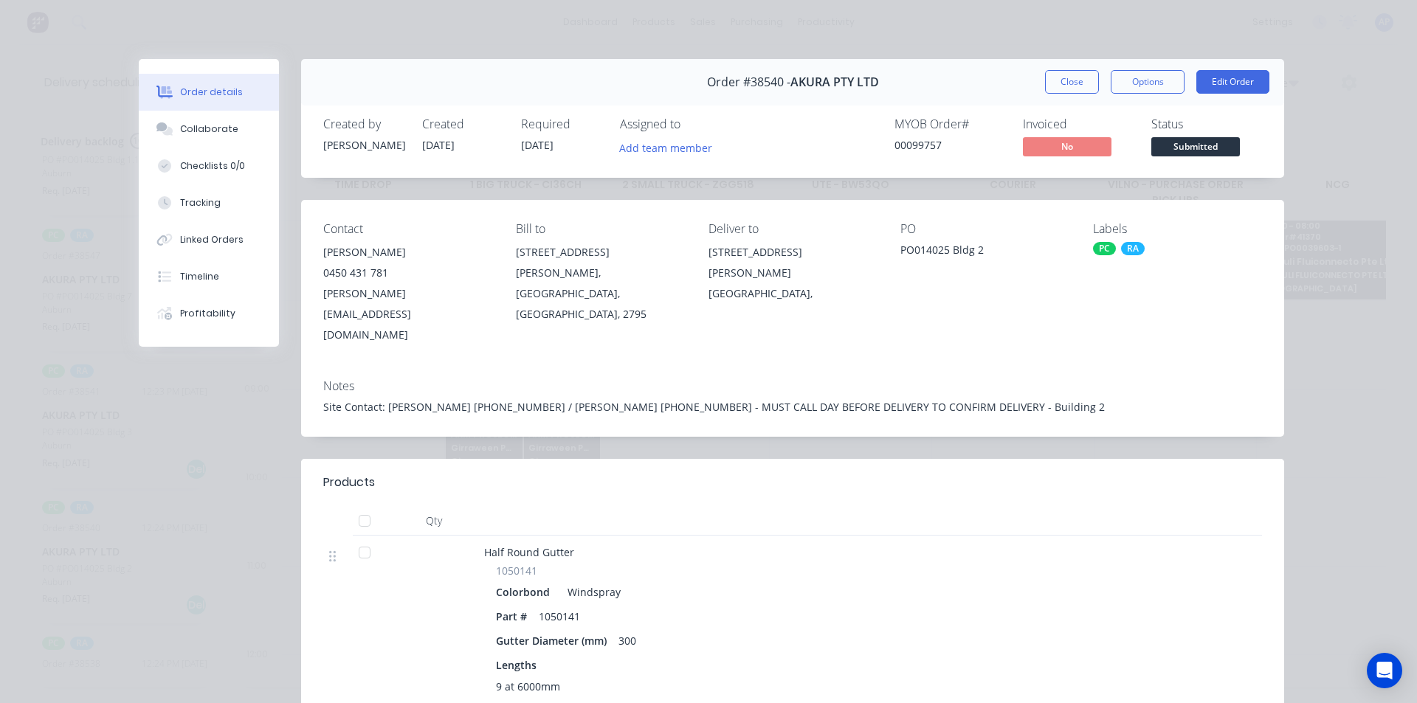
drag, startPoint x: 1053, startPoint y: 71, endPoint x: 706, endPoint y: 215, distance: 375.6
click at [1053, 71] on button "Close" at bounding box center [1072, 82] width 54 height 24
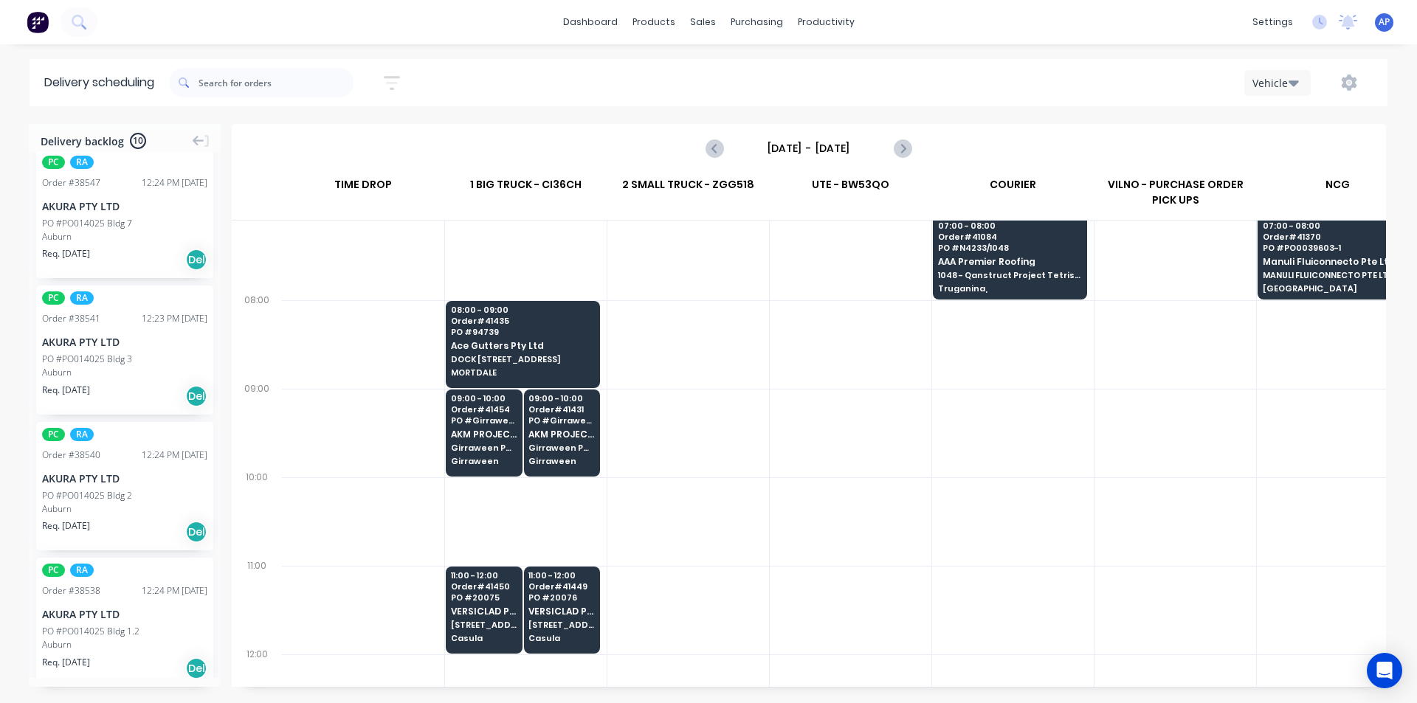
scroll to position [848, 0]
click at [136, 584] on div "PC RA Order # 38538 12:24 PM 01/08/25 AKURA PTY LTD PO #PO014025 Bldg 1.2 Aubur…" at bounding box center [124, 621] width 177 height 129
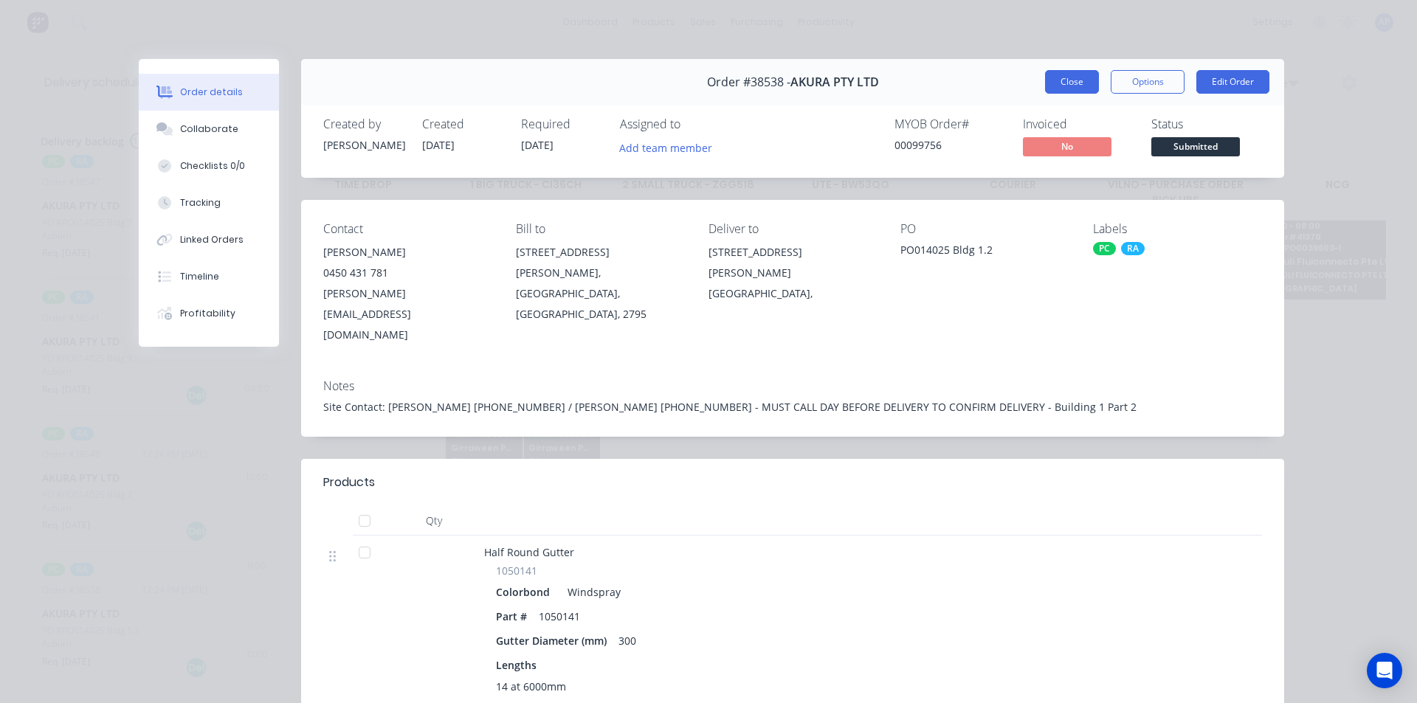
click at [1078, 81] on button "Close" at bounding box center [1072, 82] width 54 height 24
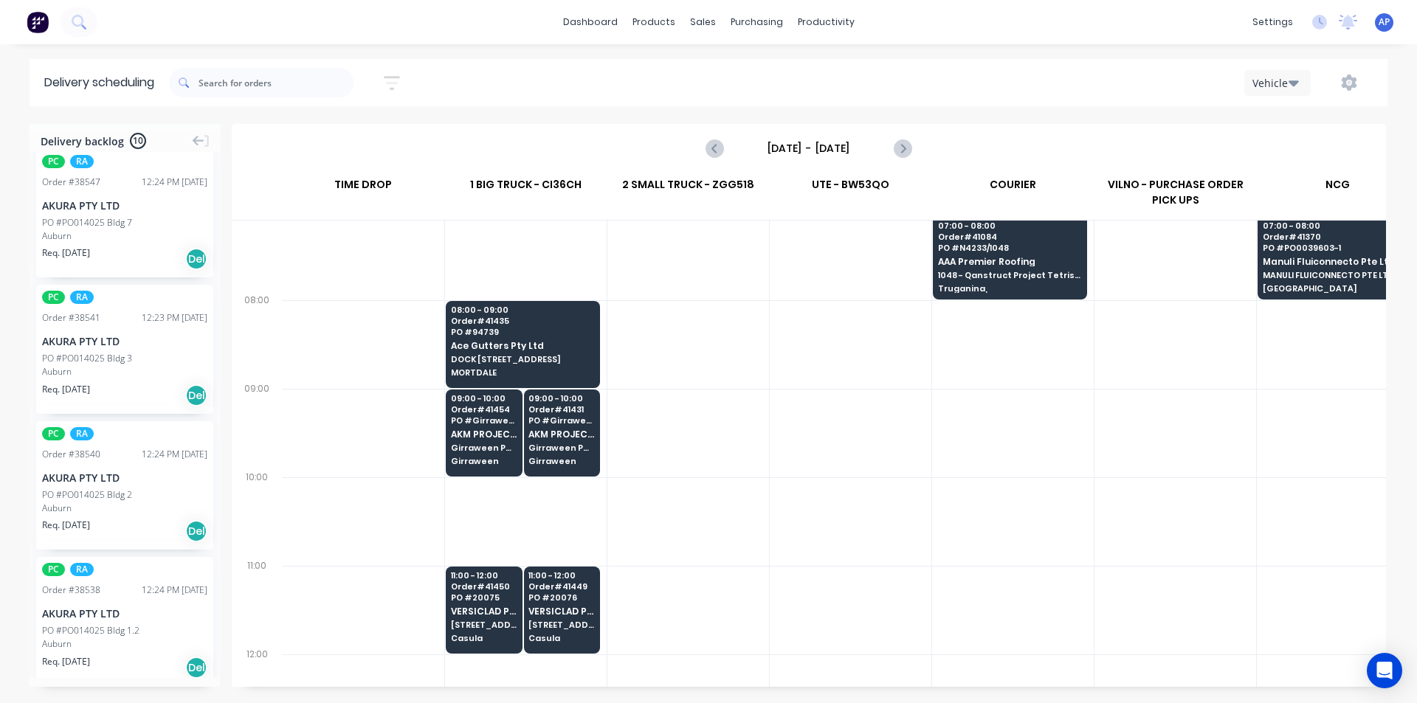
click at [167, 383] on div "Req. 06/05/25 Del" at bounding box center [124, 395] width 165 height 25
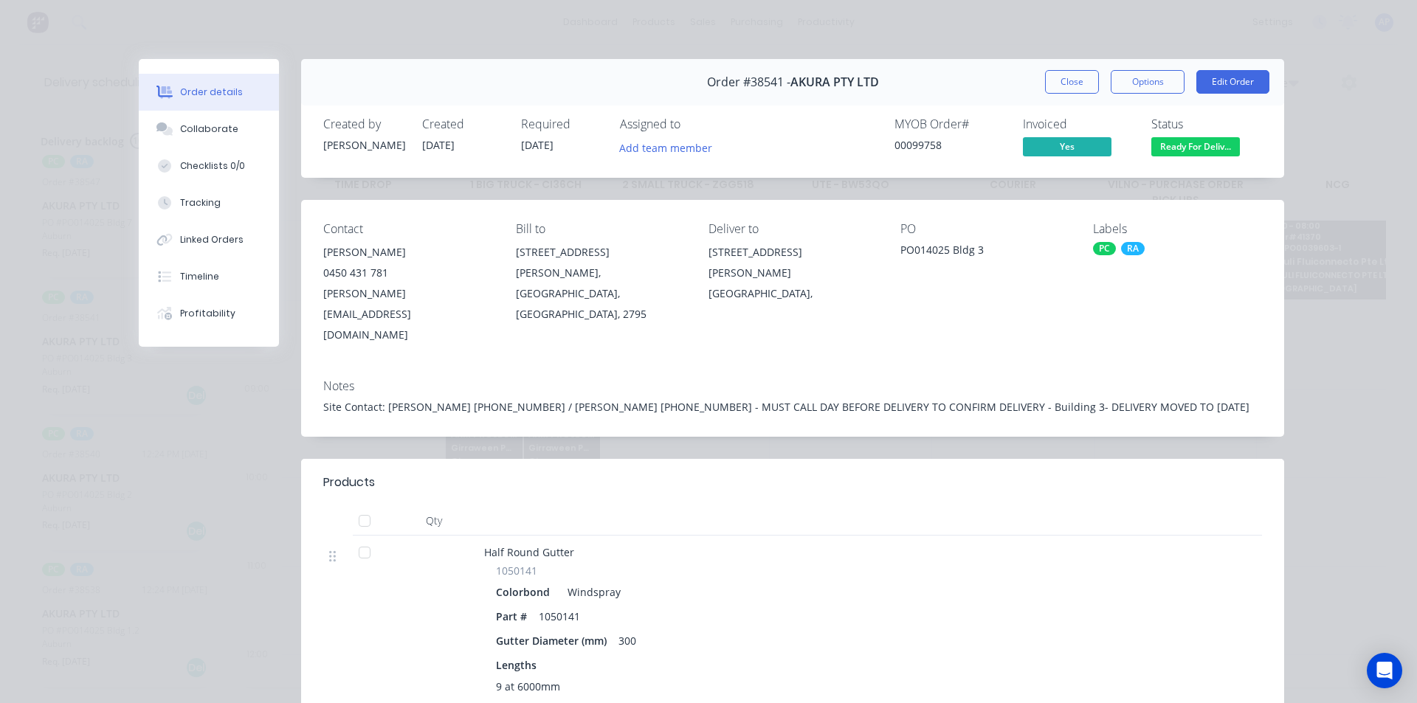
click at [1048, 75] on button "Close" at bounding box center [1072, 82] width 54 height 24
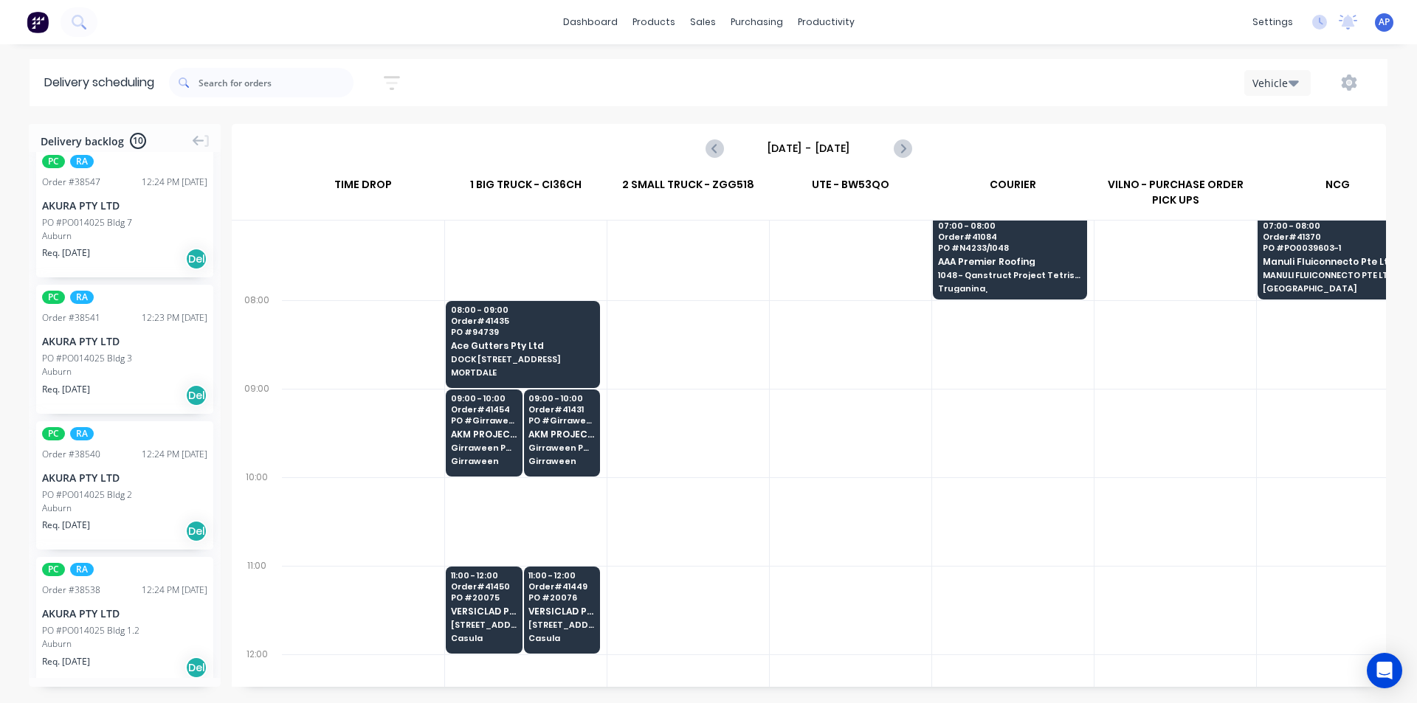
click at [154, 247] on div "Req. 23/05/25 Del" at bounding box center [124, 259] width 165 height 25
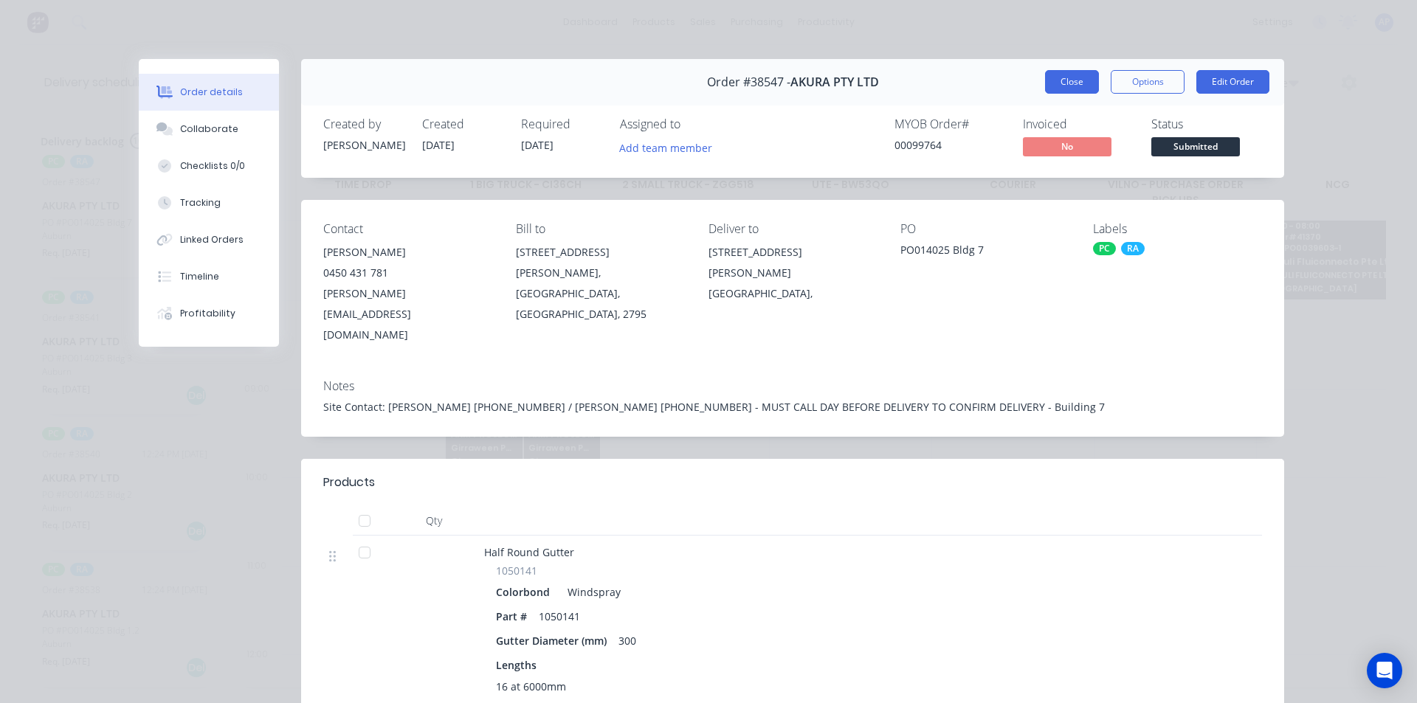
click at [1064, 82] on button "Close" at bounding box center [1072, 82] width 54 height 24
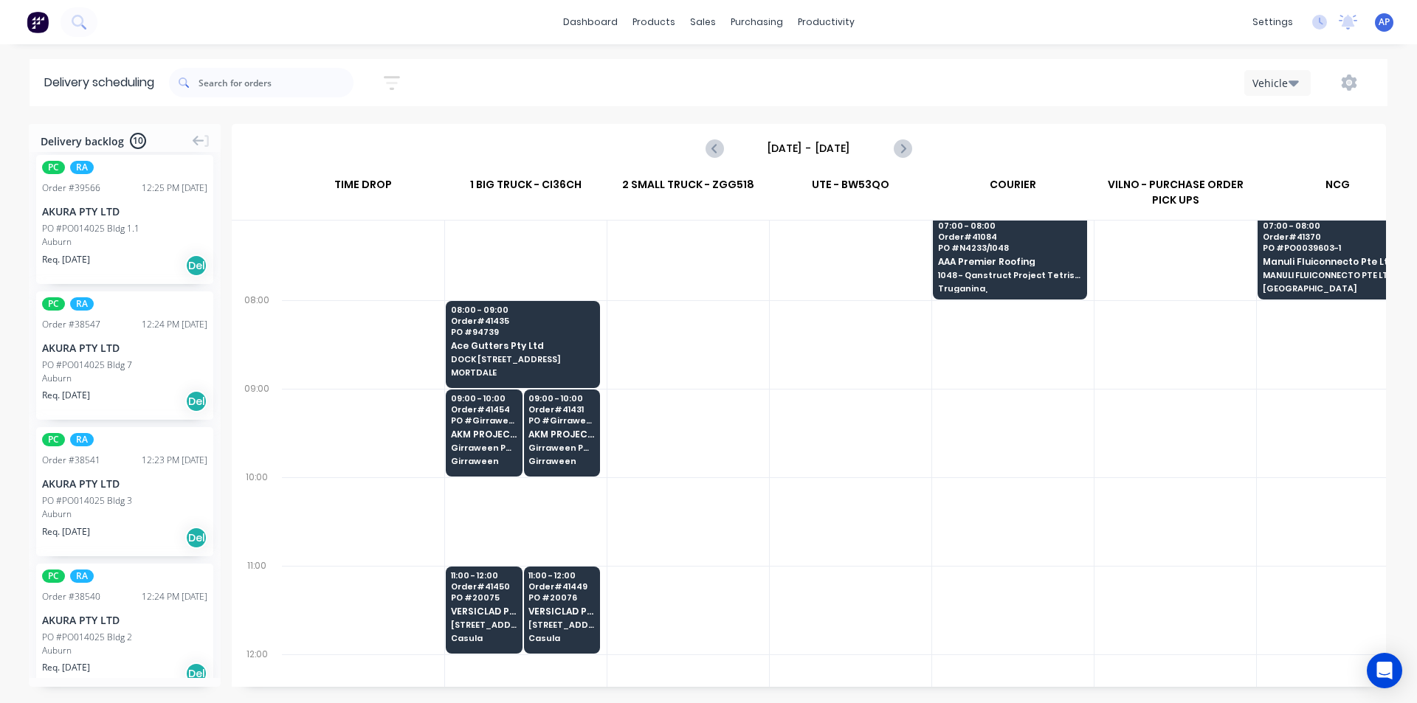
scroll to position [700, 0]
click at [137, 241] on div "Auburn" at bounding box center [124, 247] width 165 height 13
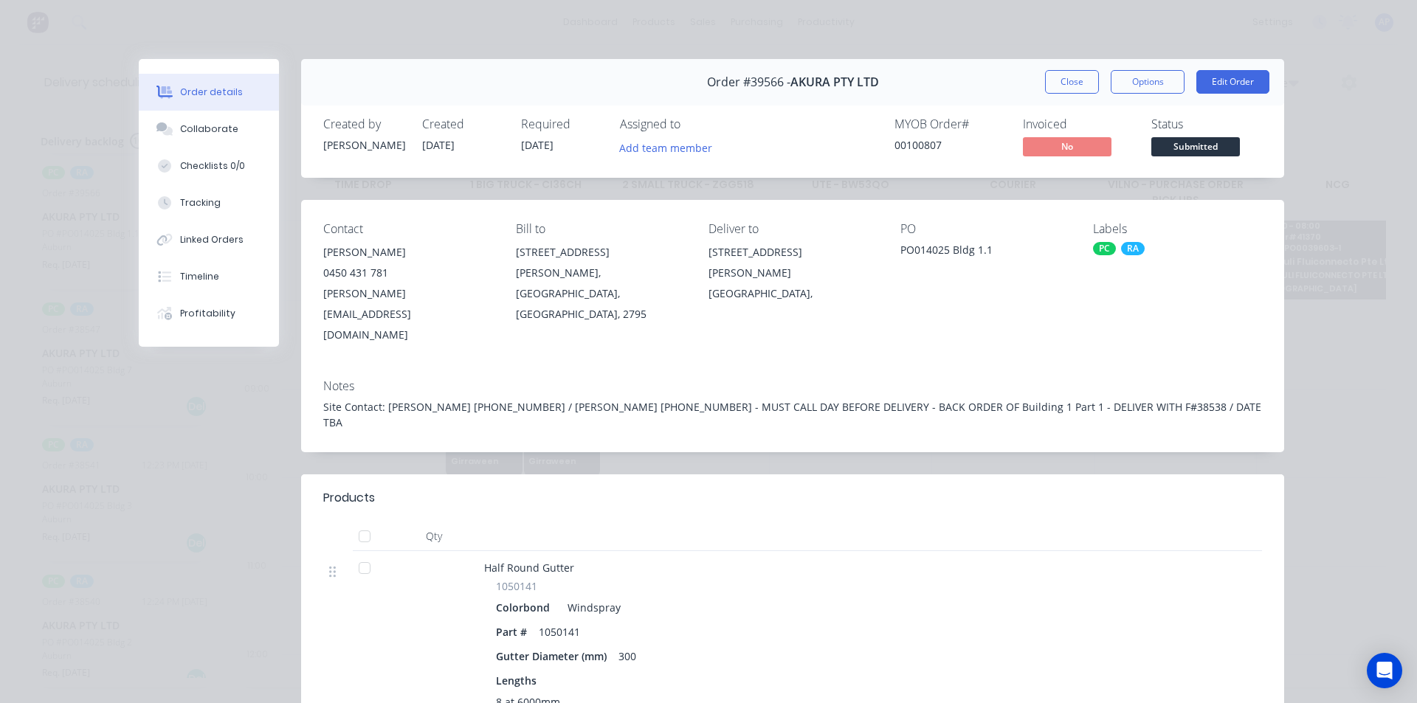
drag, startPoint x: 1060, startPoint y: 79, endPoint x: 792, endPoint y: 137, distance: 274.0
click at [1061, 80] on button "Close" at bounding box center [1072, 82] width 54 height 24
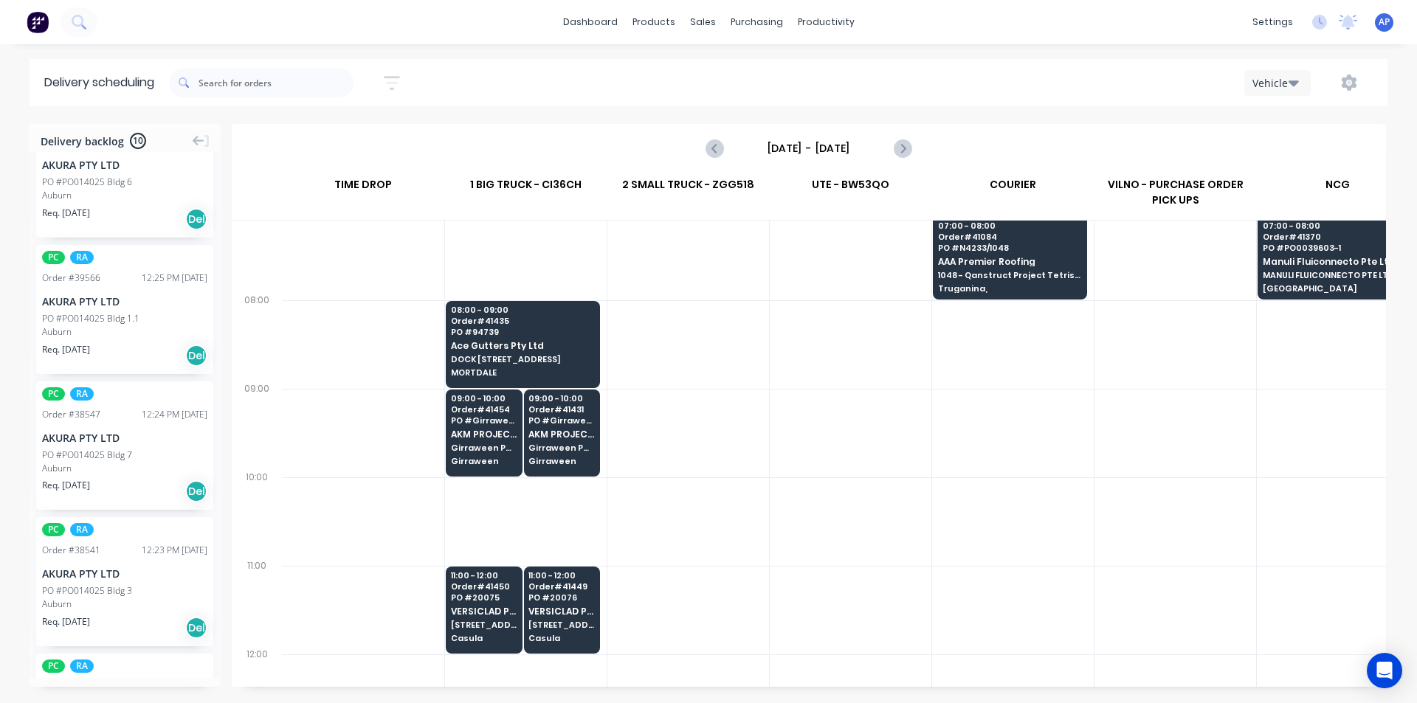
scroll to position [553, 0]
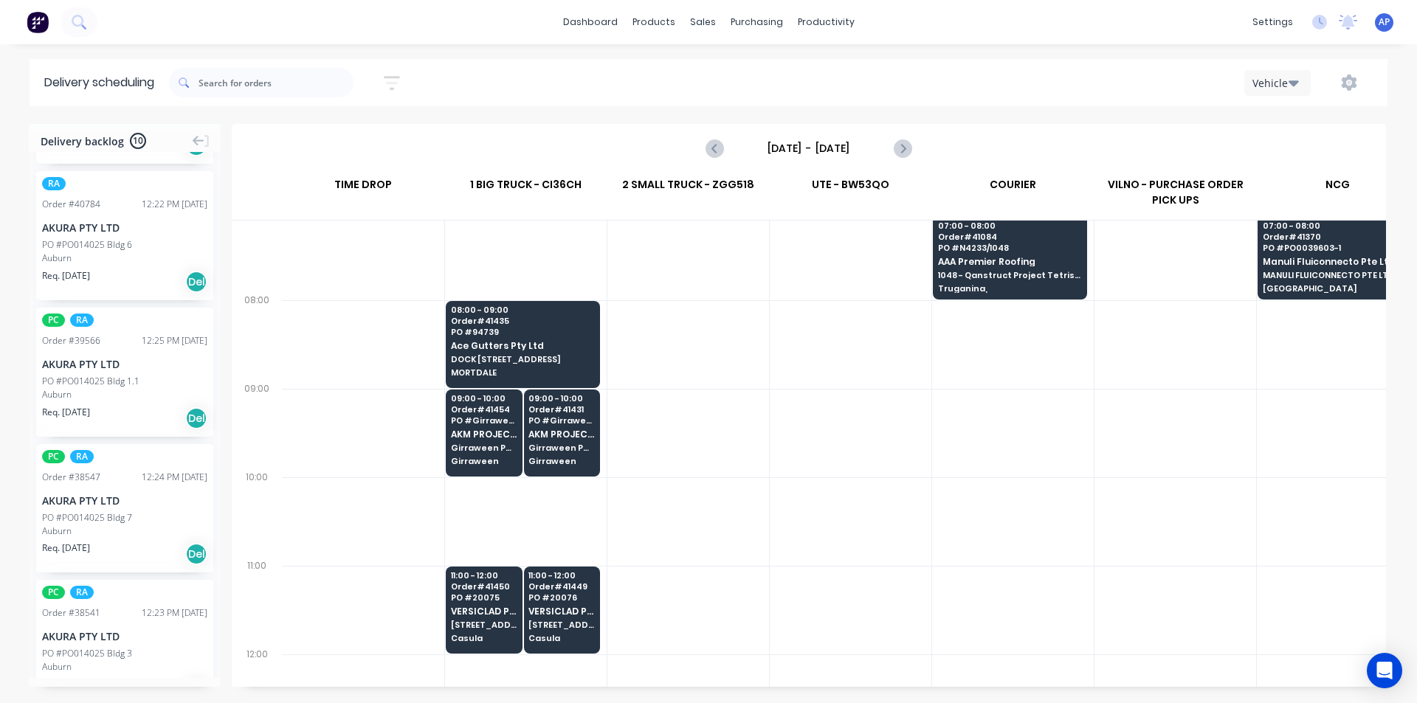
click at [142, 238] on div "PO #PO014025 Bldg 6" at bounding box center [124, 244] width 165 height 13
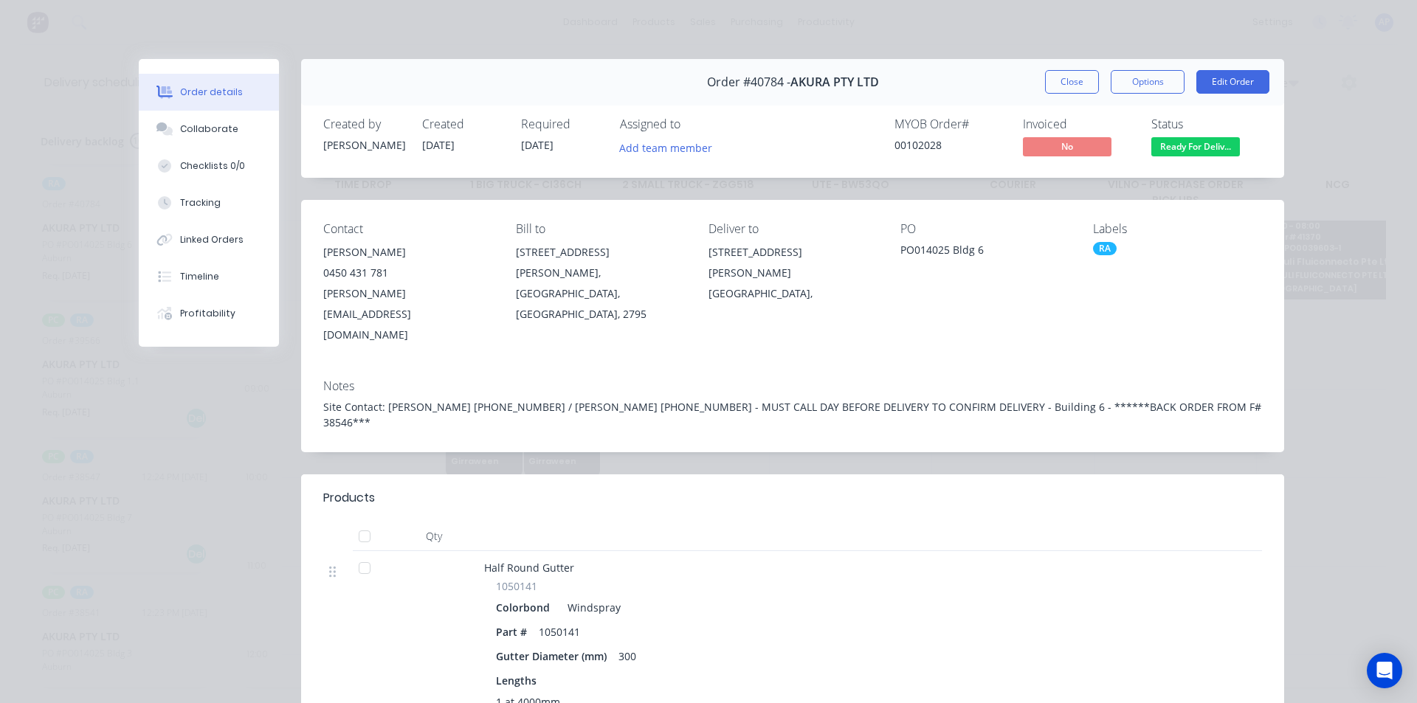
click at [1069, 84] on button "Close" at bounding box center [1072, 82] width 54 height 24
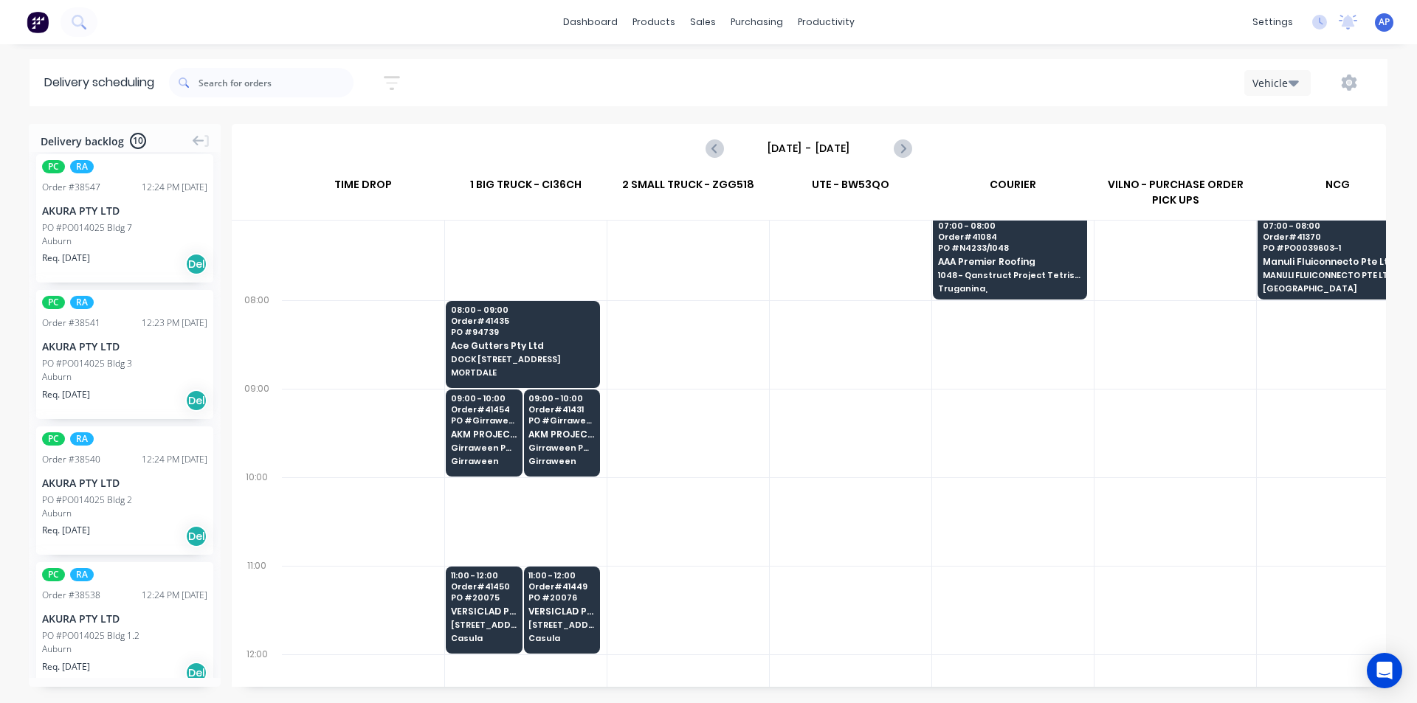
scroll to position [848, 0]
click at [81, 365] on div "Auburn" at bounding box center [124, 371] width 165 height 13
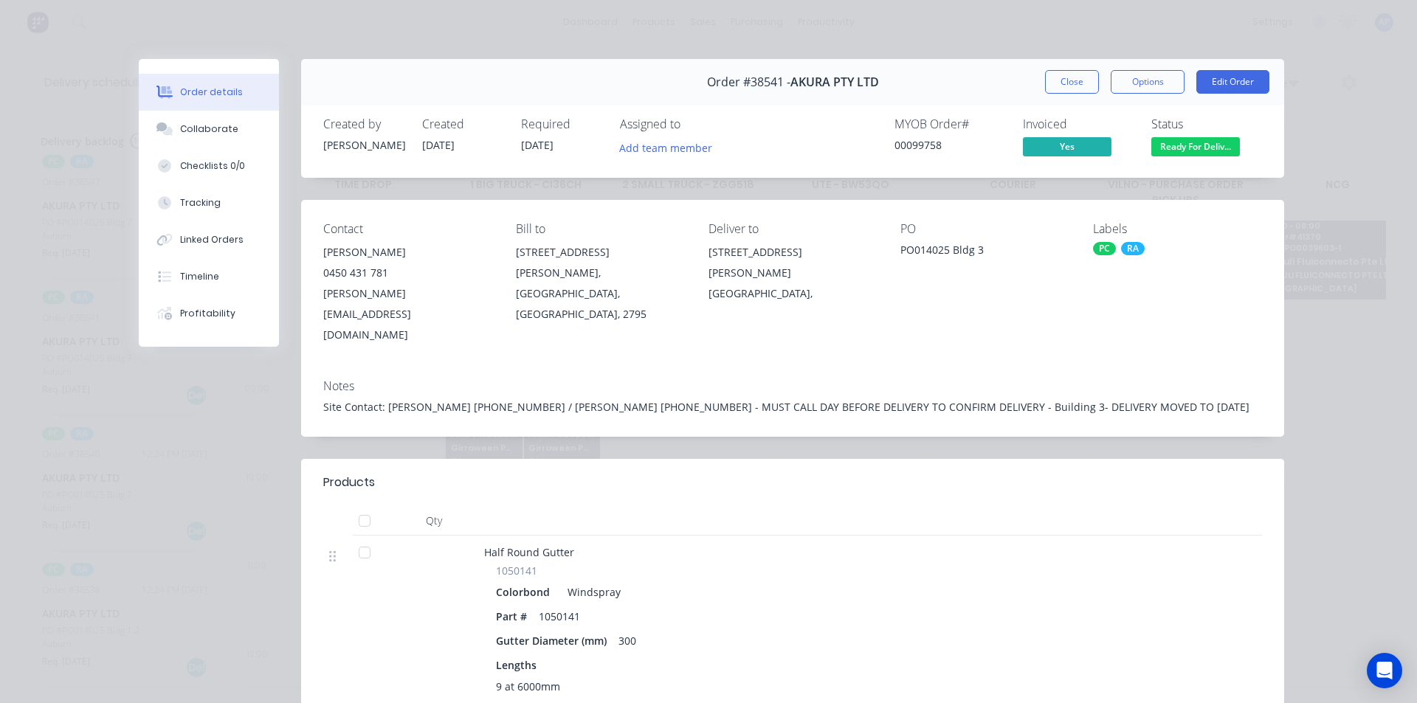
click at [1061, 74] on button "Close" at bounding box center [1072, 82] width 54 height 24
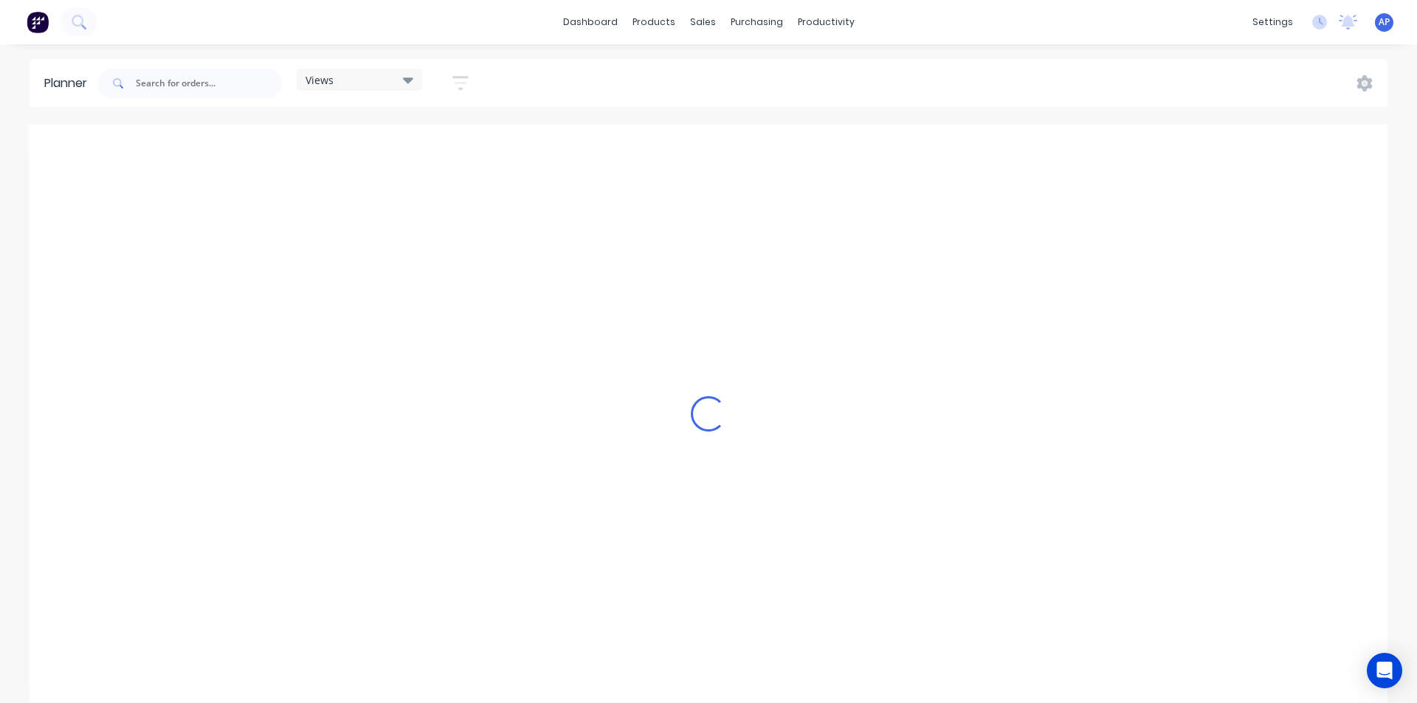
scroll to position [0, 1654]
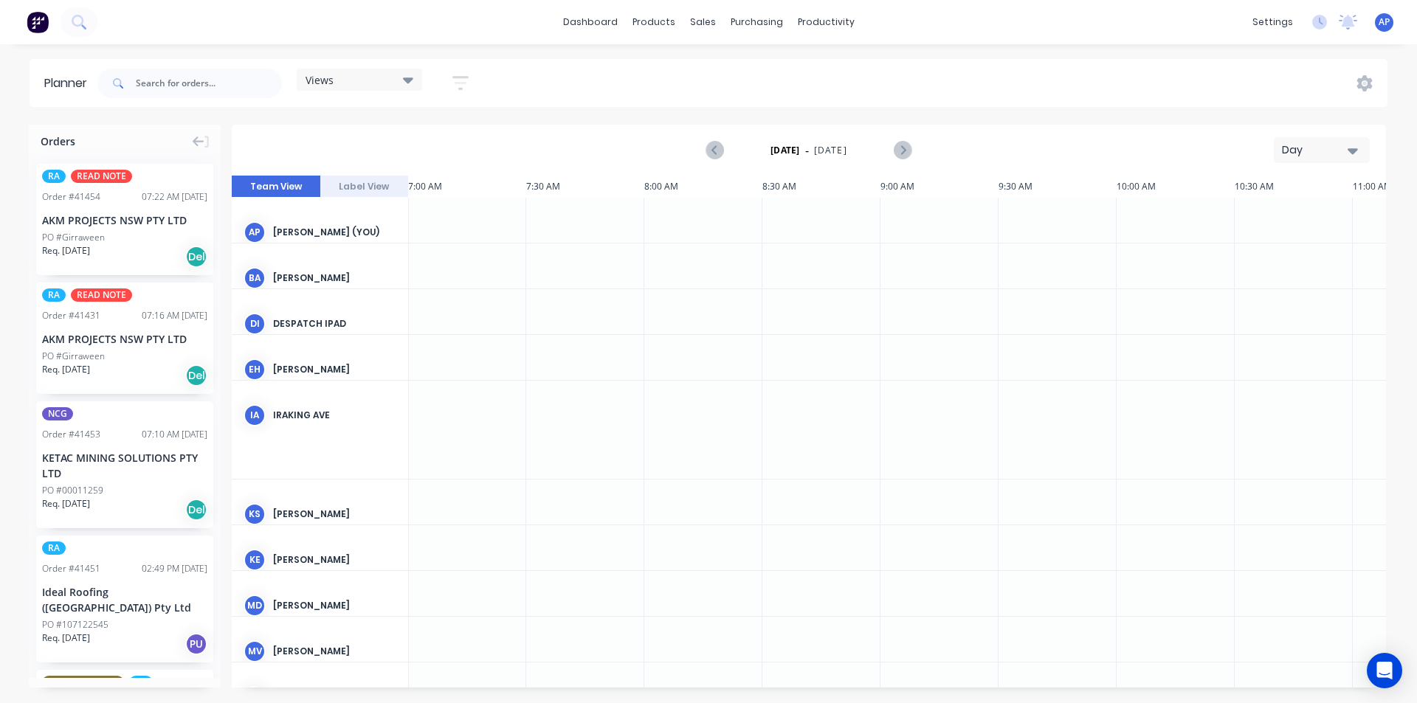
click at [1351, 154] on icon "button" at bounding box center [1353, 150] width 10 height 16
click at [1283, 218] on div "Week" at bounding box center [1295, 219] width 146 height 30
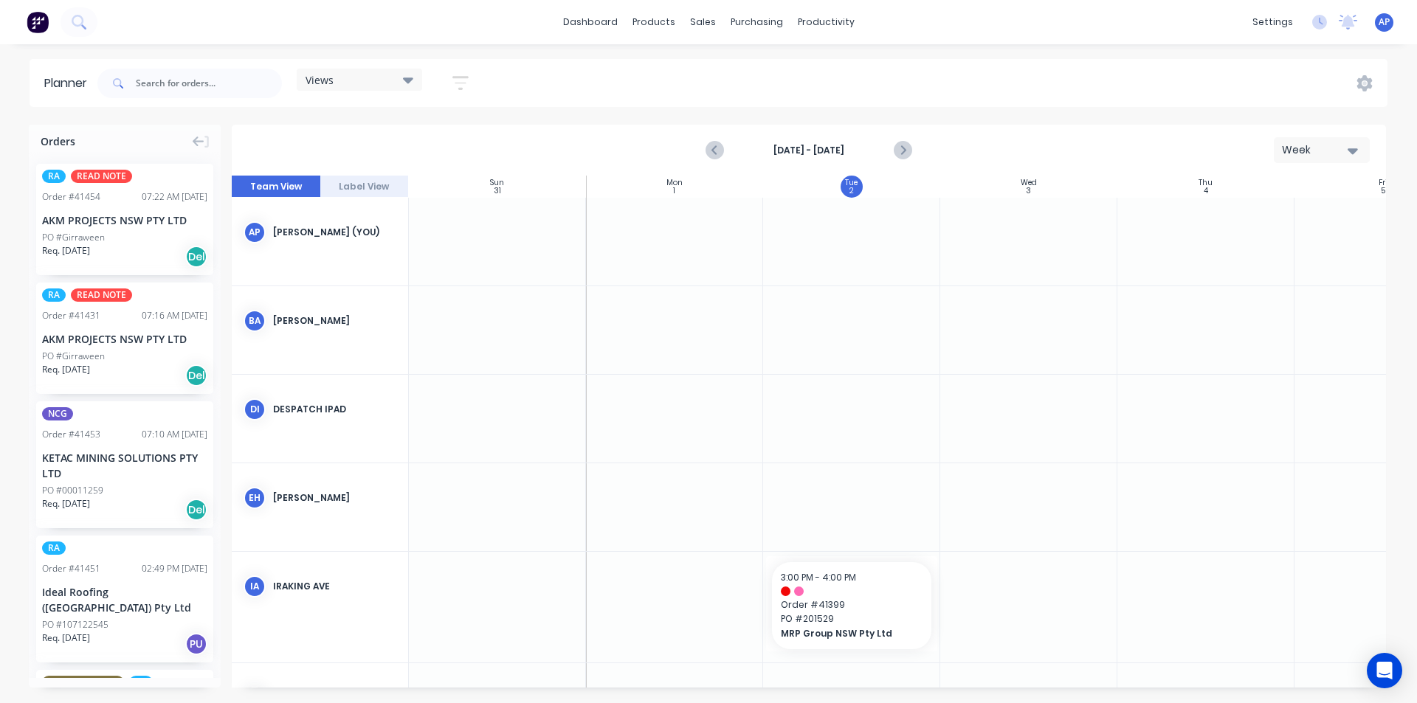
scroll to position [0, 1]
drag, startPoint x: 788, startPoint y: 148, endPoint x: 655, endPoint y: 138, distance: 133.2
click at [788, 148] on strong "[DATE] - [DATE]" at bounding box center [809, 150] width 148 height 13
click at [452, 83] on button "button" at bounding box center [460, 83] width 47 height 29
click at [421, 141] on div "Show/Hide users" at bounding box center [382, 138] width 103 height 15
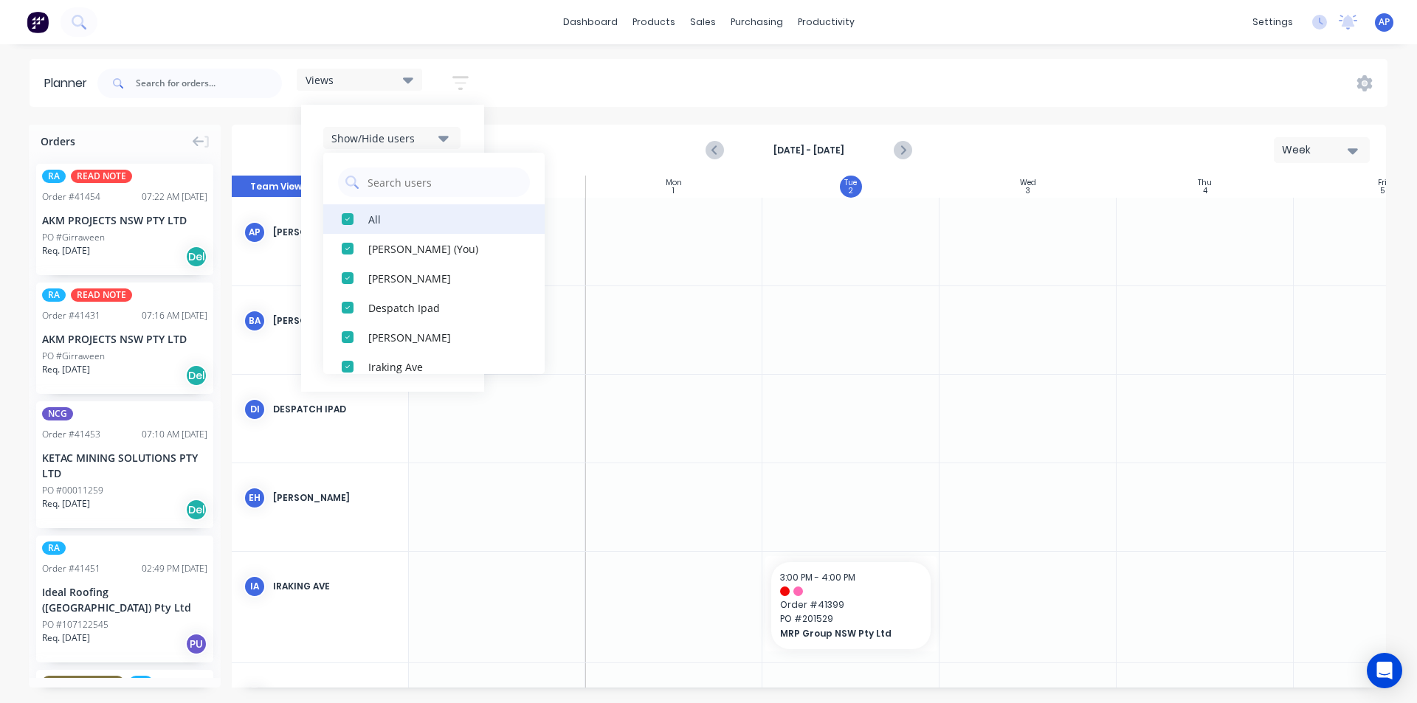
click at [383, 224] on div "All" at bounding box center [442, 218] width 148 height 15
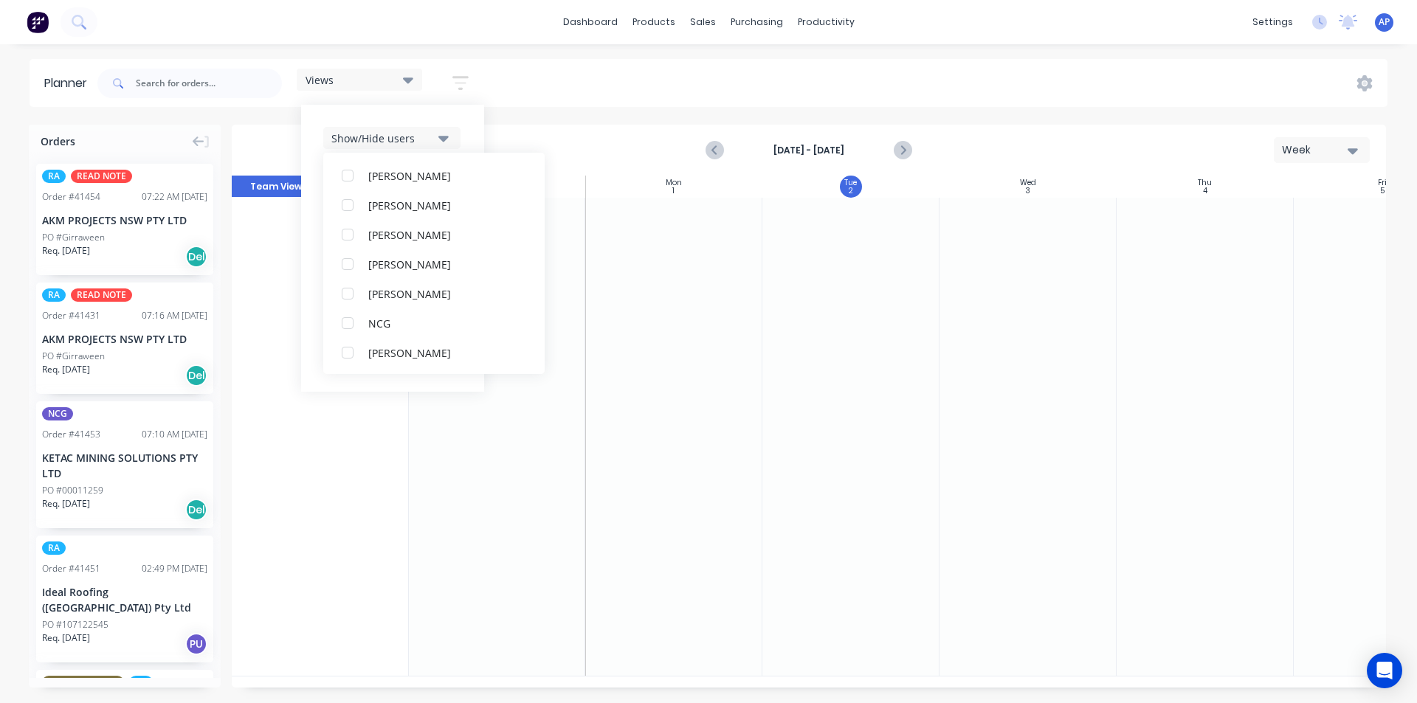
scroll to position [295, 0]
click at [354, 342] on div "button" at bounding box center [348, 338] width 30 height 30
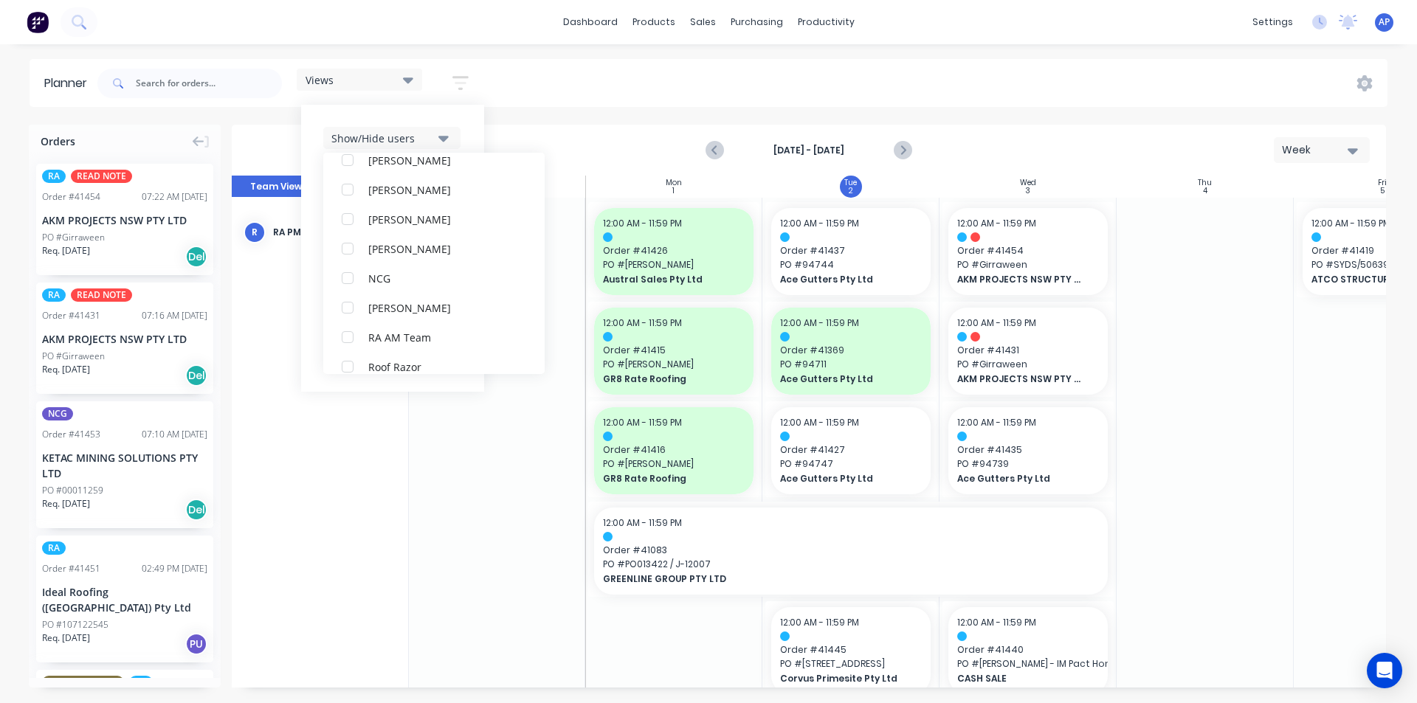
scroll to position [0, 0]
click at [473, 118] on div "Show/Hide users All RA PM Team [PERSON_NAME] (You) [PERSON_NAME] Despatch Ipad …" at bounding box center [392, 248] width 183 height 287
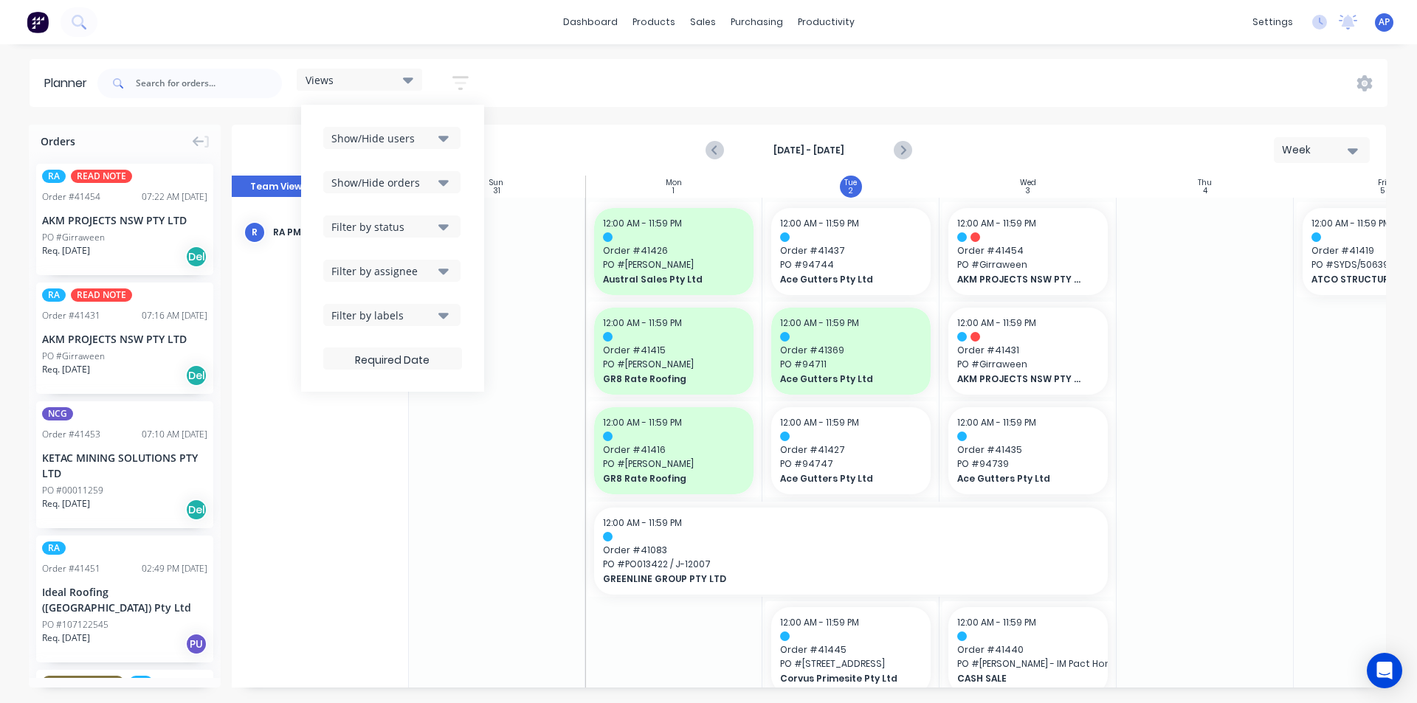
click at [441, 171] on button "Show/Hide orders" at bounding box center [391, 182] width 137 height 22
drag, startPoint x: 379, startPoint y: 223, endPoint x: 379, endPoint y: 232, distance: 9.6
click at [380, 223] on div "All" at bounding box center [442, 218] width 148 height 15
drag, startPoint x: 380, startPoint y: 271, endPoint x: 390, endPoint y: 261, distance: 14.1
click at [381, 269] on button "Unscheduled" at bounding box center [433, 278] width 221 height 30
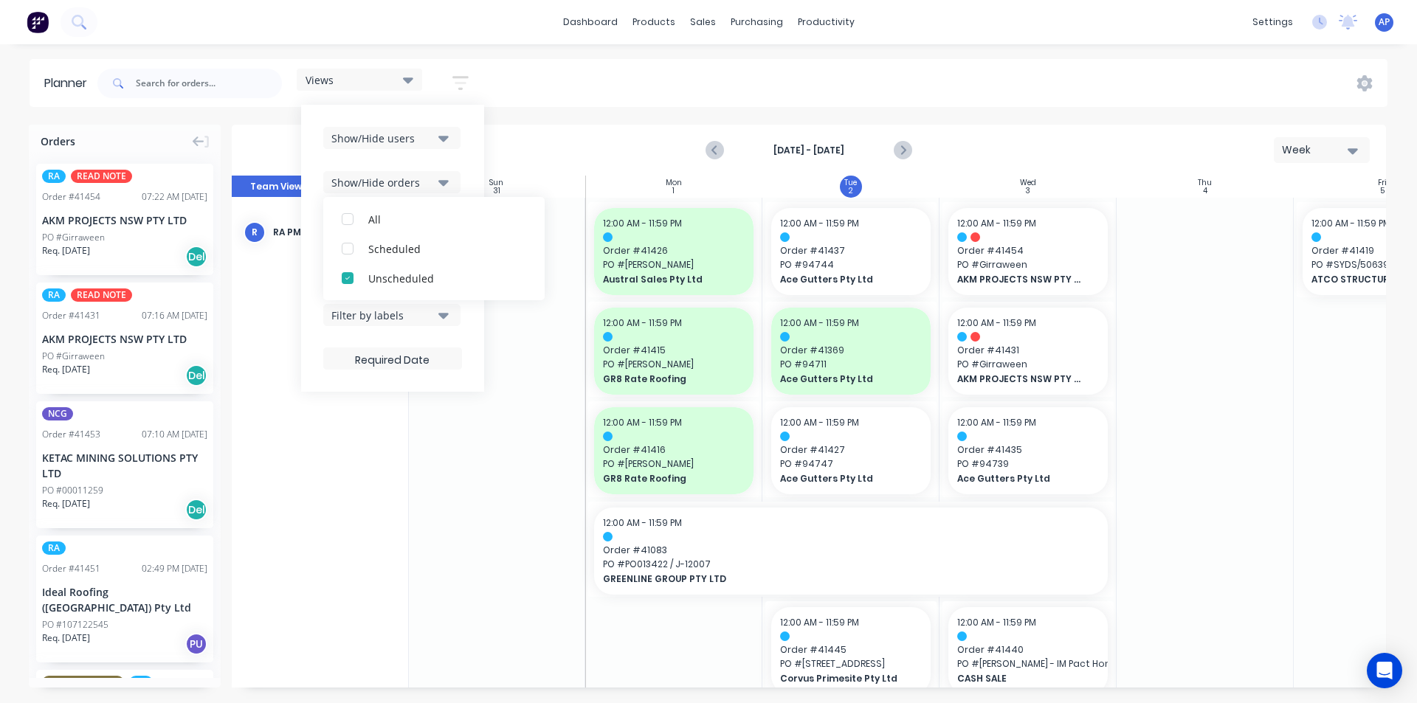
click at [476, 156] on div "Show/Hide users Show/Hide orders All Scheduled Unscheduled Filter by status Fil…" at bounding box center [392, 248] width 183 height 287
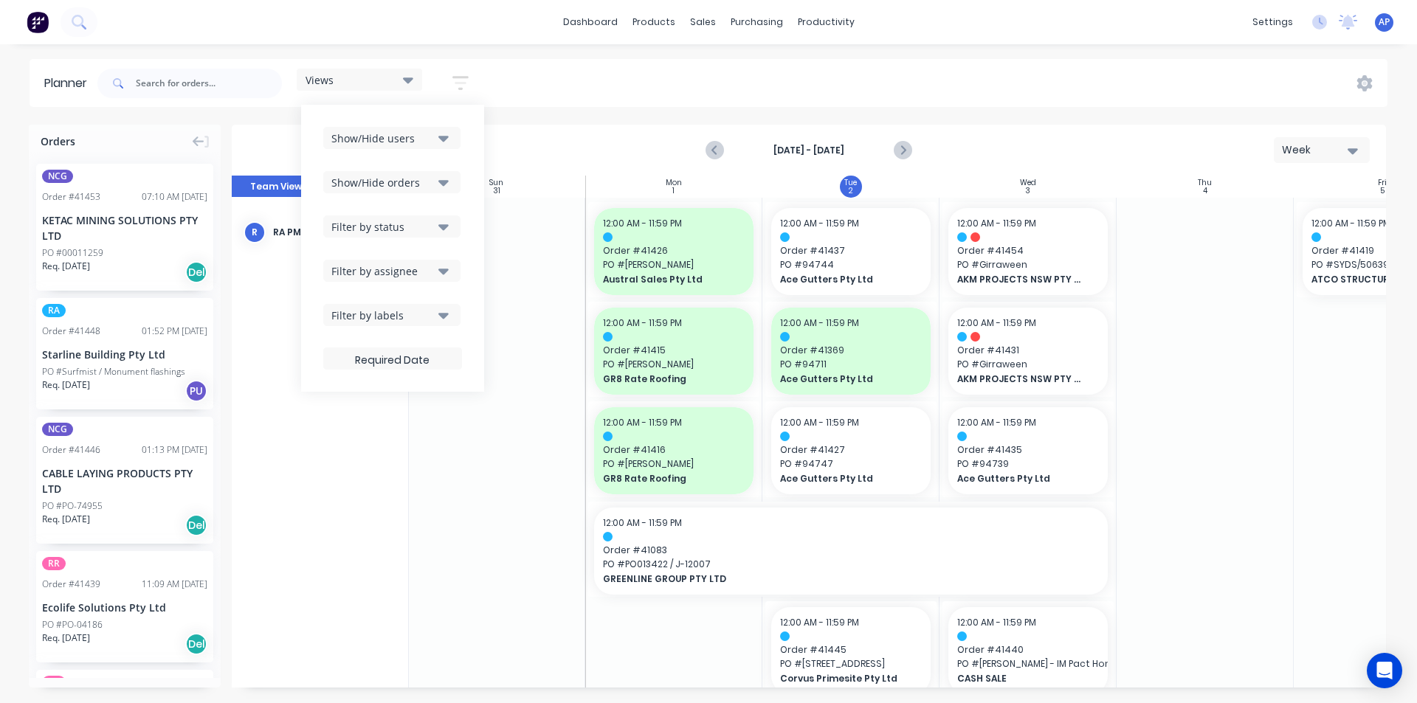
click at [417, 224] on div "Filter by status" at bounding box center [382, 226] width 103 height 15
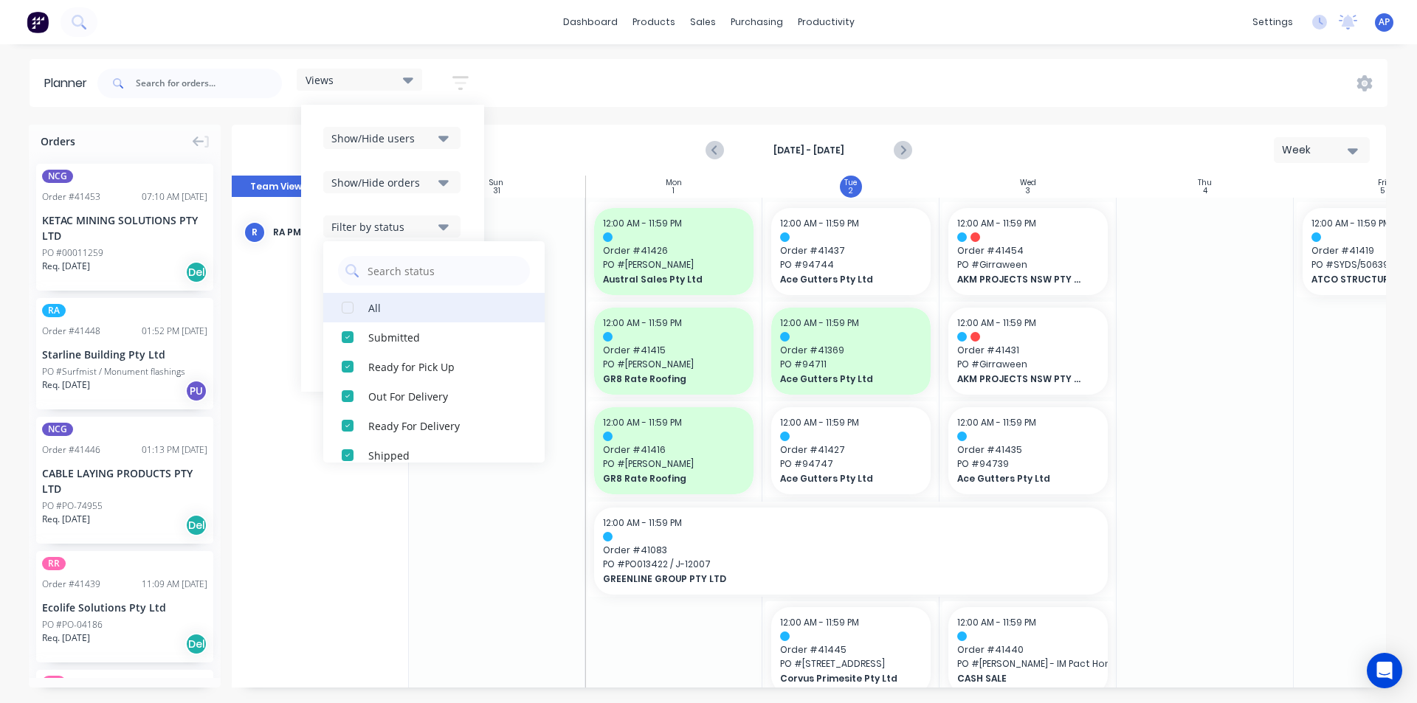
click at [377, 300] on div "All" at bounding box center [442, 307] width 148 height 15
click at [469, 195] on div "Show/Hide users Show/Hide orders Filter by status All Draft Quote Archived Deli…" at bounding box center [392, 248] width 183 height 287
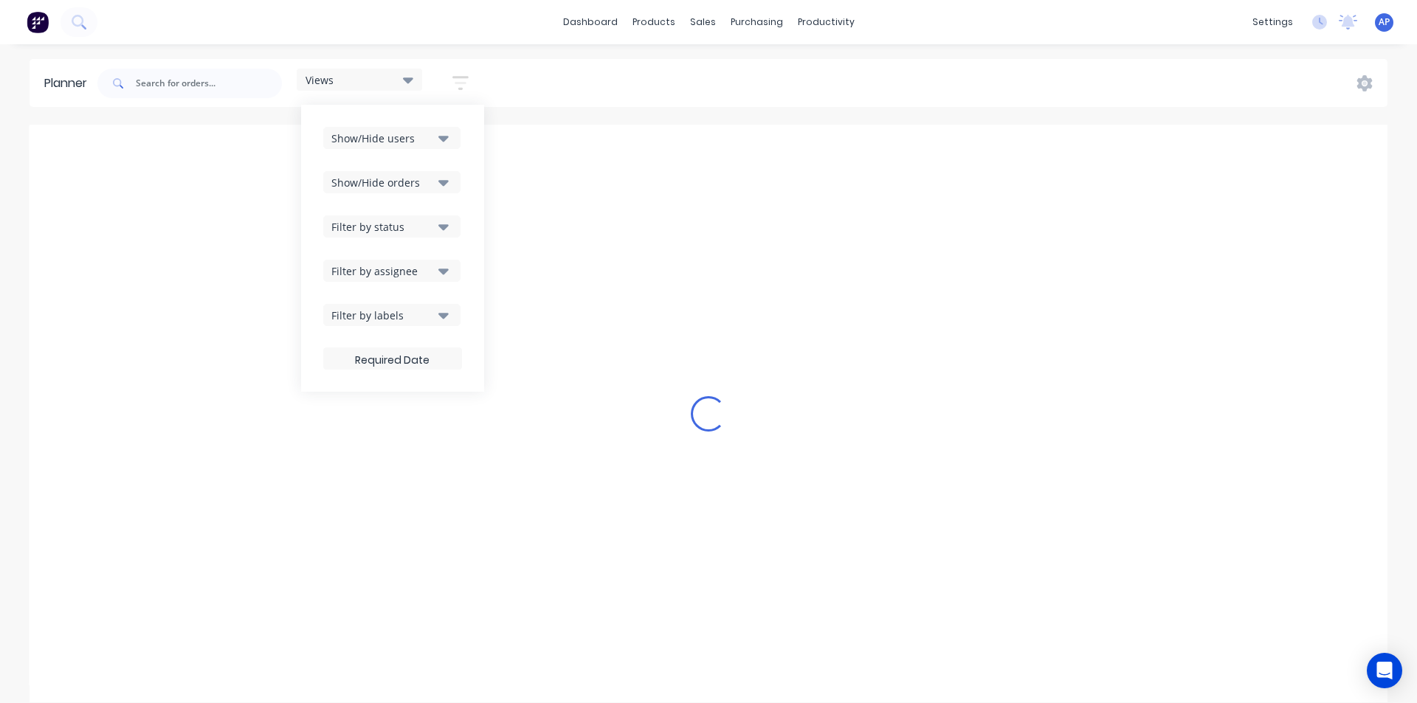
click at [399, 278] on div "Filter by assignee" at bounding box center [382, 270] width 103 height 15
click at [652, 79] on div "Views Save new view None (Default) edit Iraking edit [PERSON_NAME] edit [PERSON…" at bounding box center [740, 83] width 1293 height 44
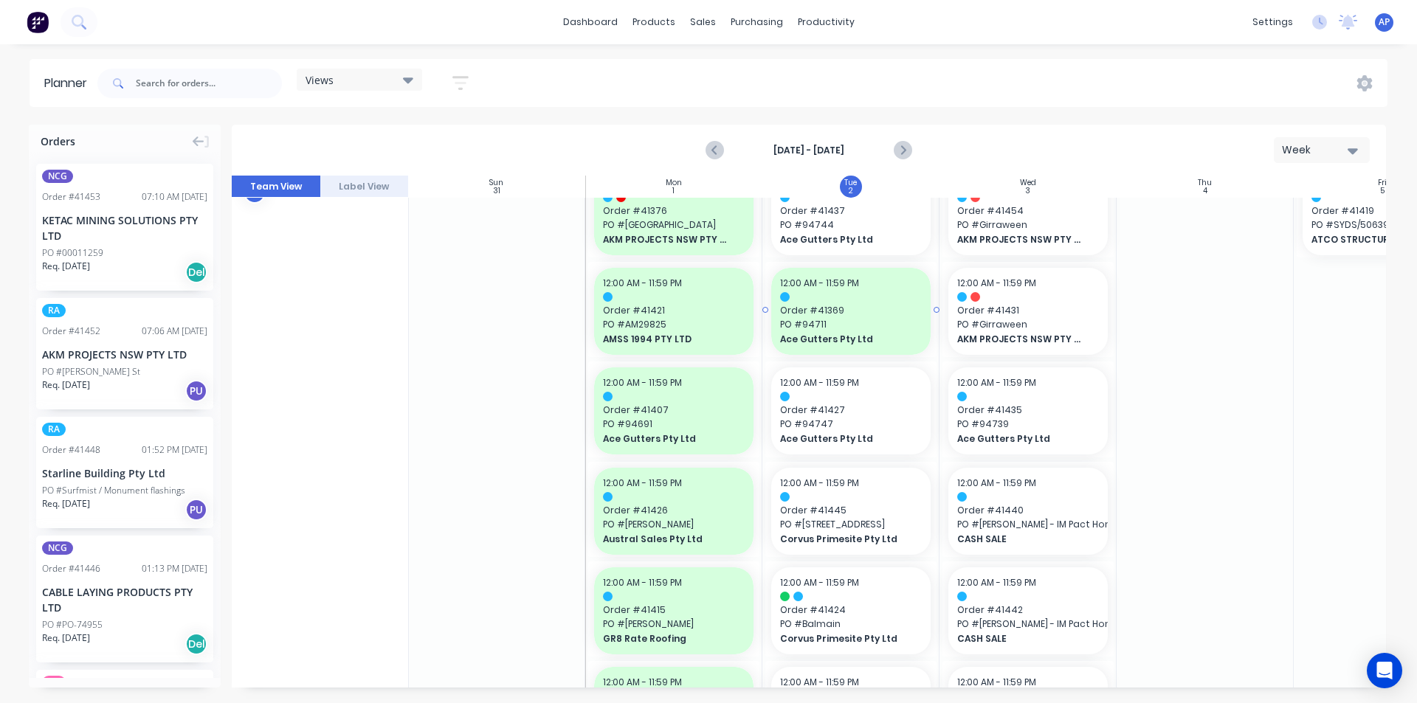
scroll to position [0, 1]
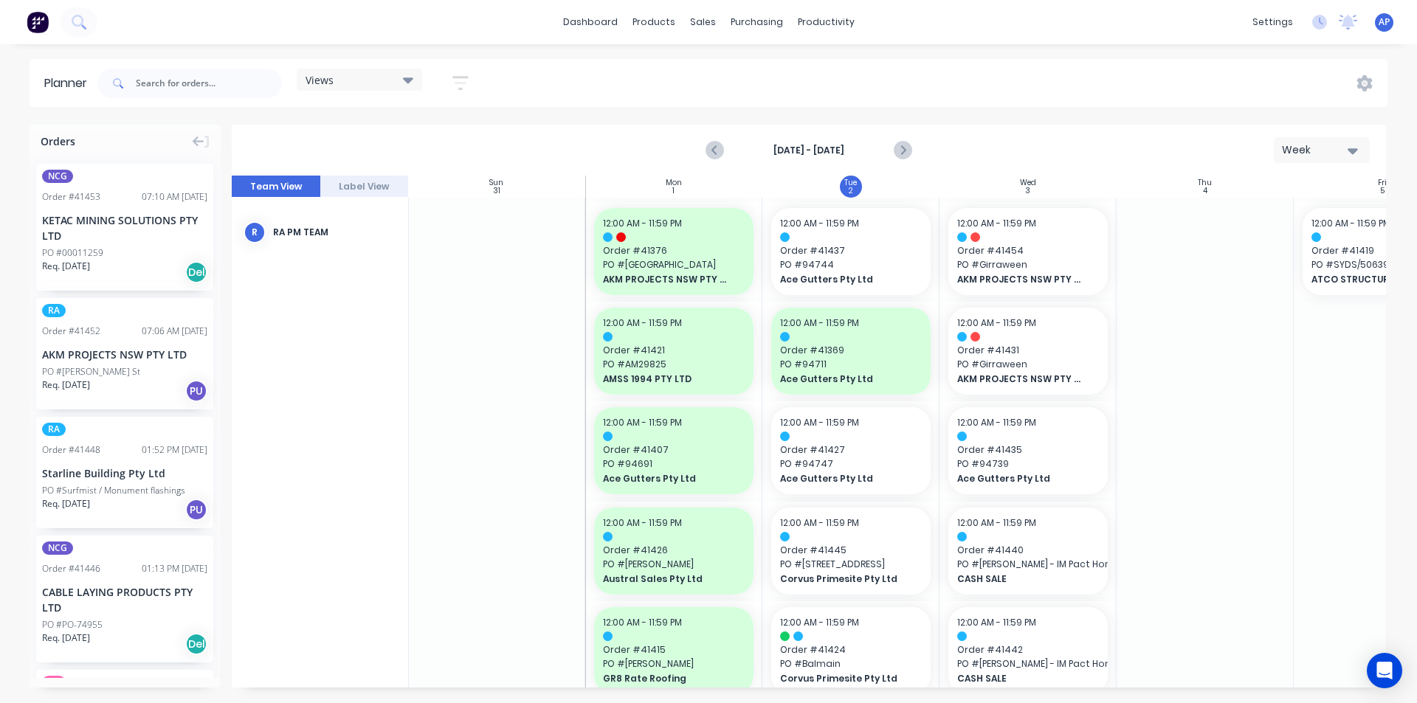
click at [70, 362] on div "AKM PROJECTS NSW PTY LTD" at bounding box center [124, 354] width 165 height 15
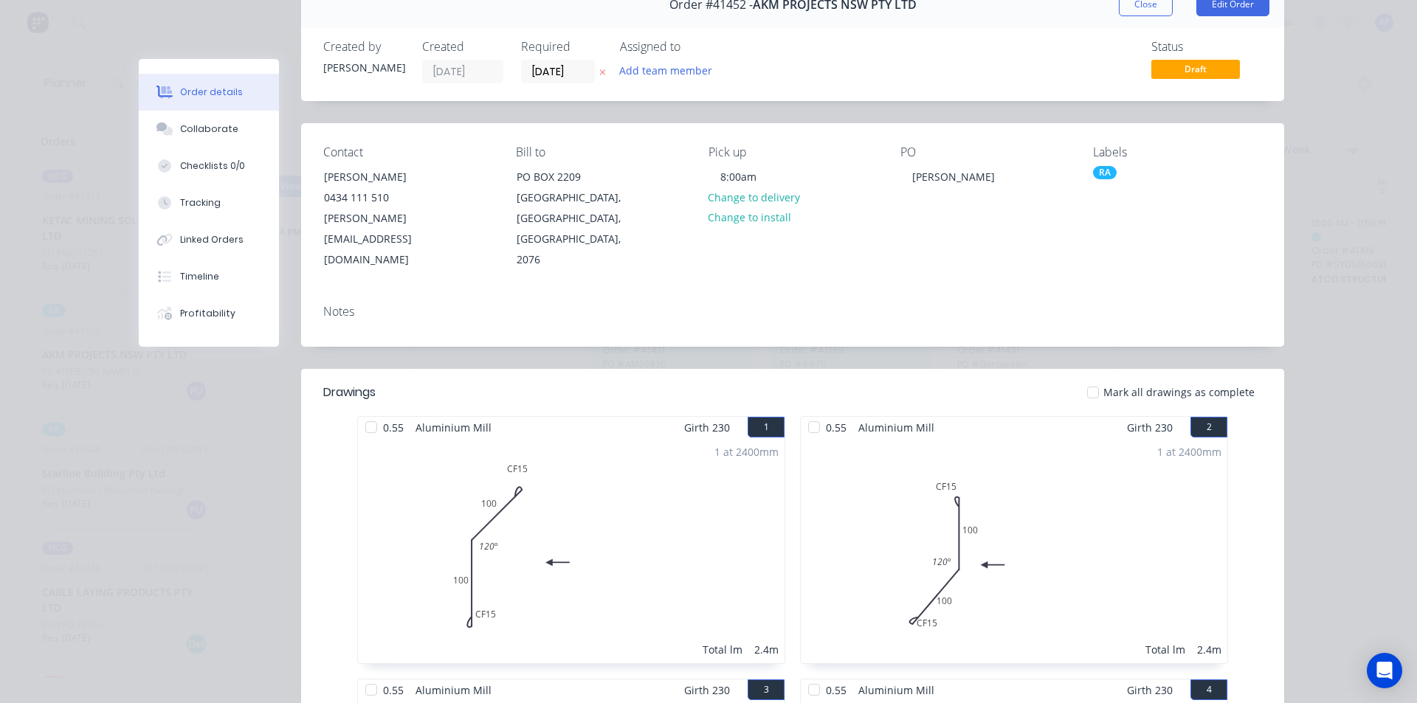
scroll to position [0, 0]
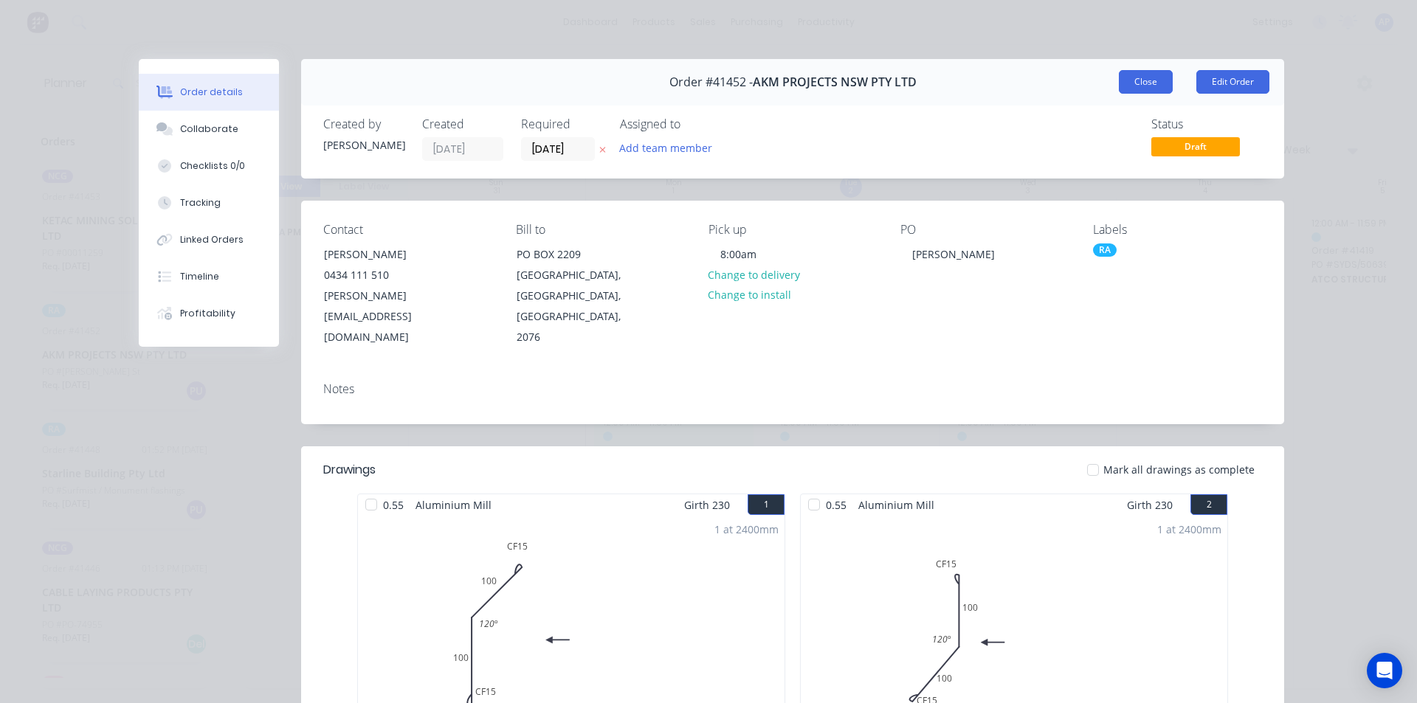
click at [1124, 83] on button "Close" at bounding box center [1146, 82] width 54 height 24
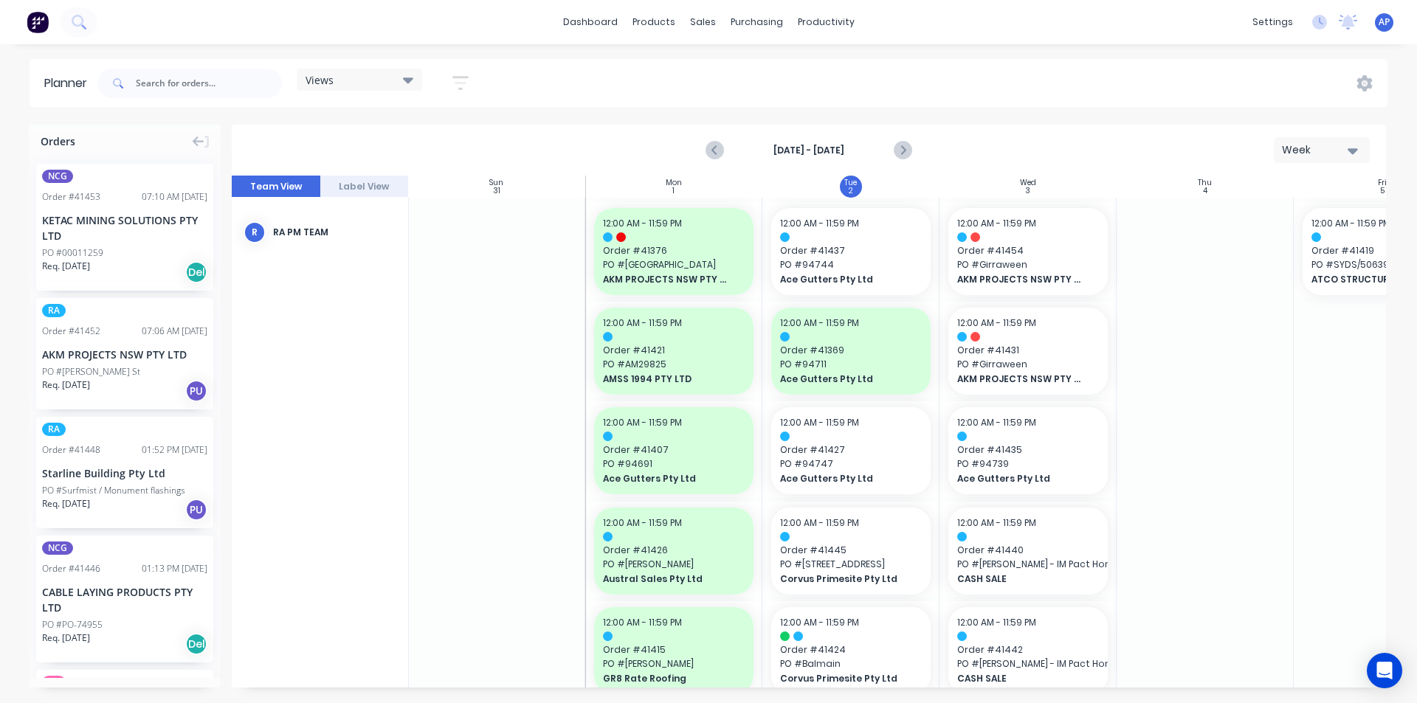
click at [120, 474] on div "Starline Building Pty Ltd" at bounding box center [124, 473] width 165 height 15
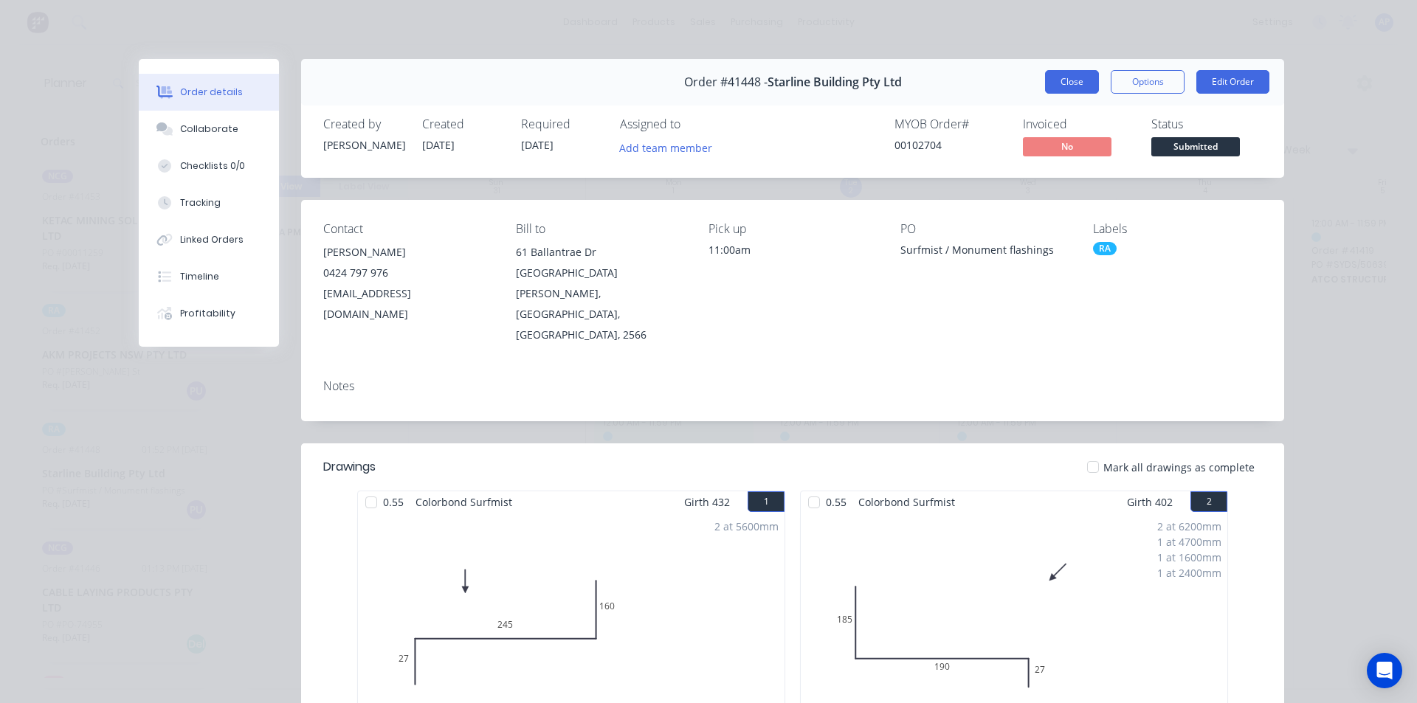
click at [1055, 82] on button "Close" at bounding box center [1072, 82] width 54 height 24
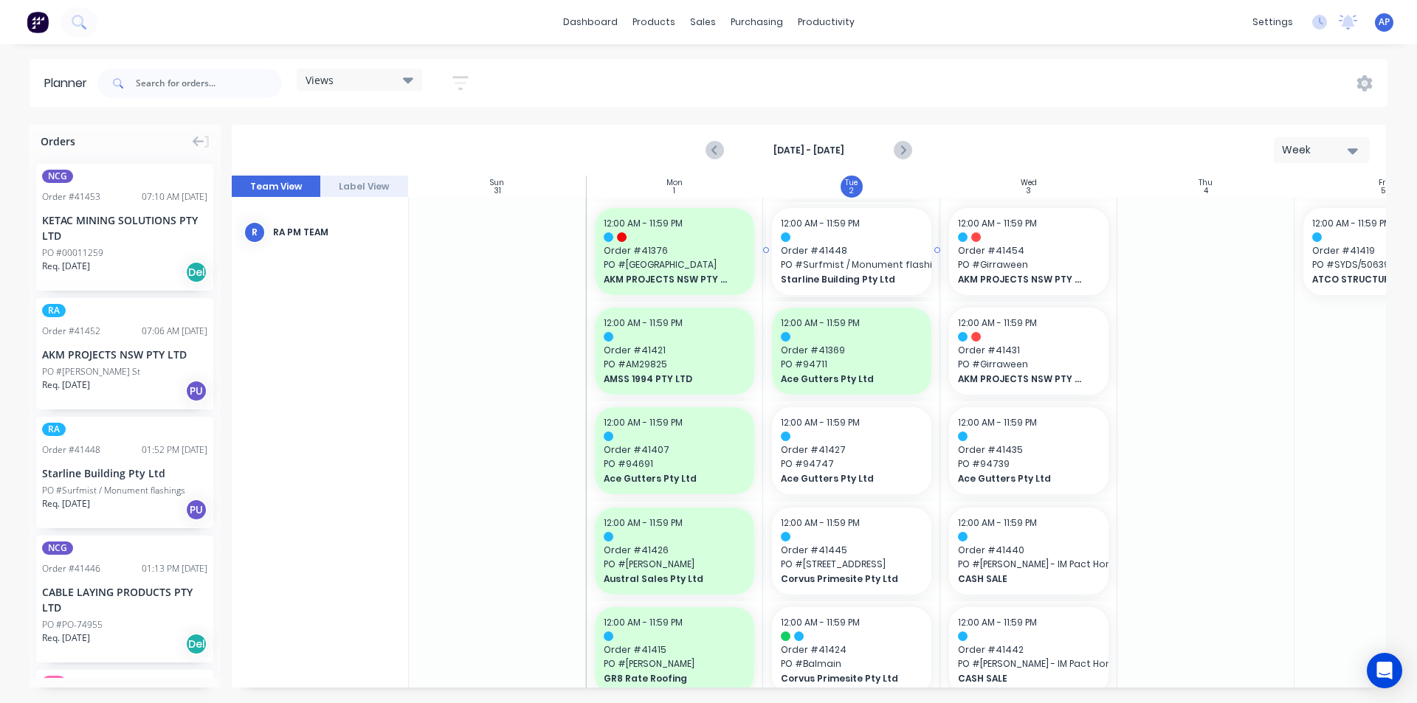
drag, startPoint x: 61, startPoint y: 472, endPoint x: 787, endPoint y: 292, distance: 747.3
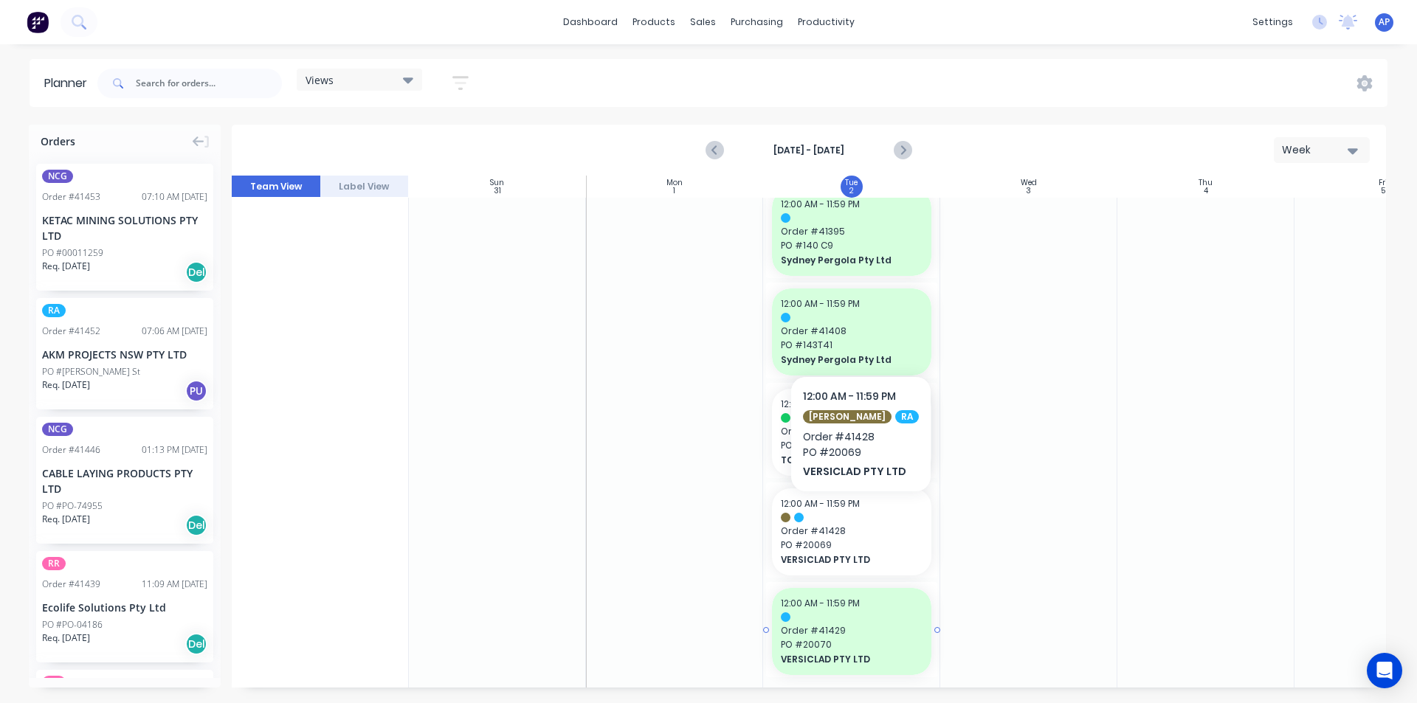
scroll to position [1734, 0]
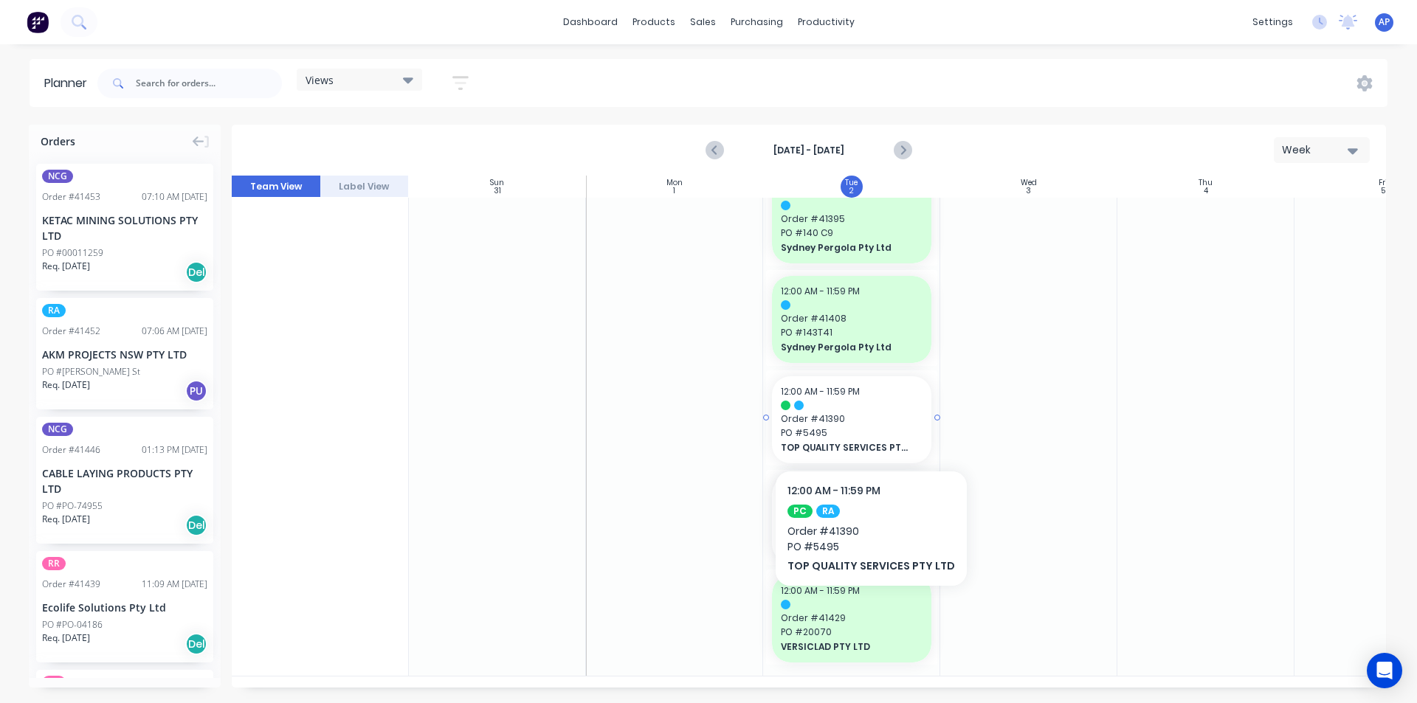
click at [866, 427] on span "PO # 5495" at bounding box center [852, 433] width 142 height 13
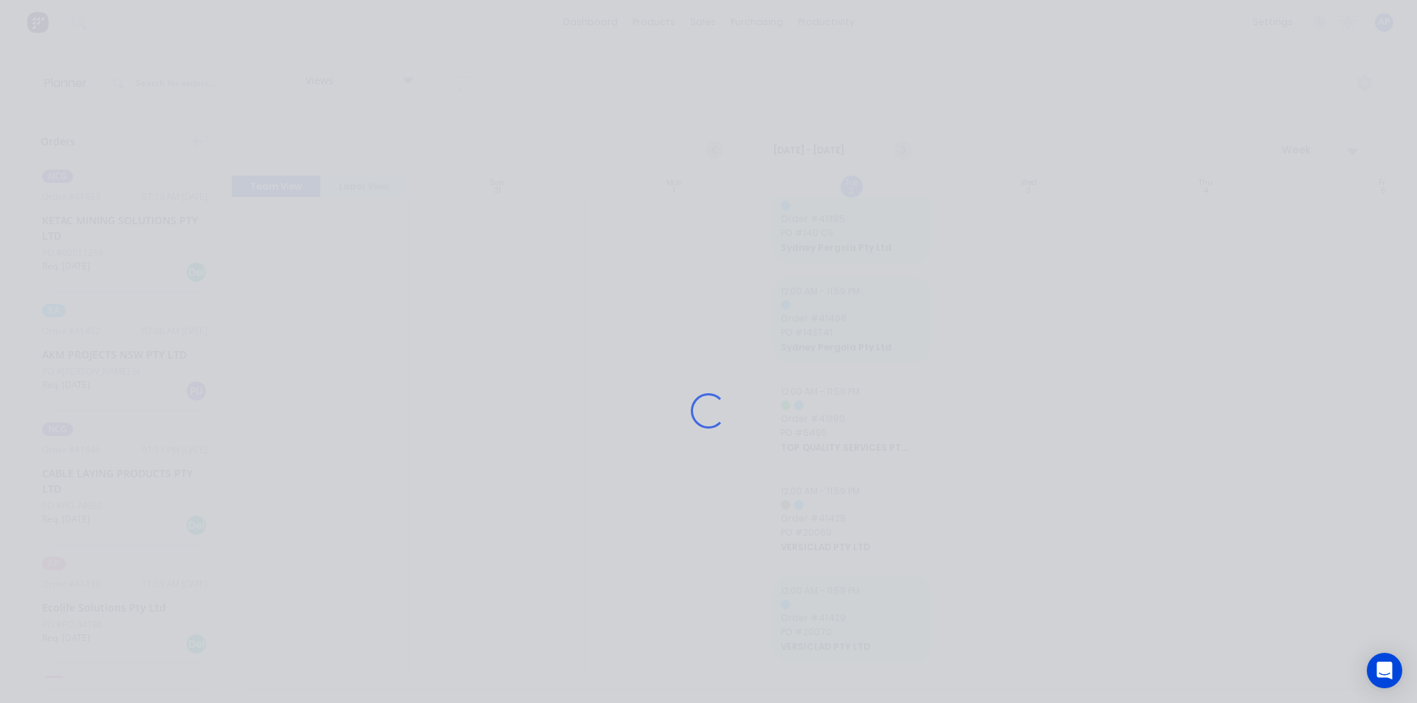
scroll to position [1723, 0]
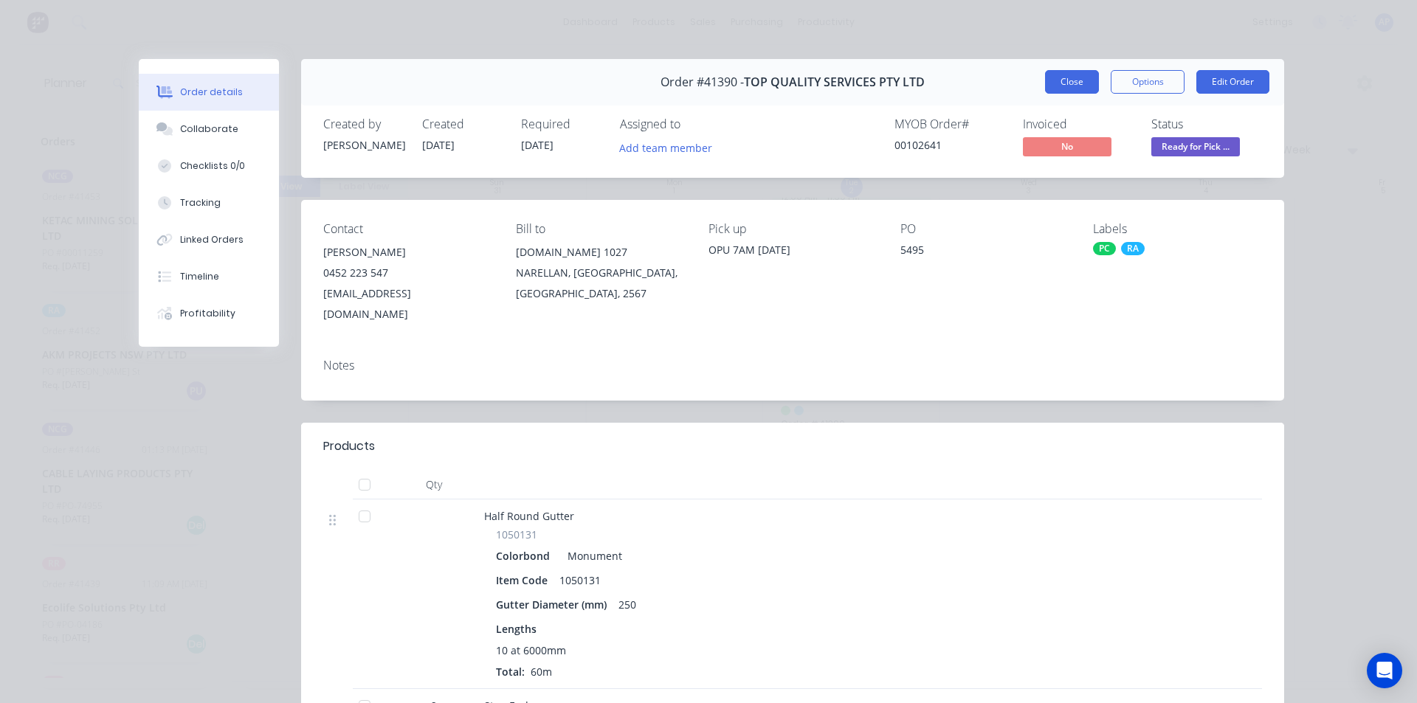
click at [1064, 76] on button "Close" at bounding box center [1072, 82] width 54 height 24
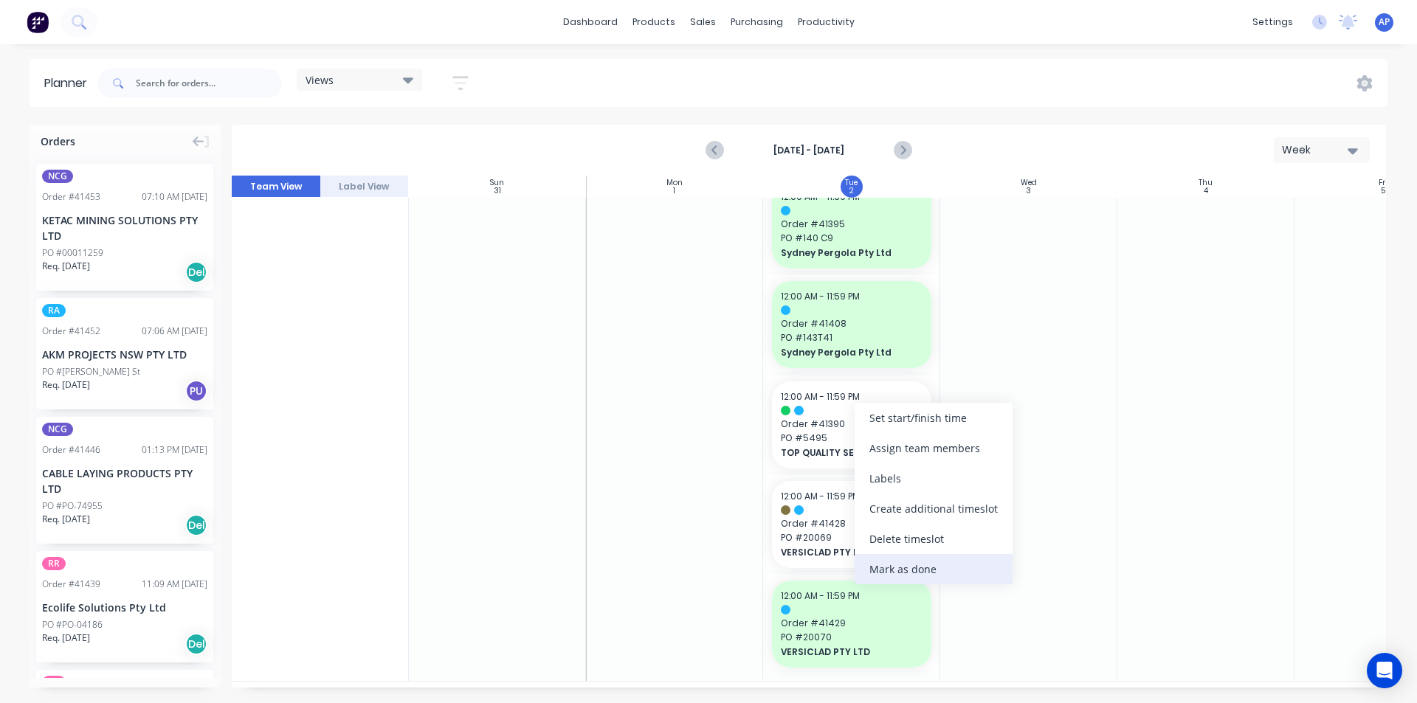
click at [877, 573] on div "Mark as done" at bounding box center [934, 569] width 158 height 30
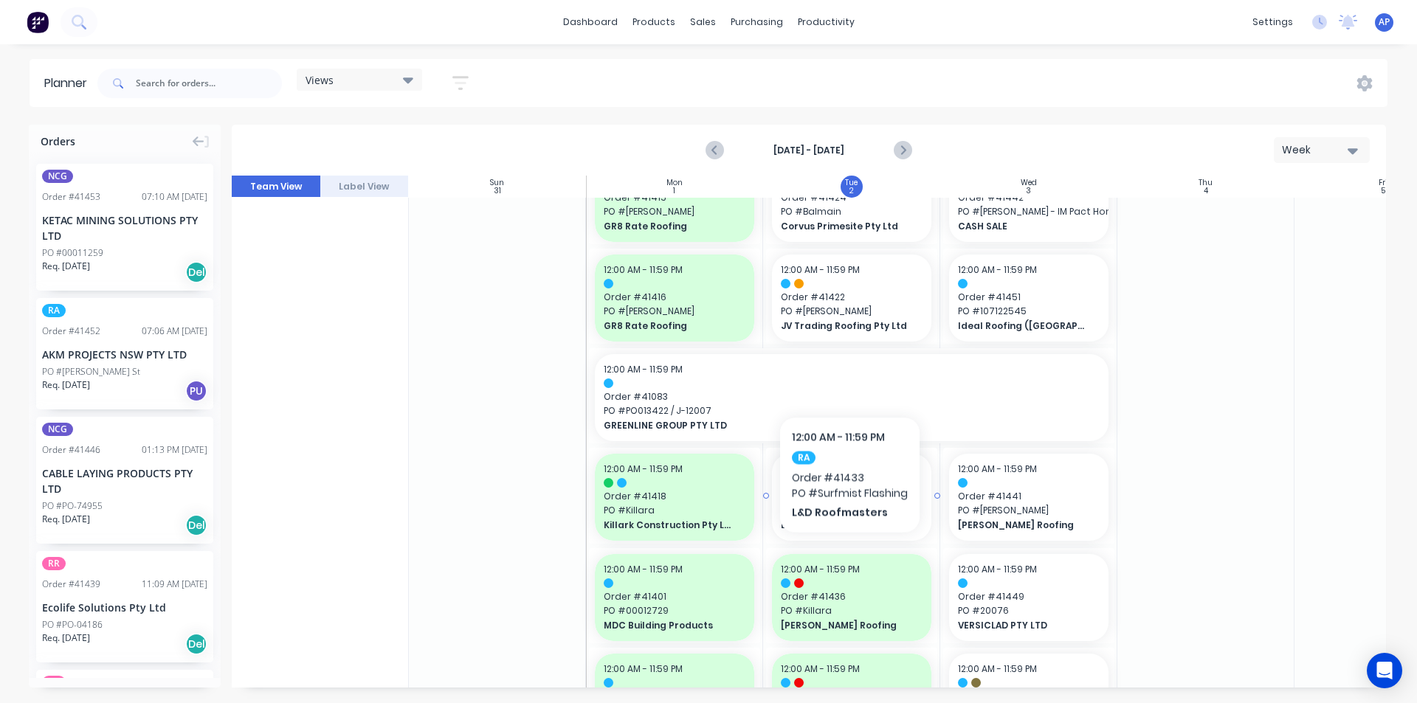
scroll to position [468, 0]
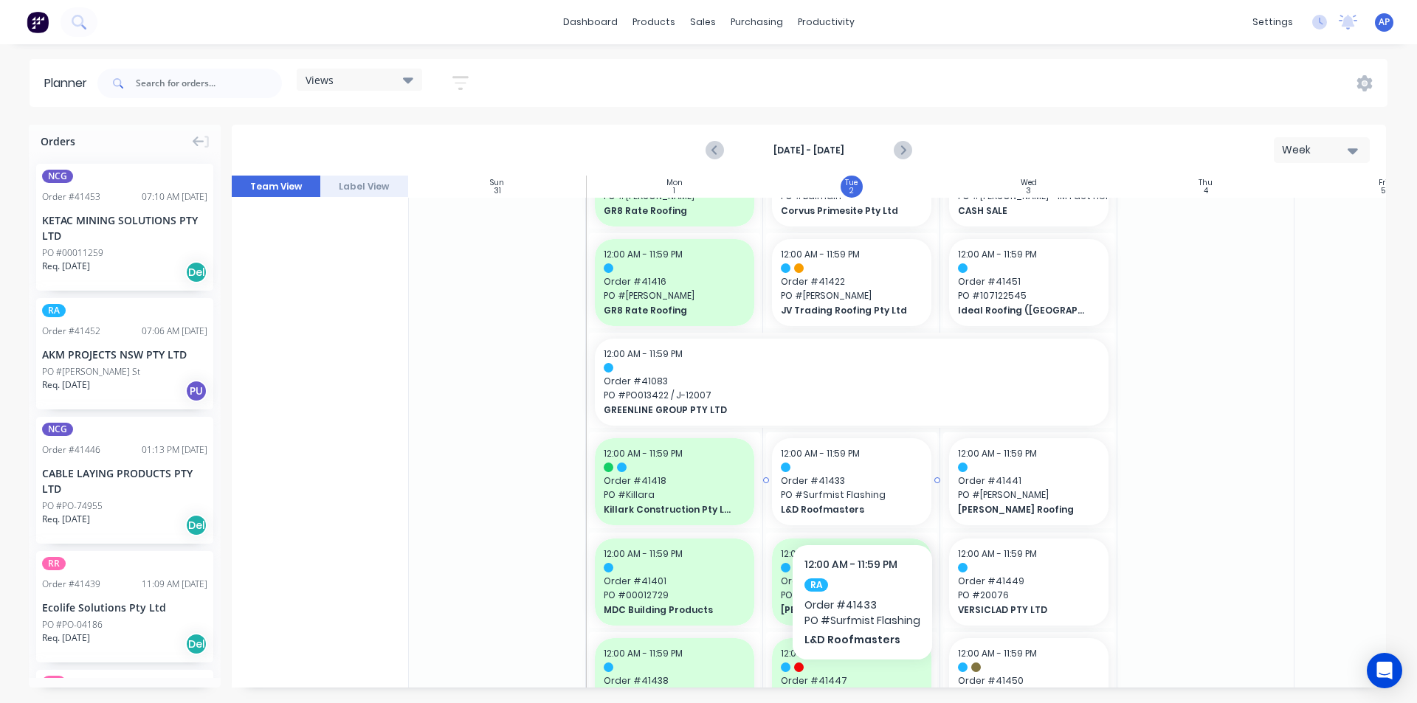
click at [861, 500] on span "PO # Surfmist Flashing" at bounding box center [852, 495] width 142 height 13
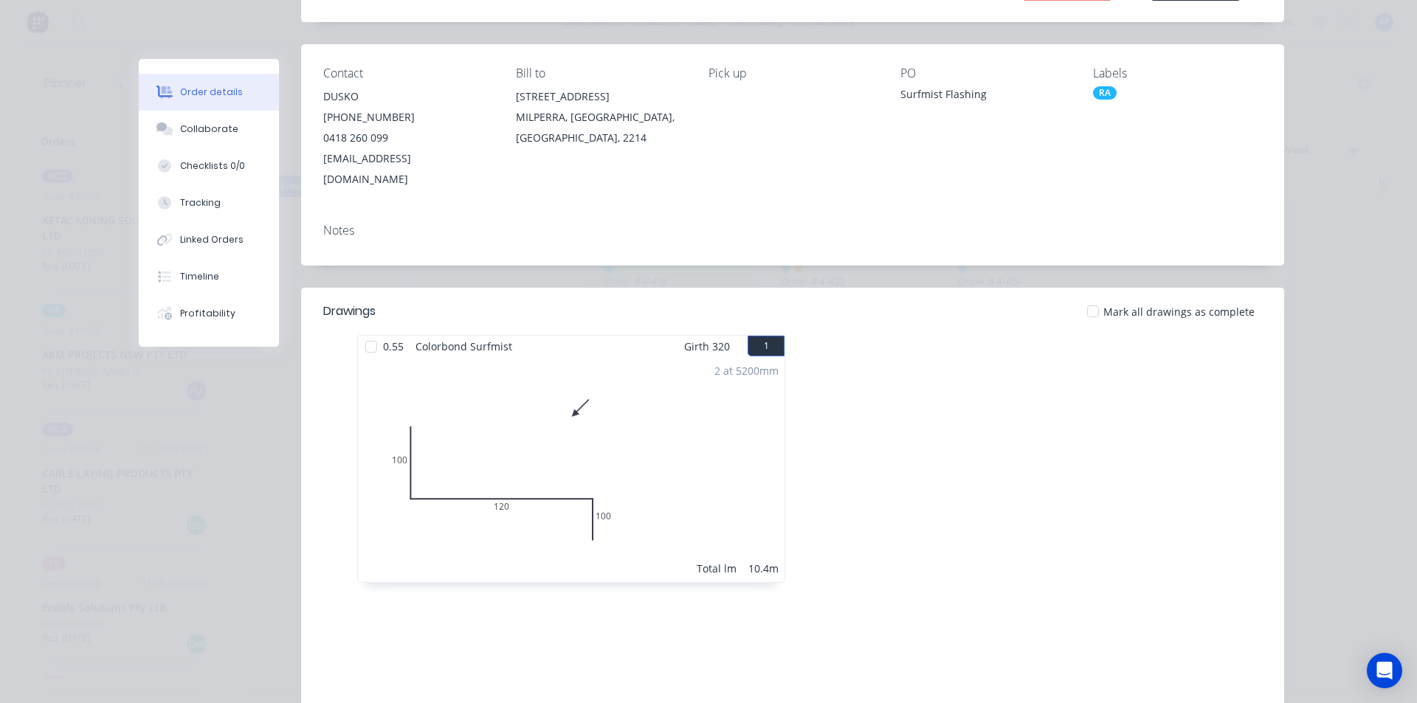
scroll to position [0, 0]
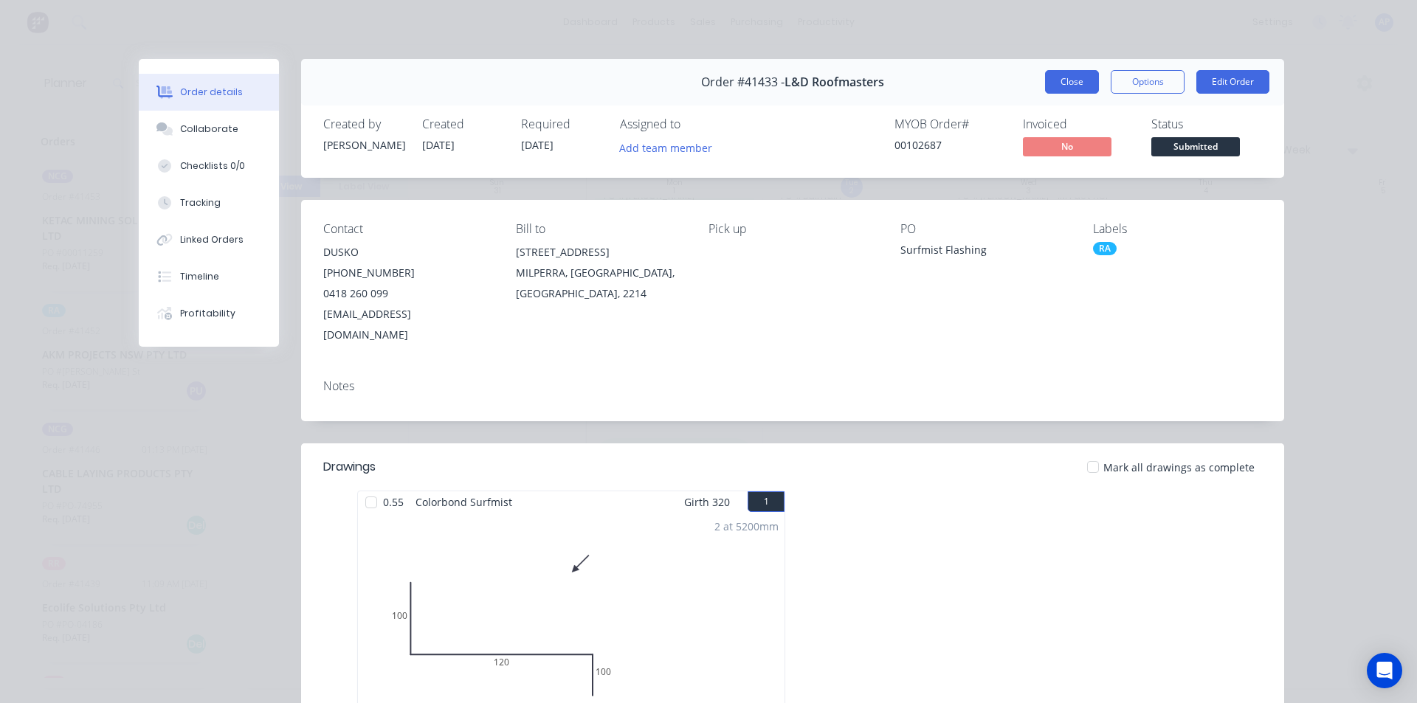
click at [1069, 78] on button "Close" at bounding box center [1072, 82] width 54 height 24
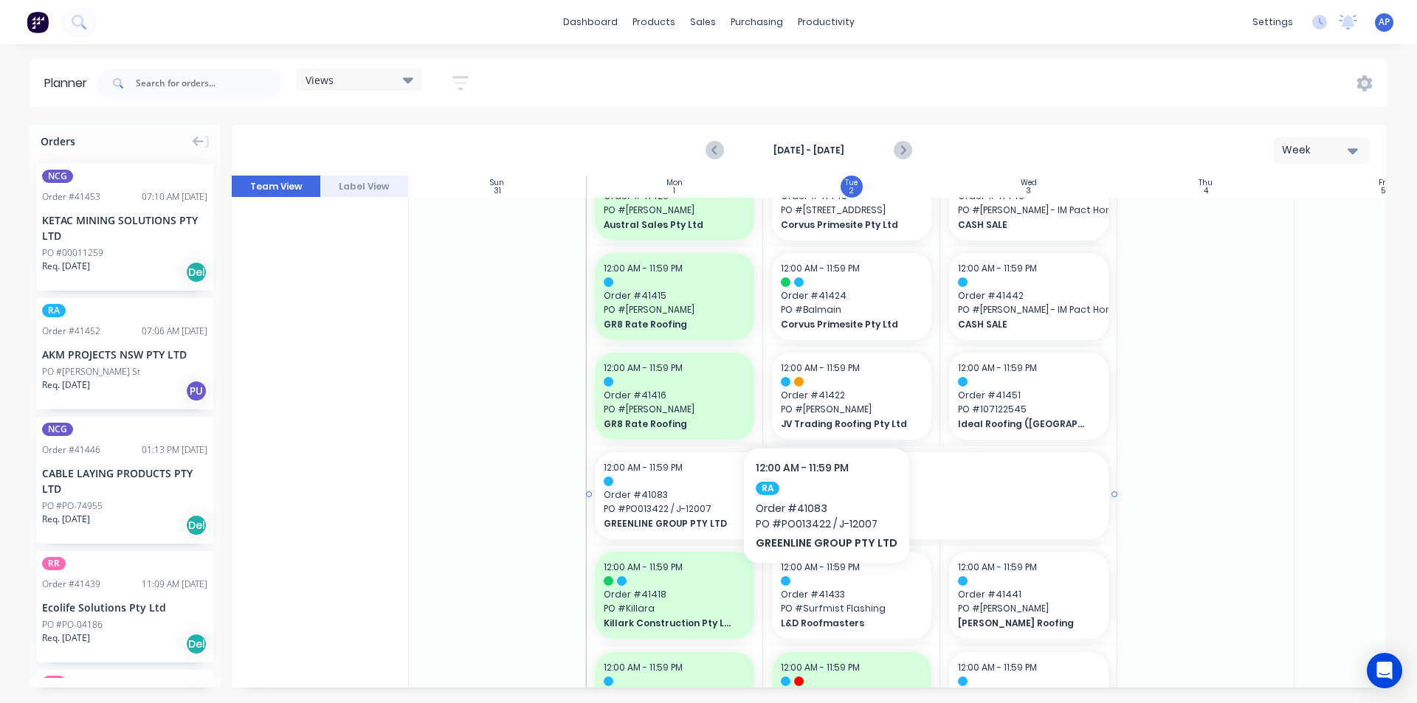
scroll to position [320, 0]
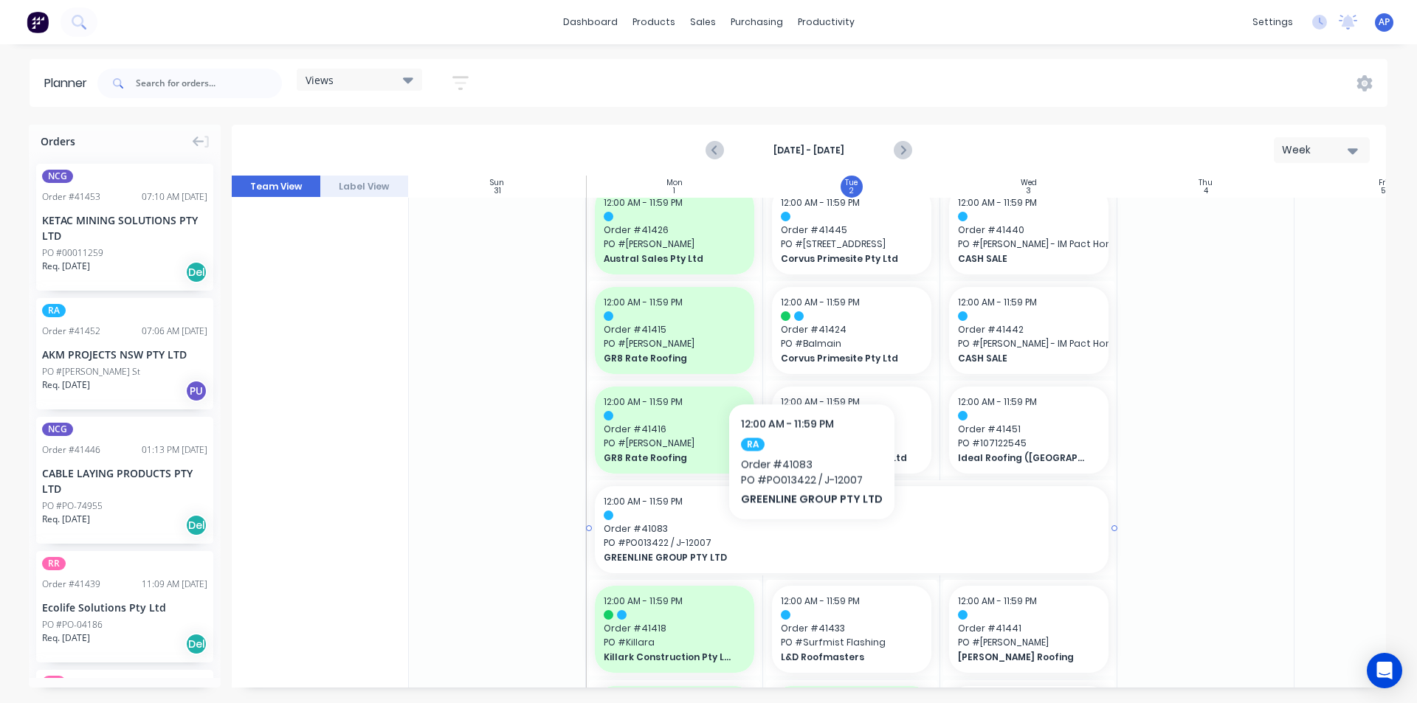
click at [807, 542] on span "PO # PO013422 / J-12007" at bounding box center [852, 543] width 496 height 13
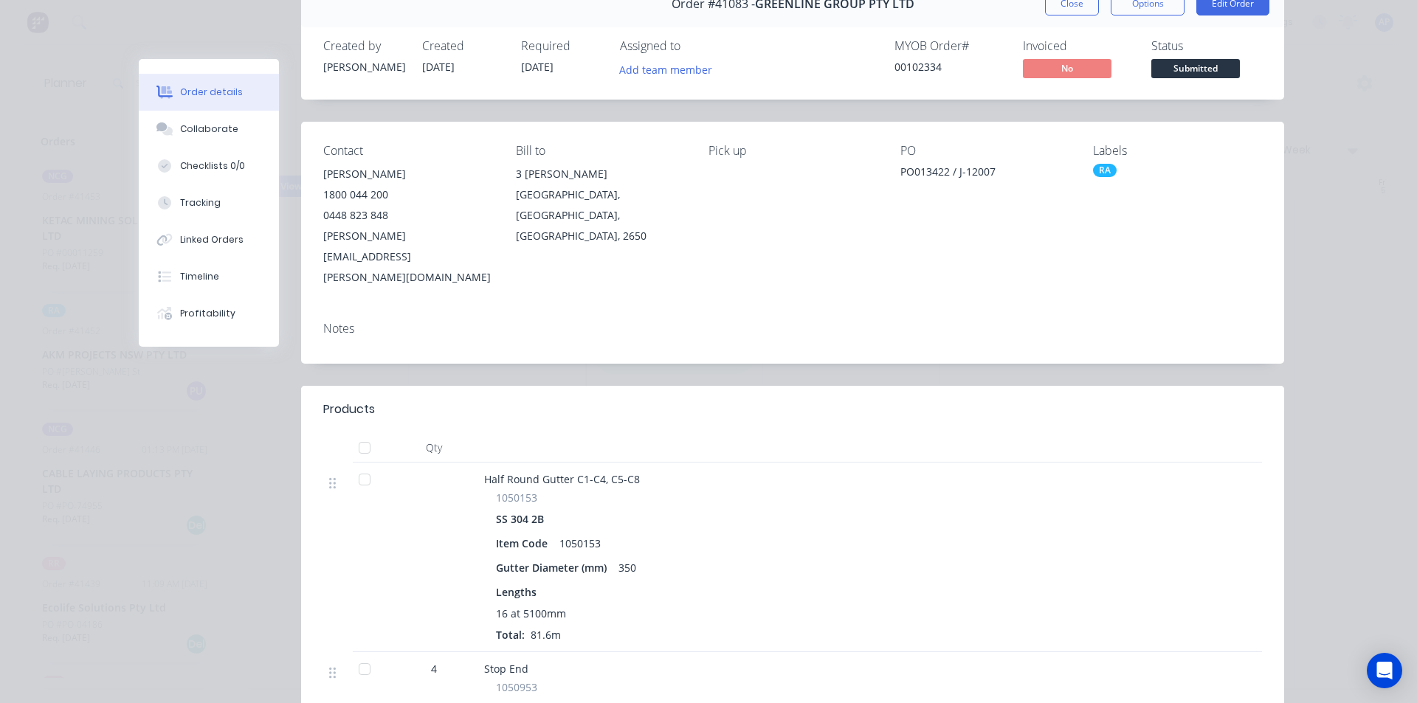
scroll to position [0, 0]
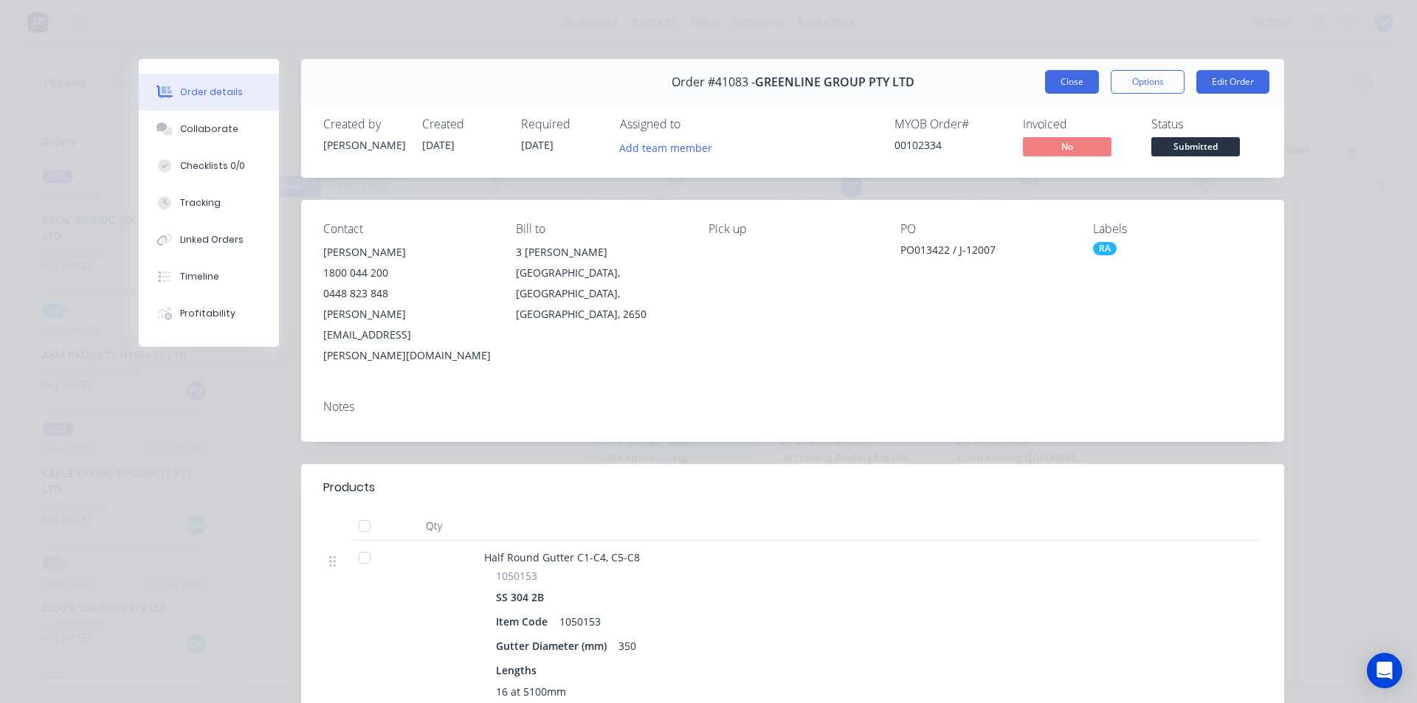
click at [1064, 89] on button "Close" at bounding box center [1072, 82] width 54 height 24
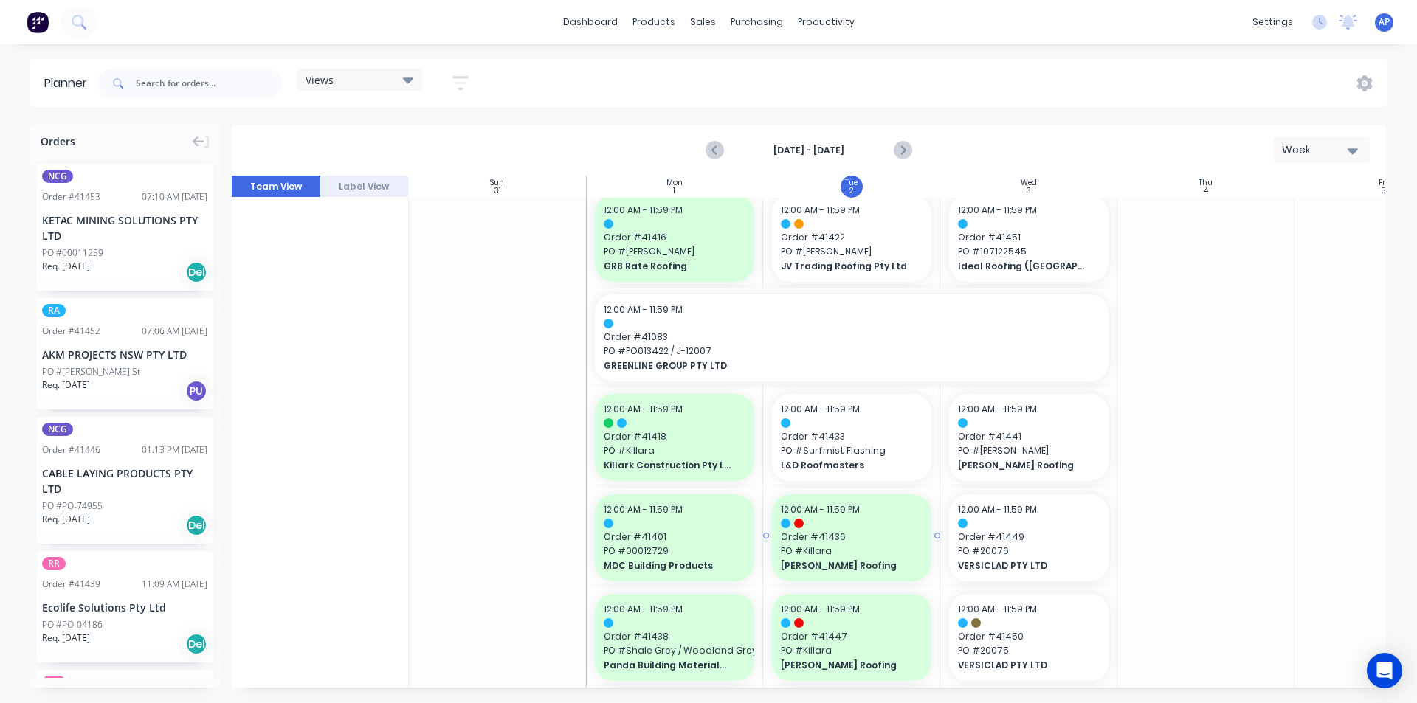
scroll to position [517, 0]
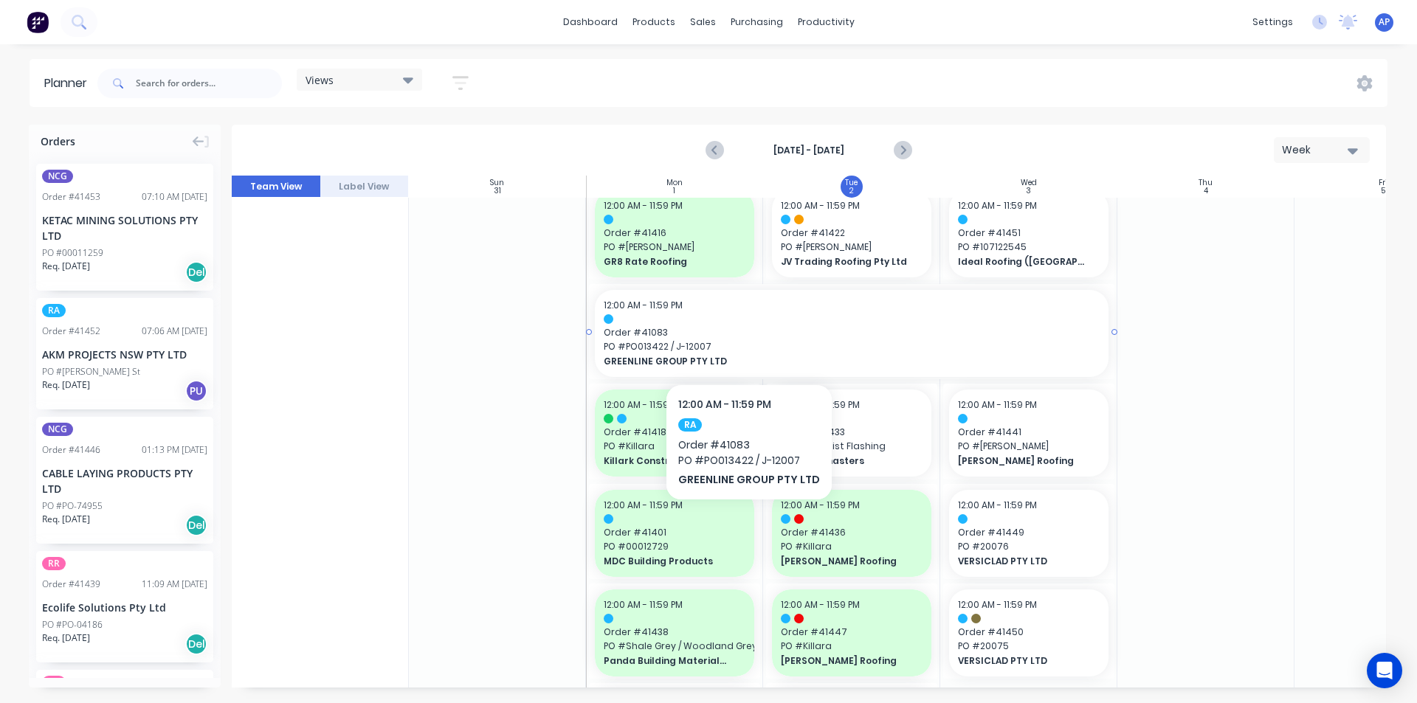
click at [757, 334] on span "Order # 41083" at bounding box center [852, 332] width 496 height 13
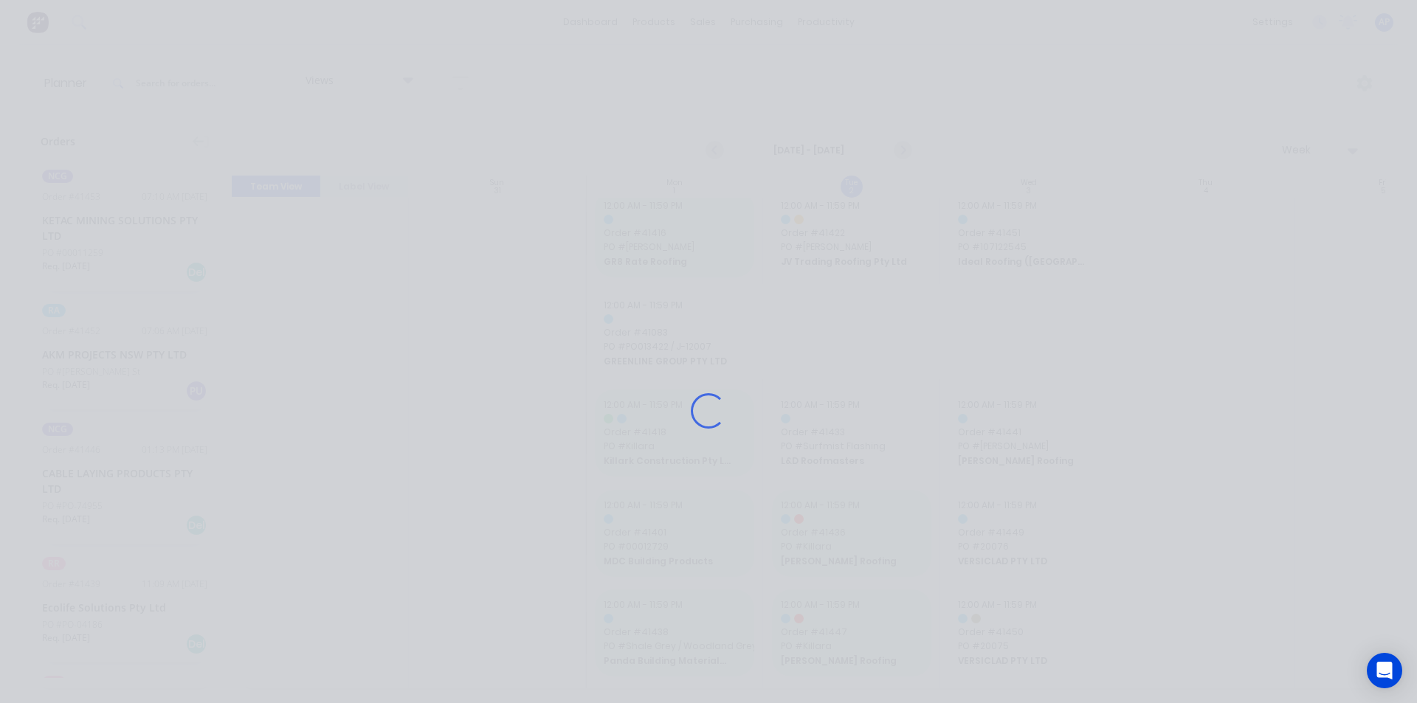
click at [757, 334] on div "Loading..." at bounding box center [708, 410] width 1181 height 703
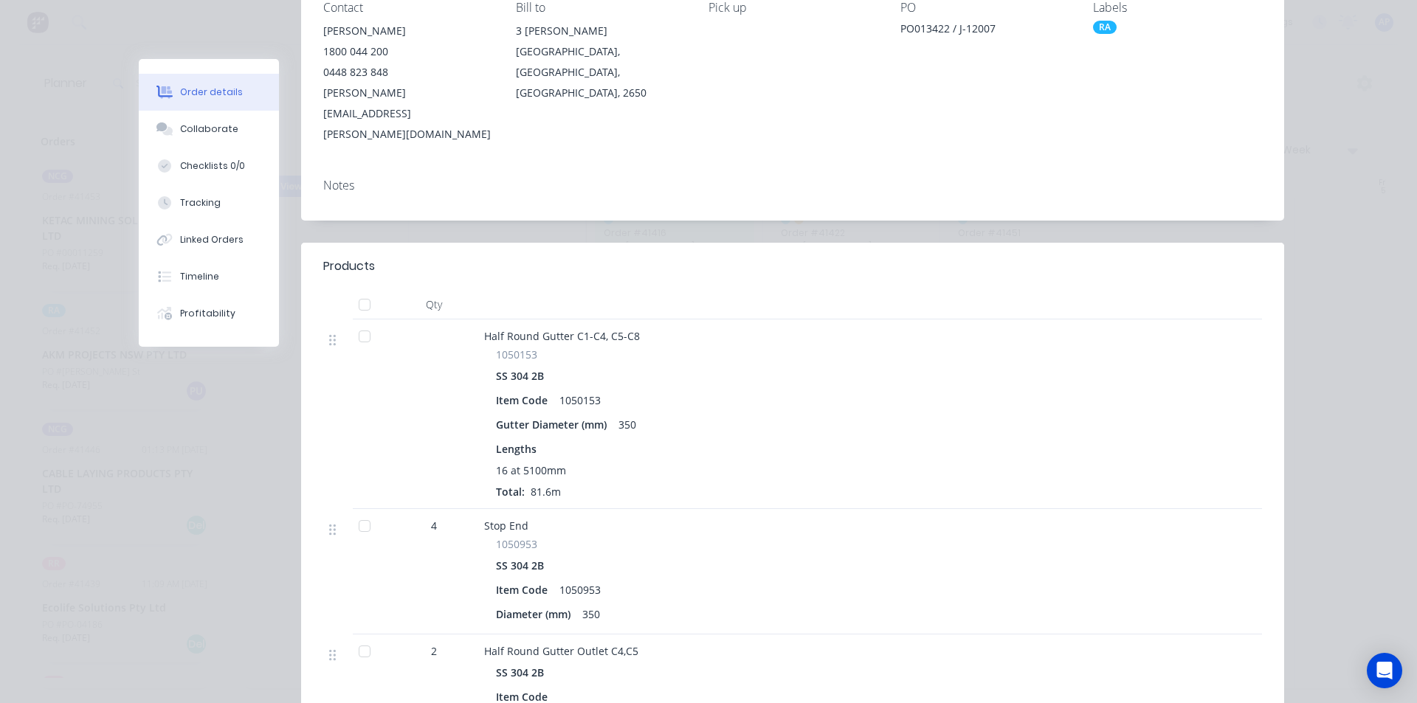
scroll to position [0, 0]
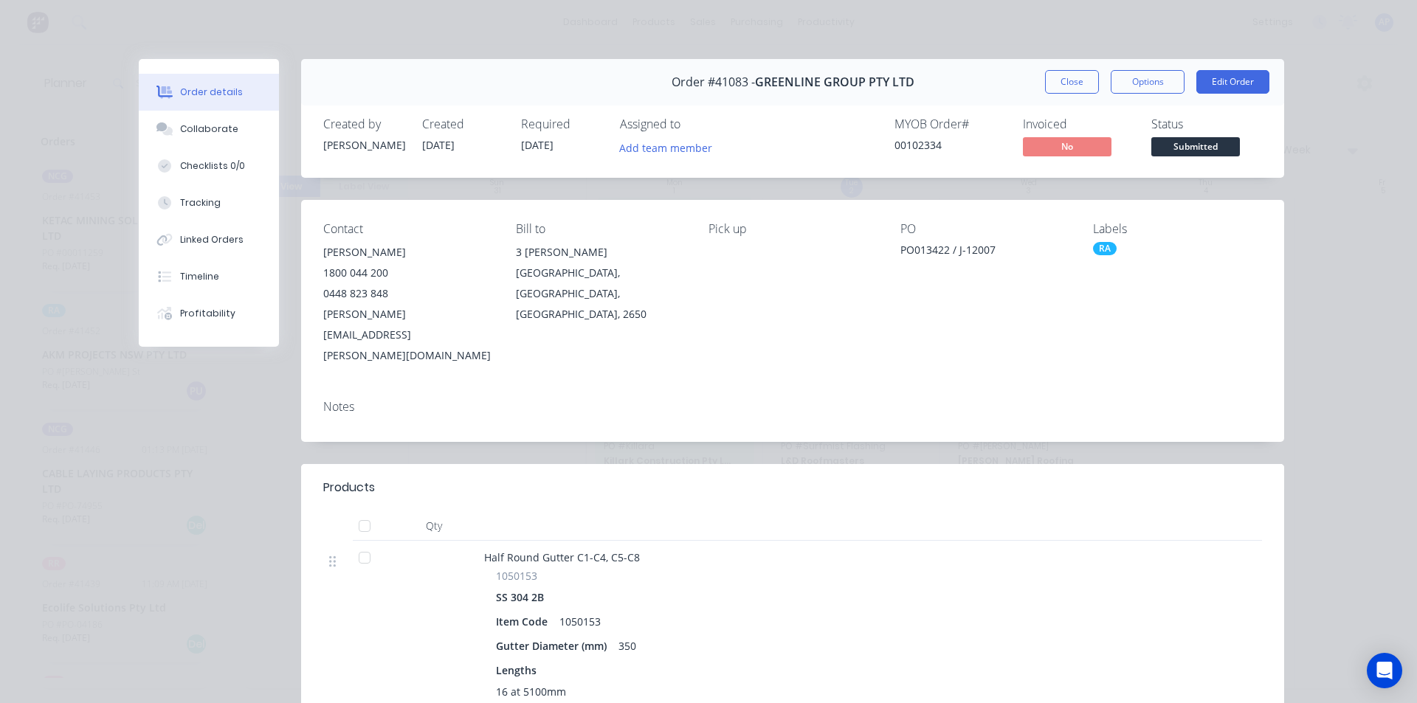
drag, startPoint x: 992, startPoint y: 82, endPoint x: 1012, endPoint y: 61, distance: 28.7
drag, startPoint x: 1012, startPoint y: 61, endPoint x: 945, endPoint y: 72, distance: 68.0
click at [945, 72] on div "Order #41083 - GREENLINE GROUP PTY LTD Close Options Edit Order" at bounding box center [792, 82] width 983 height 46
click at [1050, 81] on button "Close" at bounding box center [1072, 82] width 54 height 24
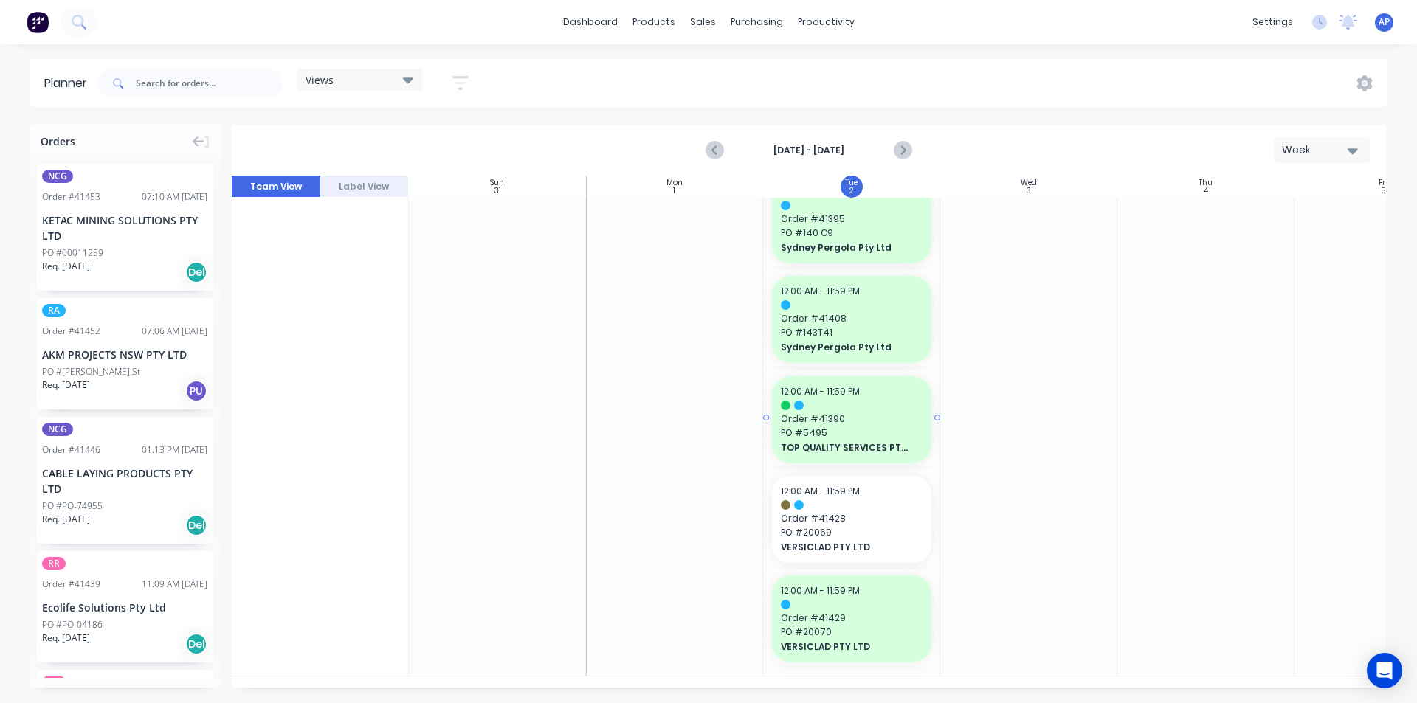
scroll to position [1734, 0]
click at [480, 80] on button "button" at bounding box center [460, 83] width 47 height 29
click at [446, 138] on icon "button" at bounding box center [443, 139] width 10 height 6
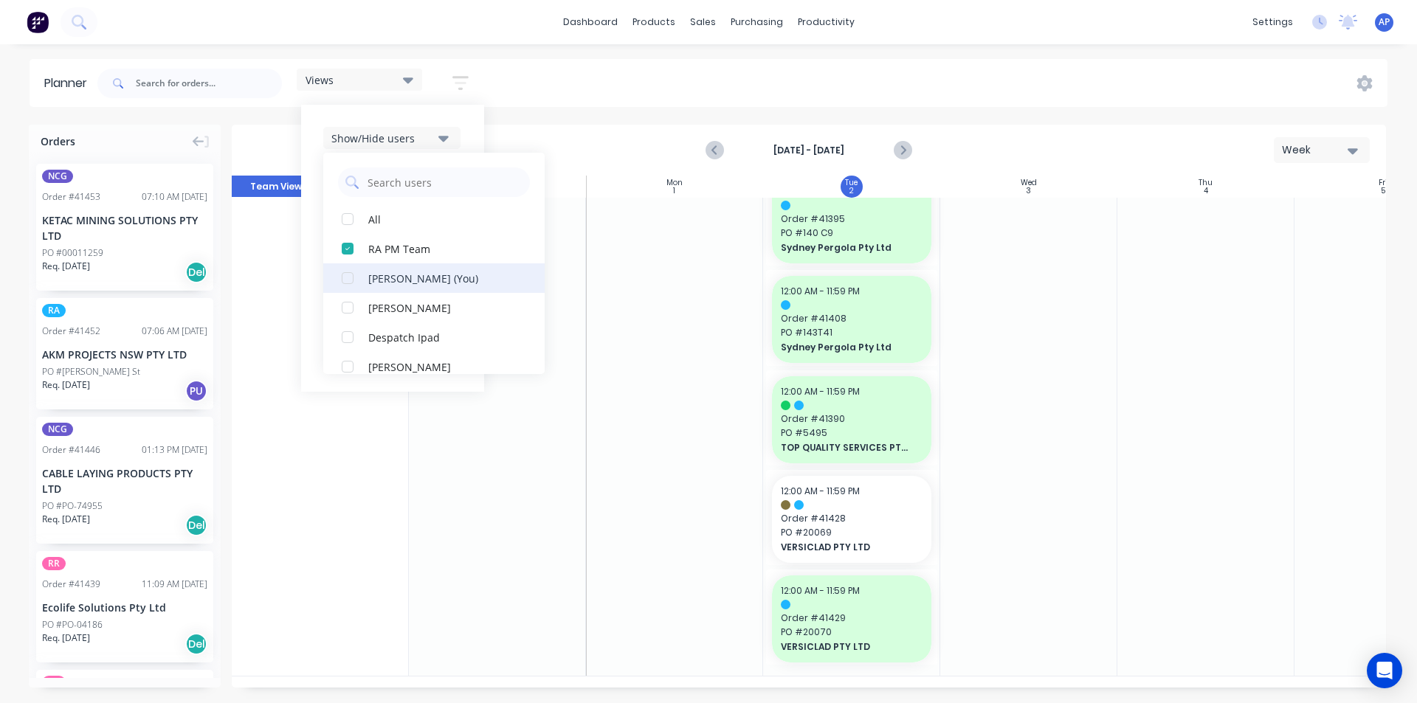
click at [357, 247] on div "button" at bounding box center [348, 249] width 30 height 30
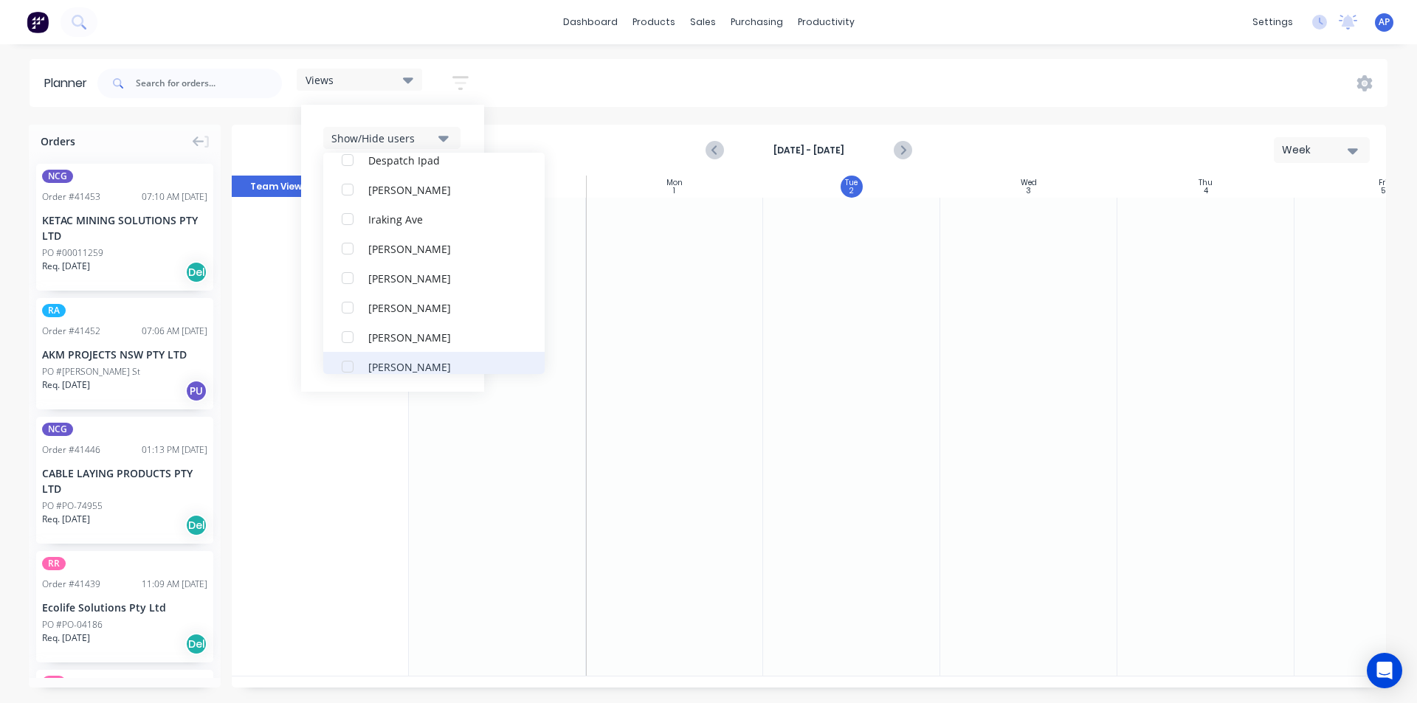
scroll to position [295, 0]
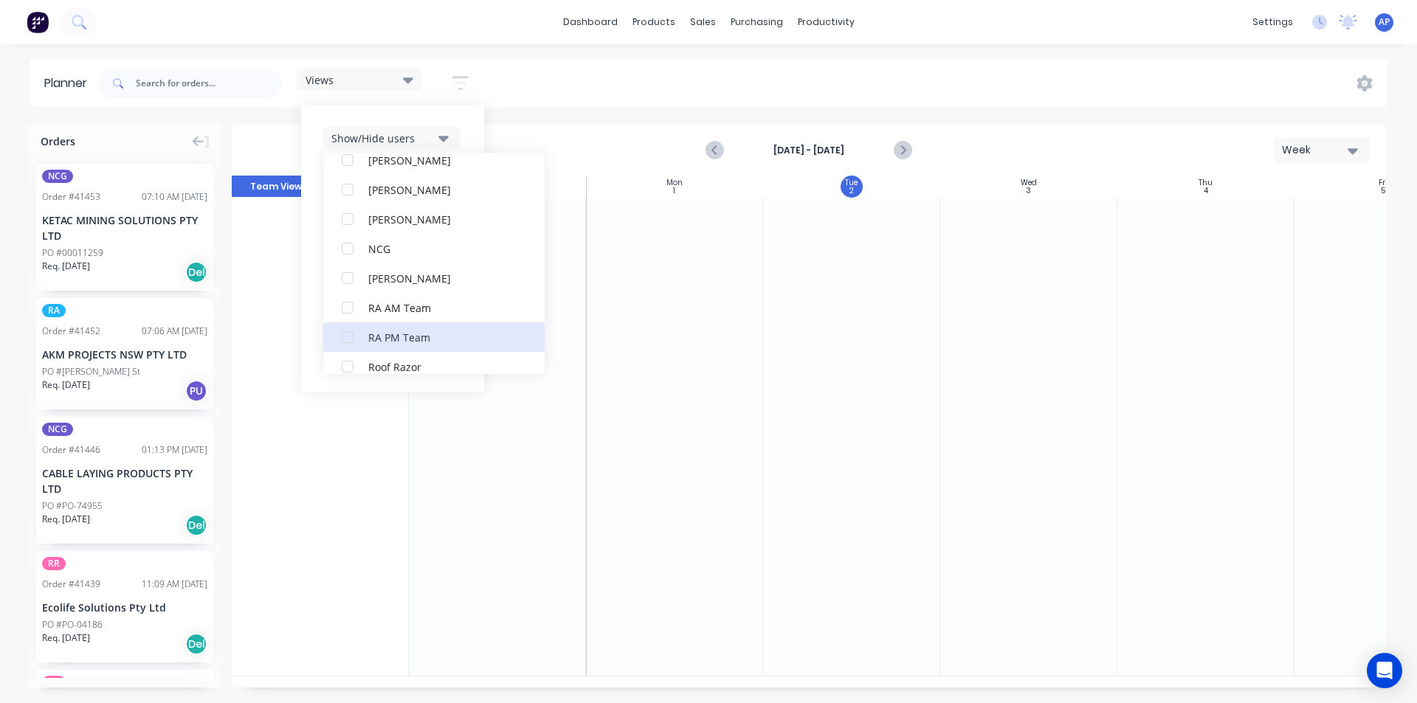
click at [387, 330] on div "RA PM Team" at bounding box center [442, 336] width 148 height 15
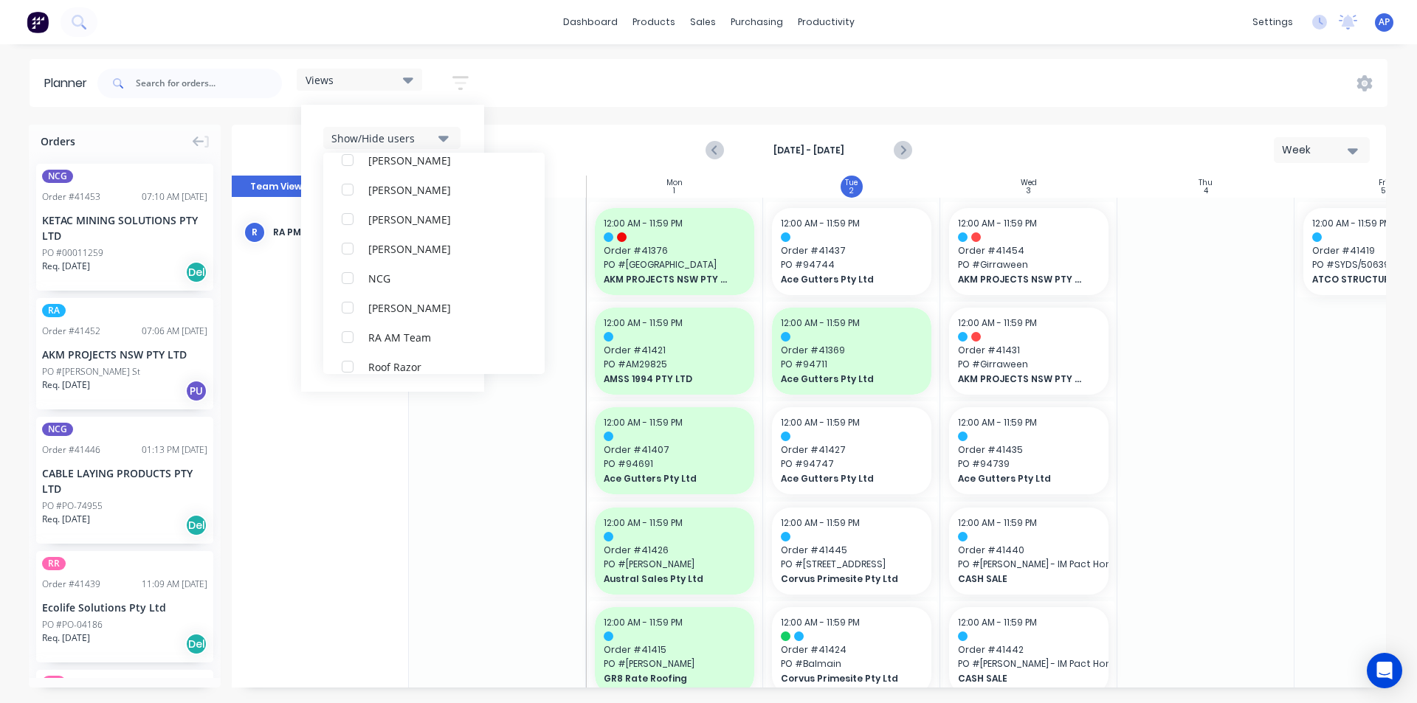
scroll to position [0, 0]
click at [796, 92] on div "Views Save new view None (Default) edit Iraking edit [PERSON_NAME] edit [PERSON…" at bounding box center [740, 83] width 1293 height 44
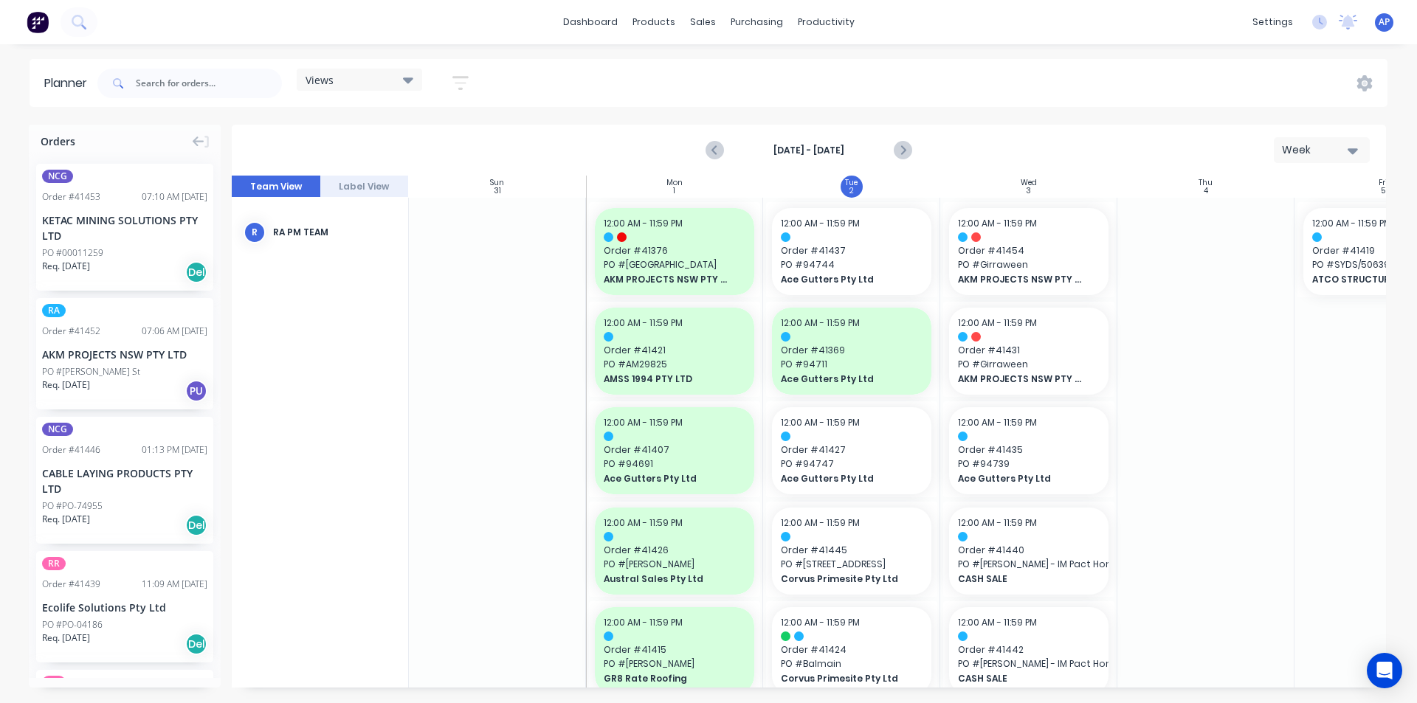
click at [458, 90] on icon "button" at bounding box center [460, 83] width 16 height 18
click at [394, 227] on div "Filter by status" at bounding box center [382, 226] width 103 height 15
click at [575, 106] on header "Planner Views Save new view None (Default) edit Iraking edit [PERSON_NAME] edit…" at bounding box center [709, 83] width 1358 height 48
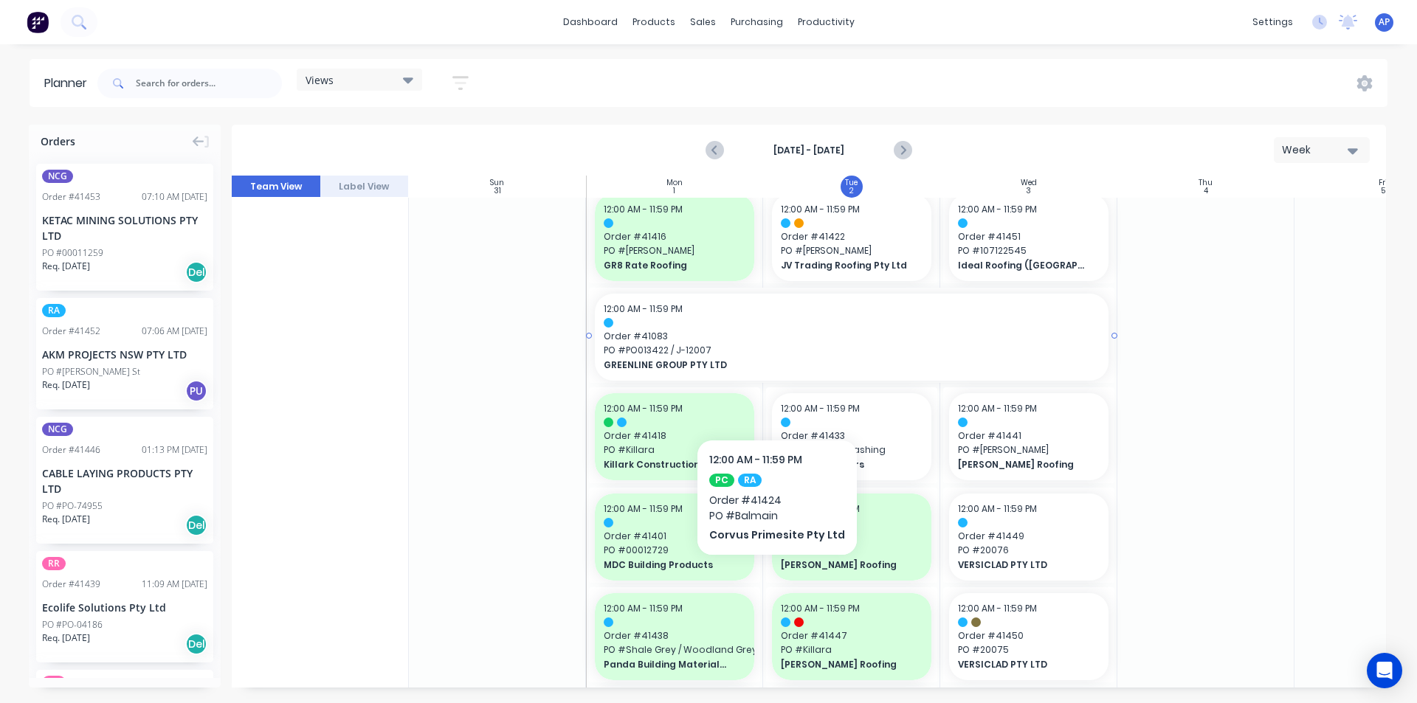
scroll to position [517, 0]
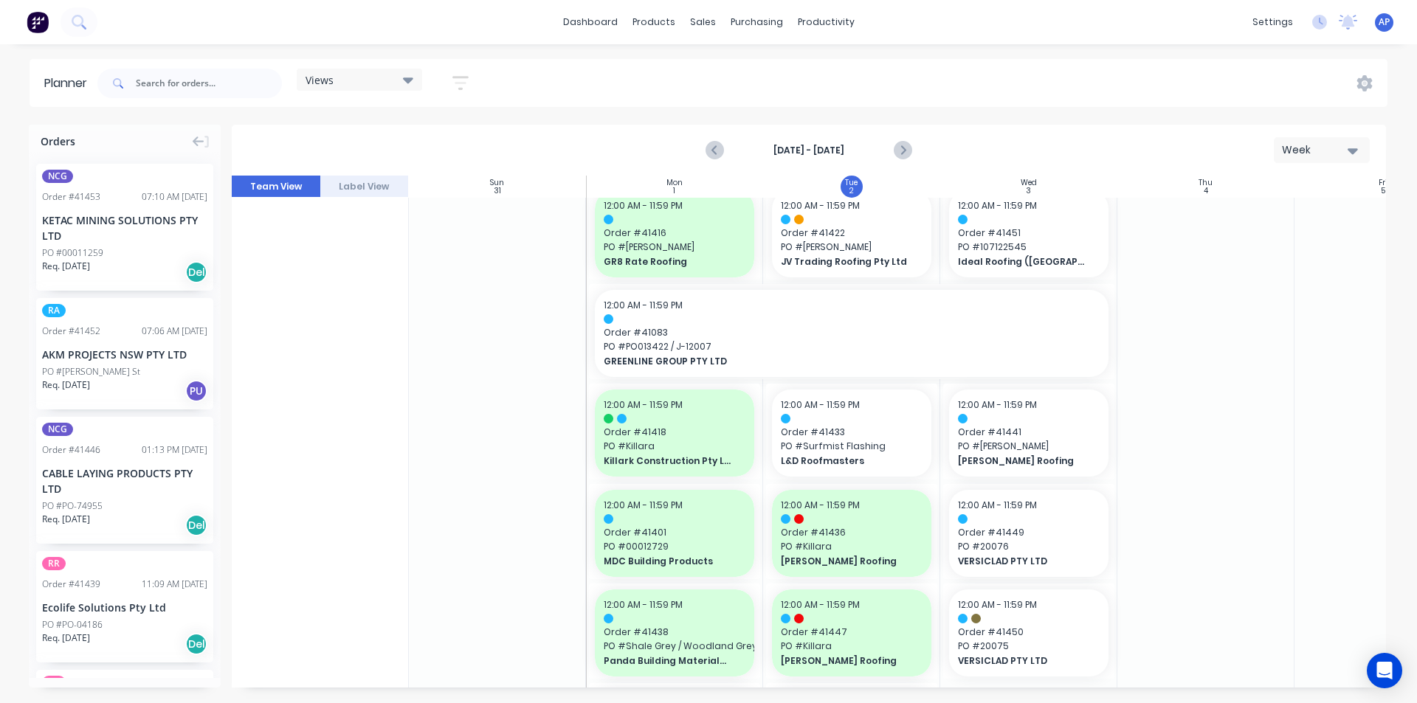
click at [442, 90] on button "button" at bounding box center [460, 83] width 47 height 29
click at [470, 83] on button "button" at bounding box center [460, 83] width 47 height 29
click at [480, 84] on button "button" at bounding box center [460, 83] width 47 height 29
click at [429, 140] on div "Show/Hide users" at bounding box center [382, 138] width 103 height 15
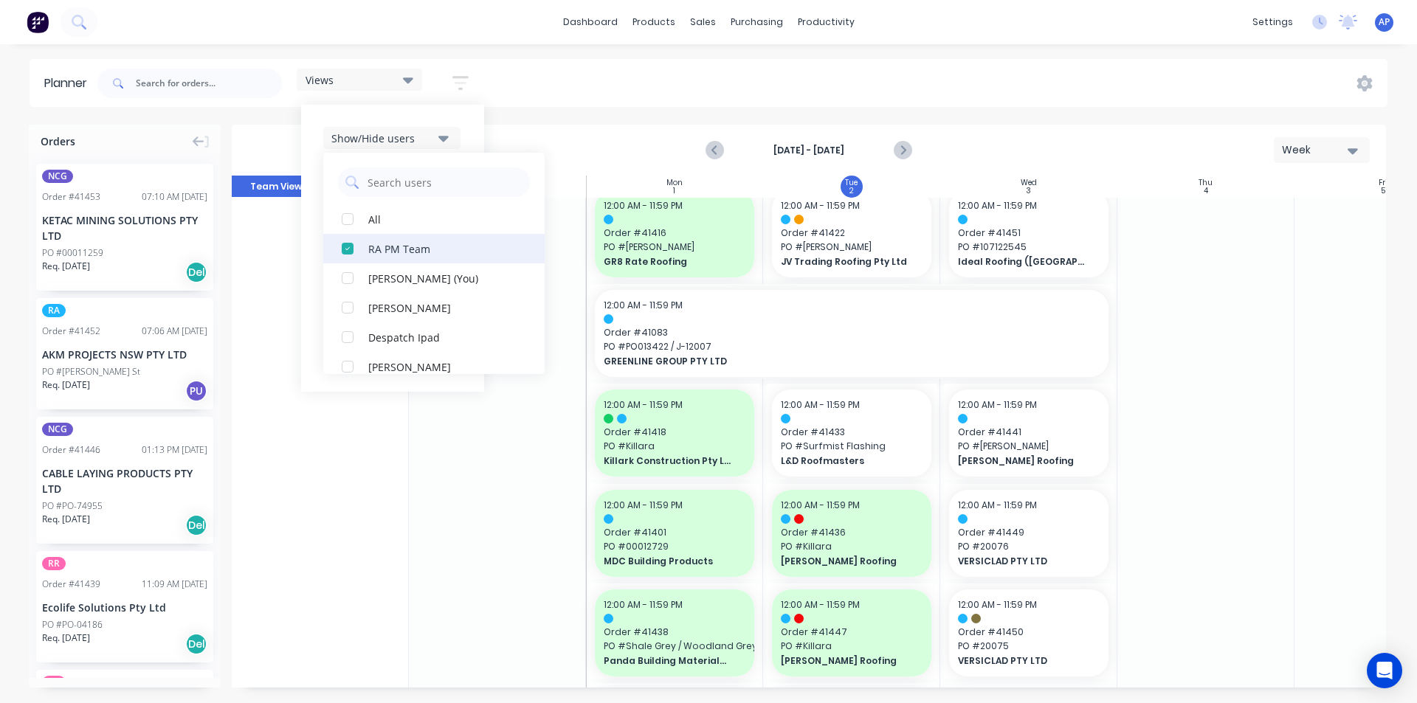
click at [371, 260] on button "RA PM Team" at bounding box center [433, 249] width 221 height 30
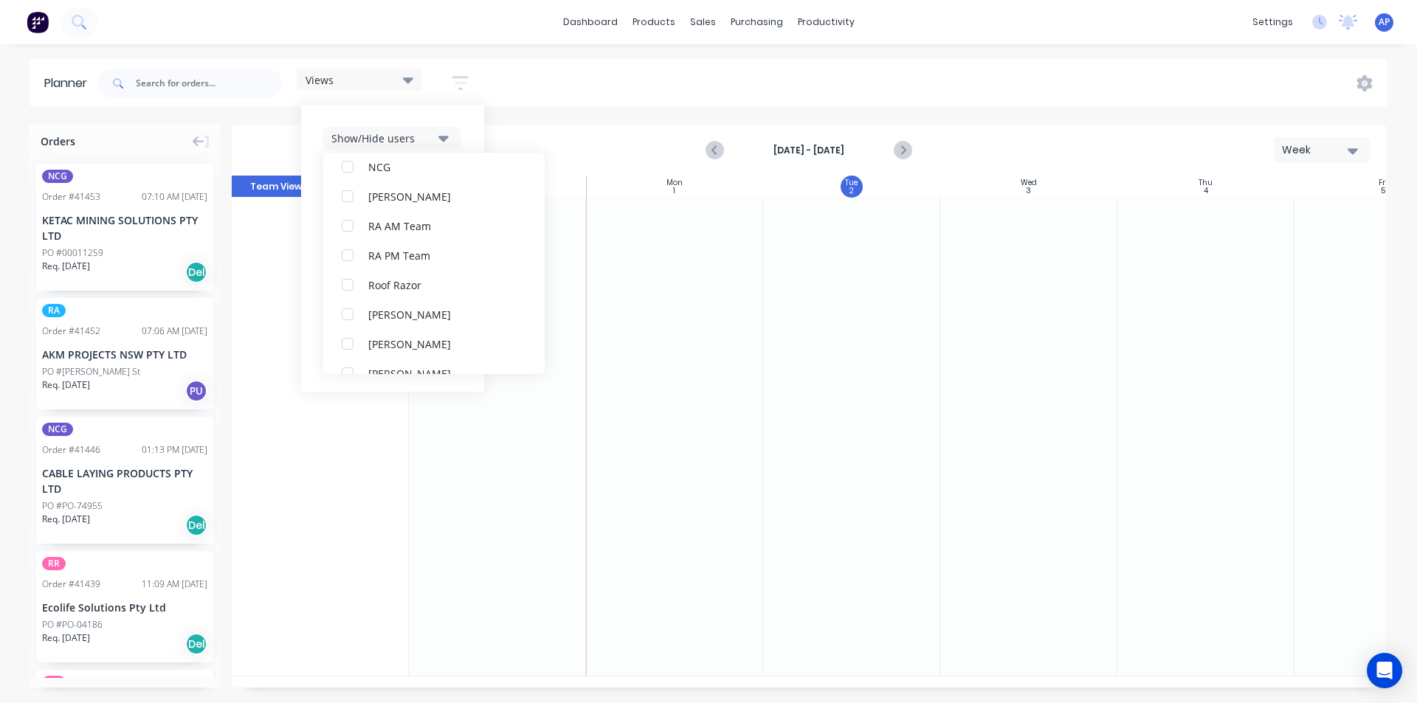
scroll to position [443, 0]
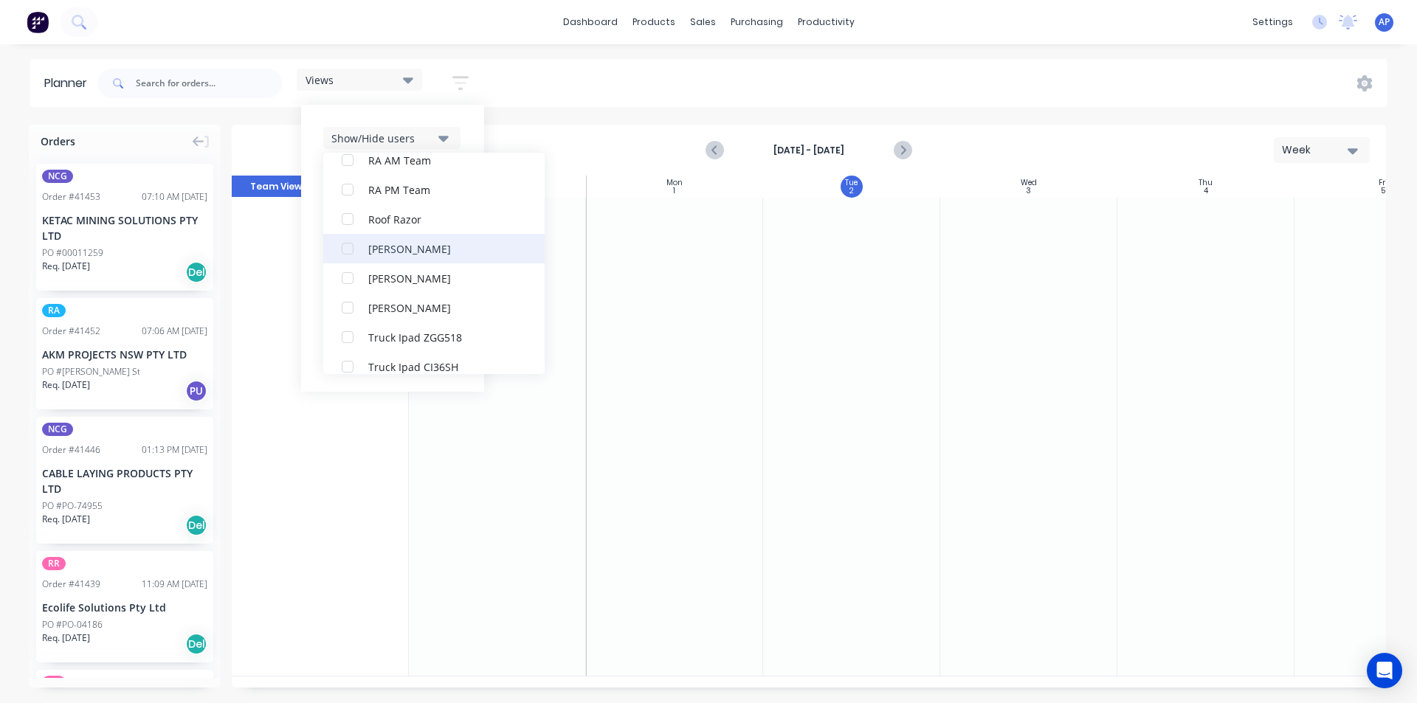
click at [397, 253] on div "[PERSON_NAME]" at bounding box center [442, 248] width 148 height 15
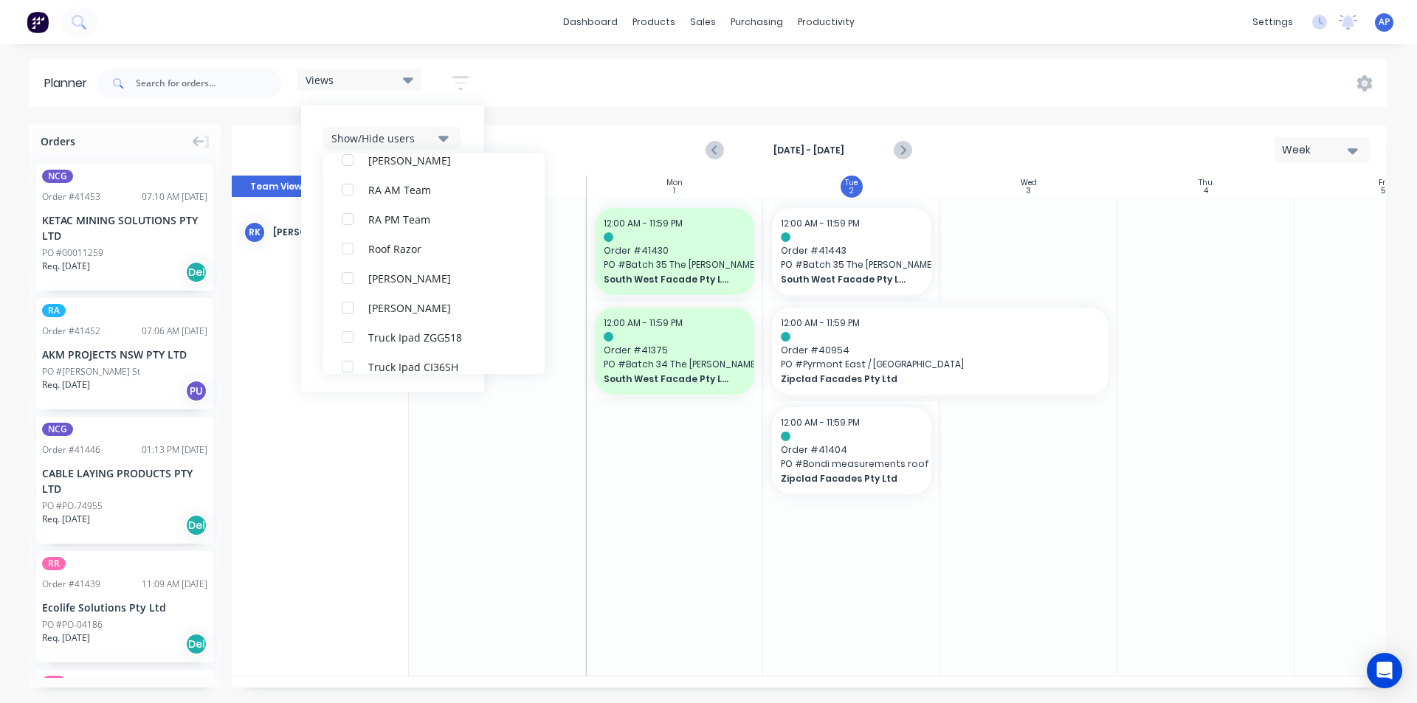
scroll to position [0, 0]
click at [784, 59] on header "Planner Views Save new view None (Default) edit Iraking edit [PERSON_NAME] edit…" at bounding box center [709, 83] width 1358 height 48
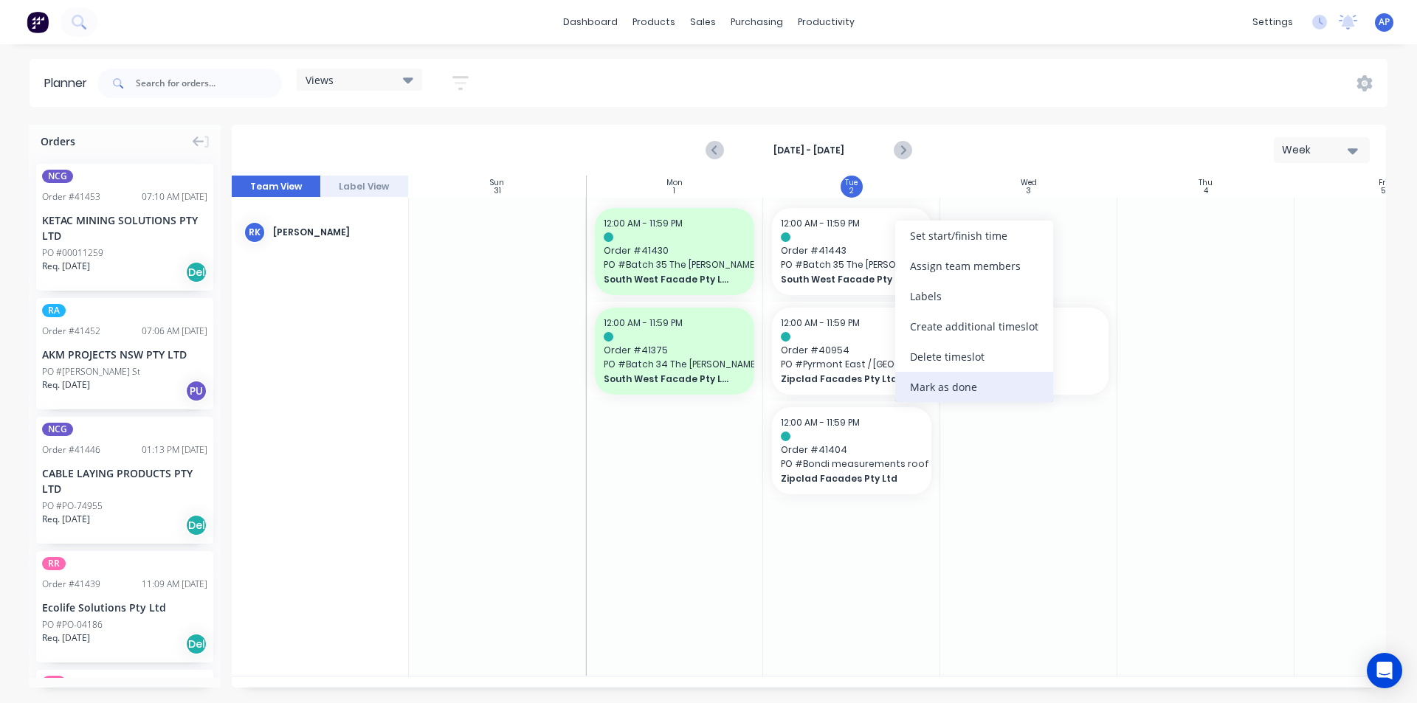
click at [945, 394] on div "Mark as done" at bounding box center [974, 387] width 158 height 30
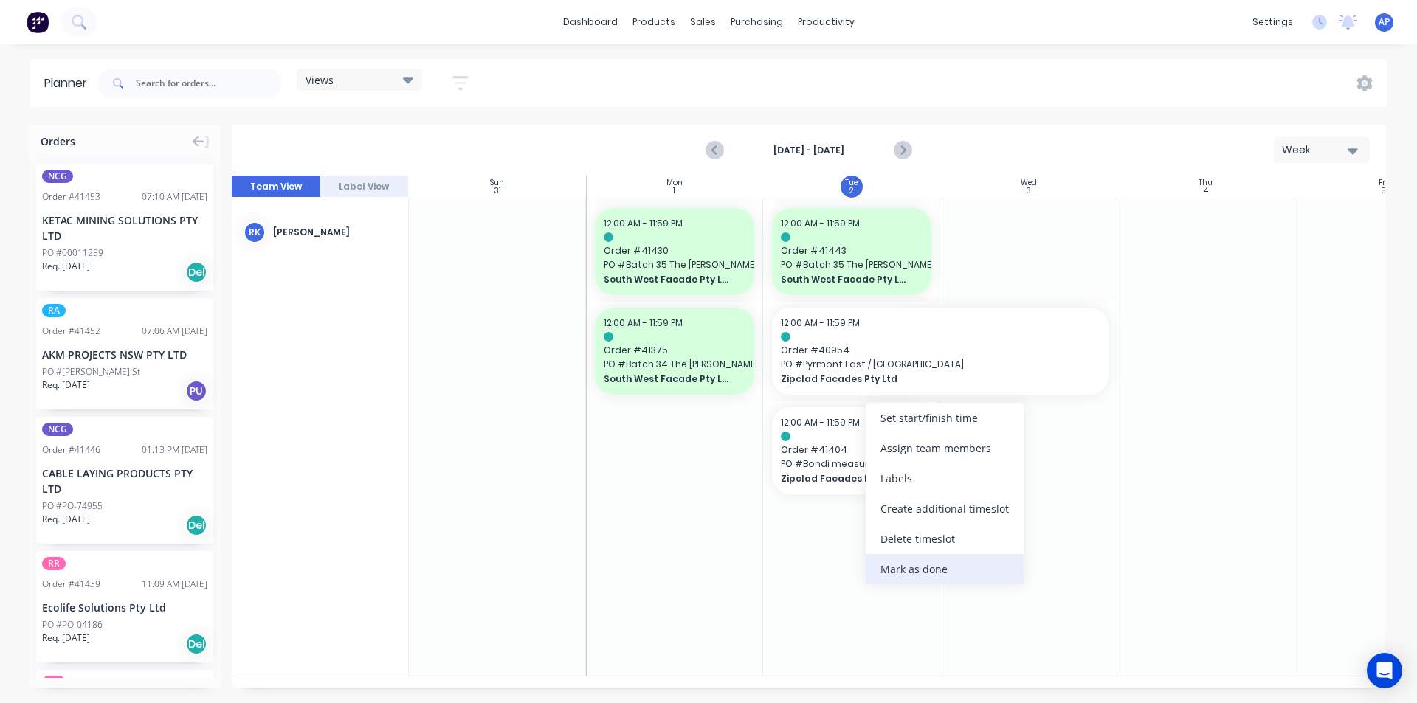
click at [934, 573] on div "Mark as done" at bounding box center [945, 569] width 158 height 30
